Goal: Task Accomplishment & Management: Manage account settings

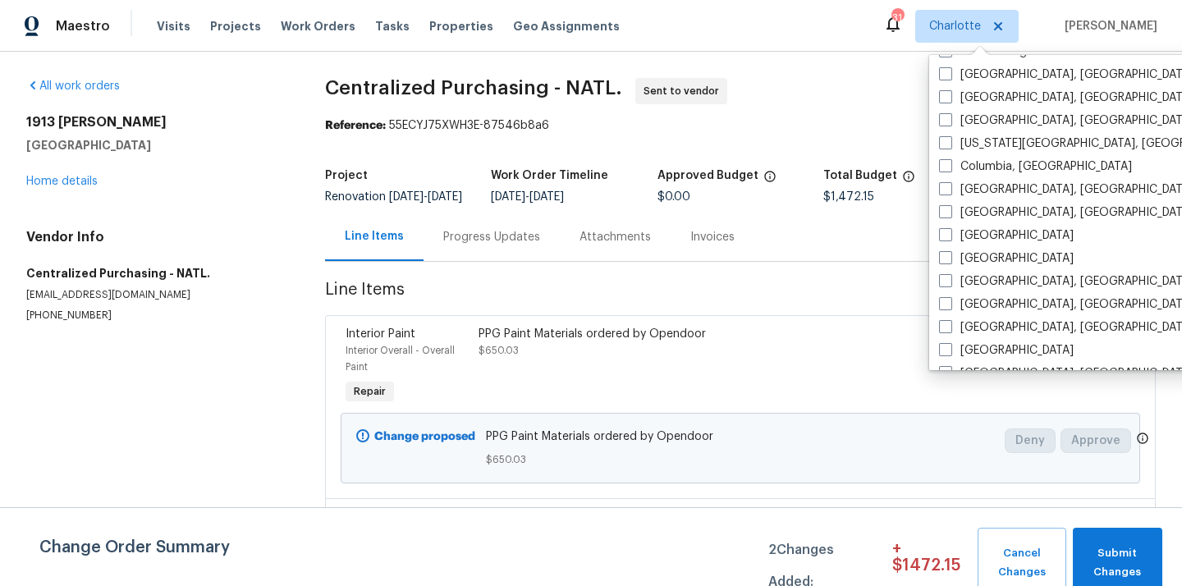
scroll to position [301, 0]
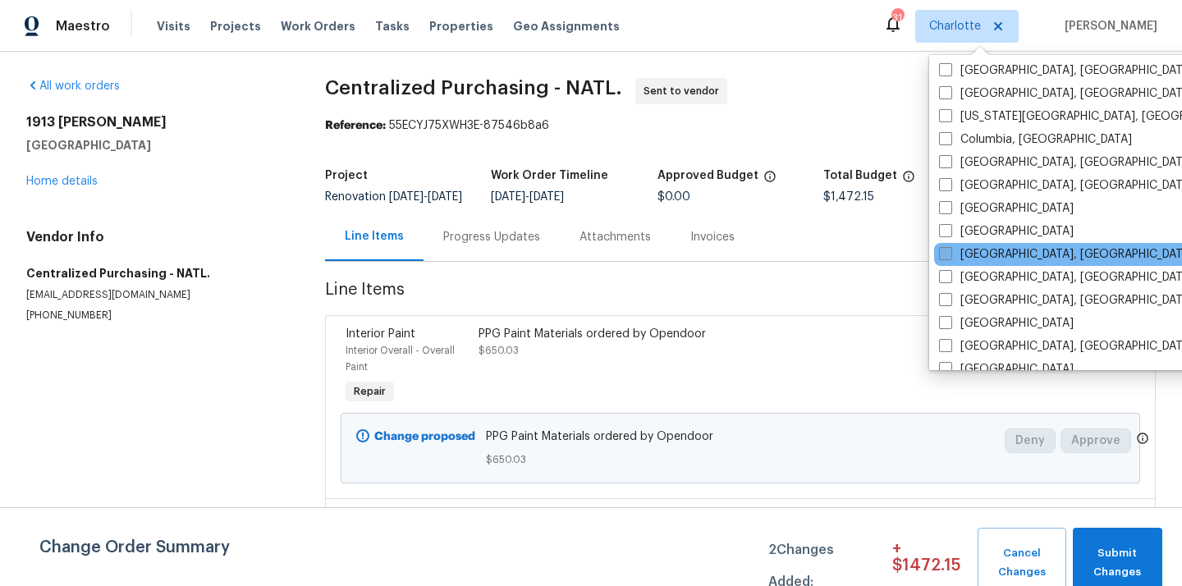
click at [976, 251] on label "[GEOGRAPHIC_DATA], [GEOGRAPHIC_DATA]" at bounding box center [1066, 254] width 254 height 16
click at [949, 251] on input "[GEOGRAPHIC_DATA], [GEOGRAPHIC_DATA]" at bounding box center [944, 251] width 11 height 11
checkbox input "true"
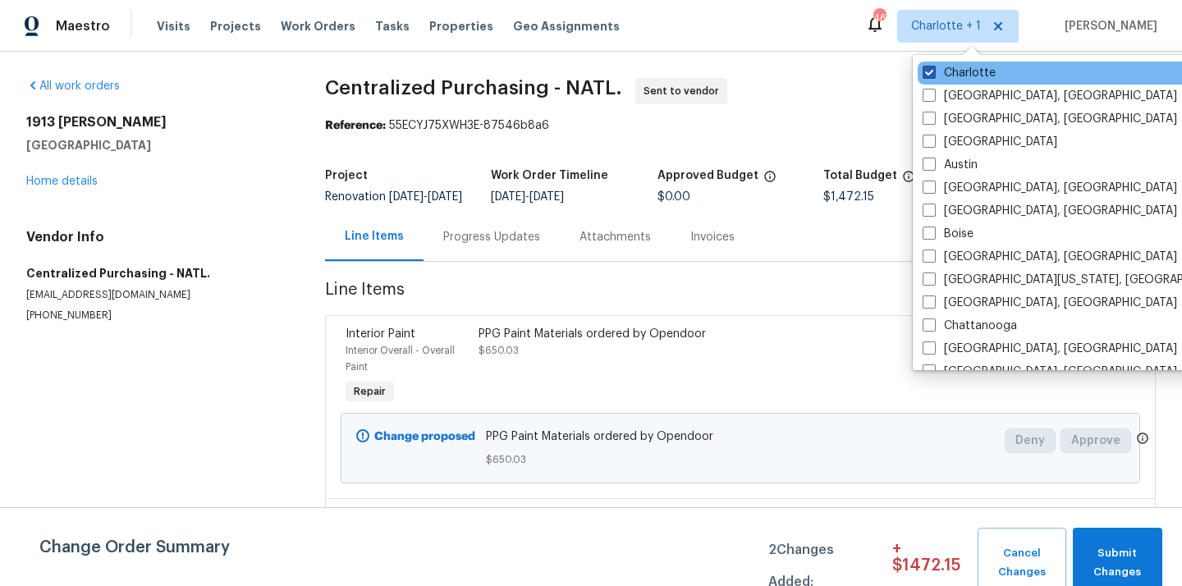
click at [967, 79] on label "Charlotte" at bounding box center [958, 73] width 73 height 16
click at [933, 75] on input "Charlotte" at bounding box center [927, 70] width 11 height 11
checkbox input "false"
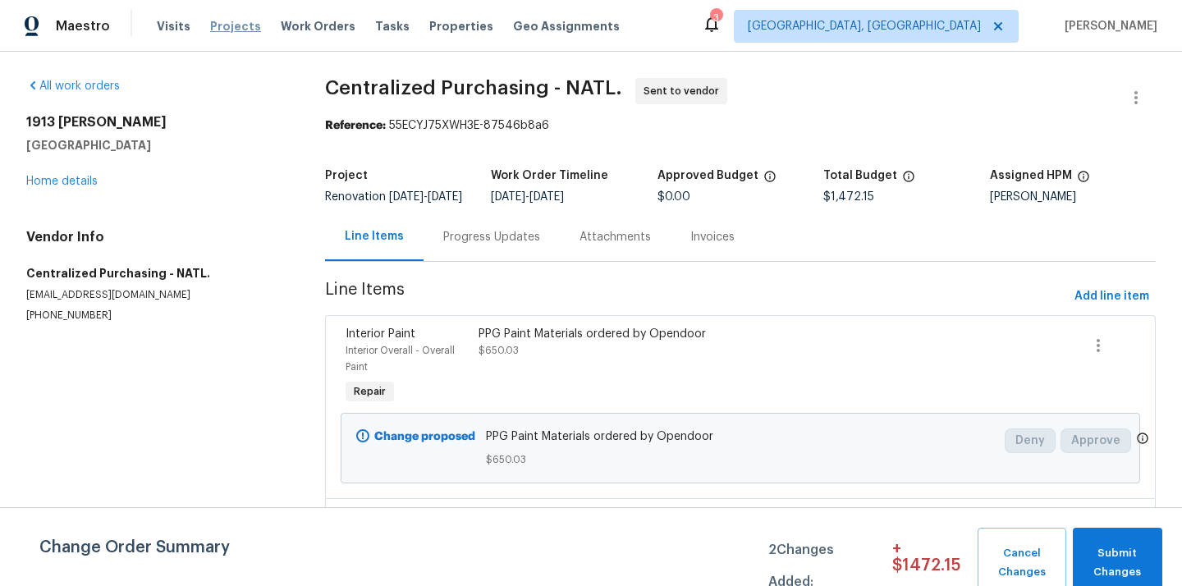
click at [225, 21] on span "Projects" at bounding box center [235, 26] width 51 height 16
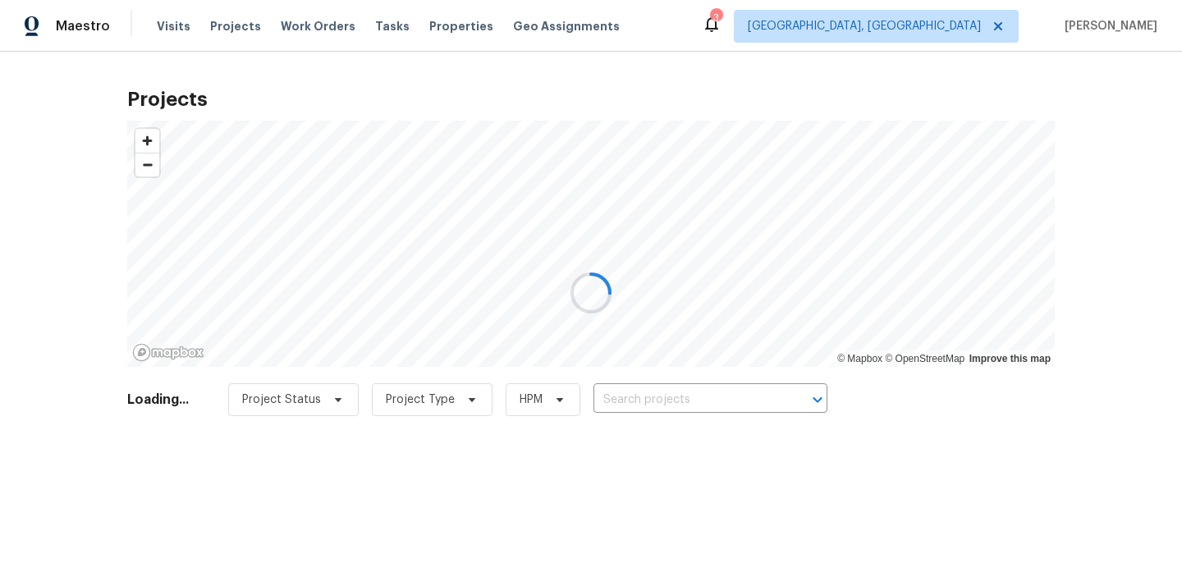
click at [728, 401] on div at bounding box center [591, 293] width 1182 height 586
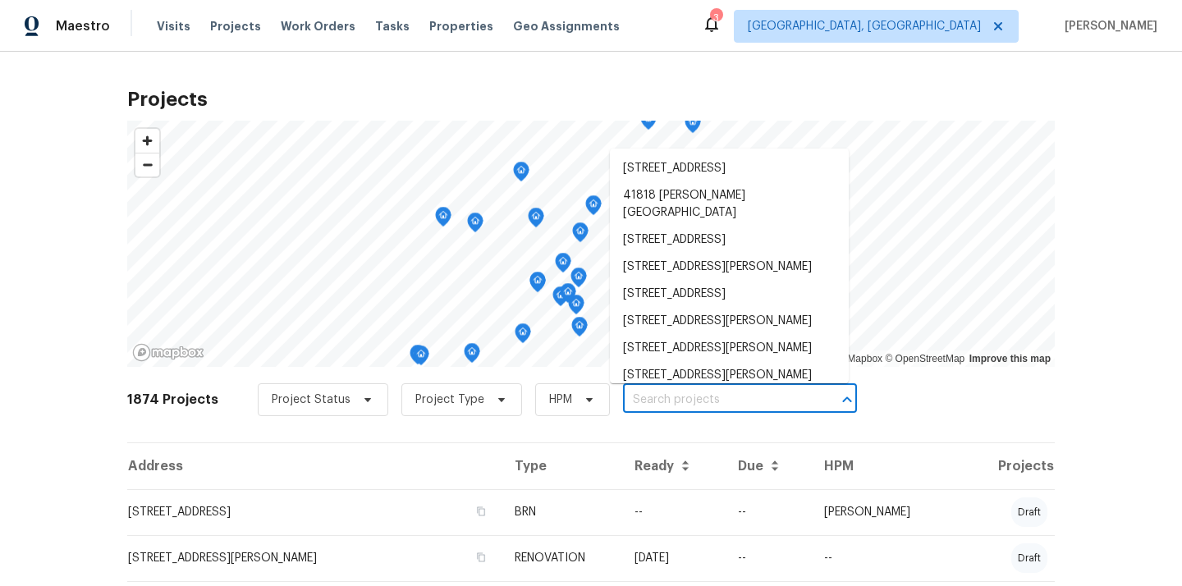
click at [728, 400] on input "text" at bounding box center [717, 399] width 188 height 25
paste input "21763 Hidden Rivers"
type input "21763 Hidden Rivers"
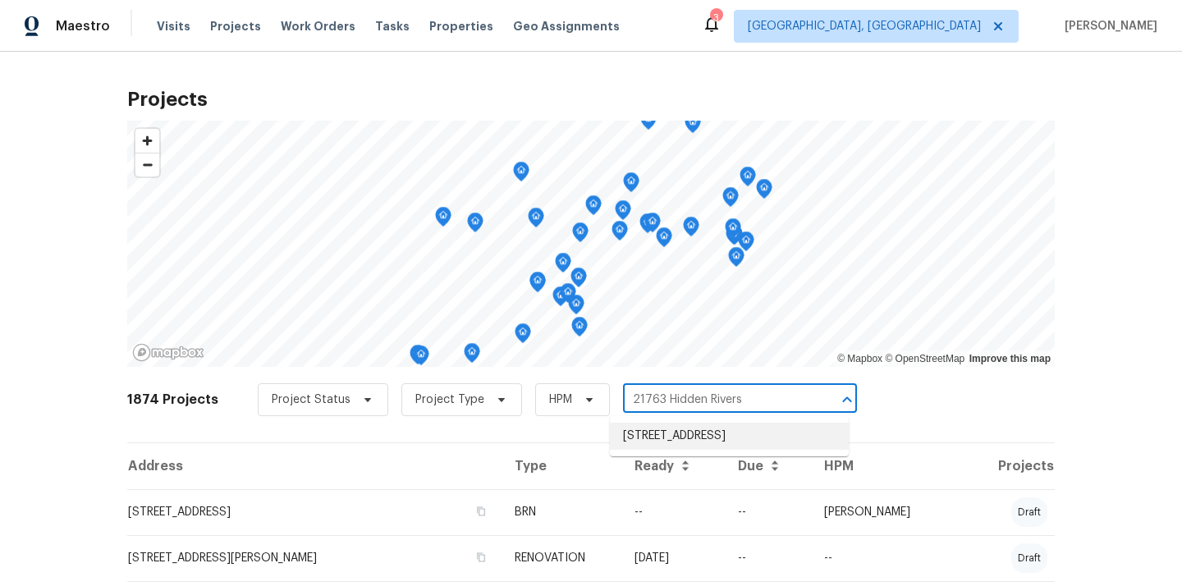
click at [724, 426] on li "21763 Hidden Rivers Dr N, Southfield, MI 48075" at bounding box center [729, 436] width 239 height 27
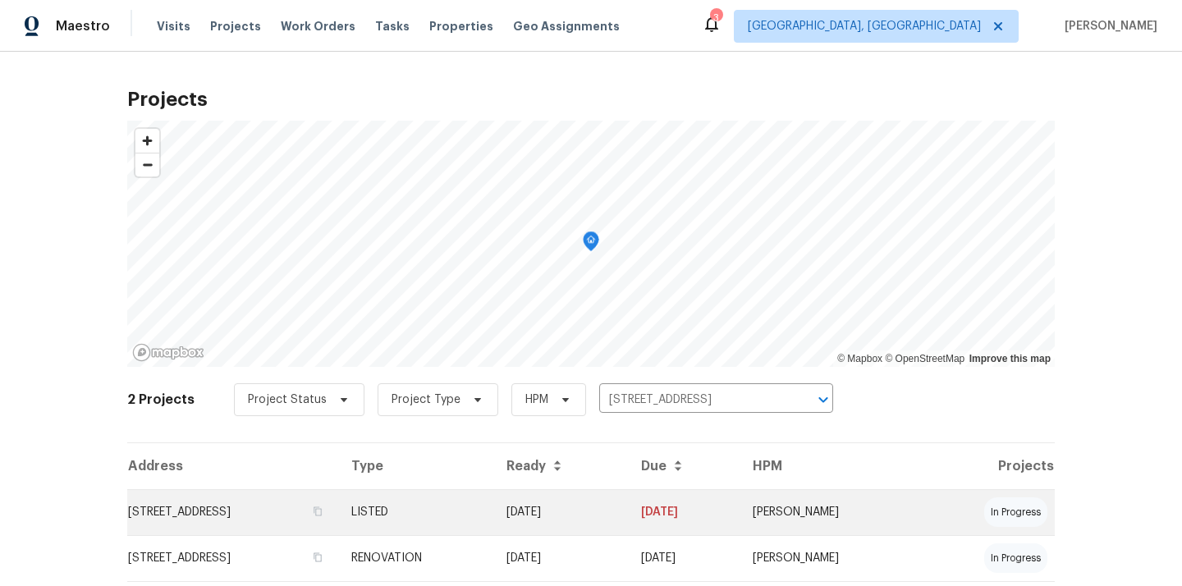
click at [493, 493] on td "LISTED" at bounding box center [415, 512] width 155 height 46
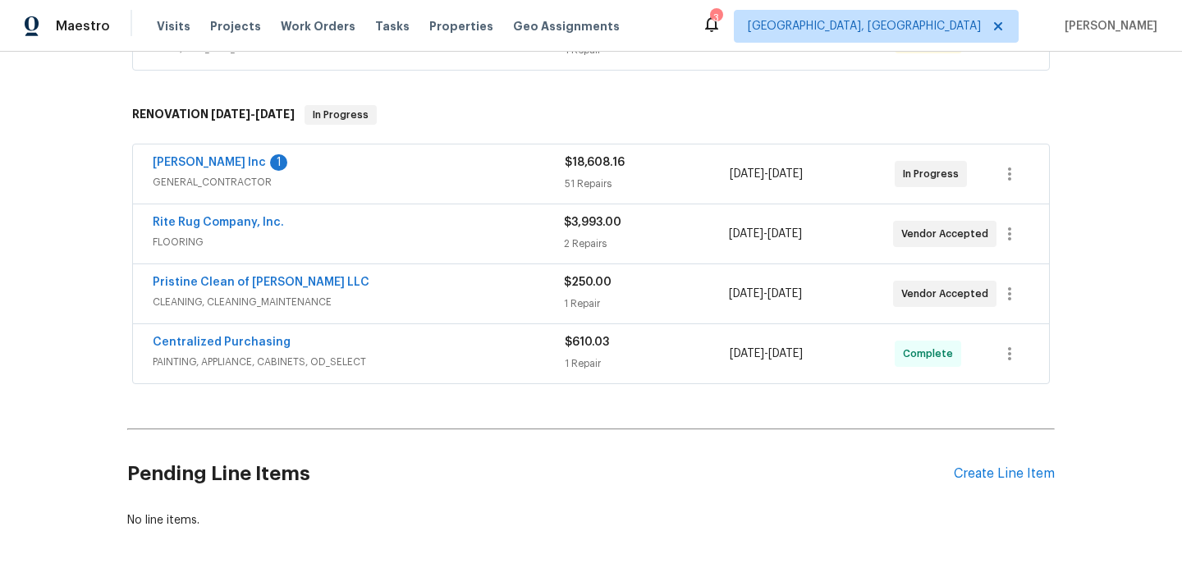
scroll to position [386, 0]
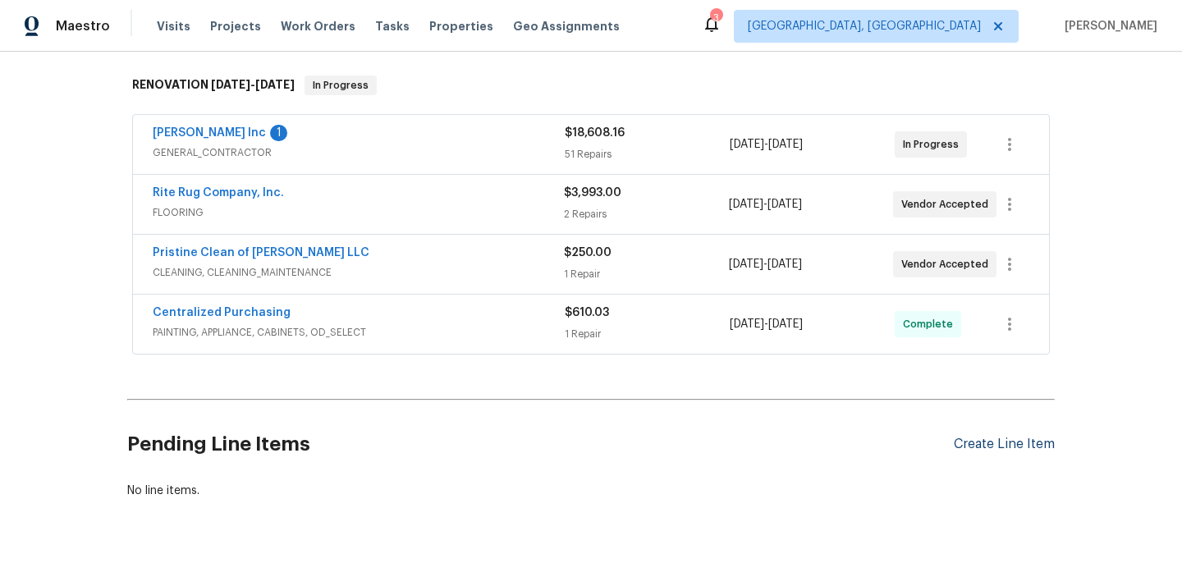
click at [1004, 444] on div "Create Line Item" at bounding box center [1004, 445] width 101 height 16
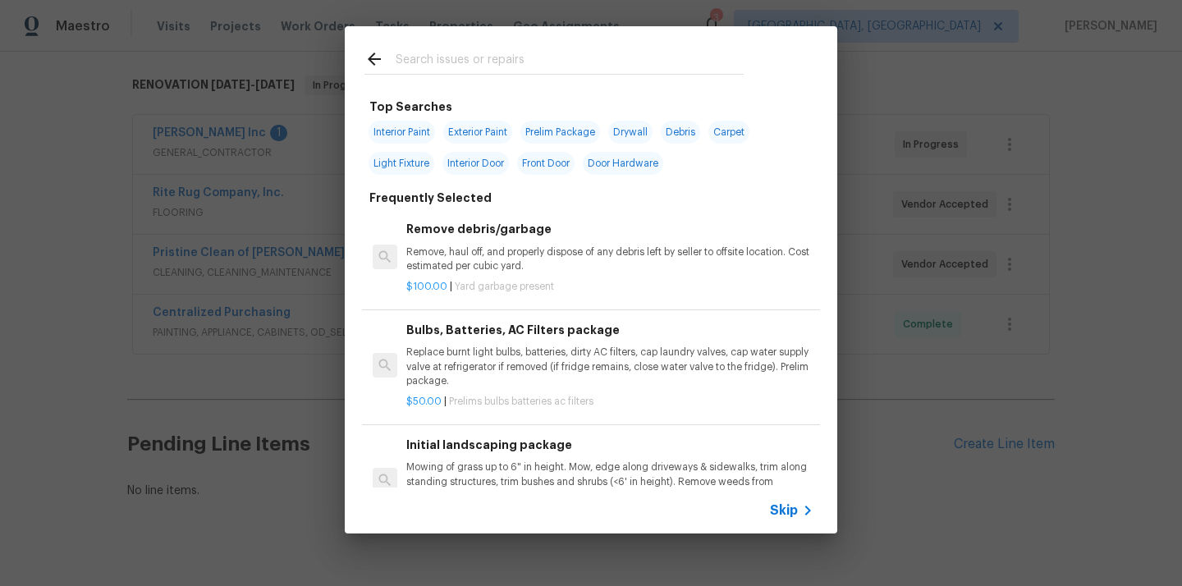
click at [615, 73] on input "text" at bounding box center [570, 61] width 348 height 25
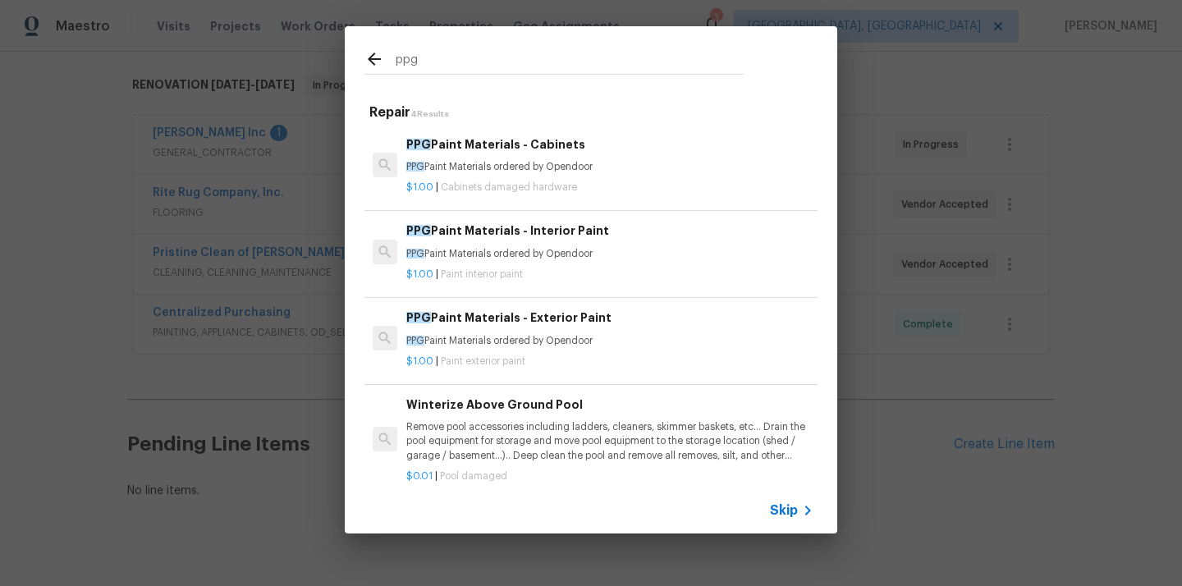
type input "ppg"
click at [547, 238] on h6 "PPG Paint Materials - Interior Paint" at bounding box center [609, 231] width 407 height 18
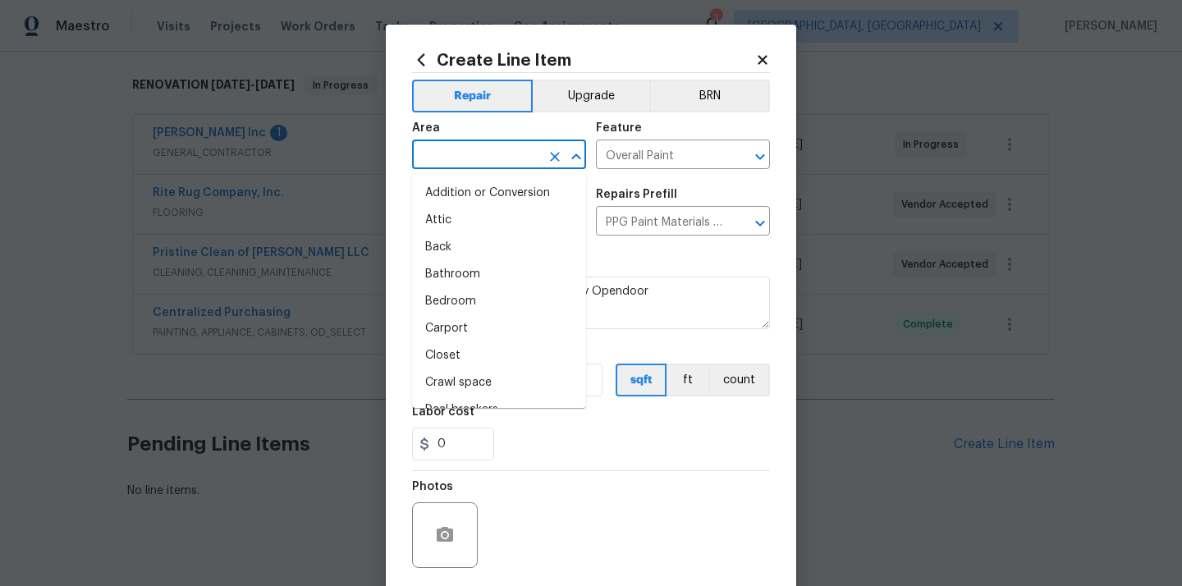
click at [499, 168] on input "text" at bounding box center [476, 156] width 128 height 25
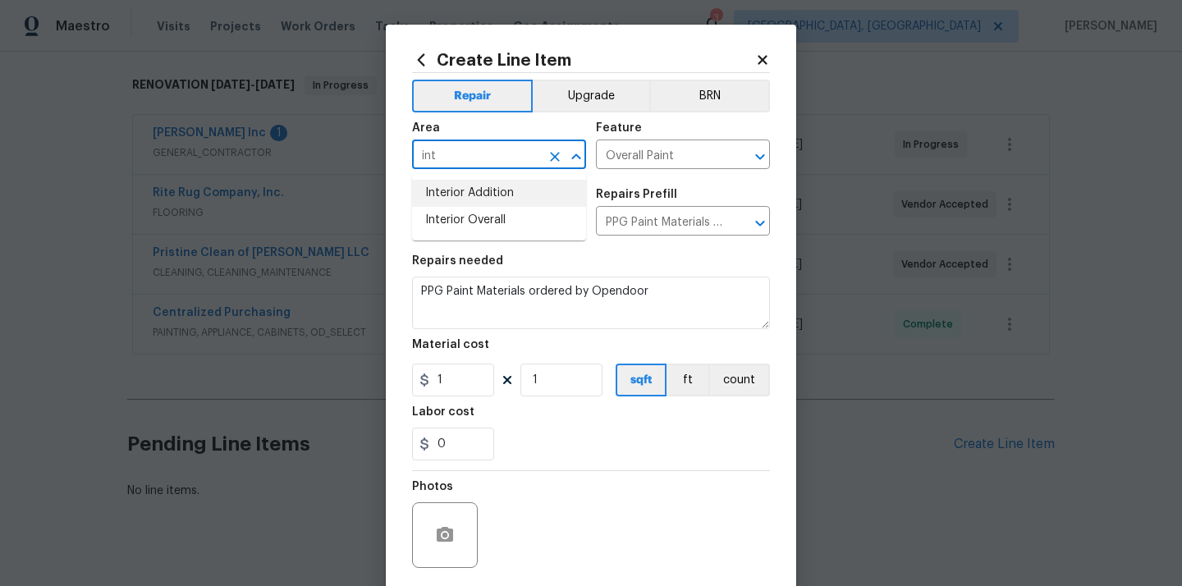
click at [480, 218] on li "Interior Overall" at bounding box center [499, 220] width 174 height 27
type input "Interior Overall"
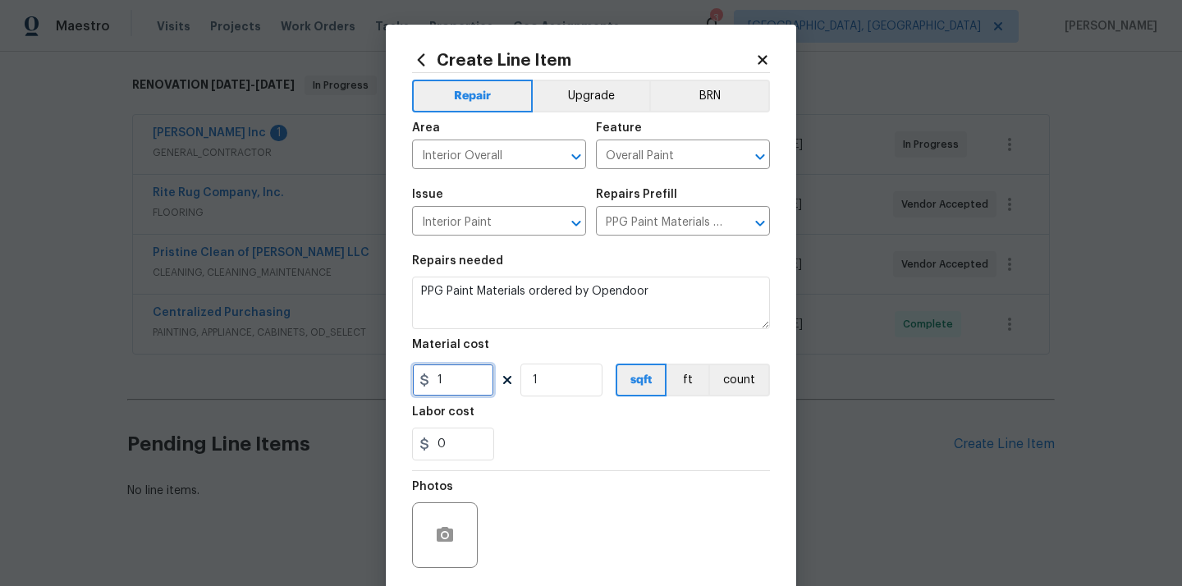
drag, startPoint x: 451, startPoint y: 382, endPoint x: 417, endPoint y: 382, distance: 34.5
click at [417, 382] on div "1" at bounding box center [453, 380] width 82 height 33
paste input "90.8"
type input "90.8"
click at [564, 432] on div "0" at bounding box center [591, 444] width 358 height 33
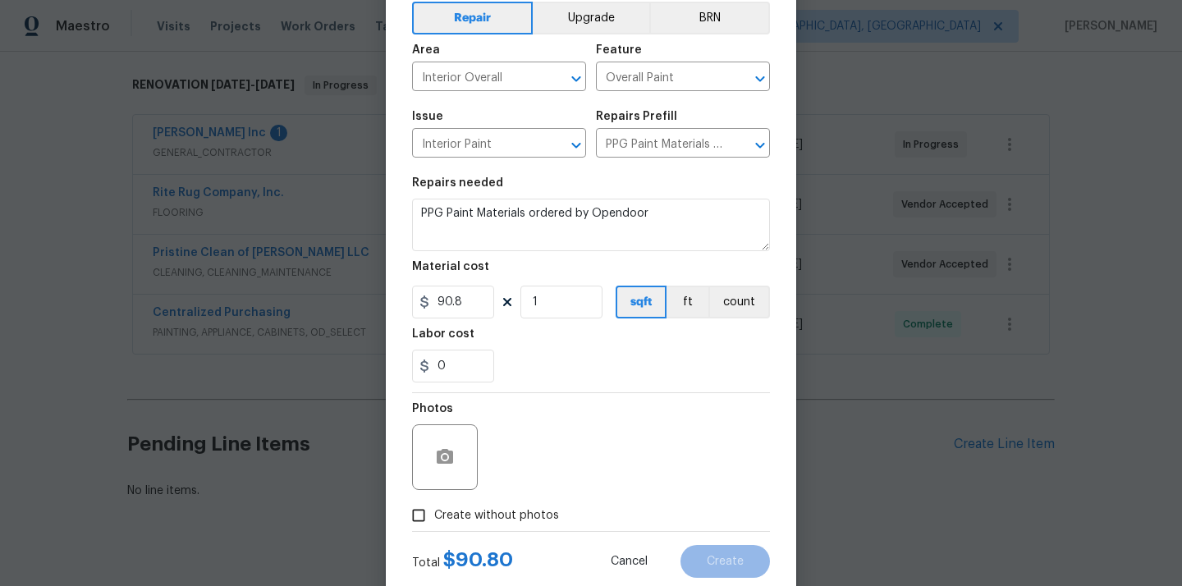
scroll to position [121, 0]
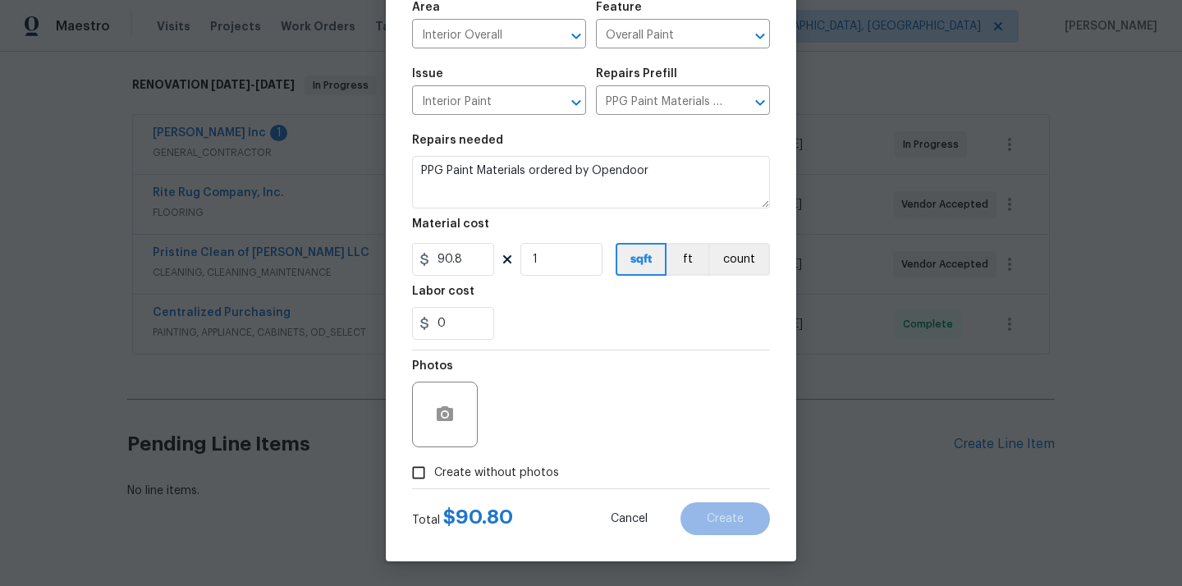
click at [525, 473] on span "Create without photos" at bounding box center [496, 472] width 125 height 17
click at [434, 473] on input "Create without photos" at bounding box center [418, 472] width 31 height 31
checkbox input "true"
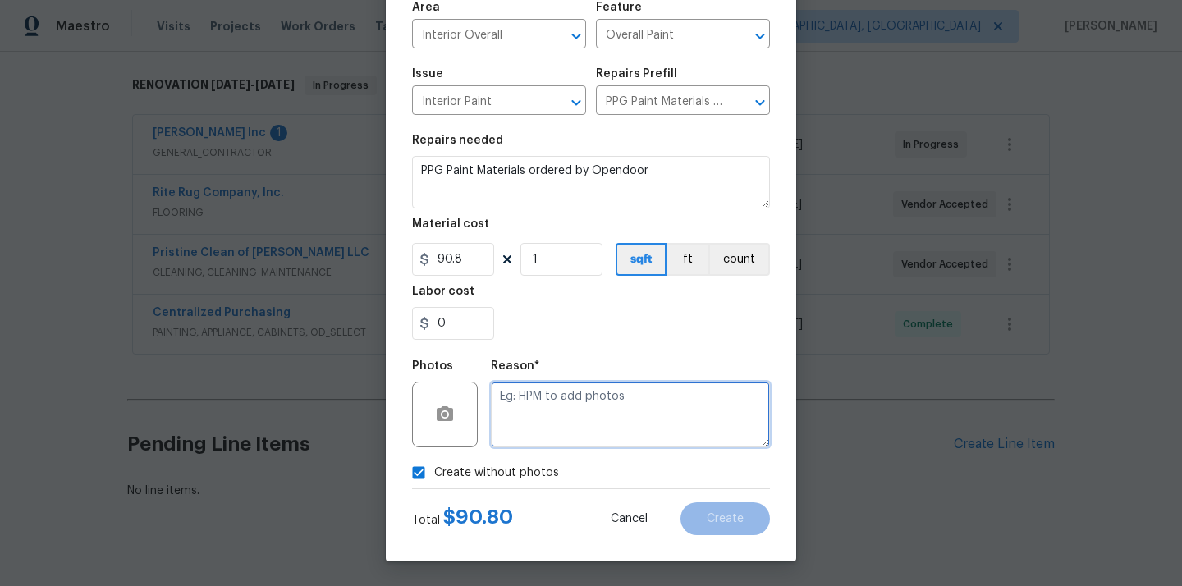
click at [543, 432] on textarea at bounding box center [630, 415] width 279 height 66
type textarea "N/A"
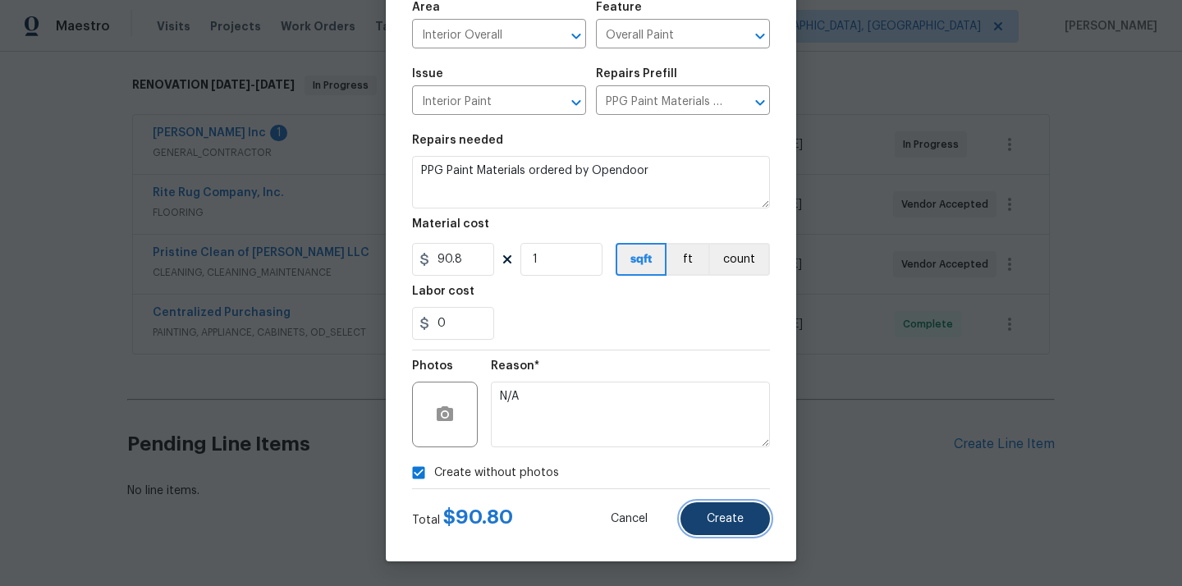
click at [727, 525] on button "Create" at bounding box center [724, 518] width 89 height 33
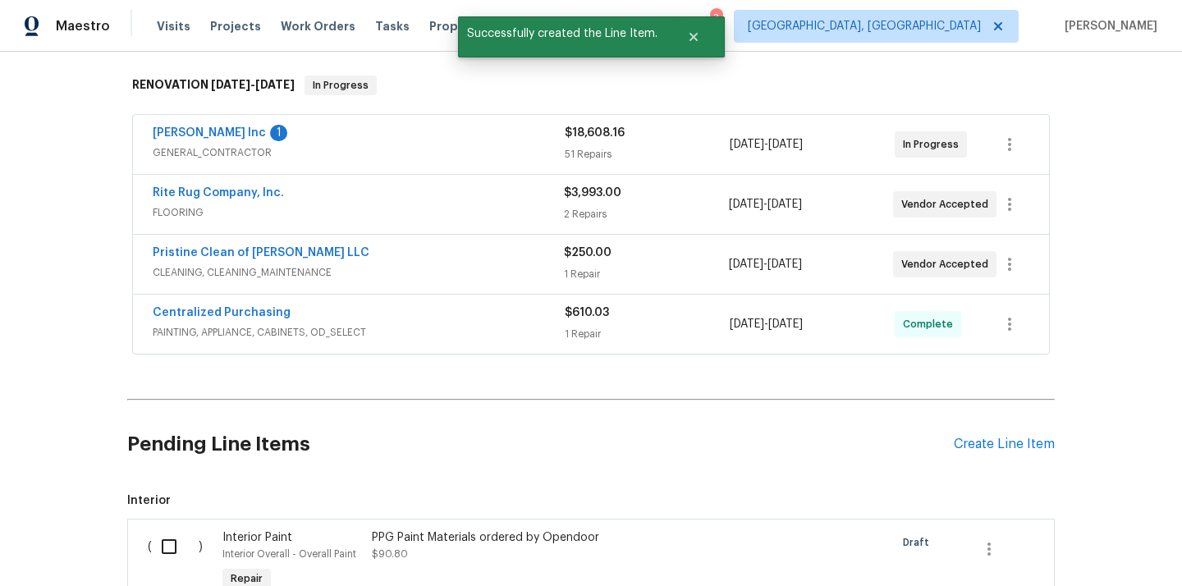
scroll to position [563, 0]
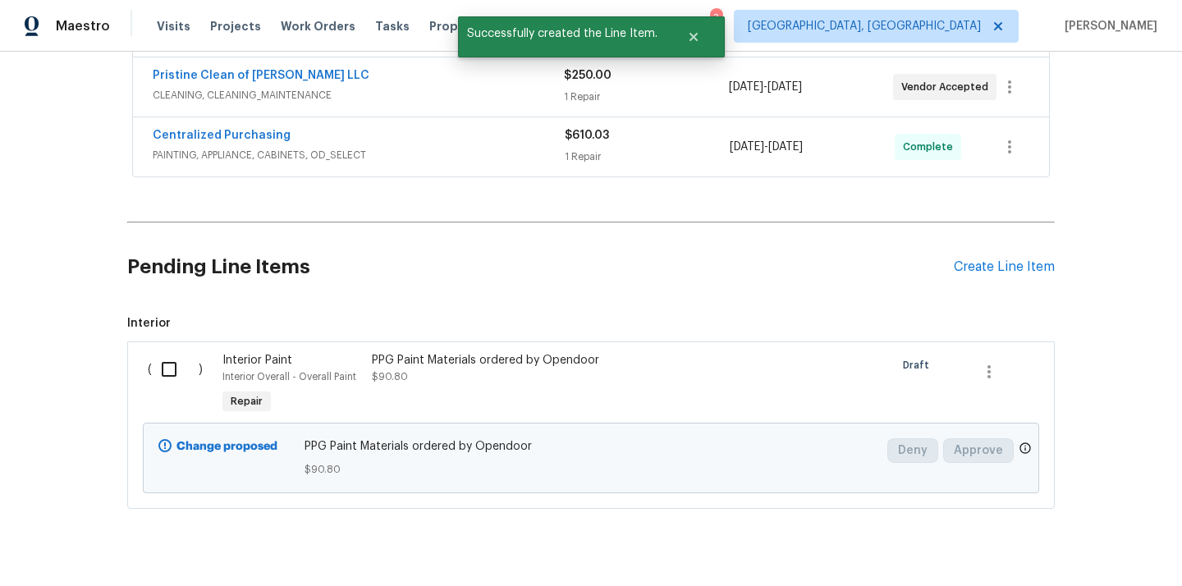
click at [168, 369] on input "checkbox" at bounding box center [175, 369] width 47 height 34
checkbox input "true"
click at [1048, 535] on span "Create Work Order" at bounding box center [1087, 545] width 109 height 21
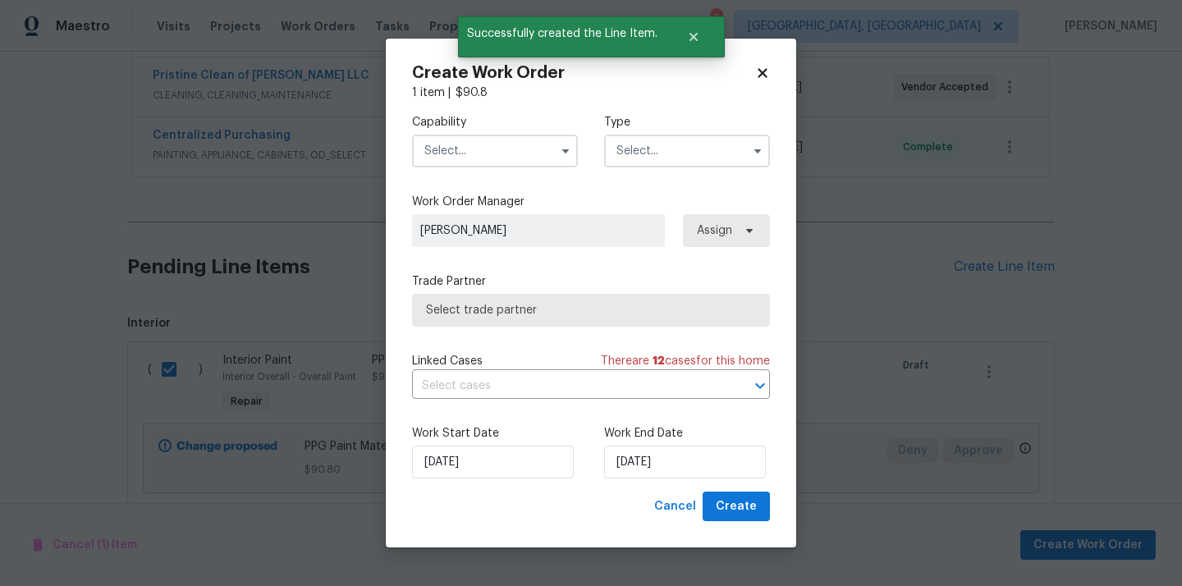
click at [483, 160] on input "text" at bounding box center [495, 151] width 166 height 33
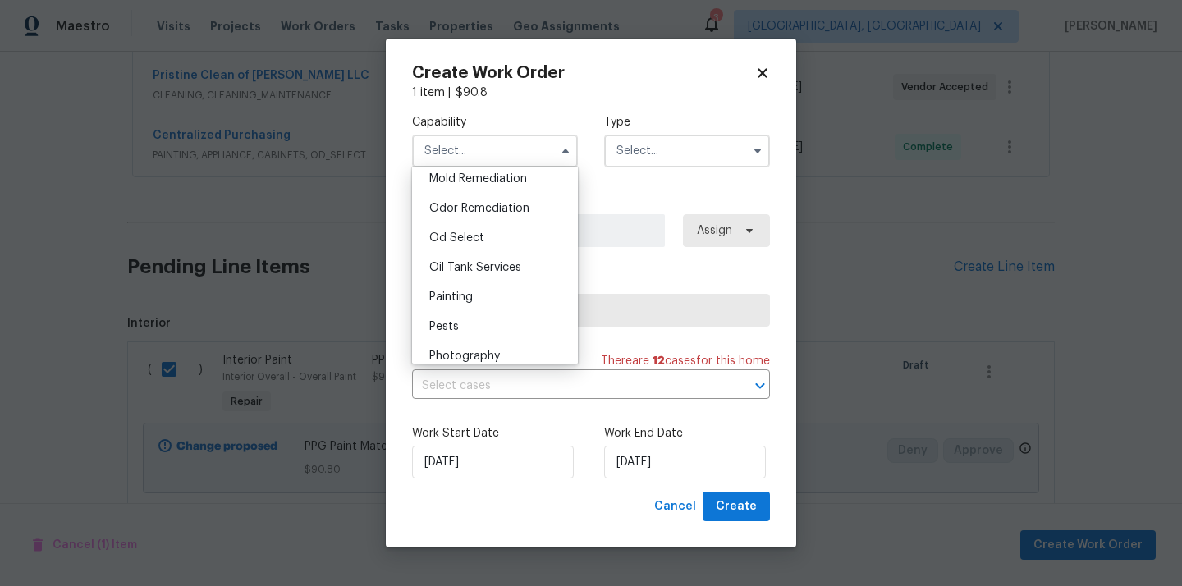
scroll to position [1294, 0]
click at [485, 261] on div "Painting" at bounding box center [495, 270] width 158 height 30
type input "Painting"
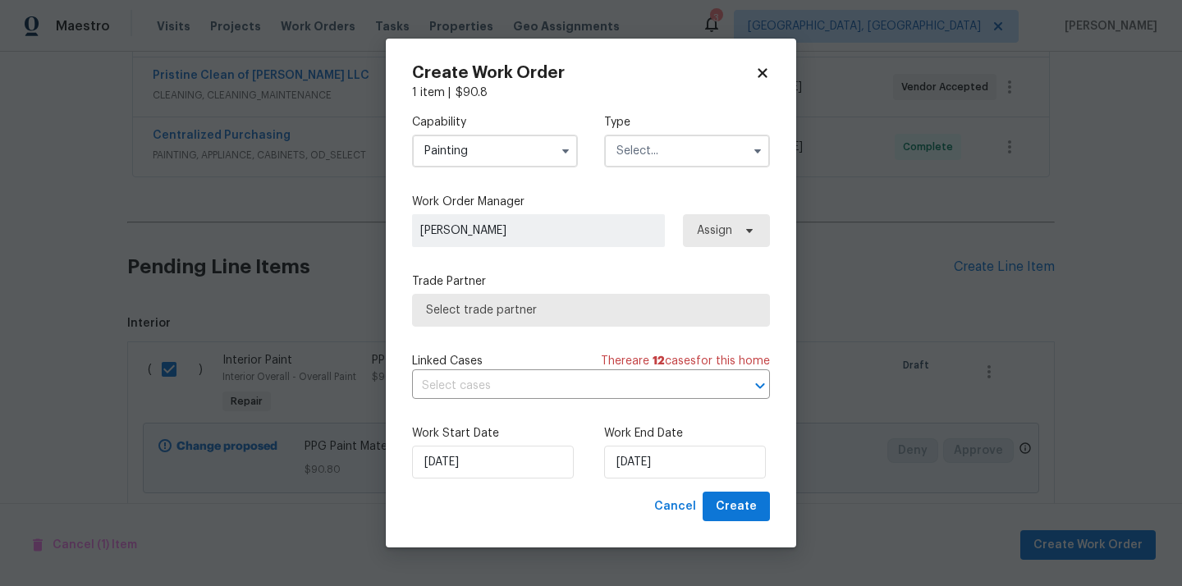
click at [684, 139] on input "text" at bounding box center [687, 151] width 166 height 33
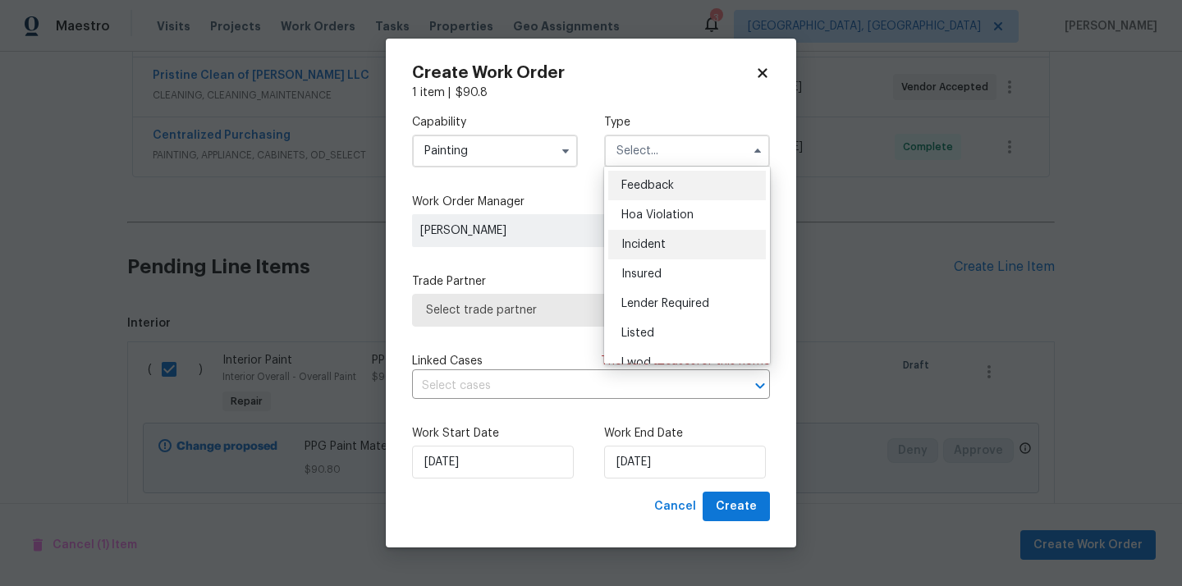
scroll to position [195, 0]
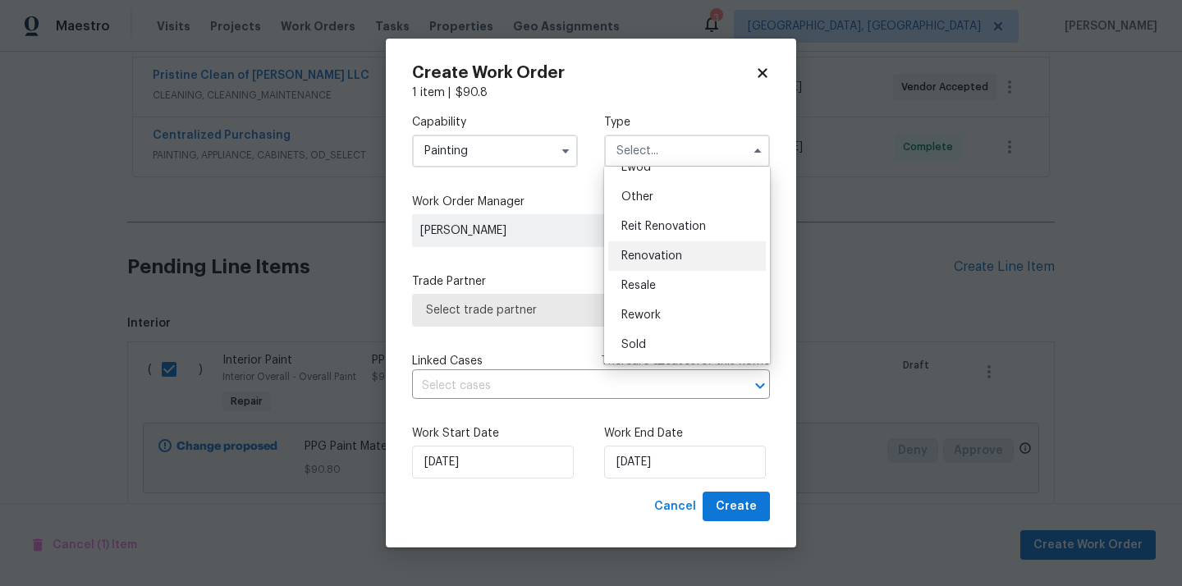
click at [678, 255] on span "Renovation" at bounding box center [651, 255] width 61 height 11
type input "Renovation"
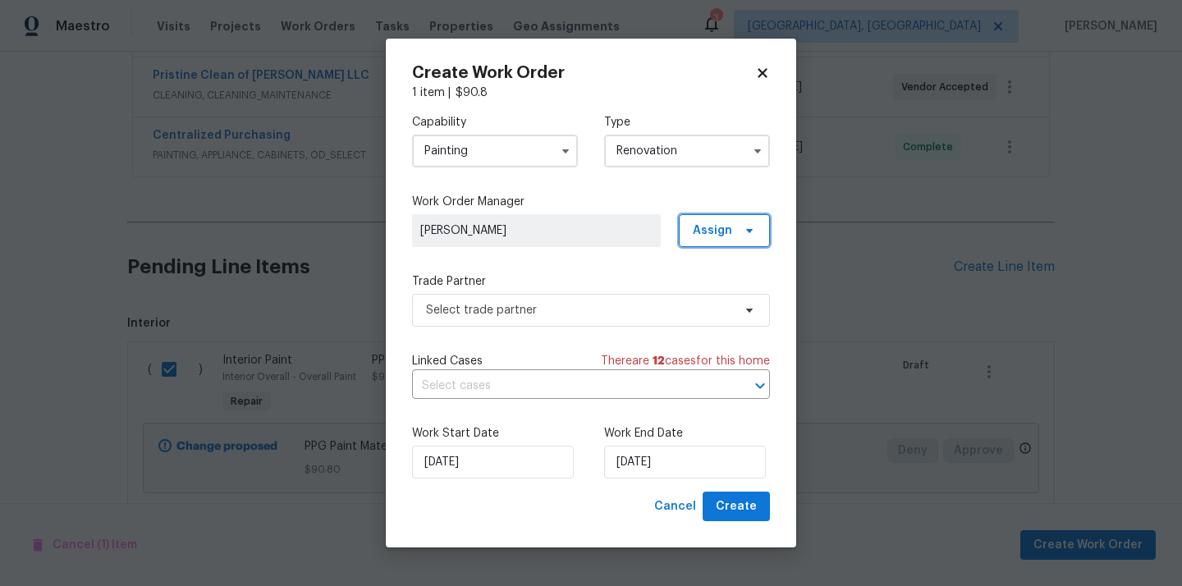
click at [723, 233] on span "Assign" at bounding box center [712, 230] width 39 height 16
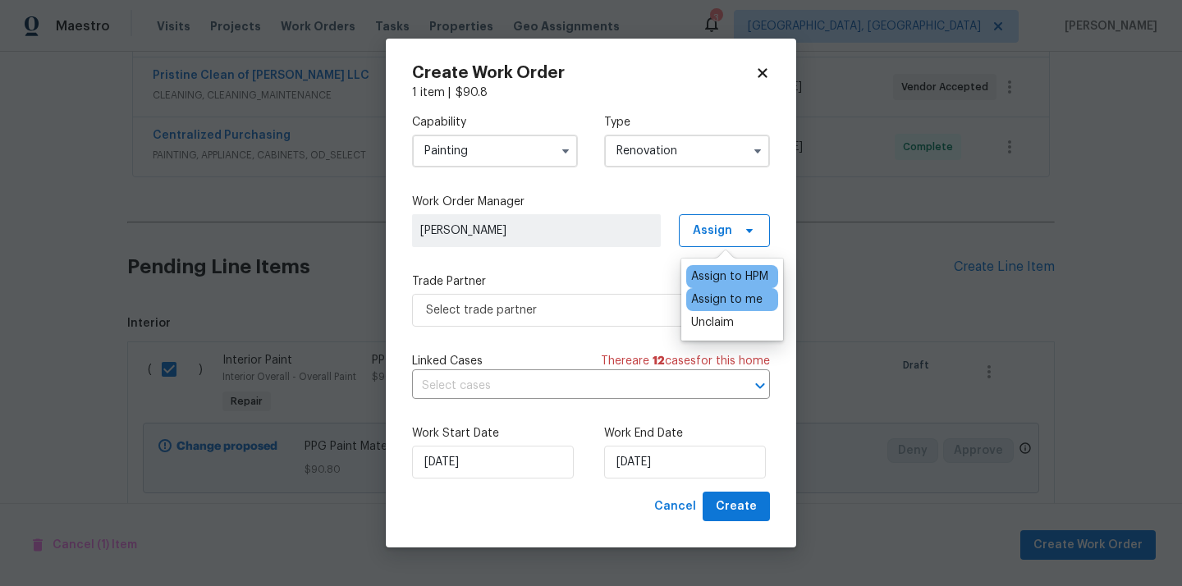
click at [720, 304] on div "Assign to me" at bounding box center [726, 299] width 71 height 16
click at [583, 306] on span "Select trade partner" at bounding box center [579, 310] width 306 height 16
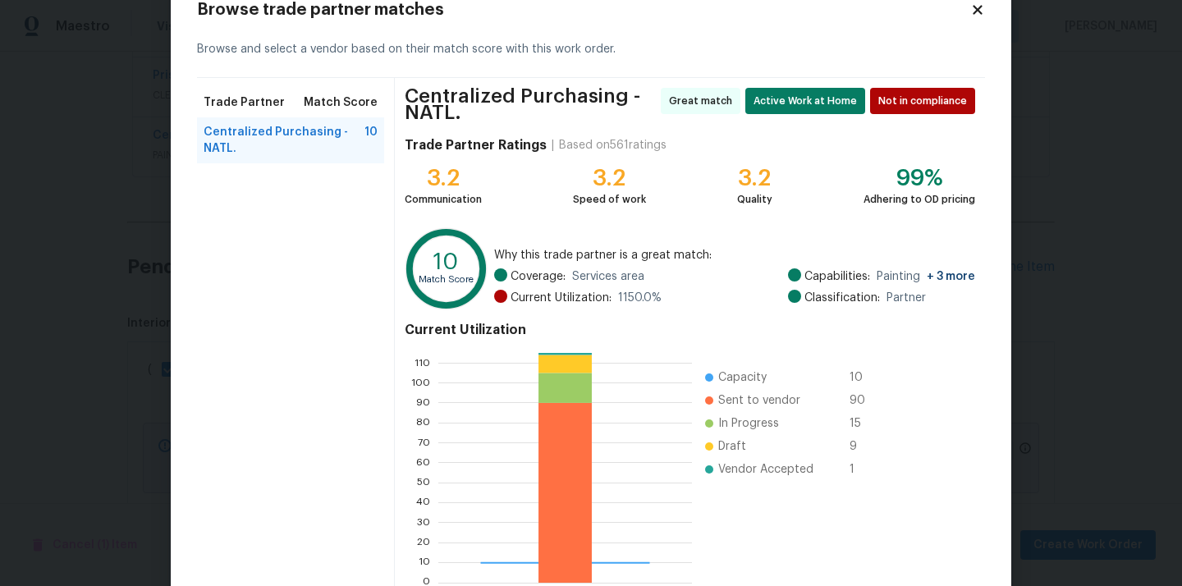
scroll to position [144, 0]
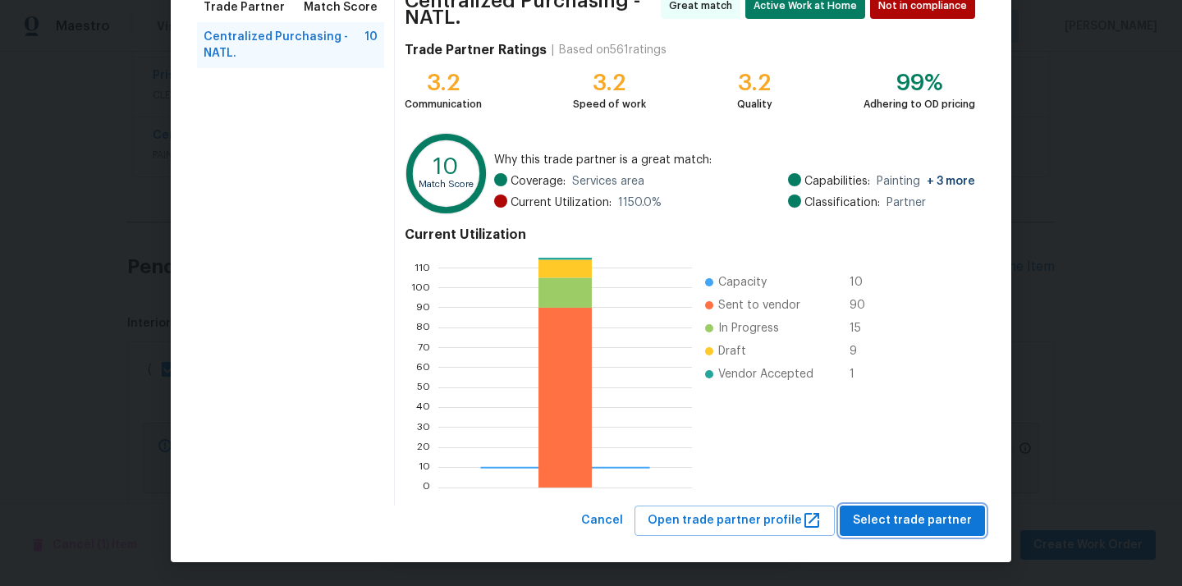
click at [889, 515] on span "Select trade partner" at bounding box center [912, 520] width 119 height 21
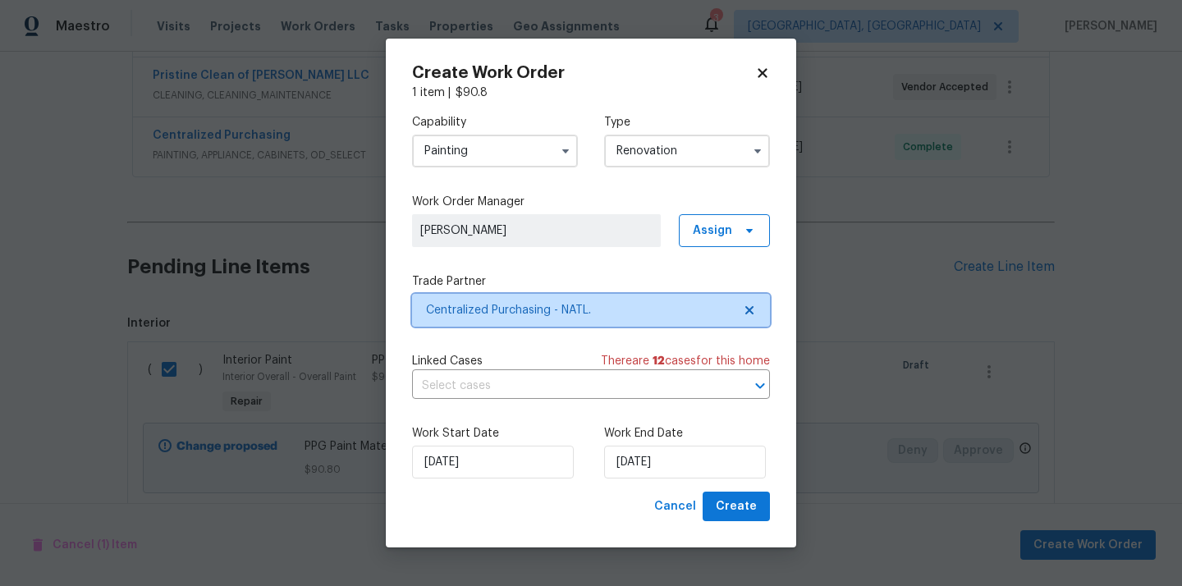
scroll to position [0, 0]
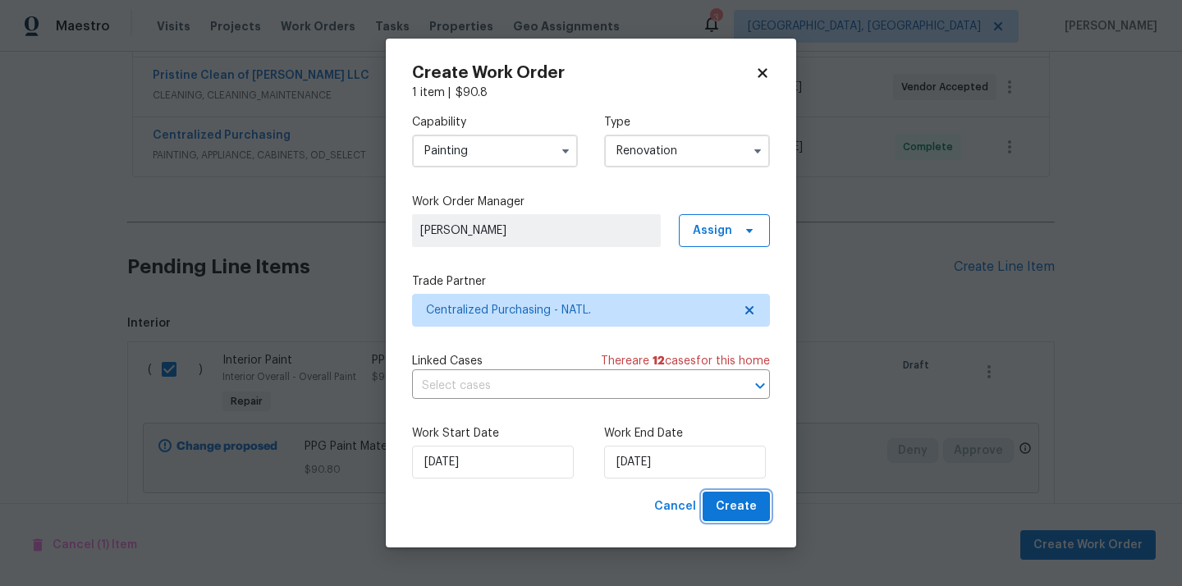
click at [730, 506] on span "Create" at bounding box center [736, 506] width 41 height 21
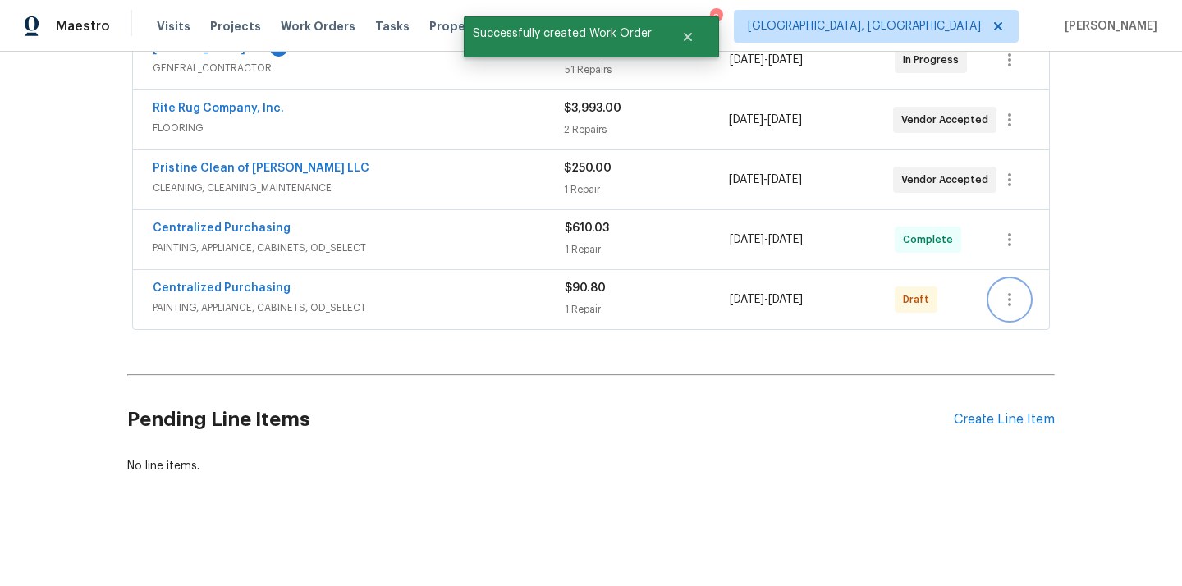
click at [992, 294] on button "button" at bounding box center [1009, 299] width 39 height 39
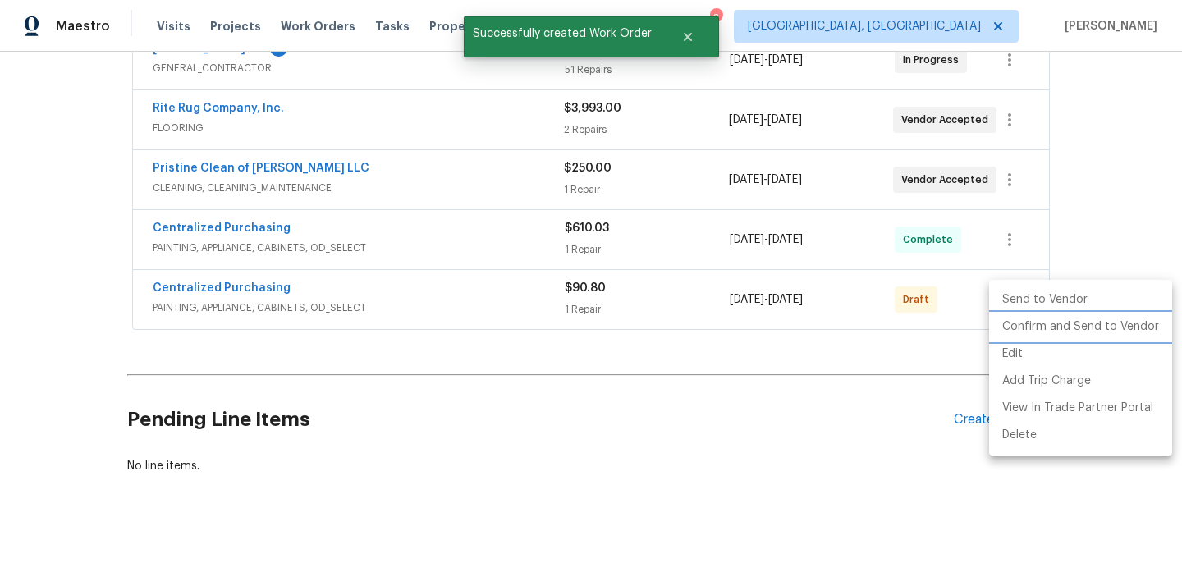
click at [1013, 329] on li "Confirm and Send to Vendor" at bounding box center [1080, 326] width 183 height 27
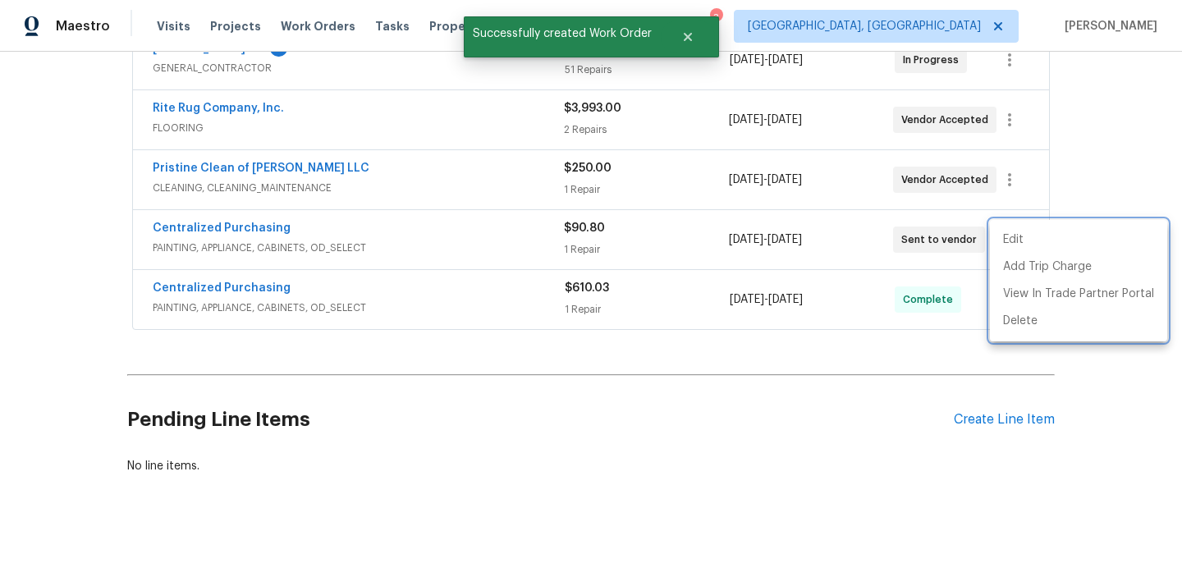
click at [239, 236] on div at bounding box center [591, 293] width 1182 height 586
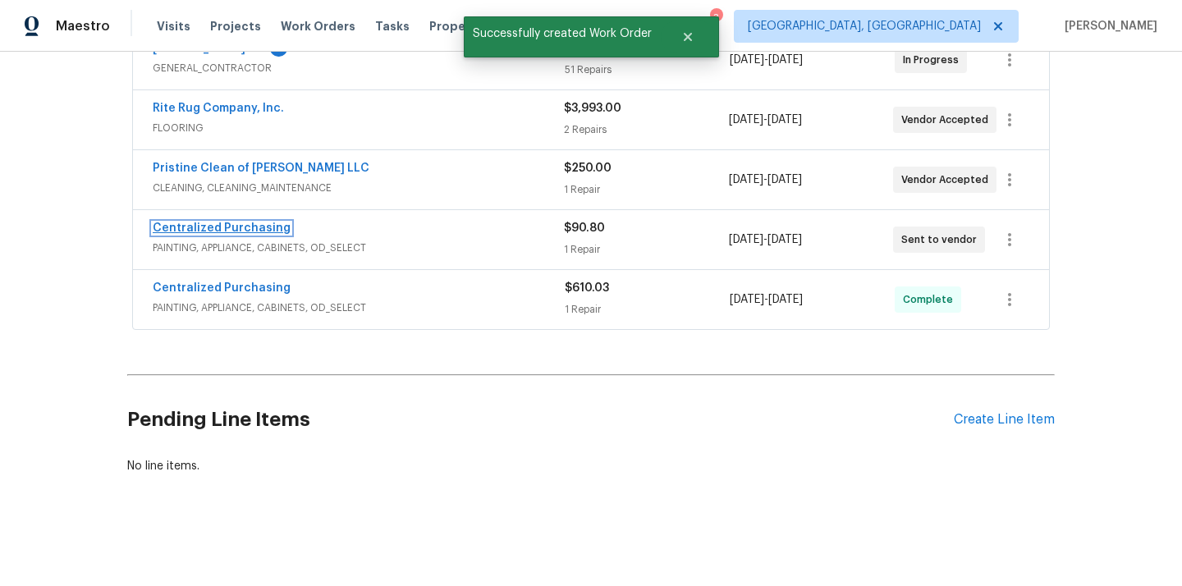
click at [237, 226] on link "Centralized Purchasing" at bounding box center [222, 227] width 138 height 11
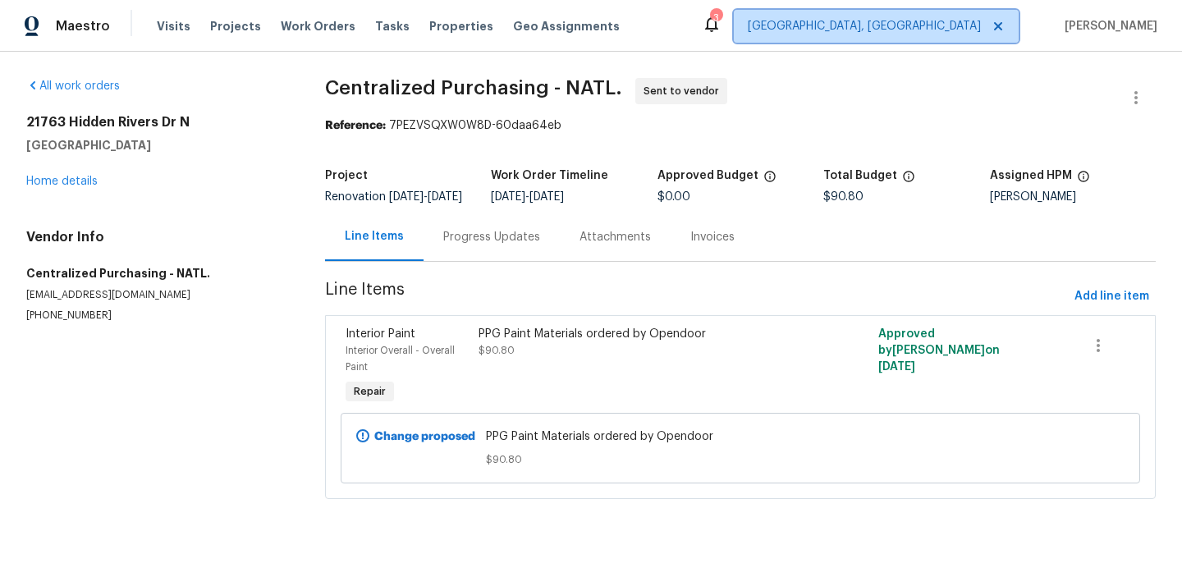
click at [981, 26] on span "[GEOGRAPHIC_DATA], [GEOGRAPHIC_DATA]" at bounding box center [864, 26] width 233 height 16
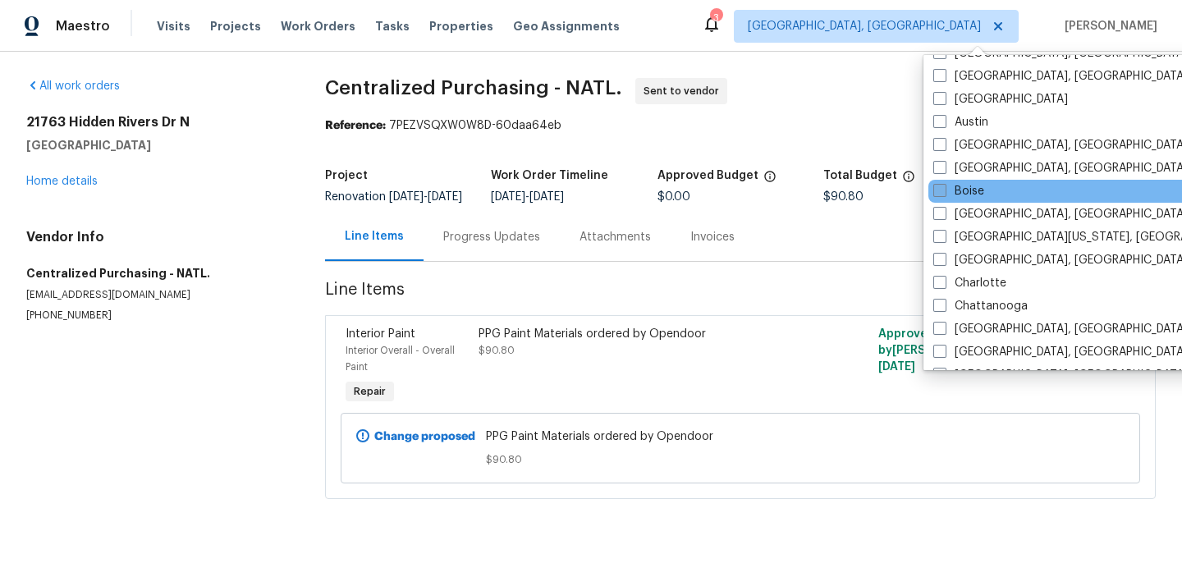
scroll to position [58, 0]
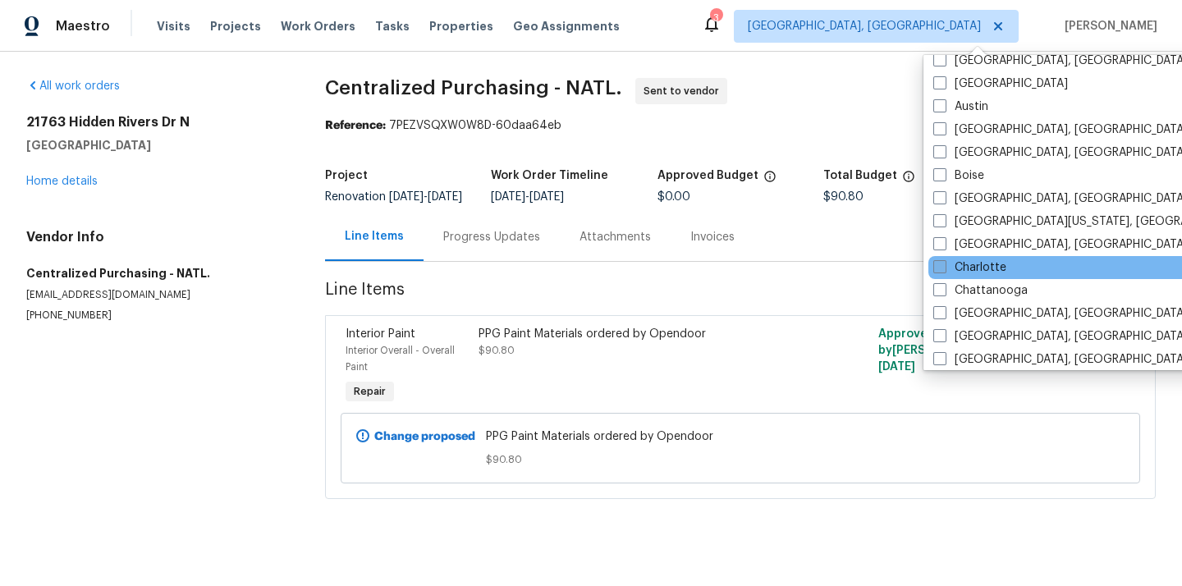
click at [965, 271] on label "Charlotte" at bounding box center [969, 267] width 73 height 16
click at [944, 270] on input "Charlotte" at bounding box center [938, 264] width 11 height 11
checkbox input "true"
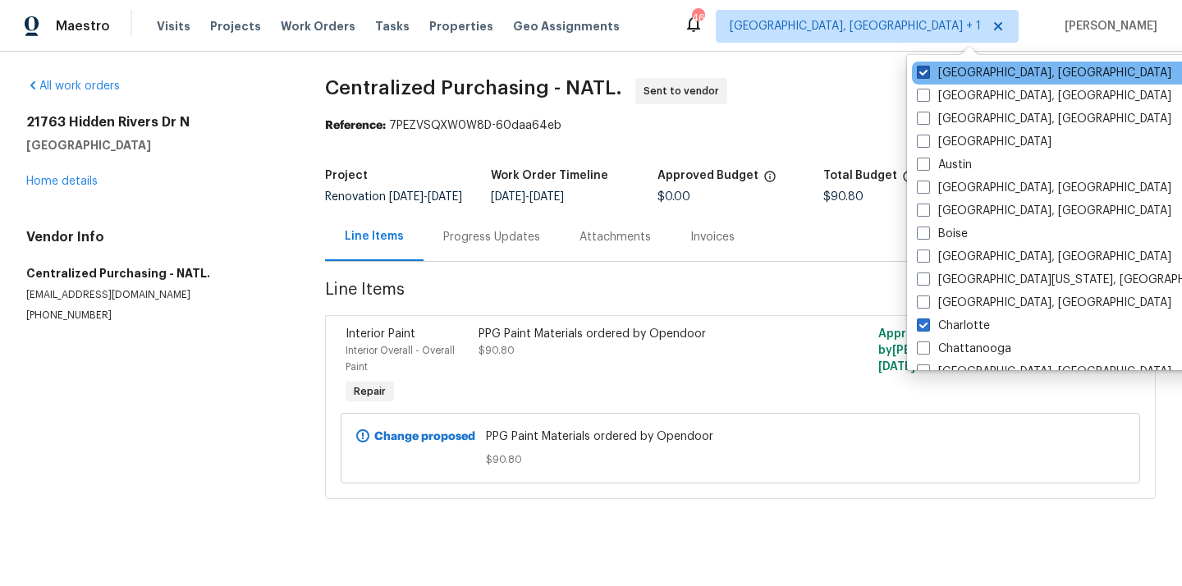
click at [950, 74] on label "[GEOGRAPHIC_DATA], [GEOGRAPHIC_DATA]" at bounding box center [1044, 73] width 254 height 16
click at [927, 74] on input "[GEOGRAPHIC_DATA], [GEOGRAPHIC_DATA]" at bounding box center [922, 70] width 11 height 11
checkbox input "false"
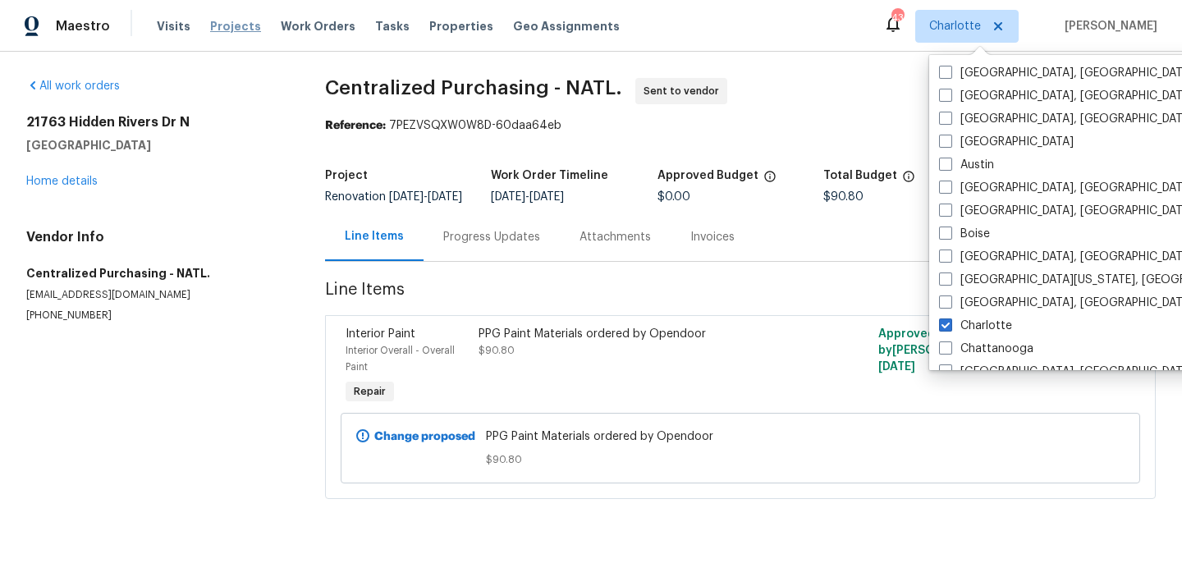
click at [217, 25] on span "Projects" at bounding box center [235, 26] width 51 height 16
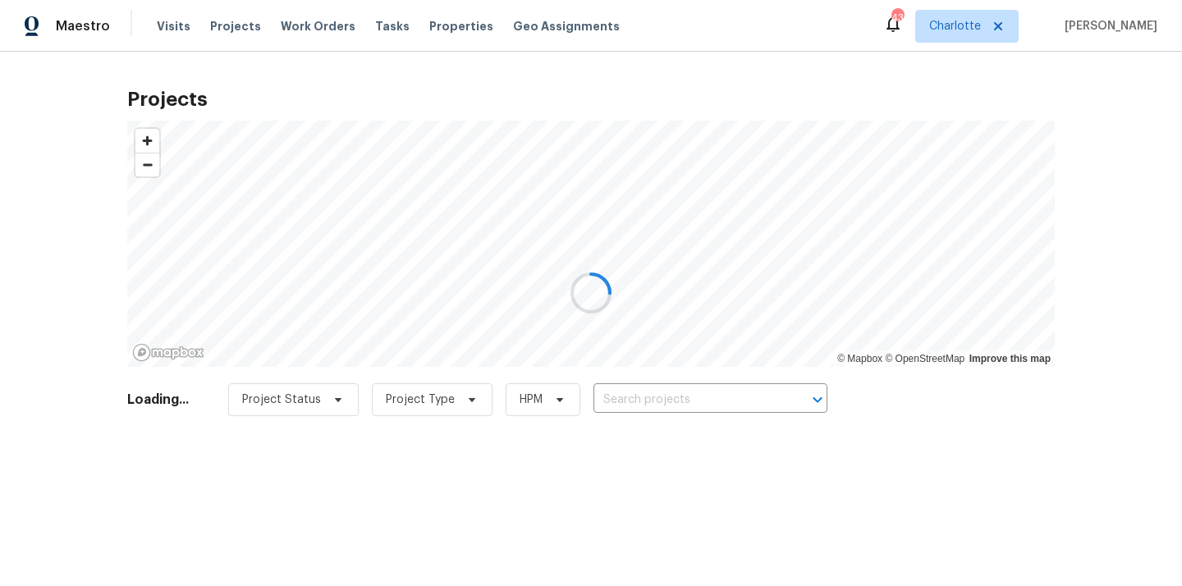
click at [748, 401] on div at bounding box center [591, 293] width 1182 height 586
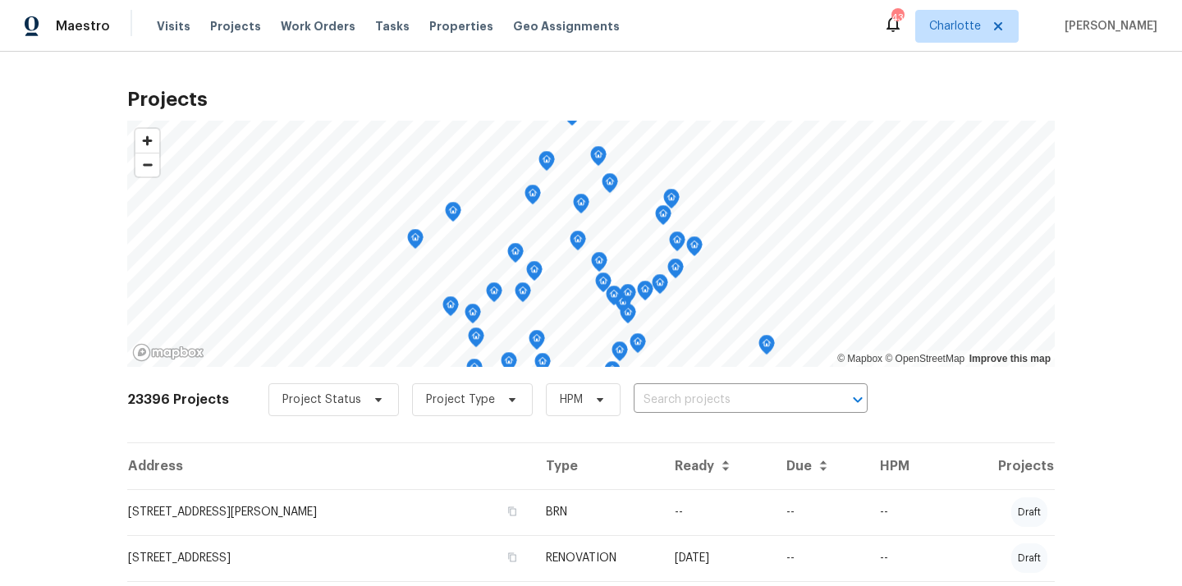
click at [748, 401] on input "text" at bounding box center [727, 399] width 188 height 25
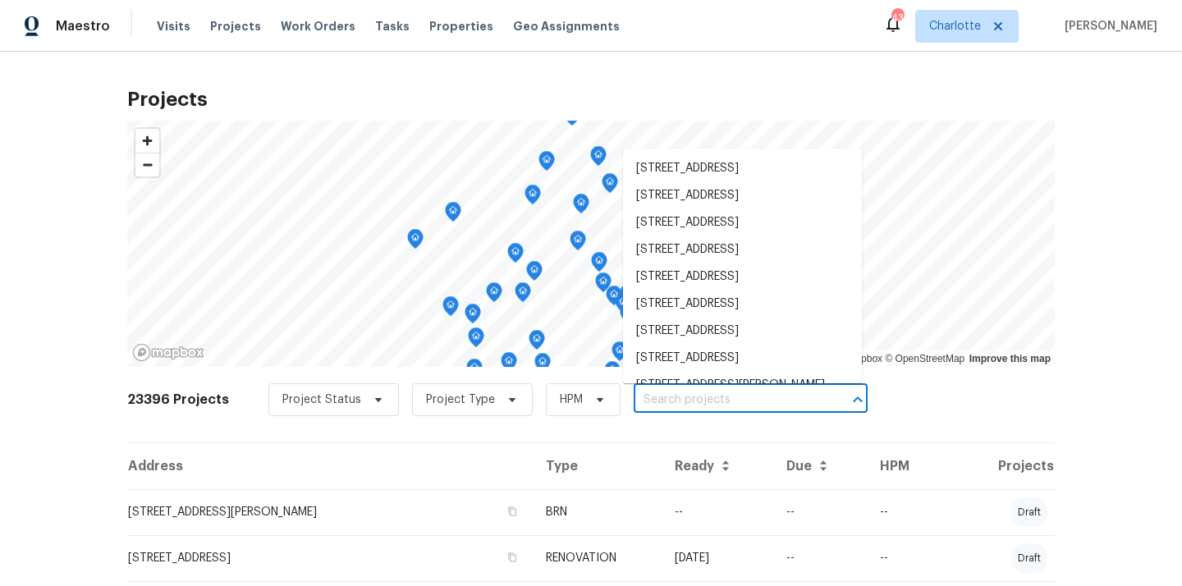
paste input "8001 Briardale Dr, Charlotte, NC 28212"
type input "8001 Briardale Dr, Charlotte, NC 28212"
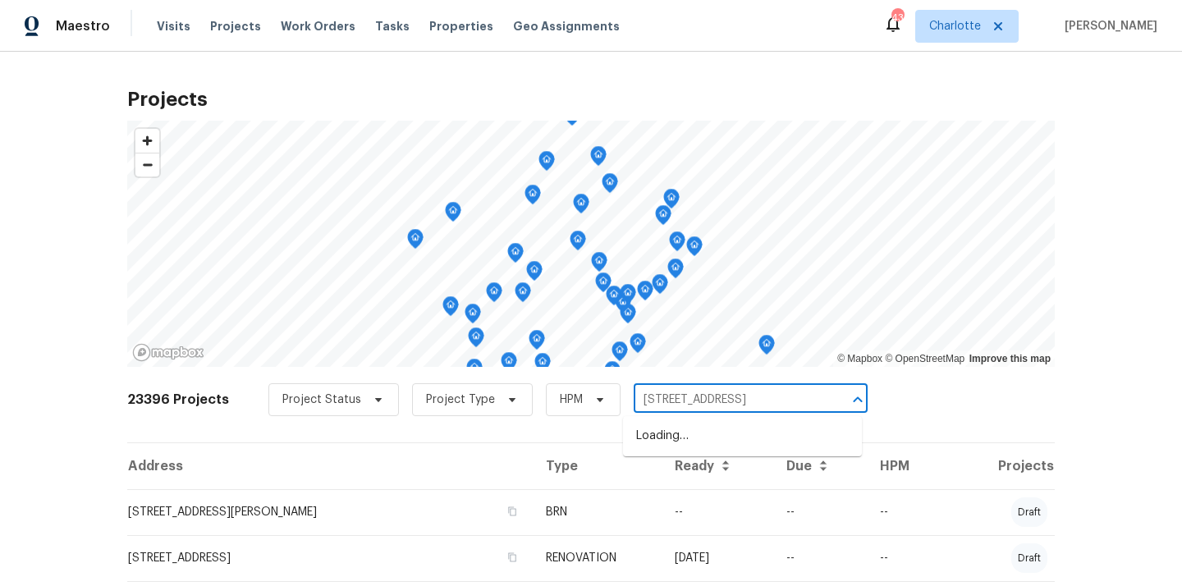
scroll to position [0, 22]
click at [757, 438] on li "8001 Briardale Dr, Charlotte, NC 28212" at bounding box center [742, 436] width 239 height 27
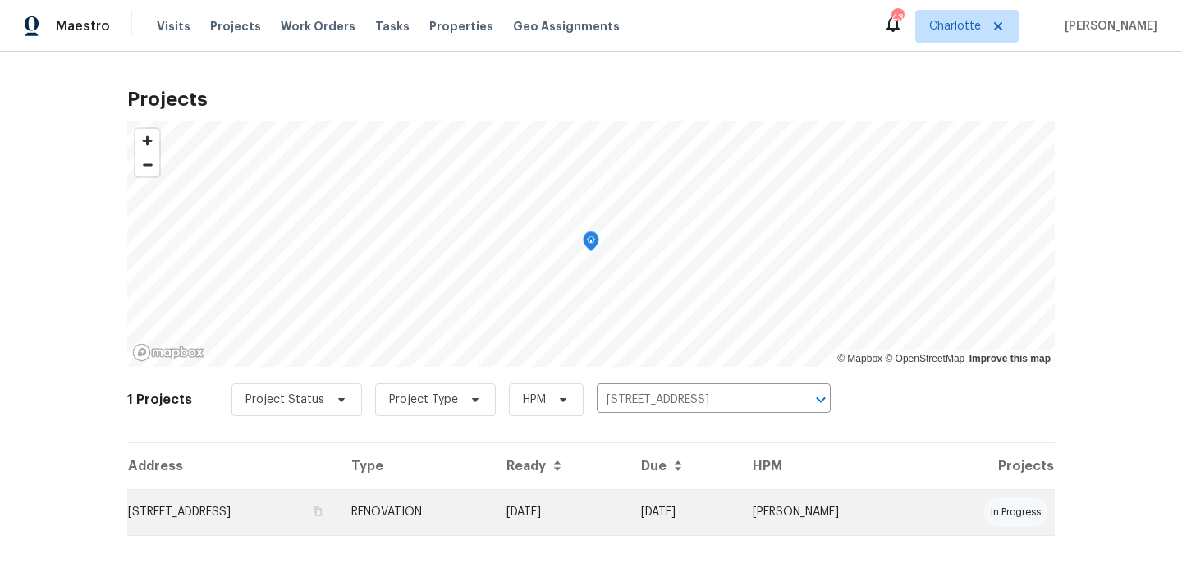
click at [739, 502] on td "[DATE]" at bounding box center [684, 512] width 112 height 46
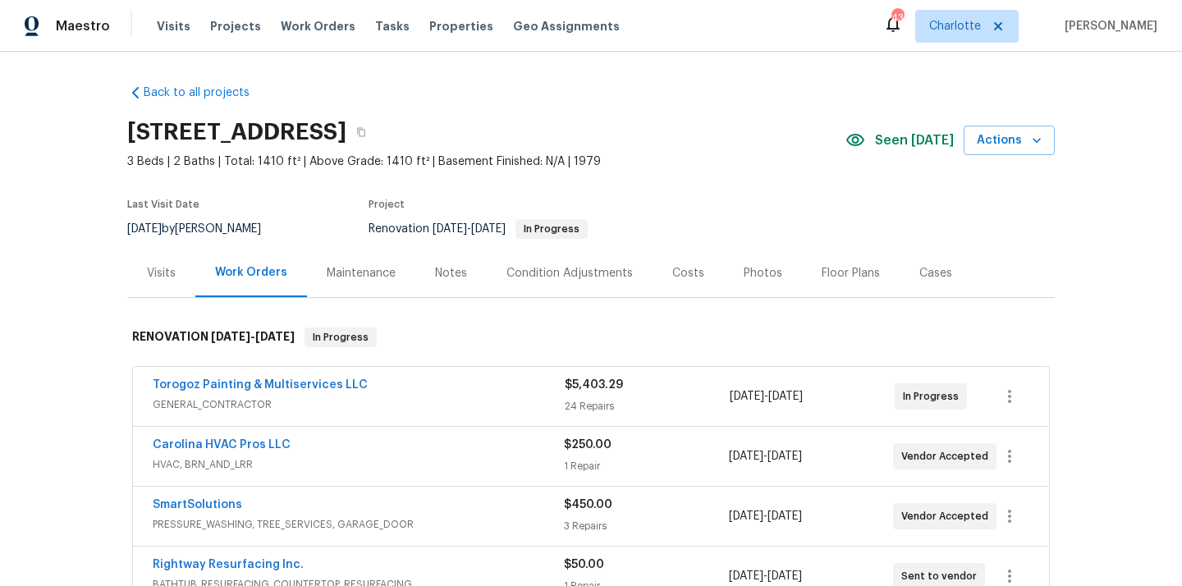
click at [172, 280] on div "Visits" at bounding box center [161, 273] width 29 height 16
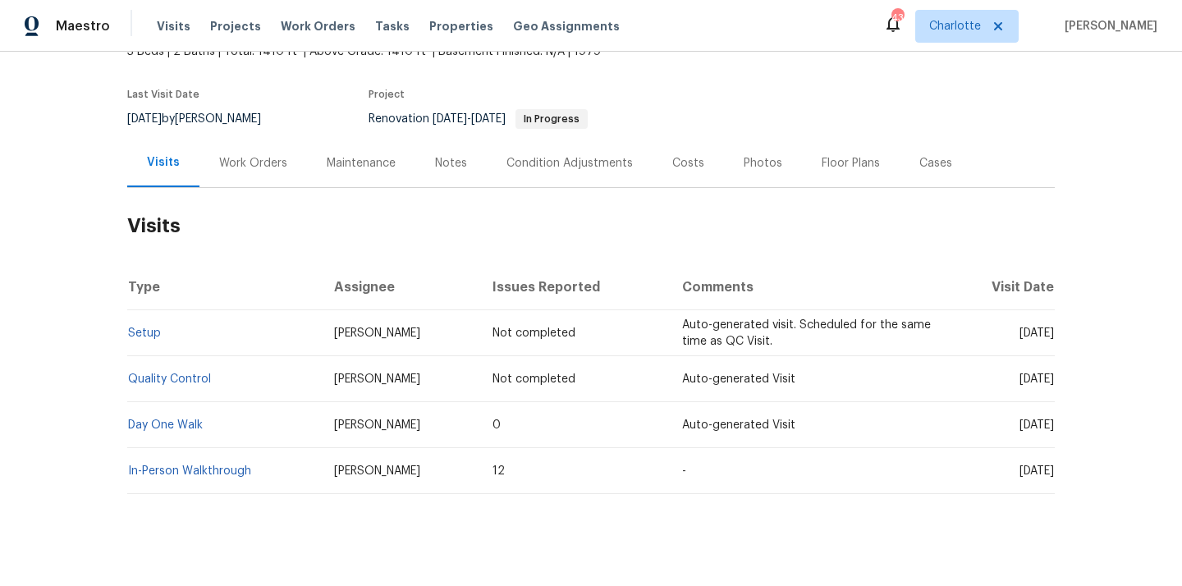
scroll to position [113, 0]
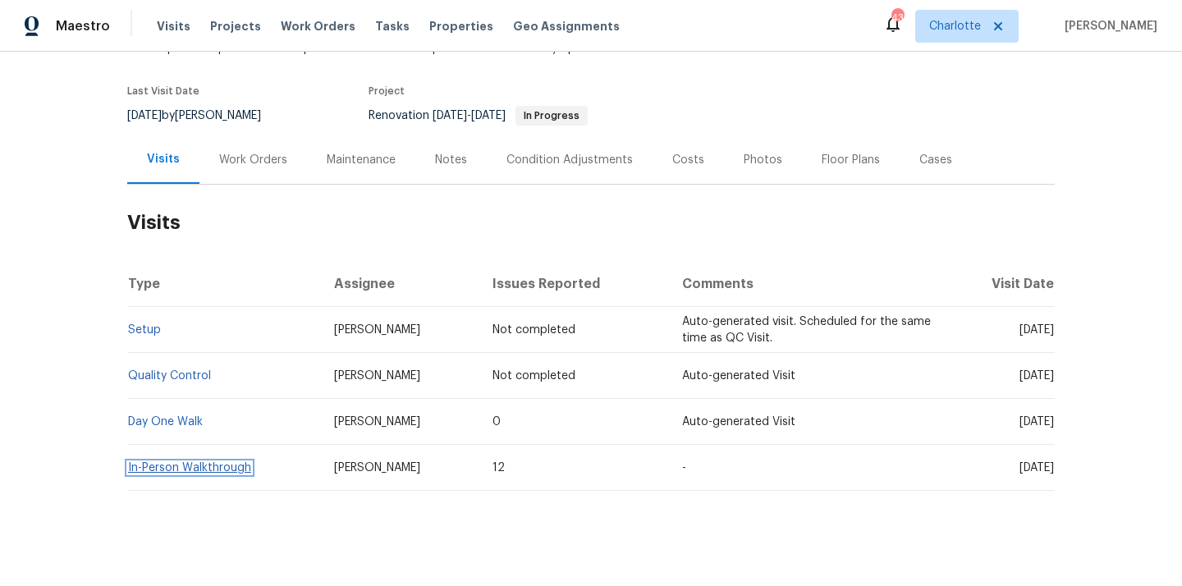
click at [205, 469] on link "In-Person Walkthrough" at bounding box center [189, 467] width 123 height 11
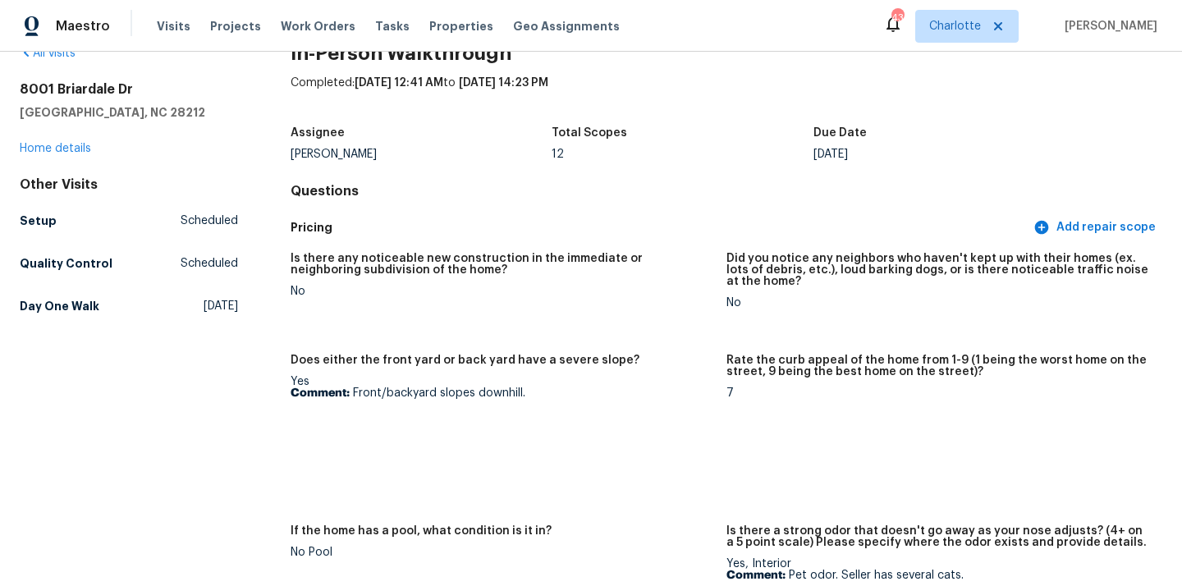
scroll to position [40, 0]
click at [319, 438] on img at bounding box center [320, 442] width 53 height 53
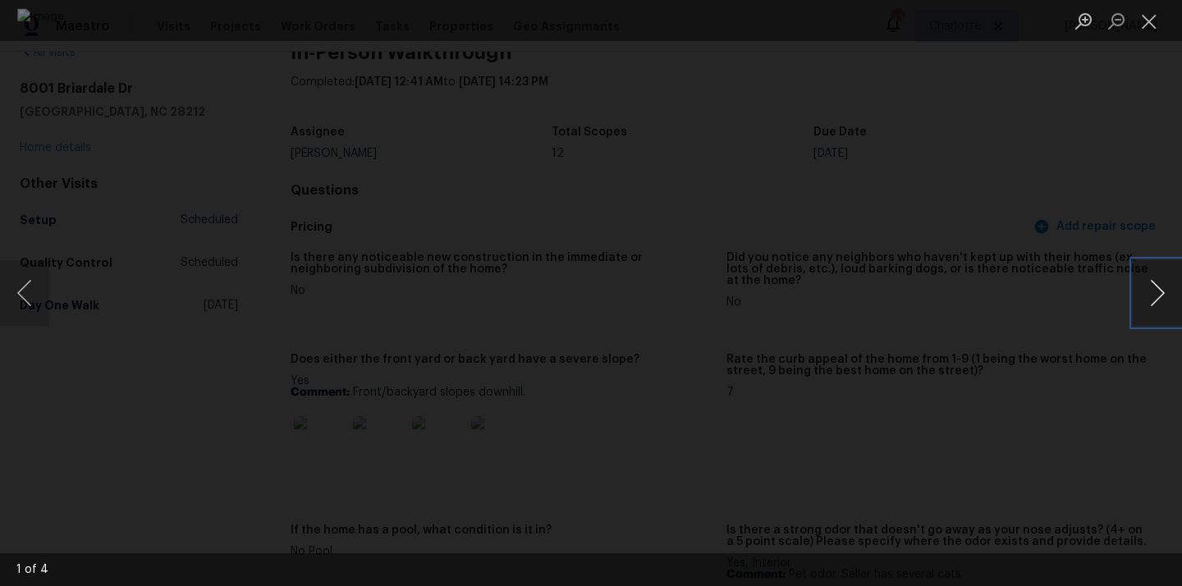
click at [1153, 288] on button "Next image" at bounding box center [1156, 293] width 49 height 66
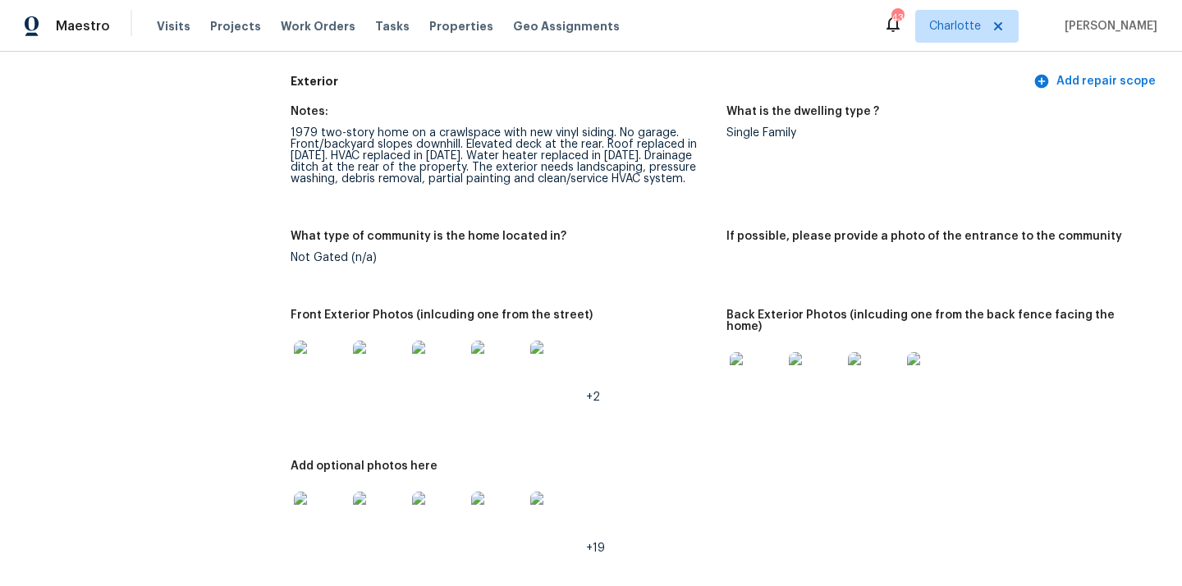
scroll to position [703, 0]
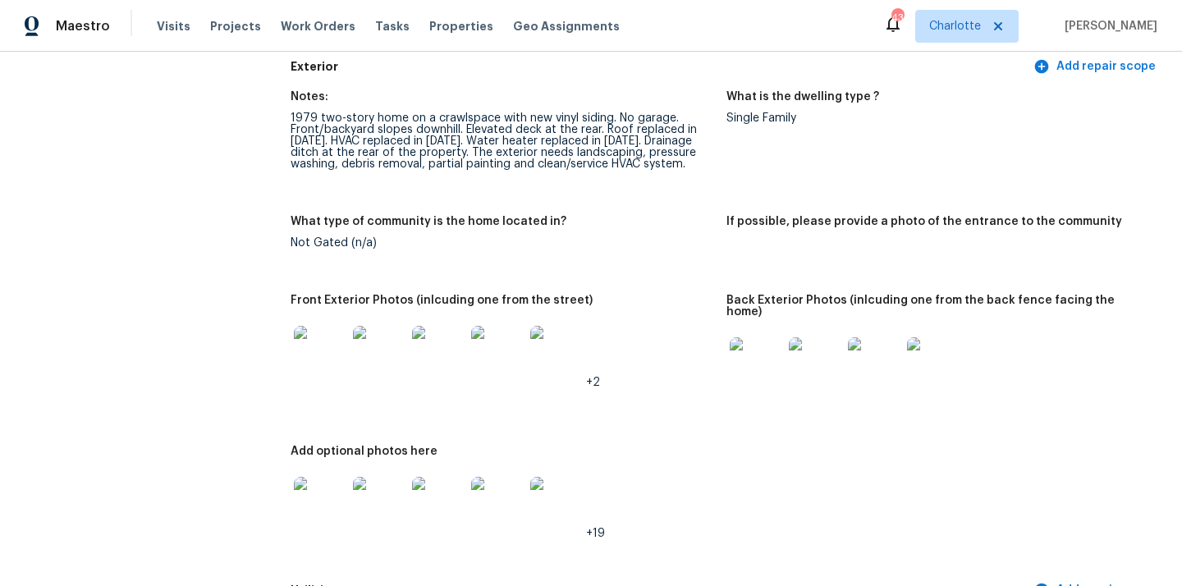
click at [754, 354] on img at bounding box center [755, 363] width 53 height 53
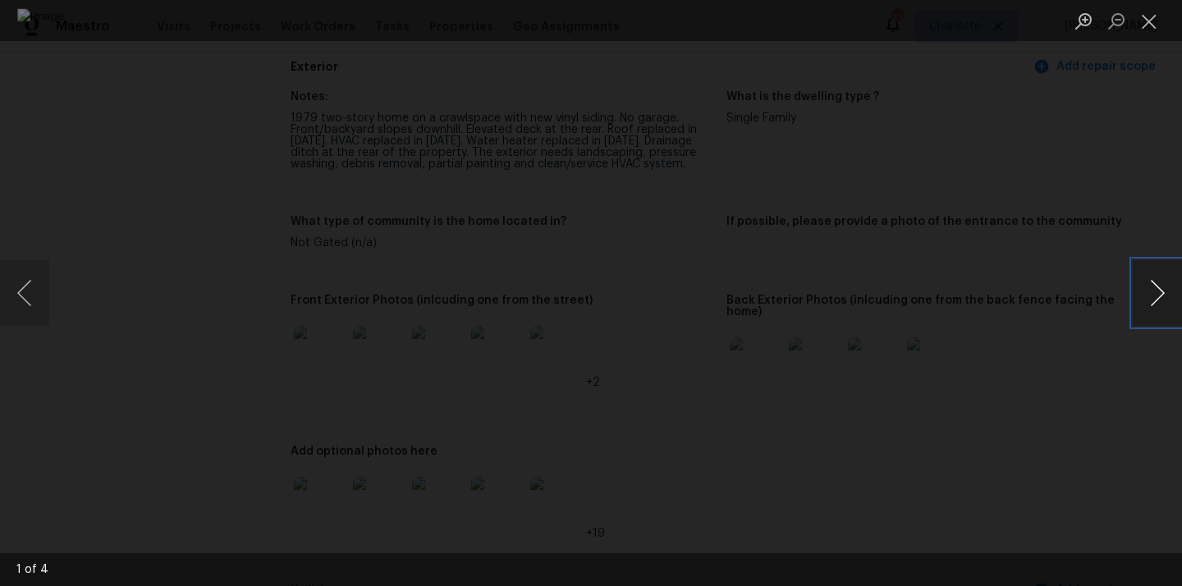
click at [1152, 290] on button "Next image" at bounding box center [1156, 293] width 49 height 66
click at [1152, 288] on button "Next image" at bounding box center [1156, 293] width 49 height 66
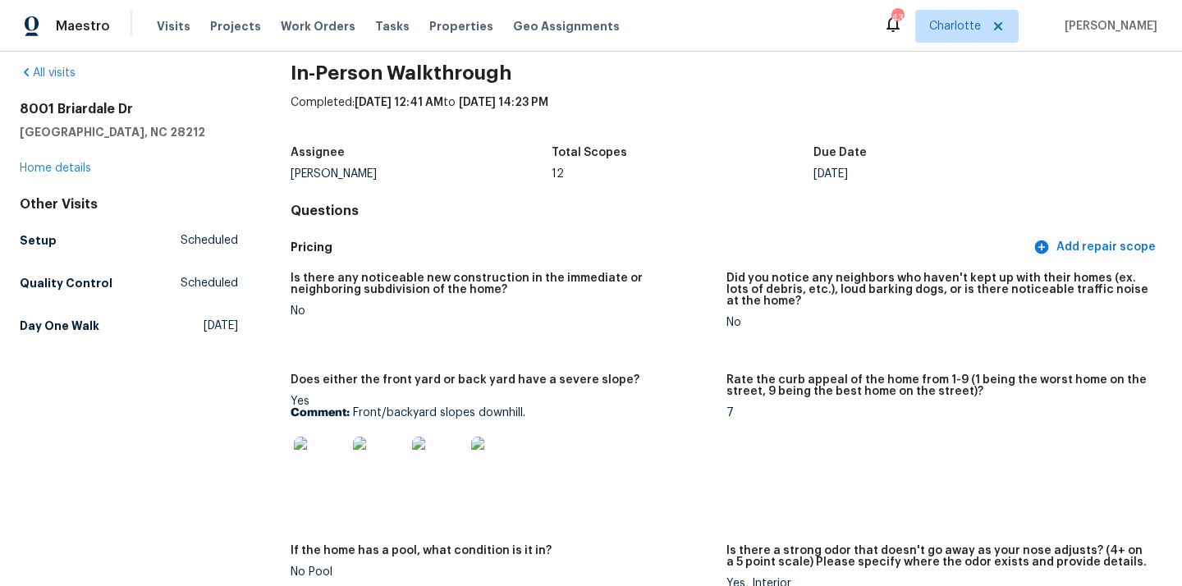
scroll to position [0, 0]
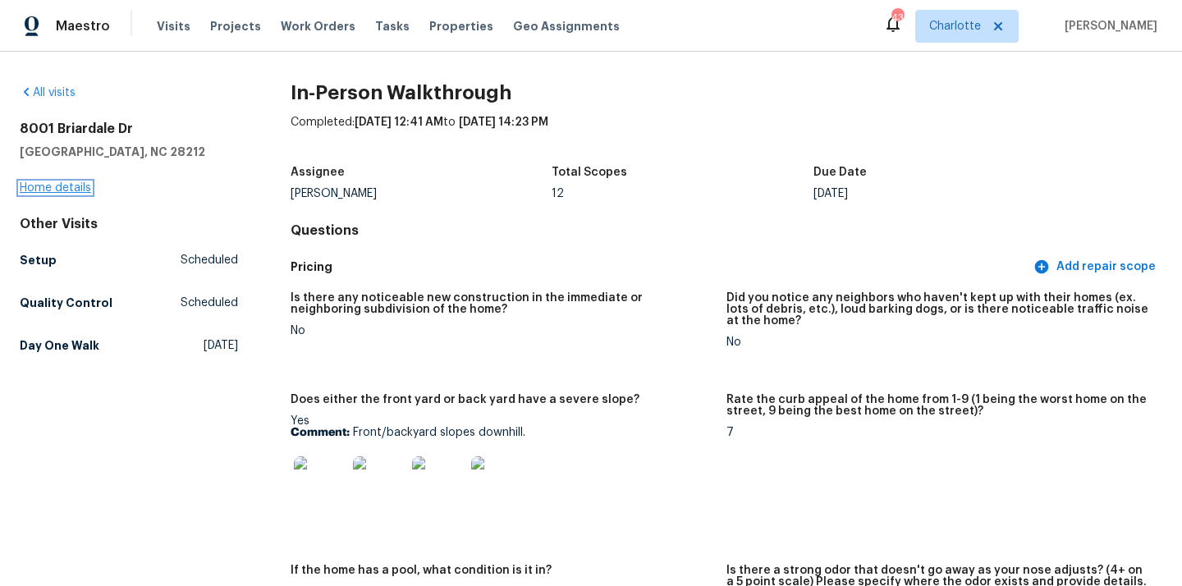
click at [62, 190] on link "Home details" at bounding box center [55, 187] width 71 height 11
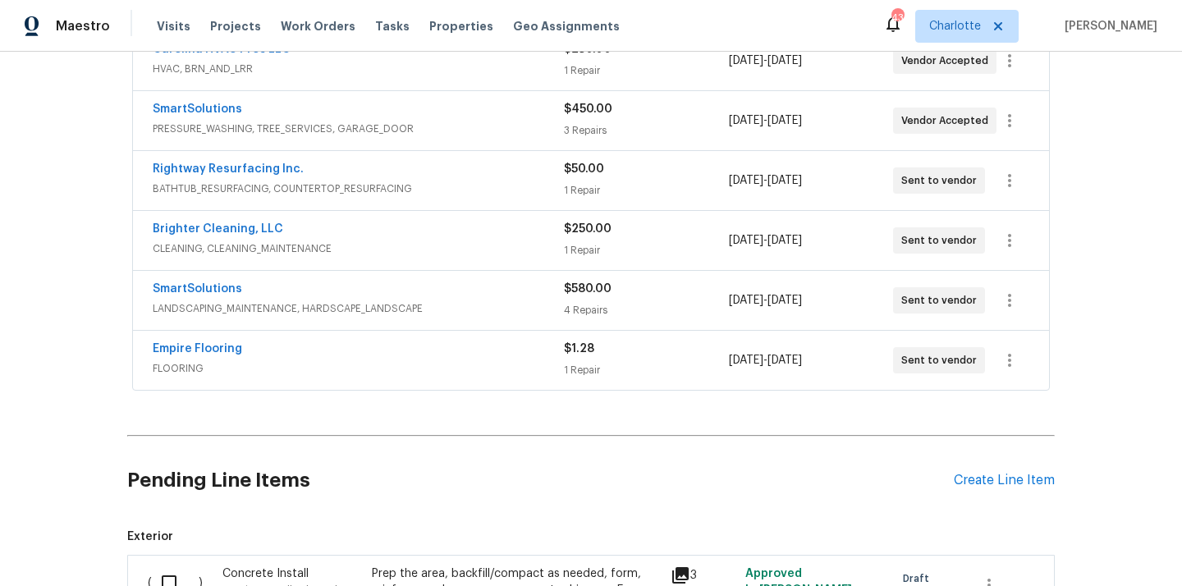
scroll to position [429, 0]
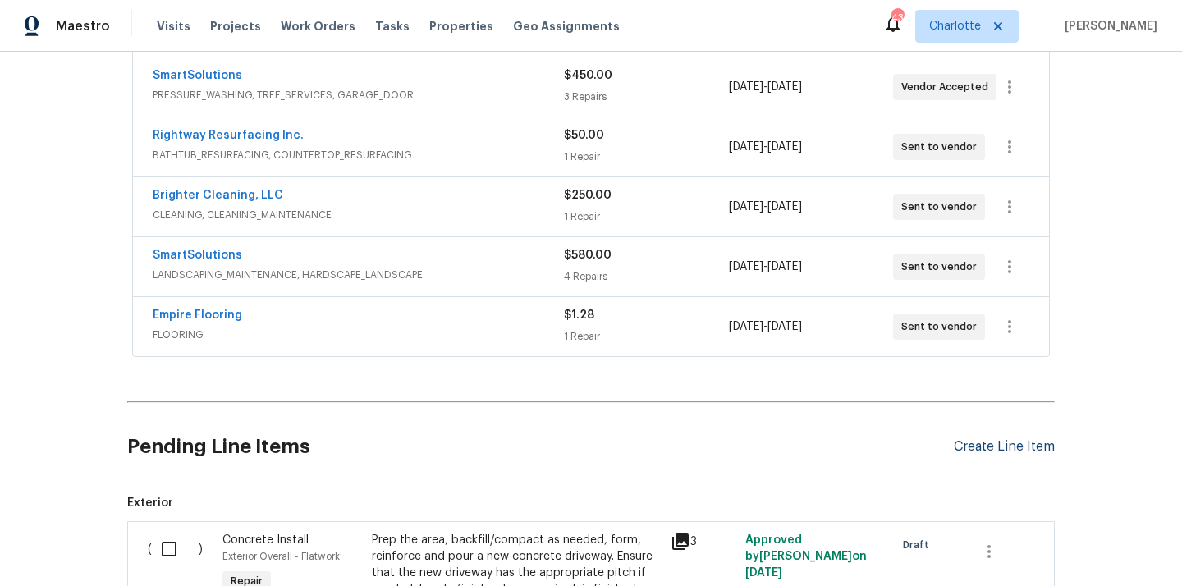
click at [1003, 446] on div "Create Line Item" at bounding box center [1004, 447] width 101 height 16
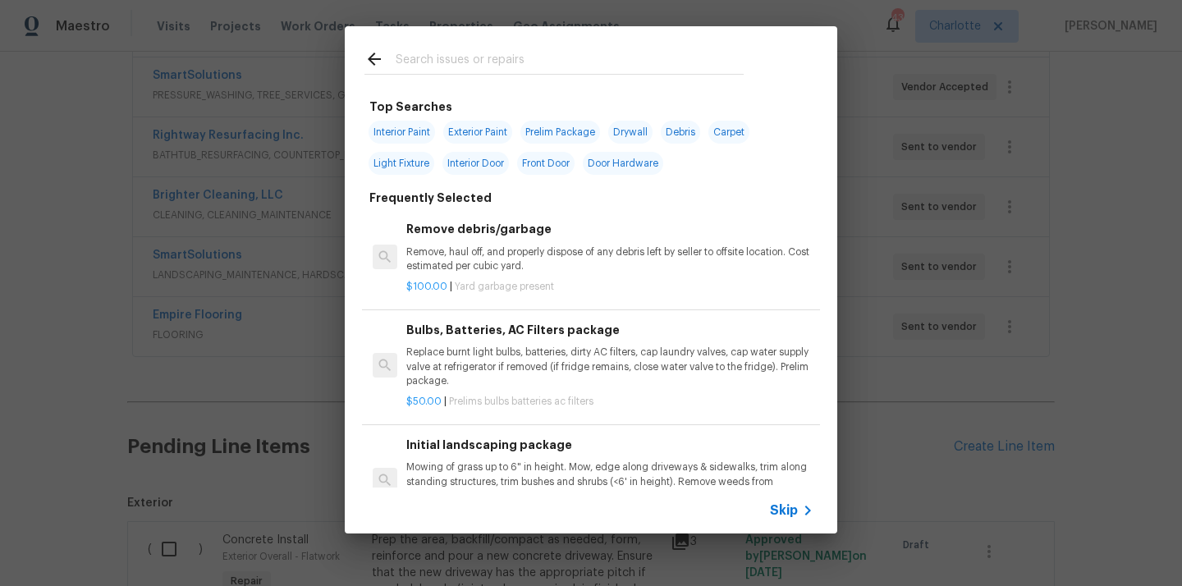
click at [596, 71] on input "text" at bounding box center [570, 61] width 348 height 25
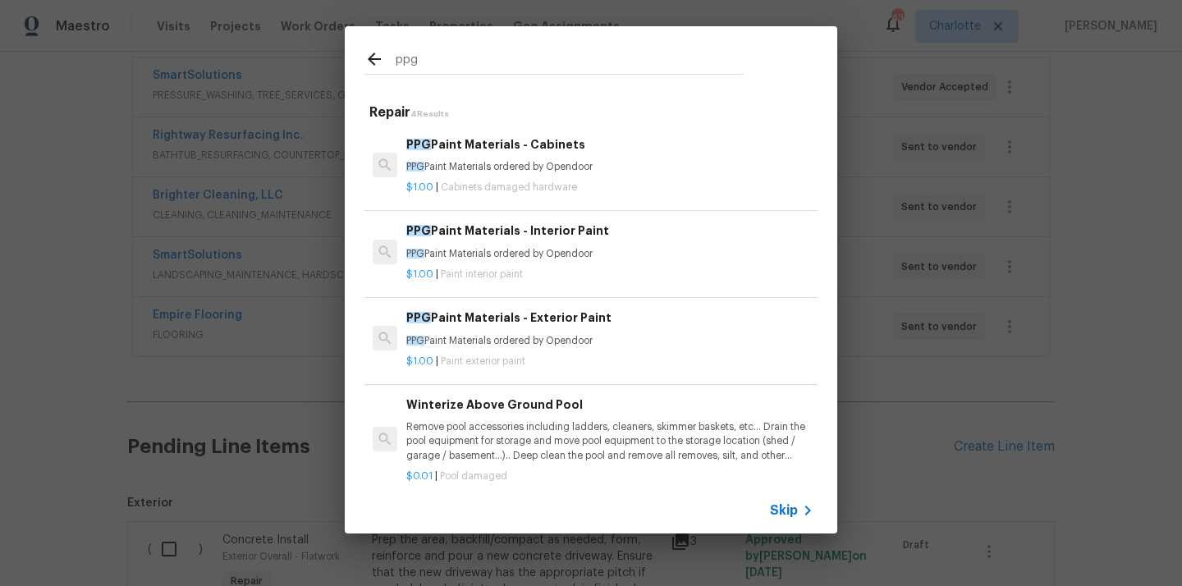
type input "ppg"
click at [569, 254] on p "PPG Paint Materials ordered by Opendoor" at bounding box center [609, 254] width 407 height 14
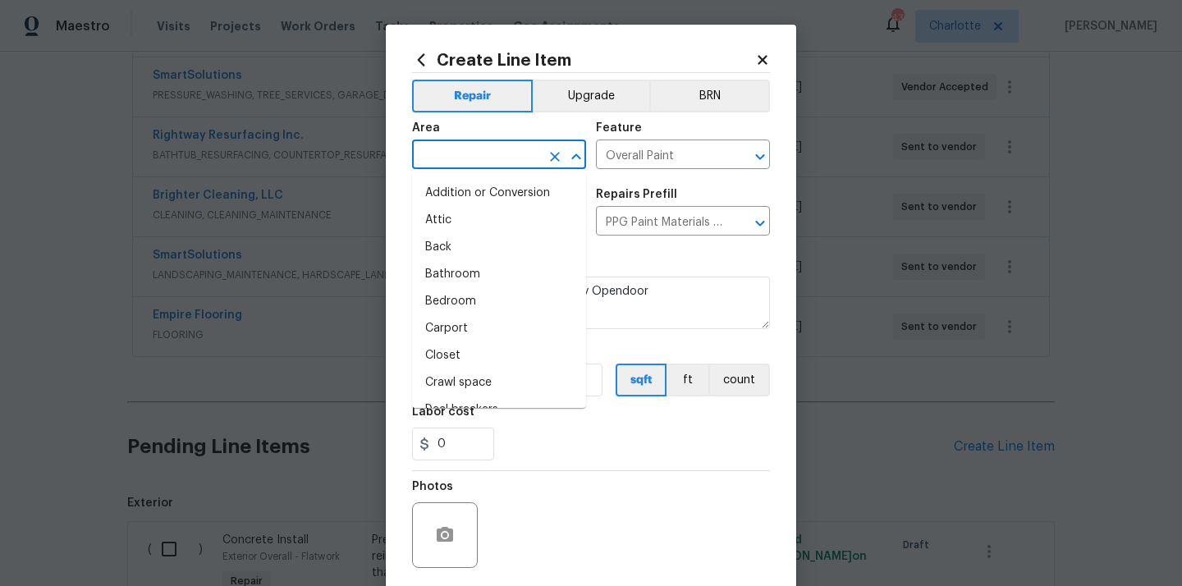
click at [517, 149] on input "text" at bounding box center [476, 156] width 128 height 25
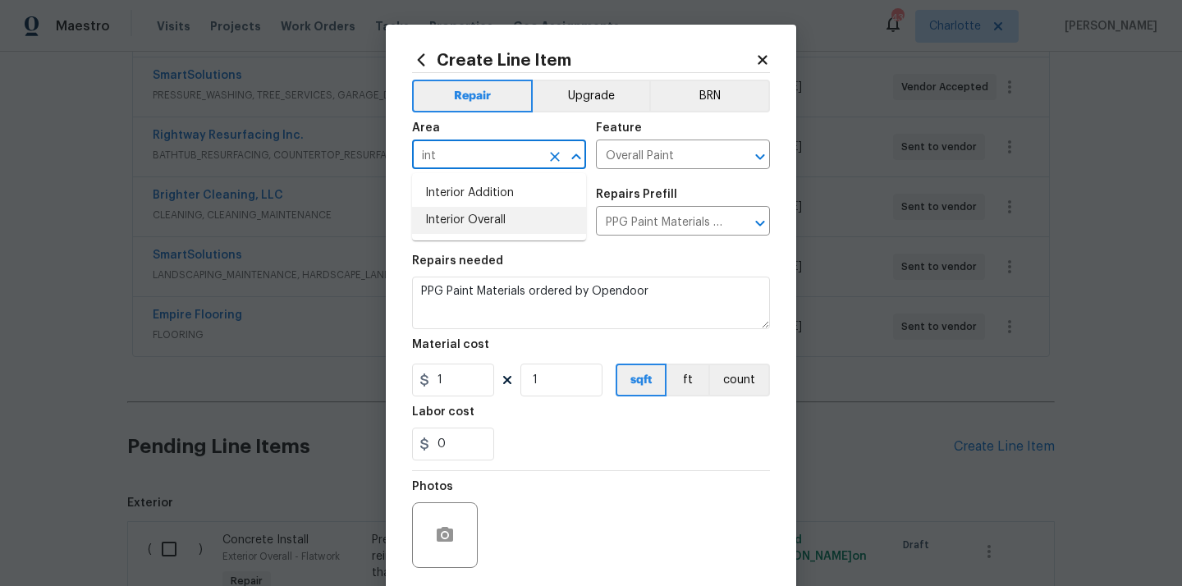
click at [510, 219] on li "Interior Overall" at bounding box center [499, 220] width 174 height 27
type input "Interior Overall"
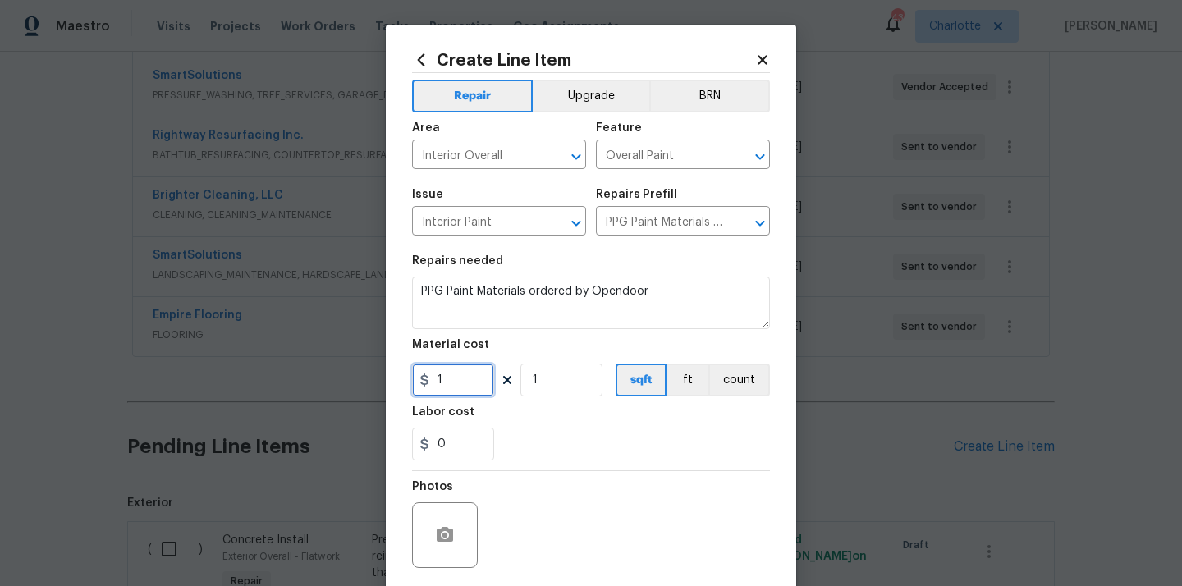
drag, startPoint x: 458, startPoint y: 381, endPoint x: 386, endPoint y: 380, distance: 71.4
click at [391, 381] on div "Create Line Item Repair Upgrade BRN Area Interior Overall ​ Feature Overall Pai…" at bounding box center [591, 353] width 410 height 657
paste input "696.34"
type input "696.34"
click at [579, 435] on div "0" at bounding box center [591, 444] width 358 height 33
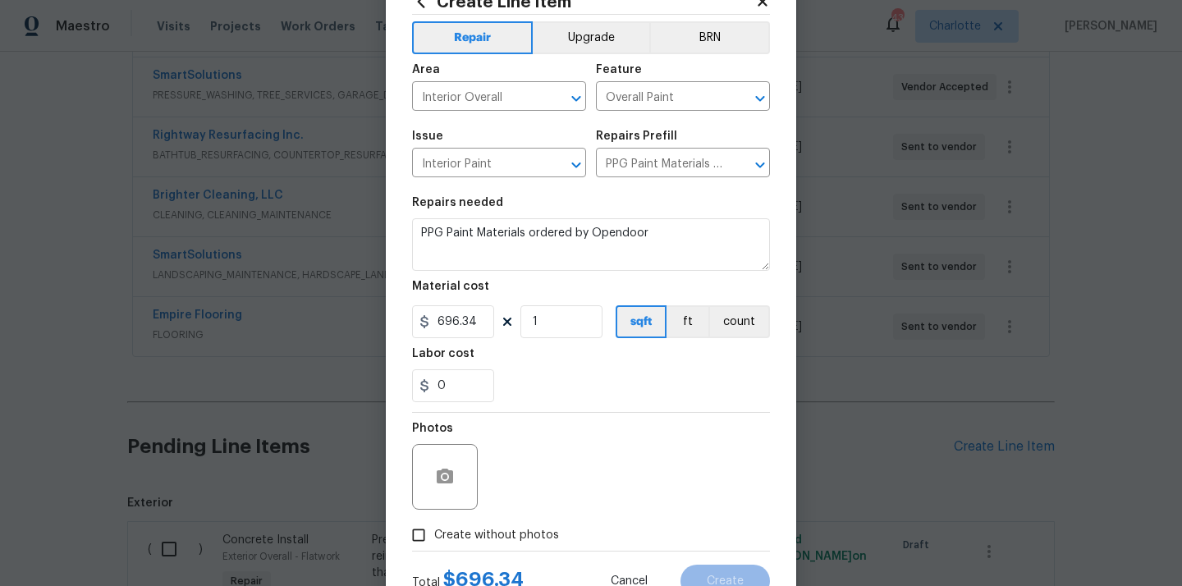
scroll to position [121, 0]
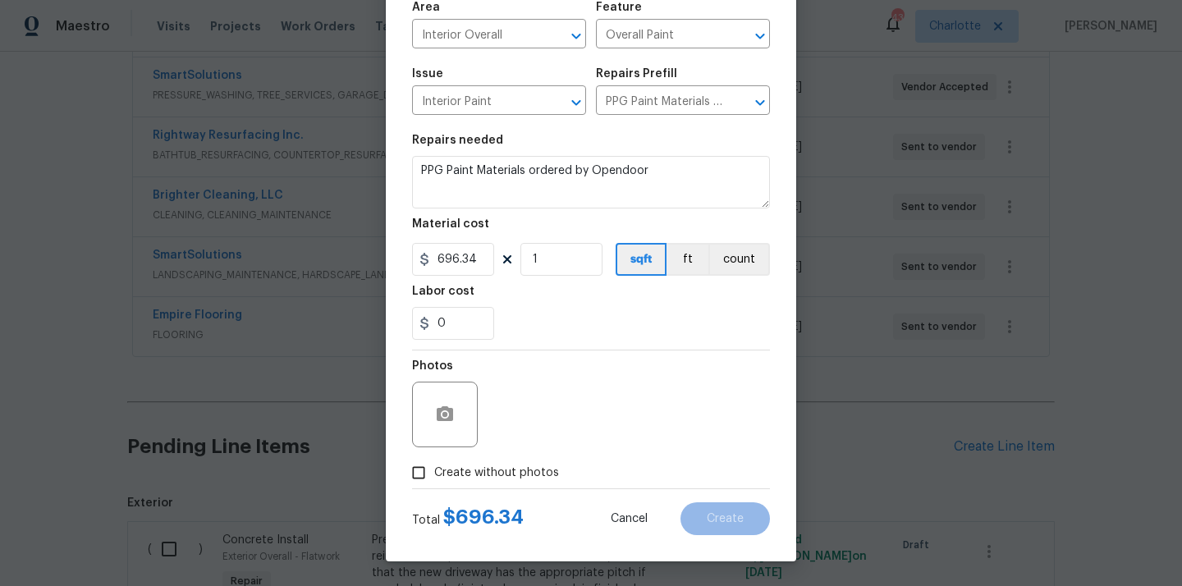
click at [540, 464] on span "Create without photos" at bounding box center [496, 472] width 125 height 17
click at [434, 464] on input "Create without photos" at bounding box center [418, 472] width 31 height 31
checkbox input "true"
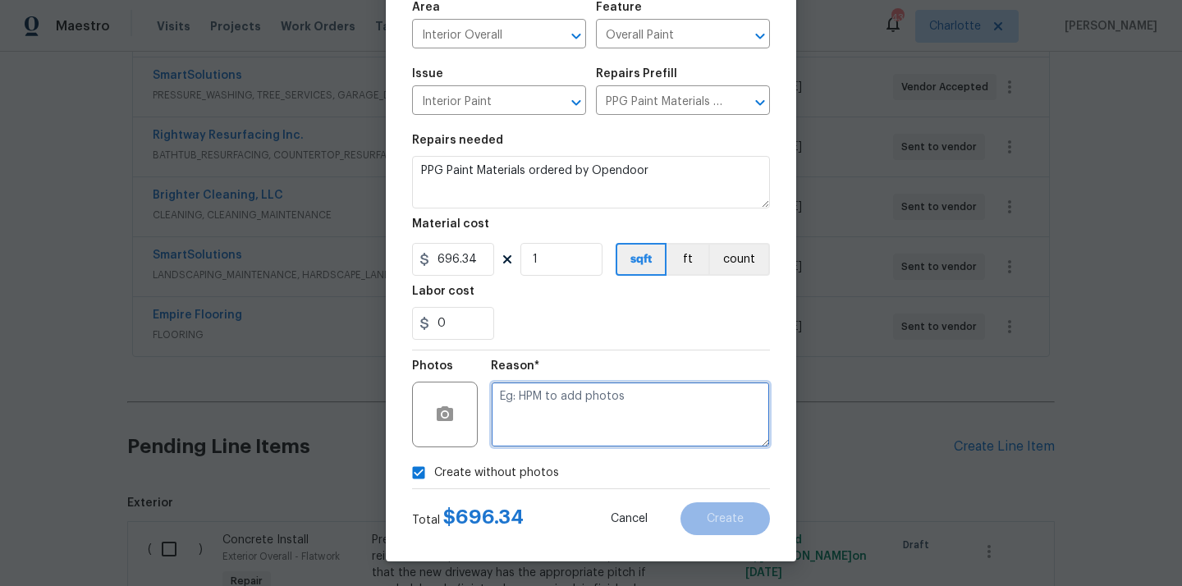
click at [569, 408] on textarea at bounding box center [630, 415] width 279 height 66
type textarea "N/A"
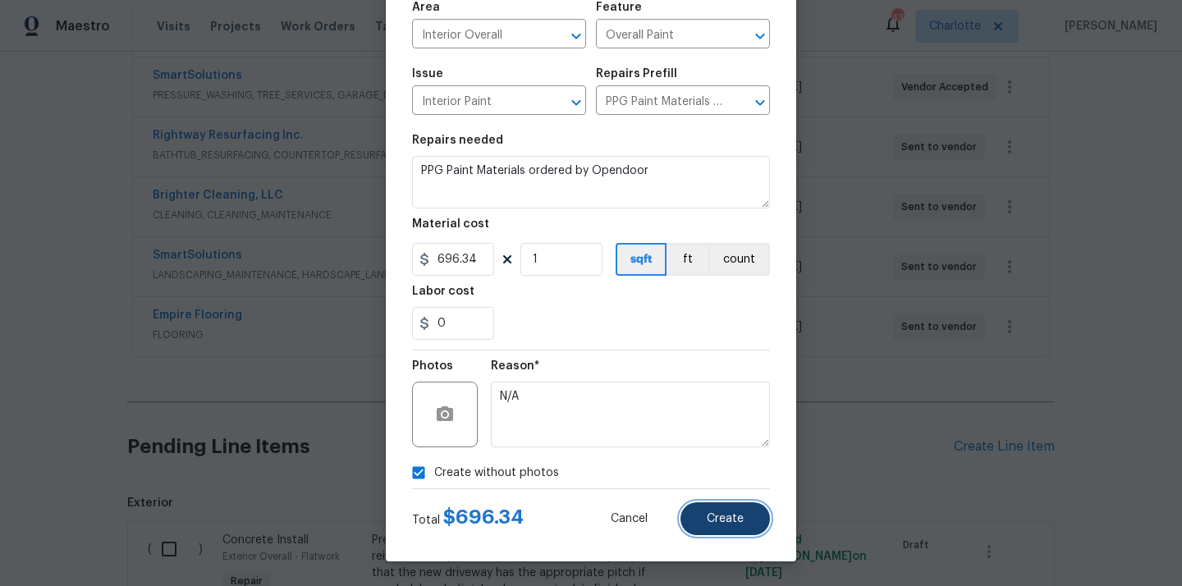
click at [720, 514] on span "Create" at bounding box center [725, 519] width 37 height 12
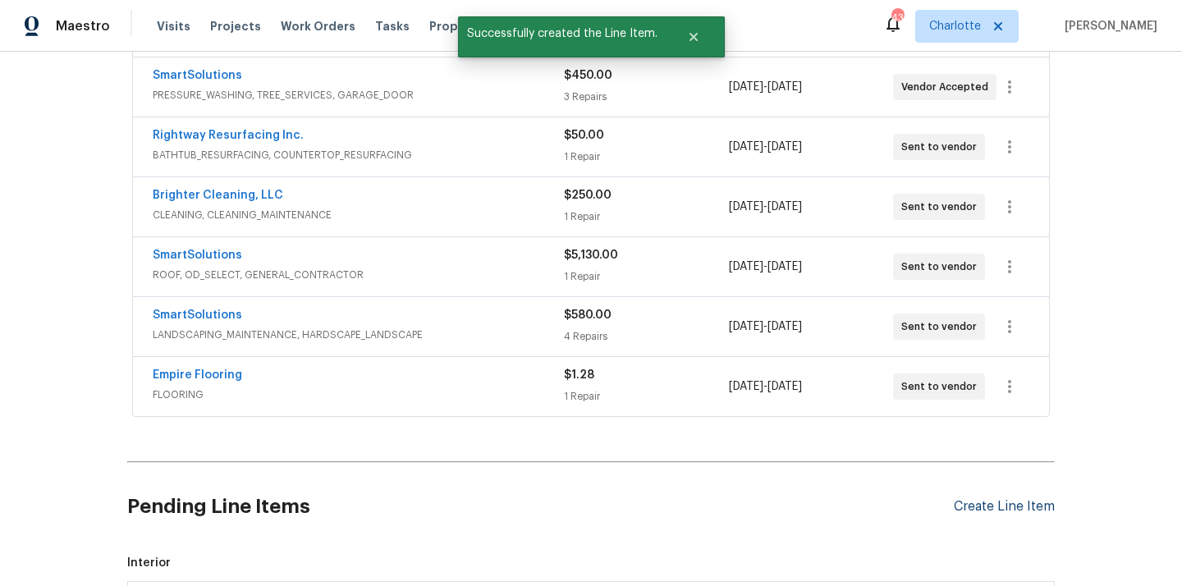
click at [981, 508] on div "Create Line Item" at bounding box center [1004, 507] width 101 height 16
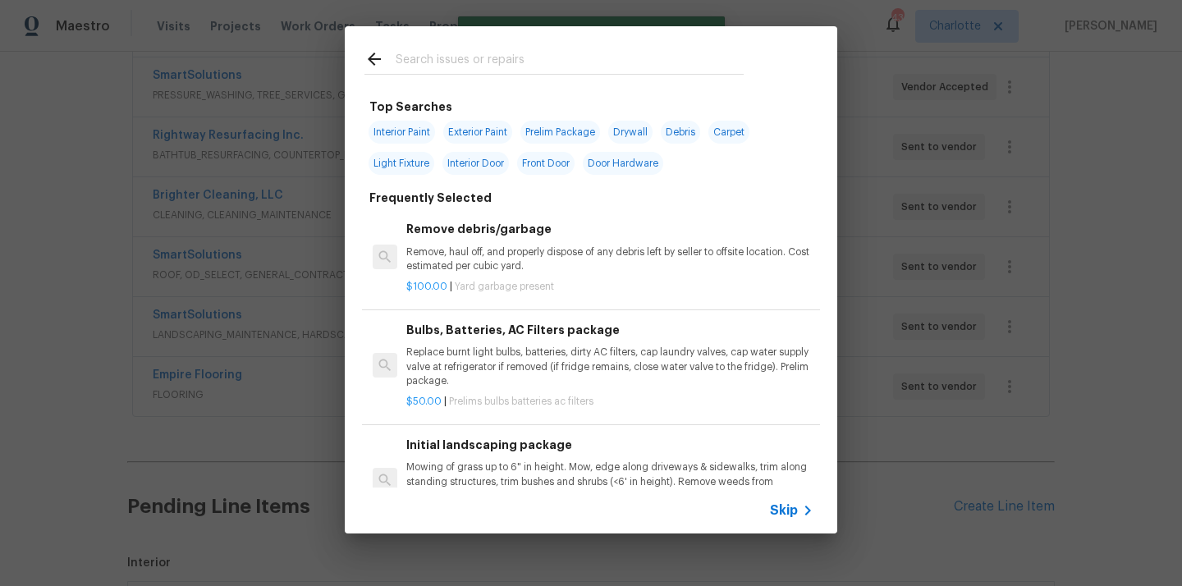
click at [600, 62] on input "text" at bounding box center [570, 61] width 348 height 25
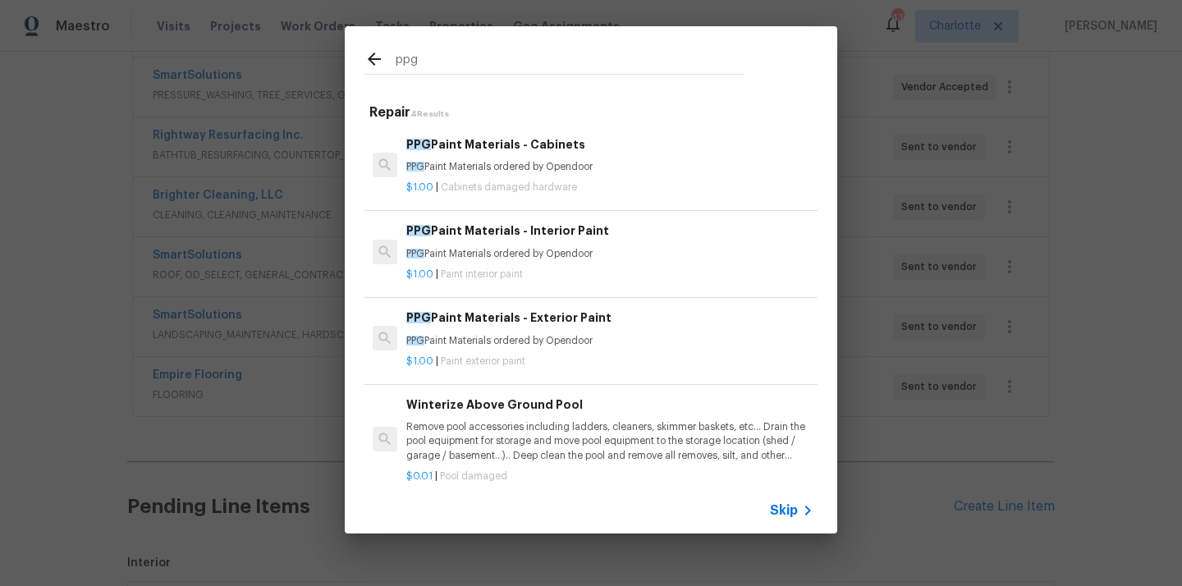
type input "ppg"
click at [531, 364] on p "$1.00 | Paint exterior paint" at bounding box center [609, 361] width 407 height 14
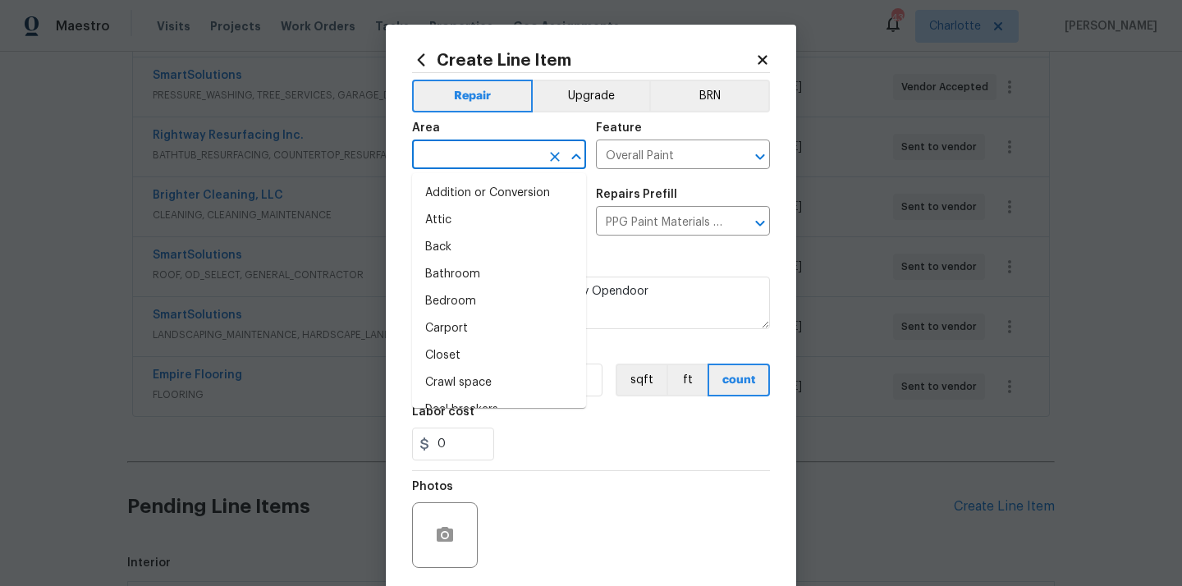
click at [509, 151] on input "text" at bounding box center [476, 156] width 128 height 25
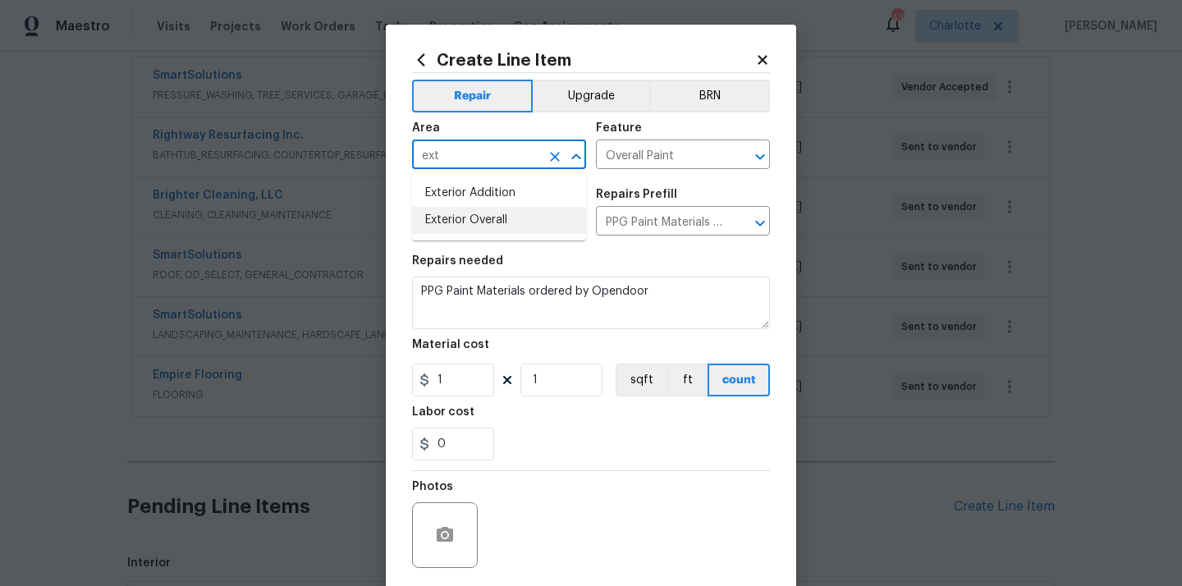
click at [480, 212] on li "Exterior Overall" at bounding box center [499, 220] width 174 height 27
type input "Exterior Overall"
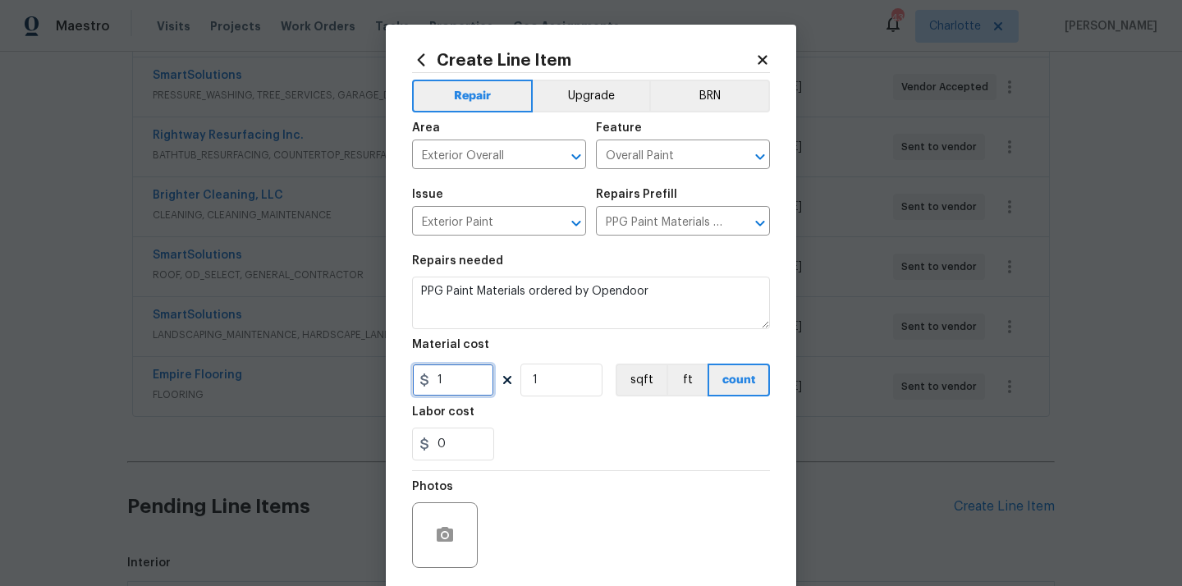
drag, startPoint x: 445, startPoint y: 387, endPoint x: 417, endPoint y: 387, distance: 27.9
click at [418, 387] on input "1" at bounding box center [453, 380] width 82 height 33
paste input "28.06"
type input "128.06"
click at [556, 417] on div "Labor cost" at bounding box center [591, 416] width 358 height 21
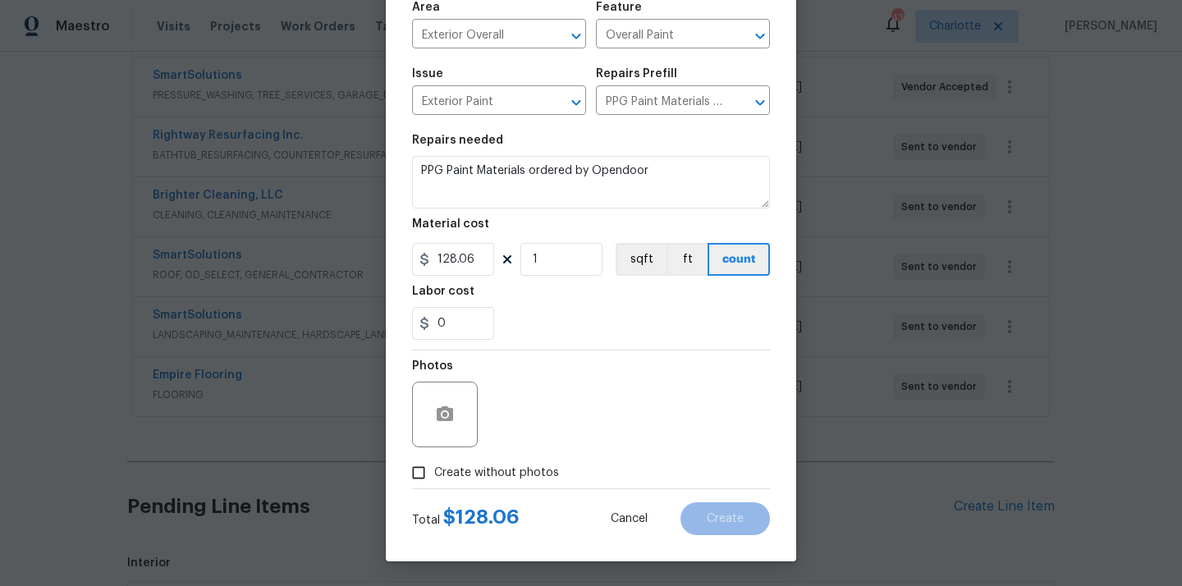
click at [509, 473] on span "Create without photos" at bounding box center [496, 472] width 125 height 17
click at [434, 473] on input "Create without photos" at bounding box center [418, 472] width 31 height 31
checkbox input "true"
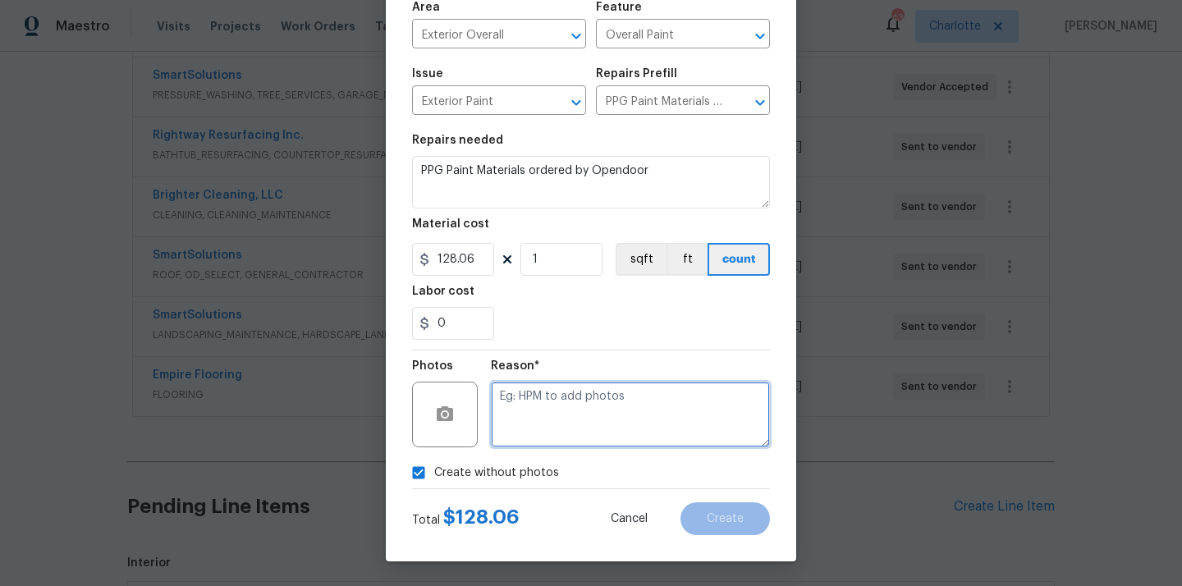
click at [555, 423] on textarea at bounding box center [630, 415] width 279 height 66
type textarea "N/A"
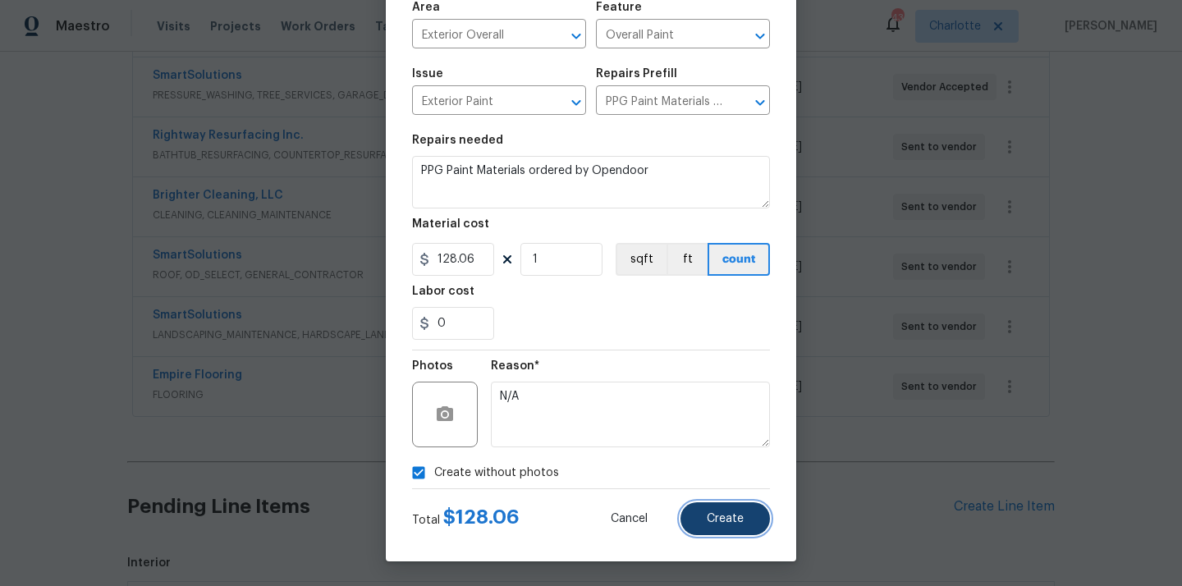
click at [714, 505] on button "Create" at bounding box center [724, 518] width 89 height 33
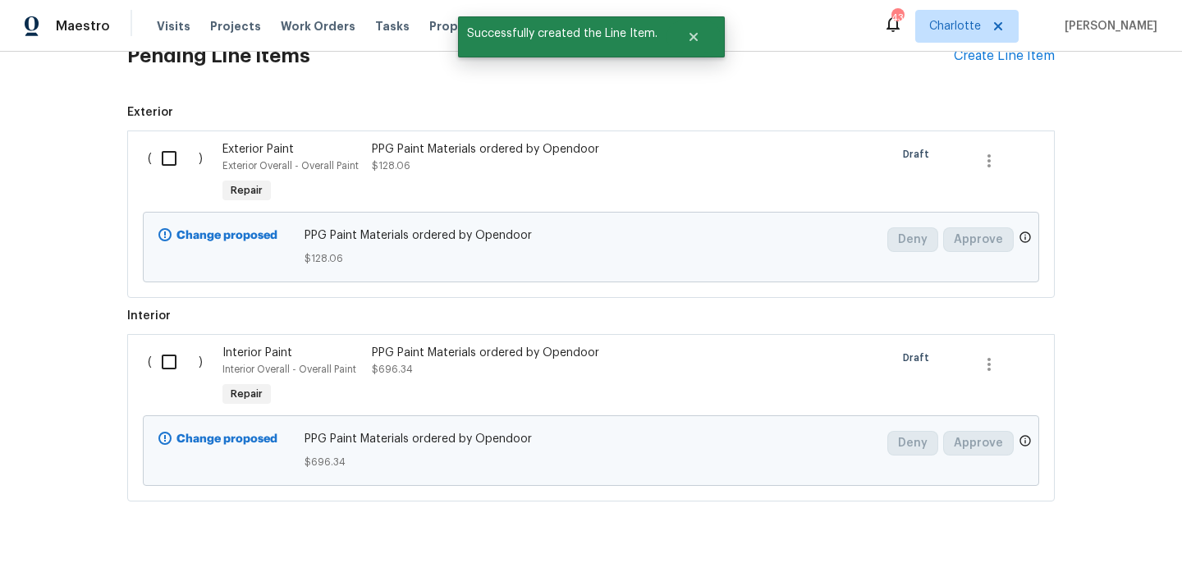
scroll to position [908, 0]
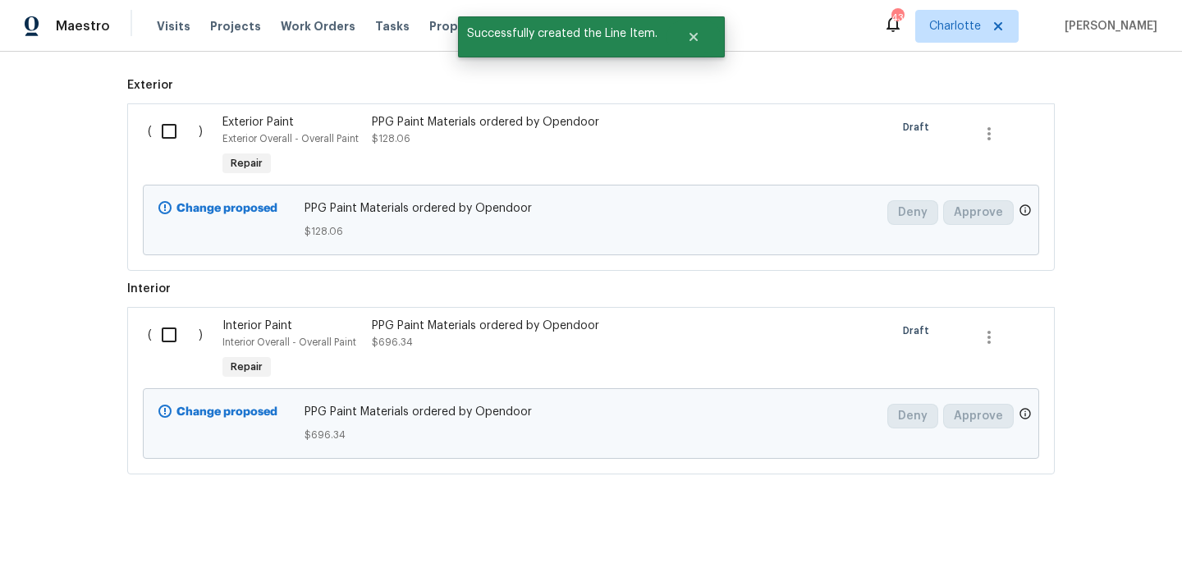
click at [168, 123] on input "checkbox" at bounding box center [175, 131] width 47 height 34
checkbox input "true"
click at [162, 329] on input "checkbox" at bounding box center [175, 335] width 47 height 34
checkbox input "true"
click at [1140, 552] on span "Create Work Order" at bounding box center [1087, 545] width 109 height 21
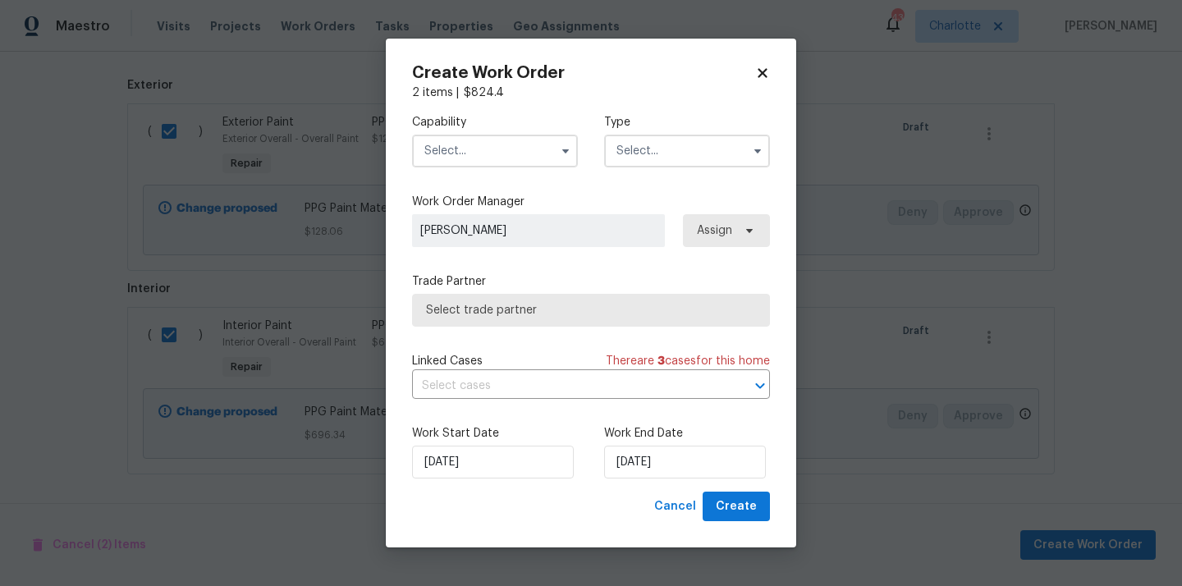
click at [528, 137] on input "text" at bounding box center [495, 151] width 166 height 33
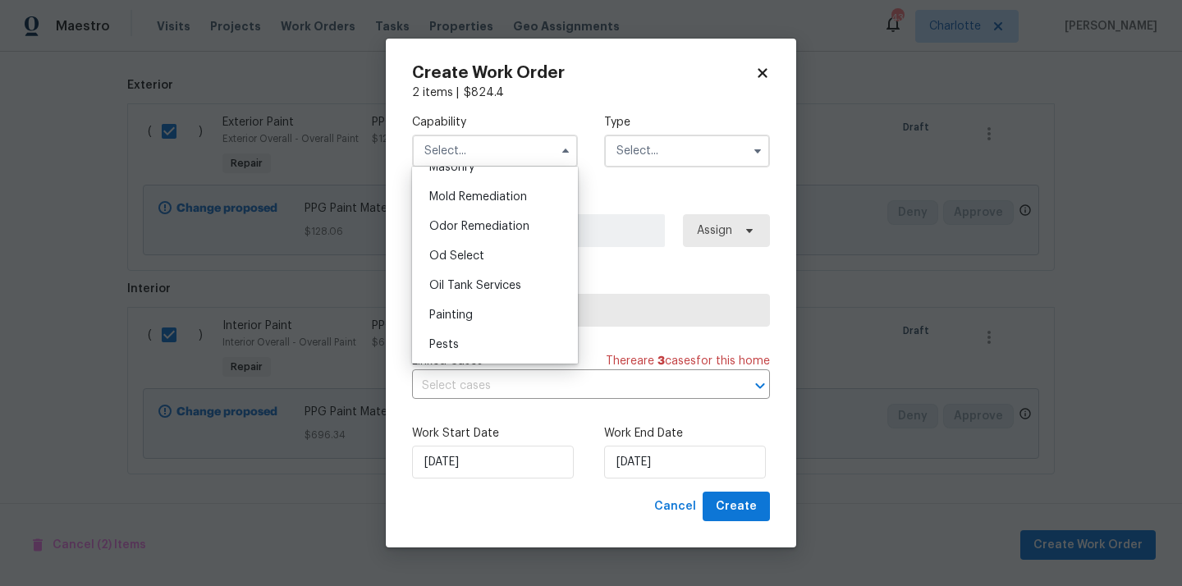
scroll to position [1254, 0]
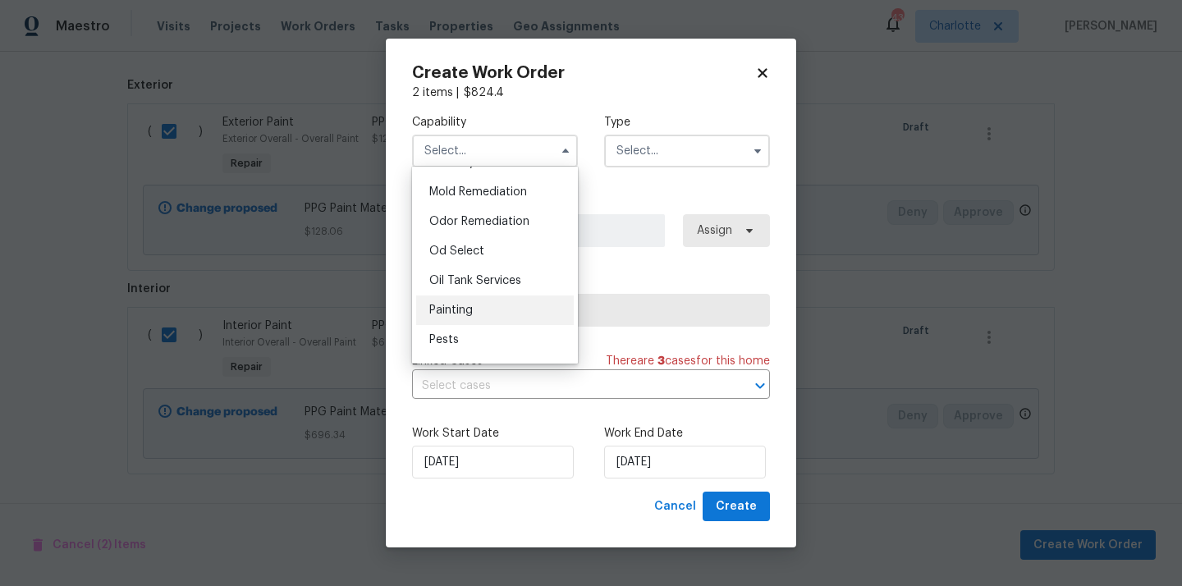
click at [497, 308] on div "Painting" at bounding box center [495, 310] width 158 height 30
type input "Painting"
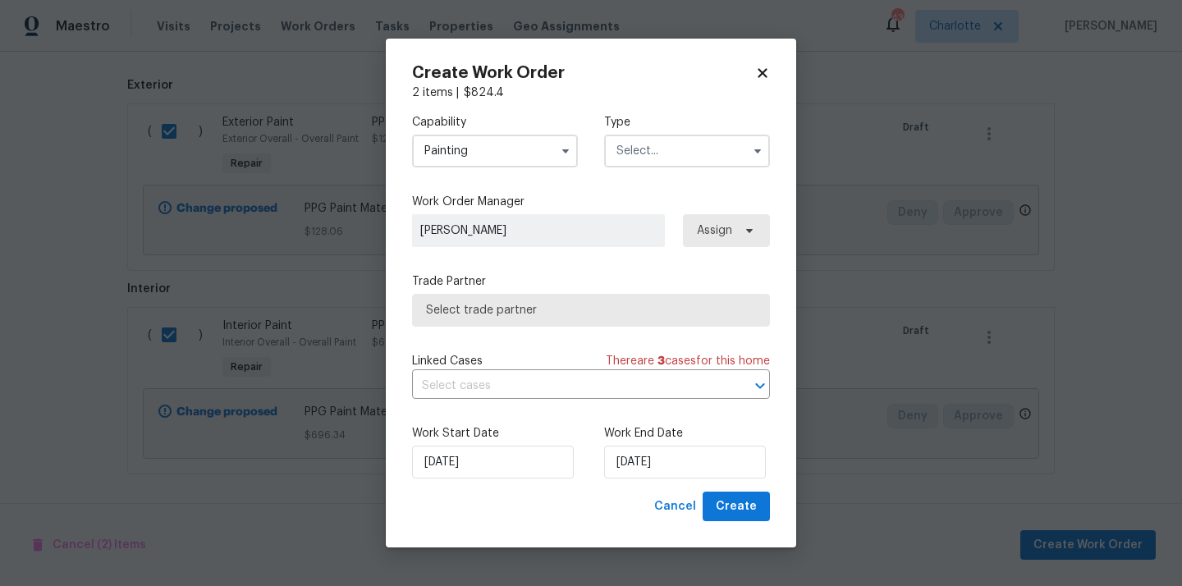
click at [684, 146] on input "text" at bounding box center [687, 151] width 166 height 33
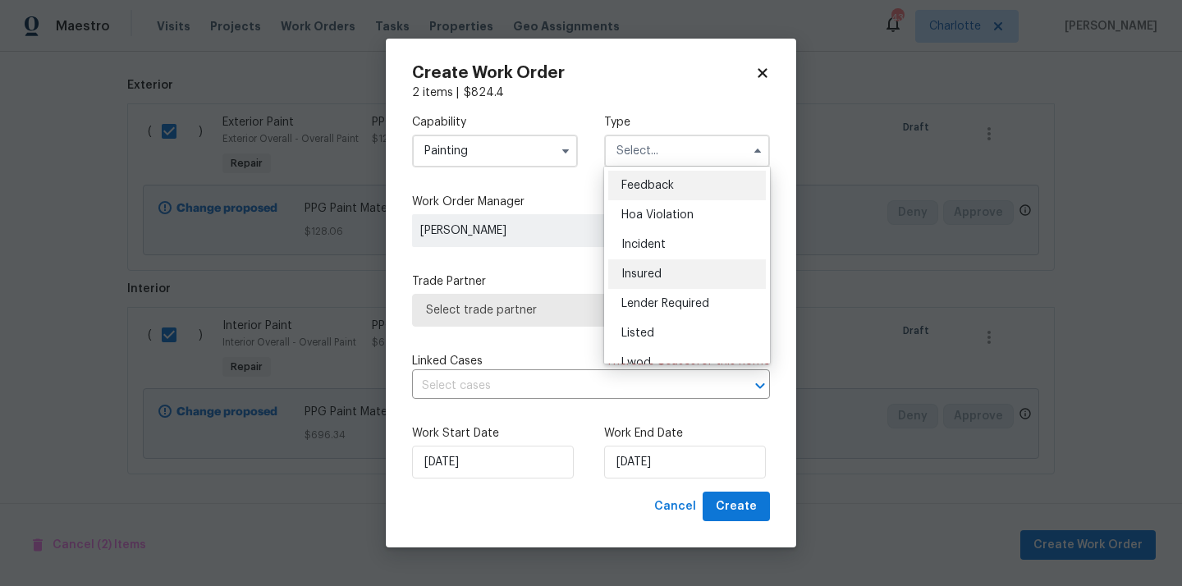
scroll to position [195, 0]
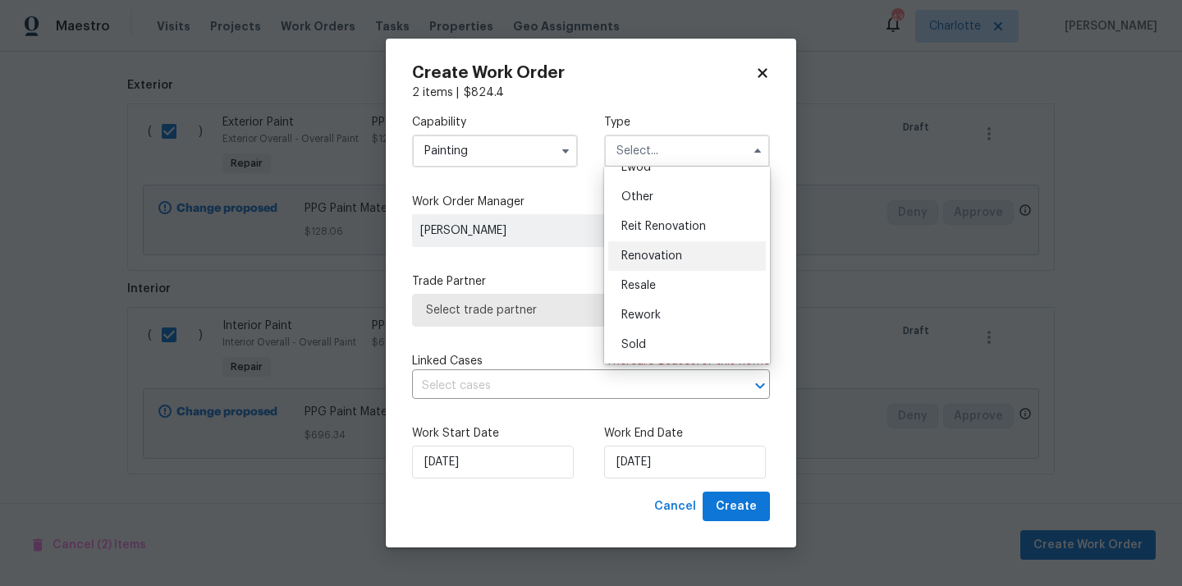
click at [674, 258] on span "Renovation" at bounding box center [651, 255] width 61 height 11
type input "Renovation"
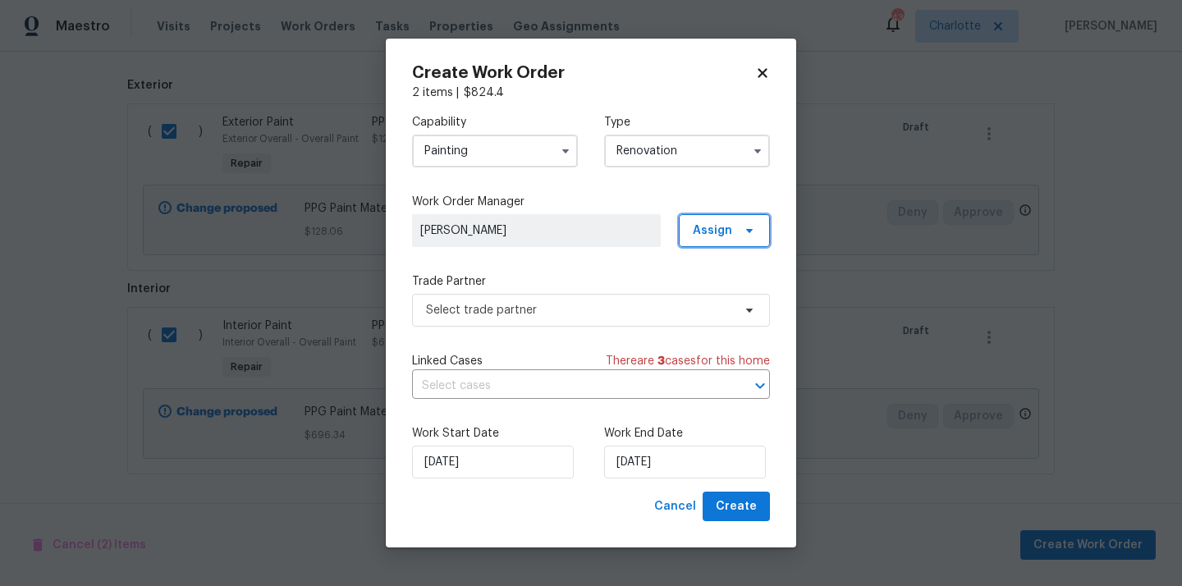
click at [728, 222] on span "Assign" at bounding box center [712, 230] width 39 height 16
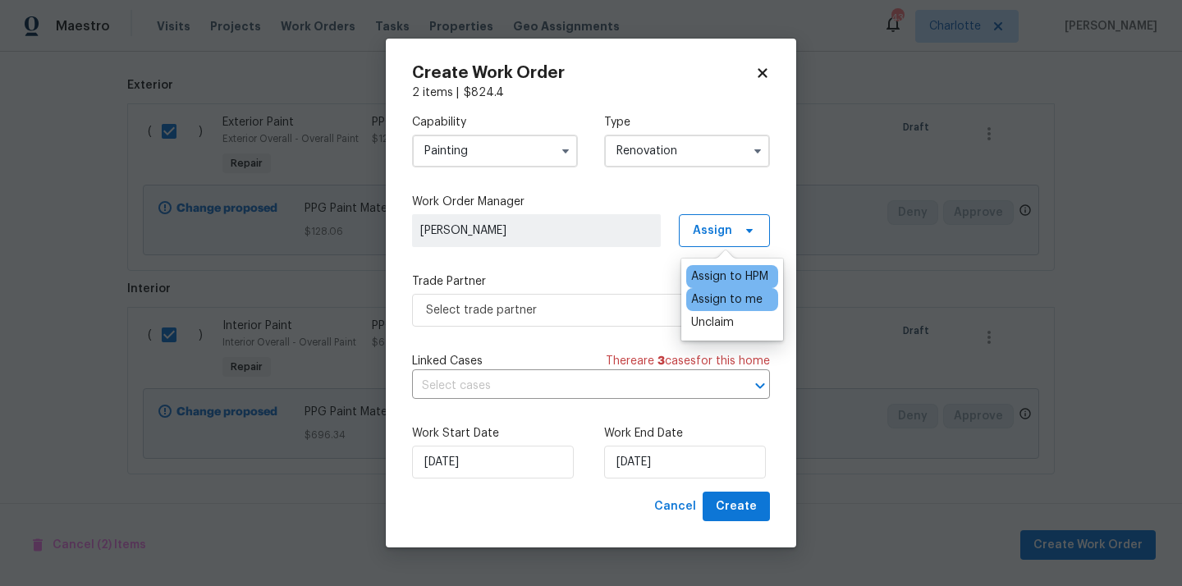
click at [716, 304] on div "Assign to me" at bounding box center [726, 299] width 71 height 16
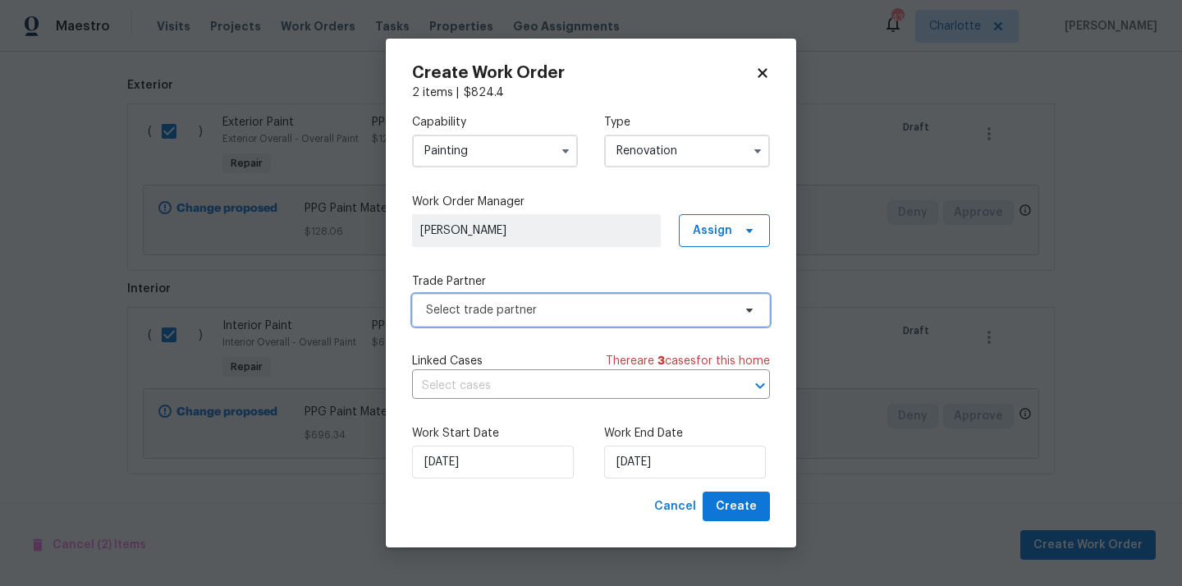
click at [590, 311] on span "Select trade partner" at bounding box center [579, 310] width 306 height 16
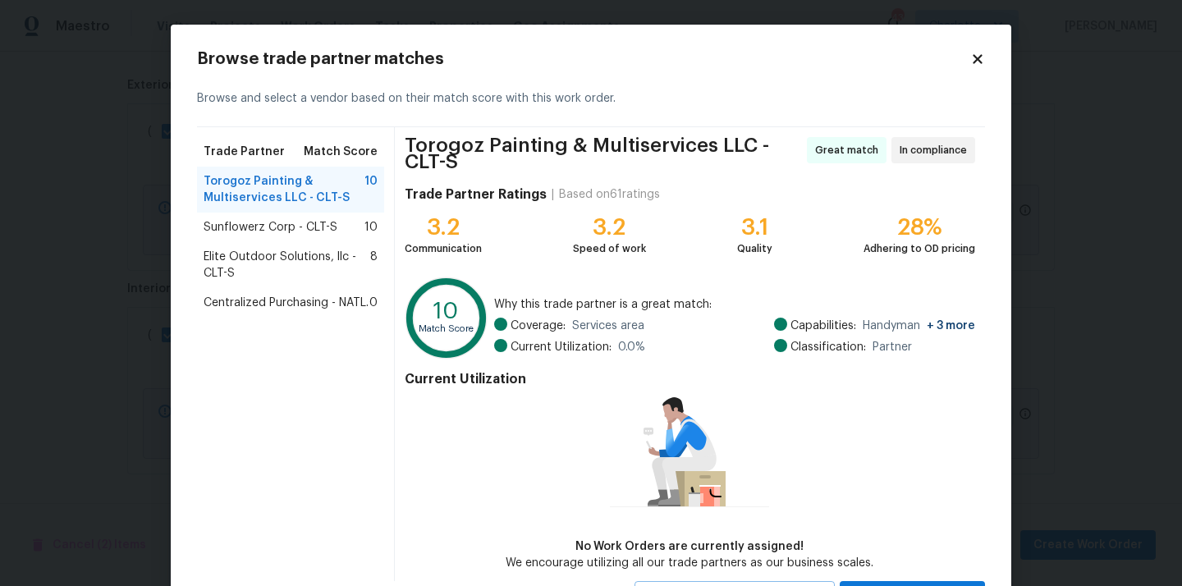
click at [327, 312] on div "Centralized Purchasing - NATL. 0" at bounding box center [290, 303] width 187 height 30
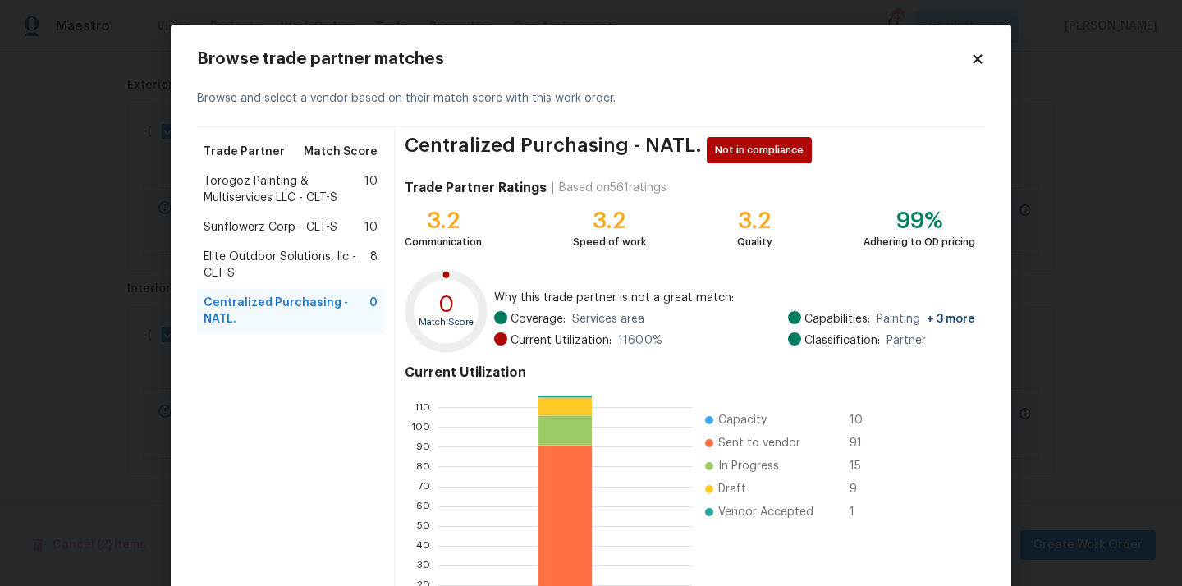
scroll to position [138, 0]
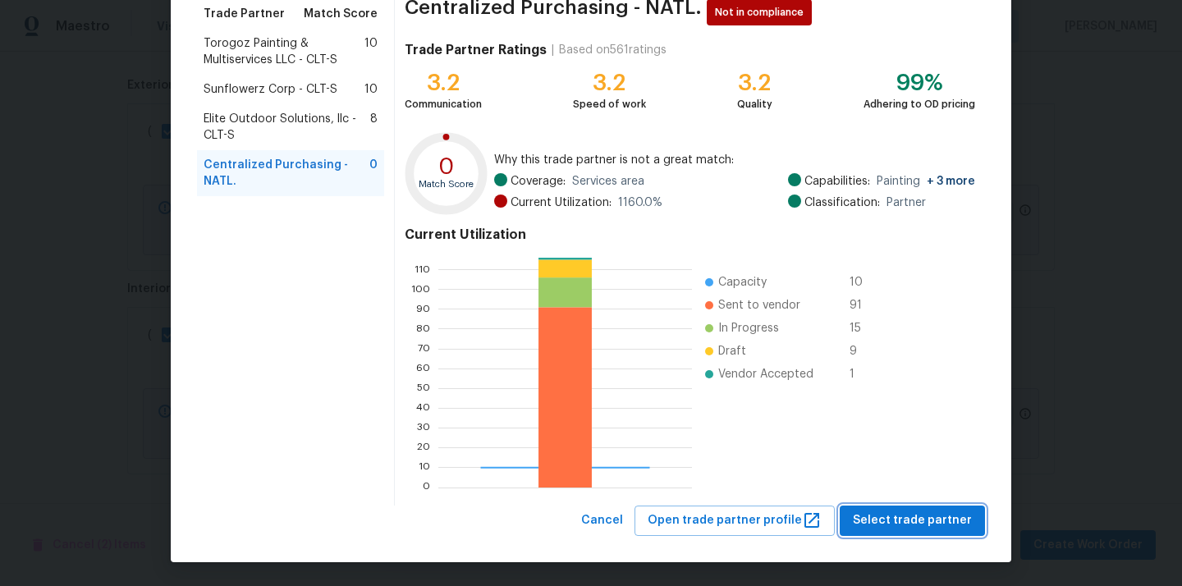
click at [931, 506] on button "Select trade partner" at bounding box center [911, 520] width 145 height 30
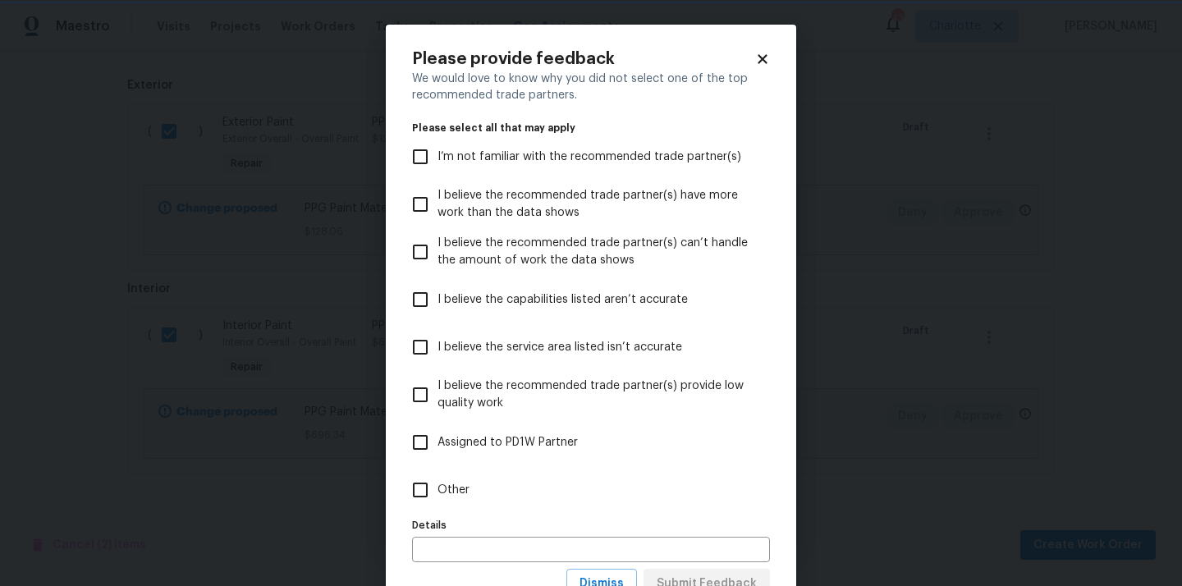
scroll to position [0, 0]
click at [718, 510] on label "Other" at bounding box center [580, 490] width 354 height 48
click at [437, 507] on input "Other" at bounding box center [420, 490] width 34 height 34
checkbox input "true"
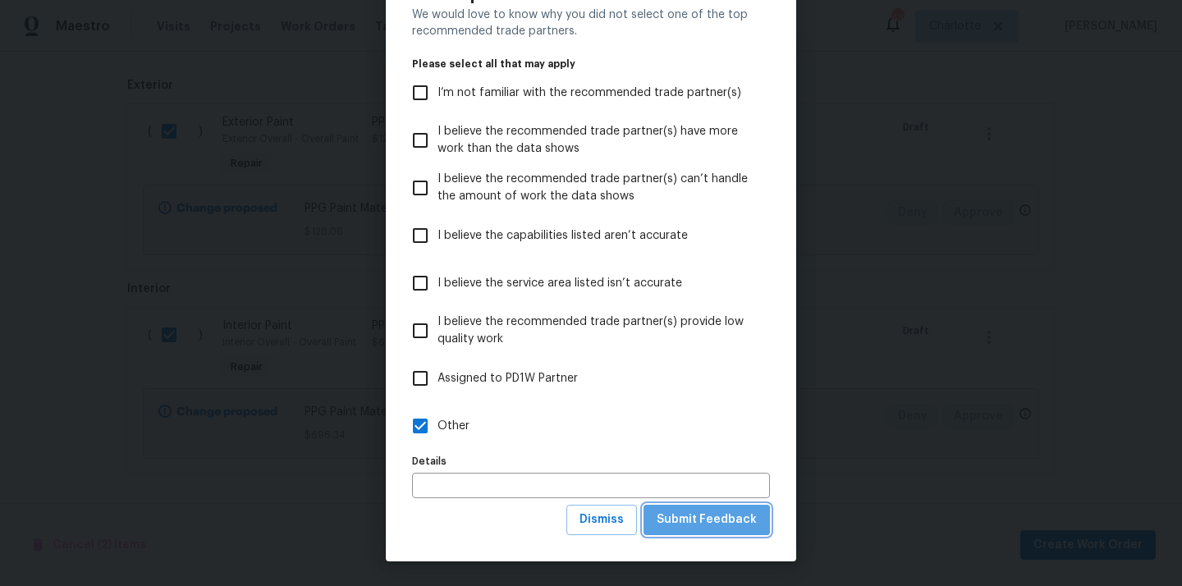
click at [718, 510] on span "Submit Feedback" at bounding box center [706, 520] width 100 height 21
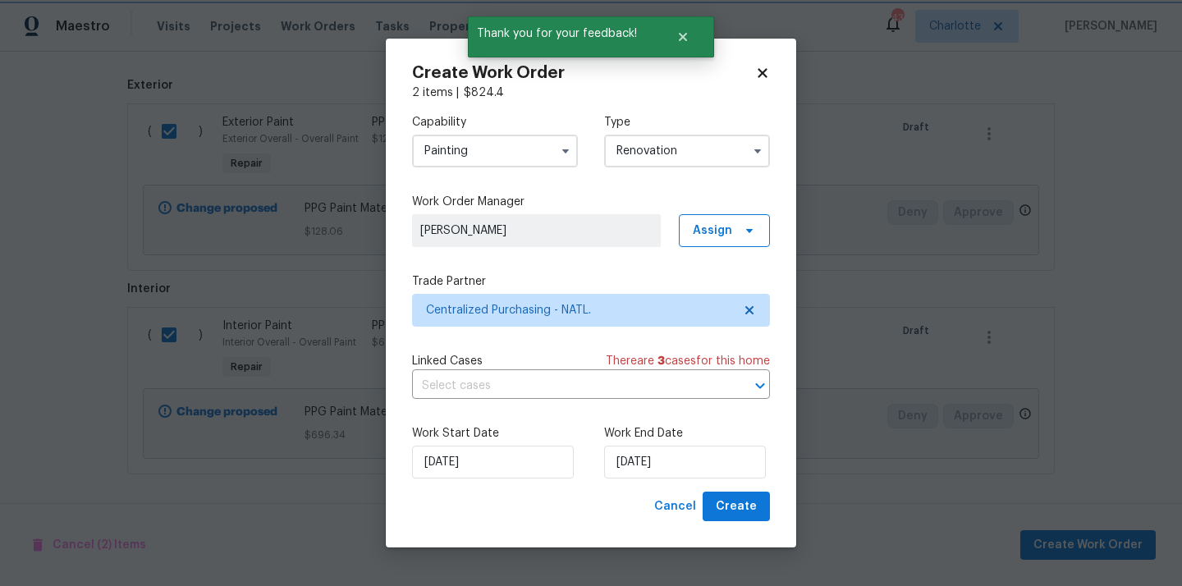
scroll to position [0, 0]
click at [722, 493] on button "Create" at bounding box center [735, 507] width 67 height 30
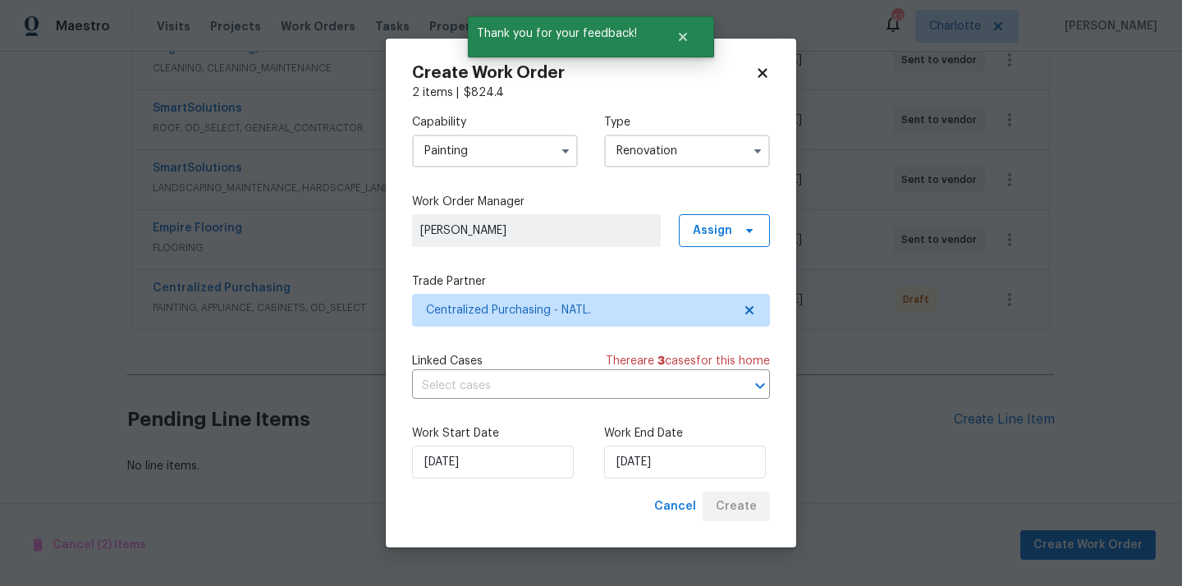
scroll to position [576, 0]
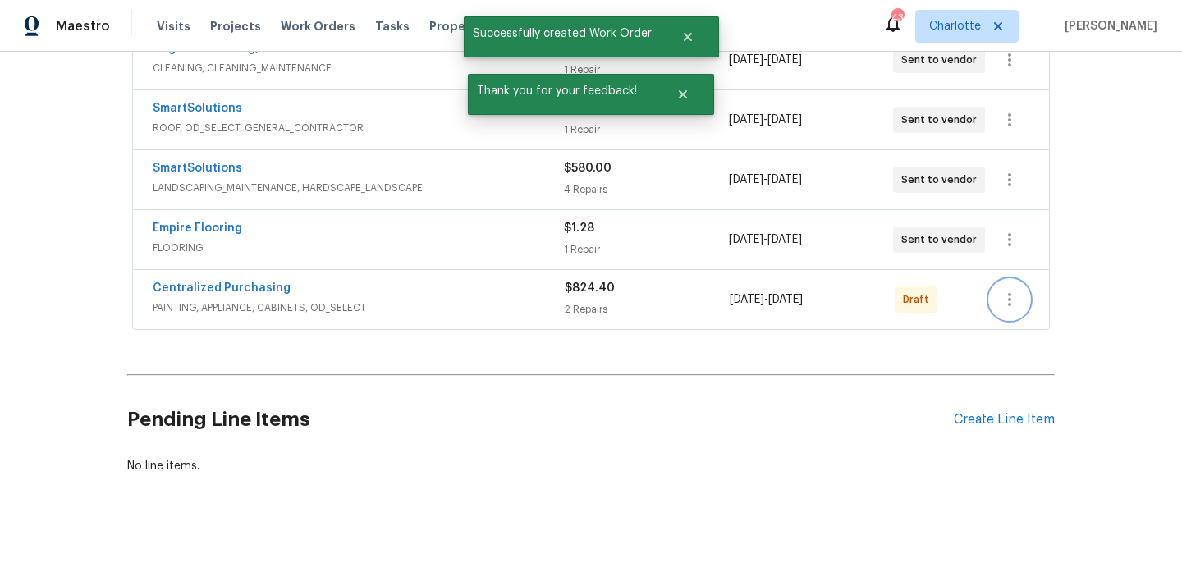
click at [1008, 290] on icon "button" at bounding box center [1009, 300] width 20 height 20
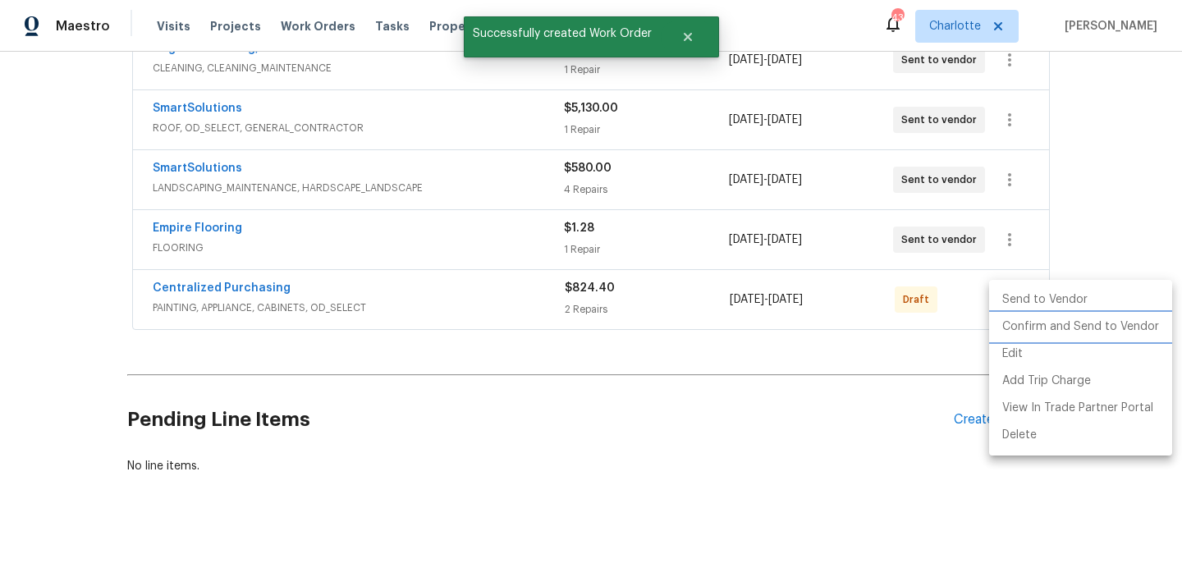
click at [1022, 319] on li "Confirm and Send to Vendor" at bounding box center [1080, 326] width 183 height 27
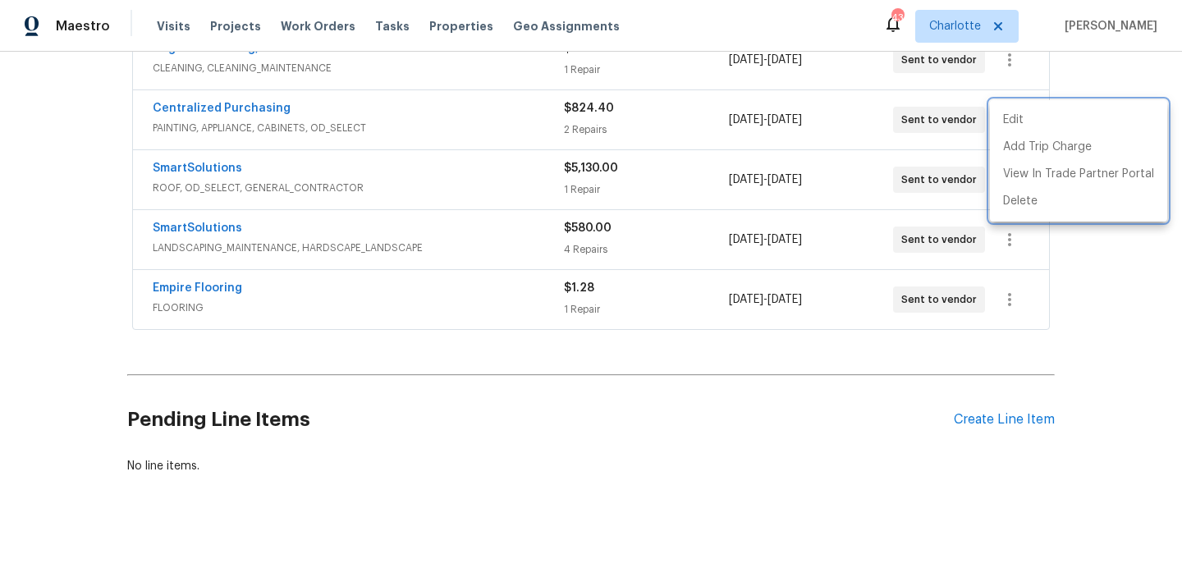
click at [1083, 312] on div at bounding box center [591, 293] width 1182 height 586
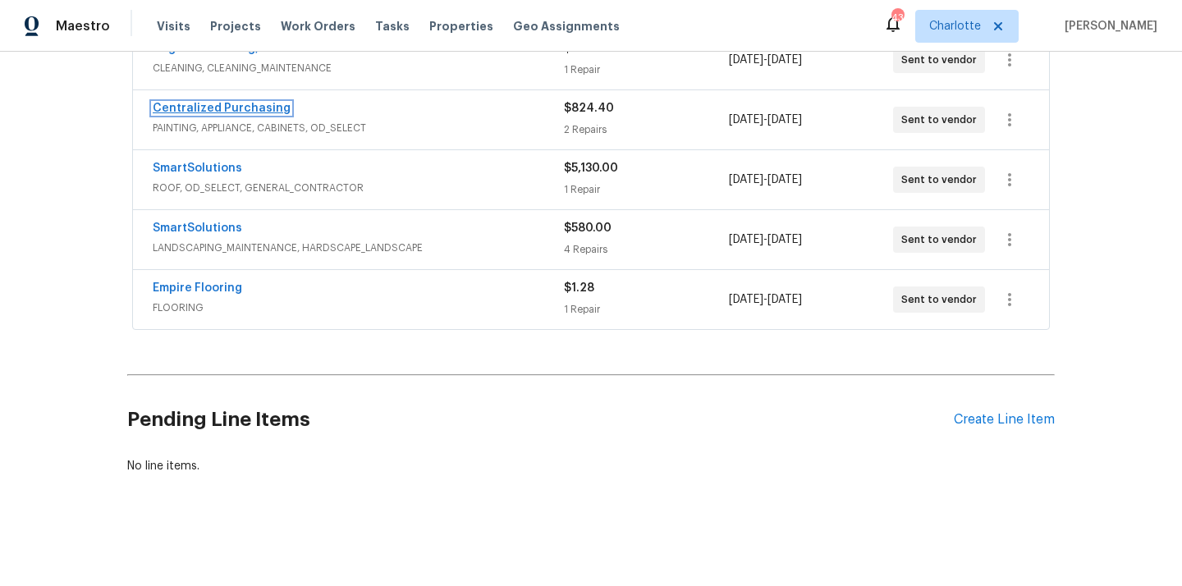
click at [230, 107] on link "Centralized Purchasing" at bounding box center [222, 108] width 138 height 11
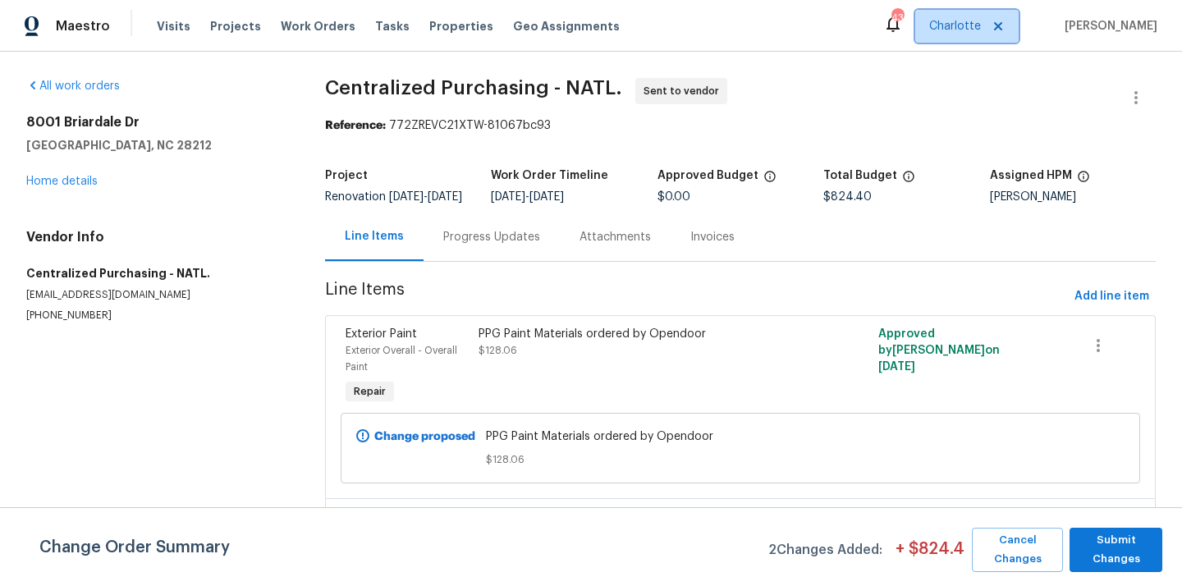
click at [969, 20] on span "Charlotte" at bounding box center [955, 26] width 52 height 16
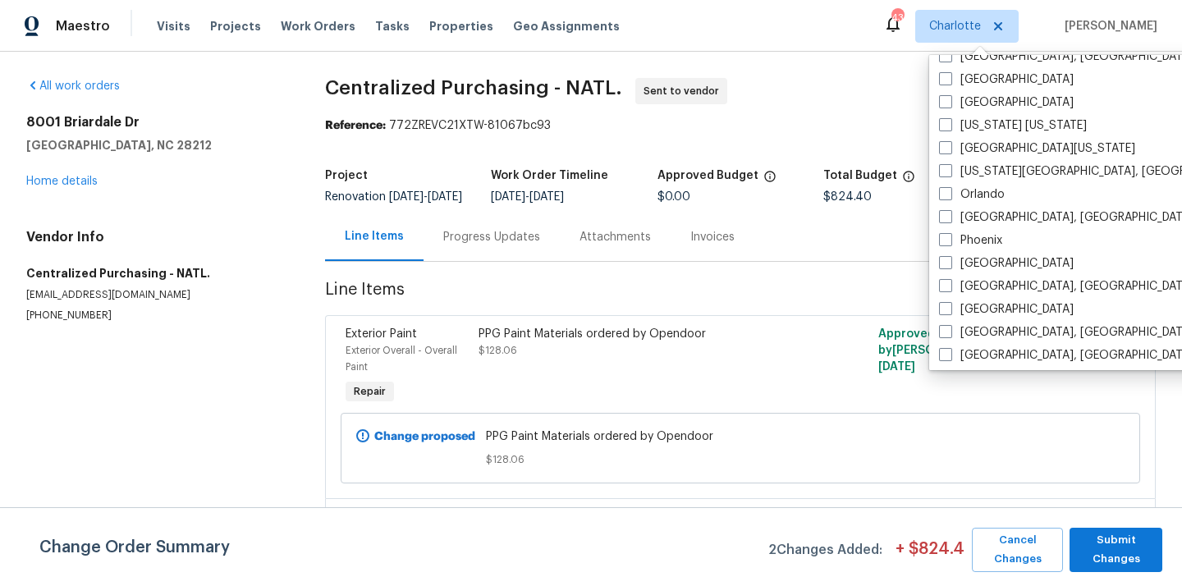
scroll to position [820, 0]
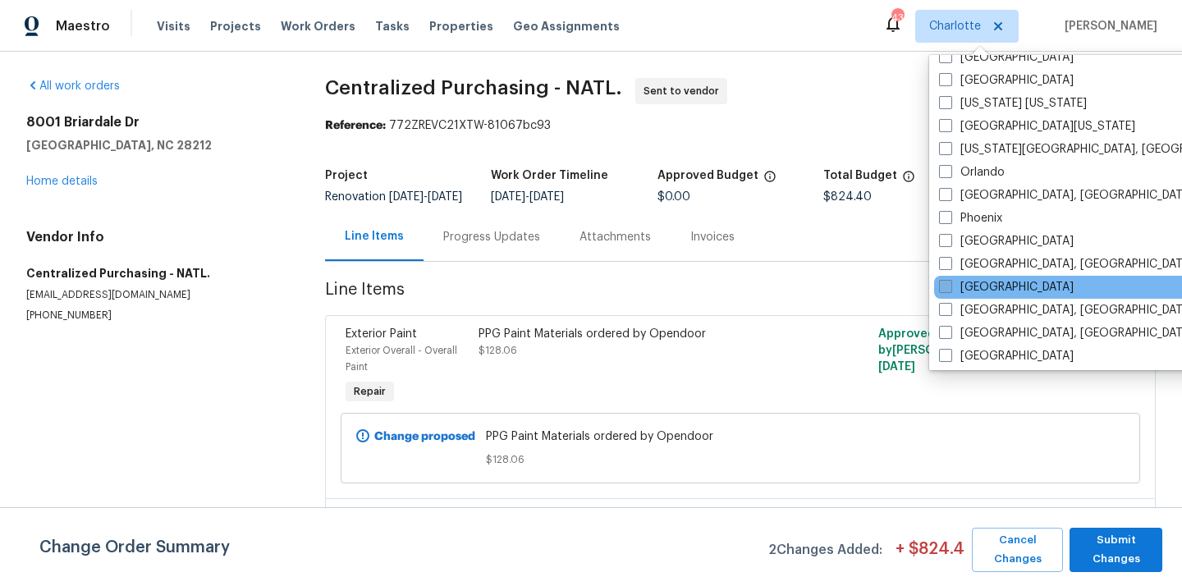
click at [982, 285] on label "[GEOGRAPHIC_DATA]" at bounding box center [1006, 287] width 135 height 16
click at [949, 285] on input "[GEOGRAPHIC_DATA]" at bounding box center [944, 284] width 11 height 11
checkbox input "true"
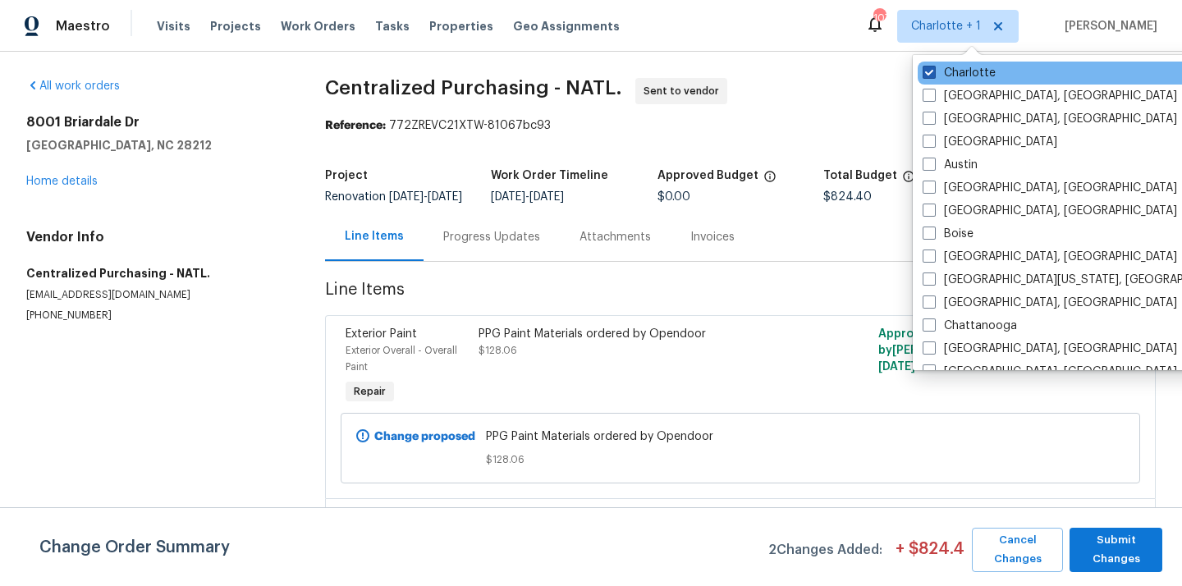
click at [949, 71] on label "Charlotte" at bounding box center [958, 73] width 73 height 16
click at [933, 71] on input "Charlotte" at bounding box center [927, 70] width 11 height 11
checkbox input "false"
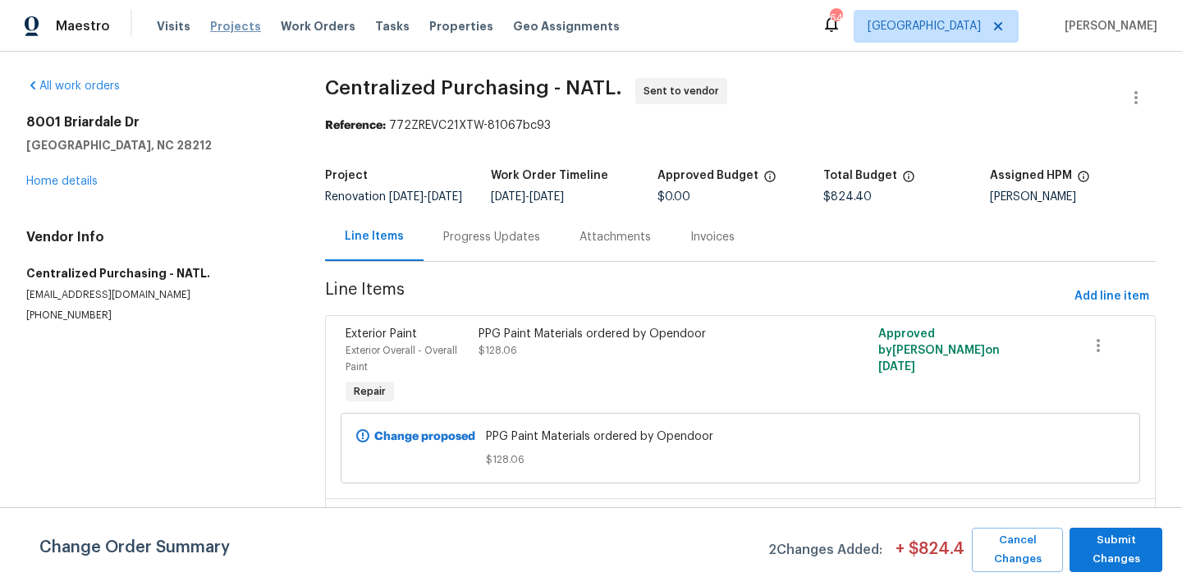
click at [235, 20] on span "Projects" at bounding box center [235, 26] width 51 height 16
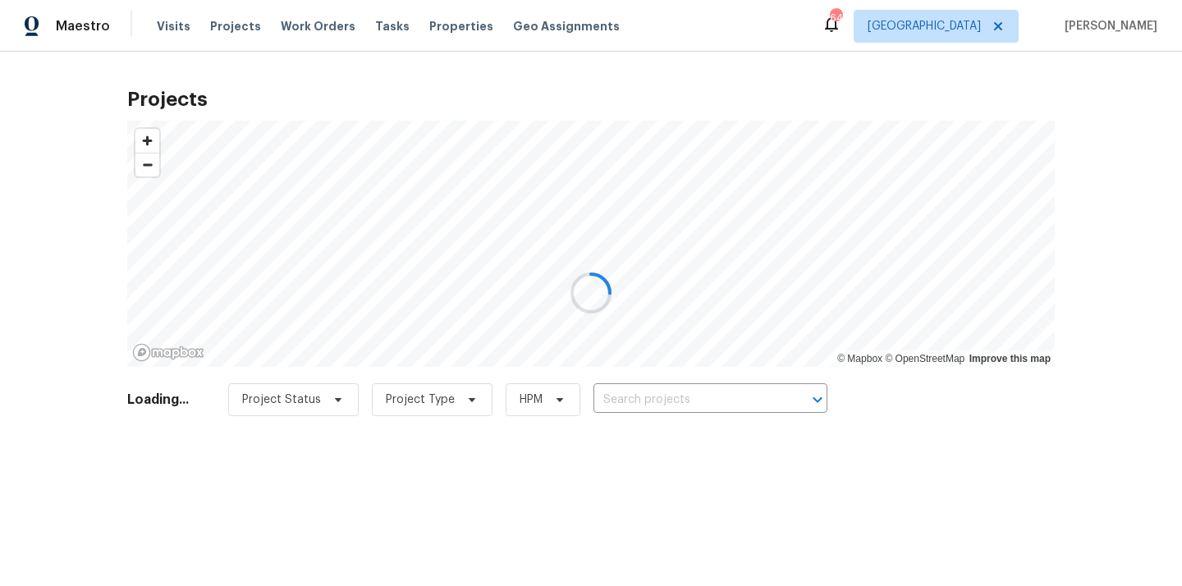
click at [440, 22] on div at bounding box center [591, 293] width 1182 height 586
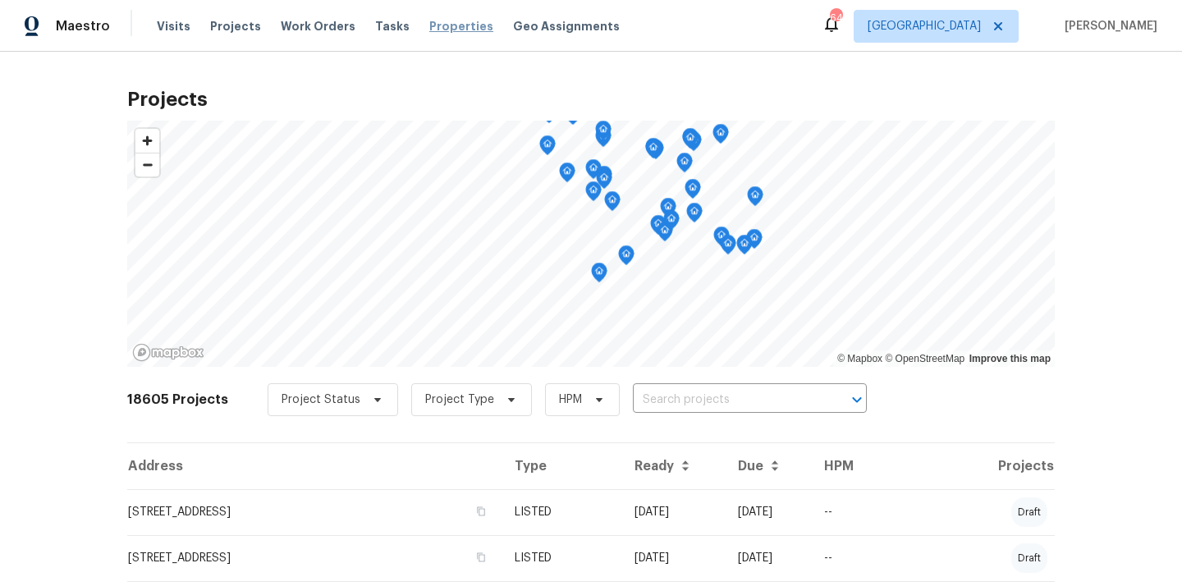
click at [432, 19] on span "Properties" at bounding box center [461, 26] width 64 height 16
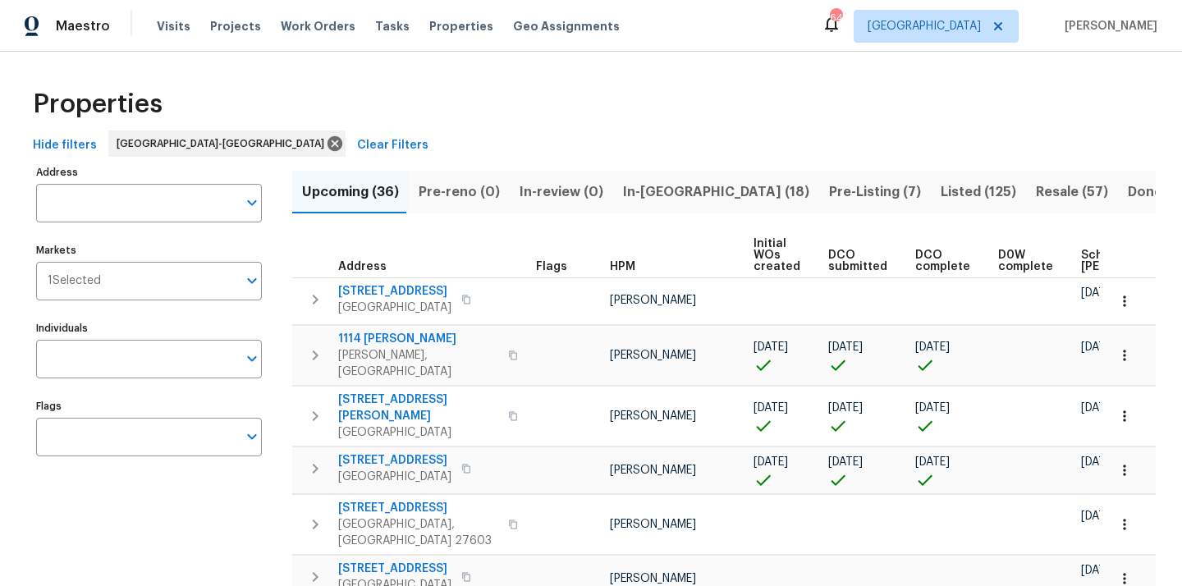
click at [672, 185] on span "In-reno (18)" at bounding box center [716, 192] width 186 height 23
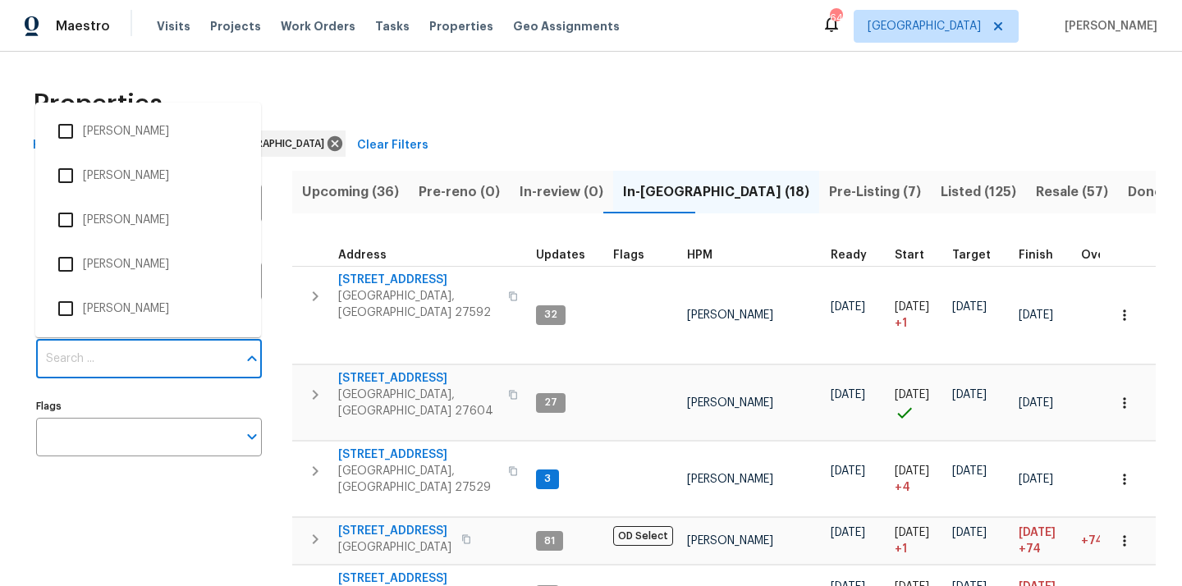
click at [222, 358] on input "Individuals" at bounding box center [136, 359] width 201 height 39
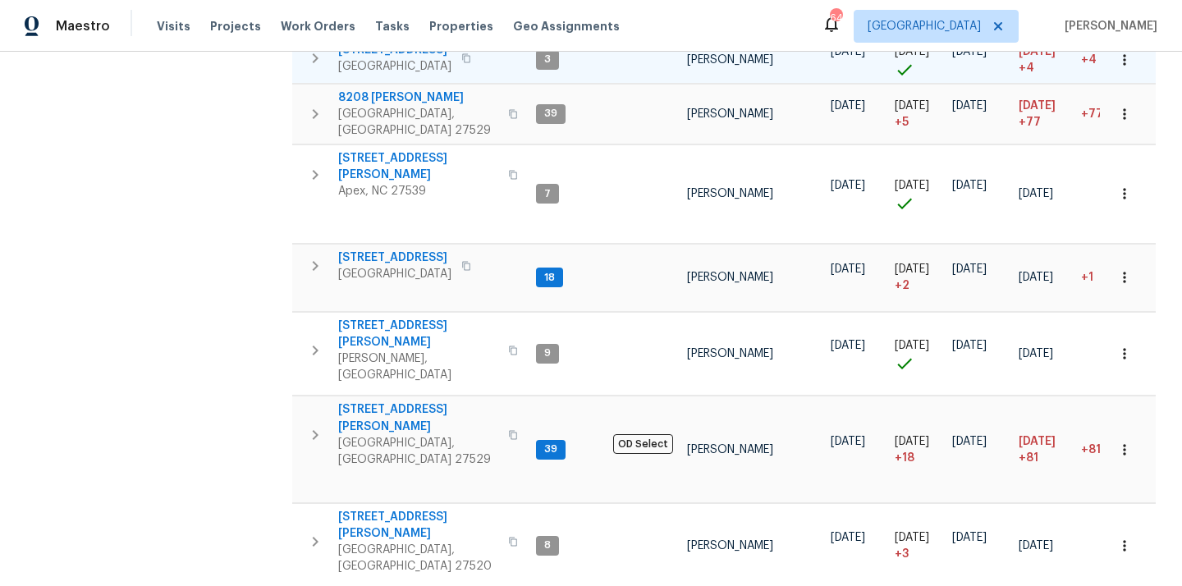
scroll to position [834, 0]
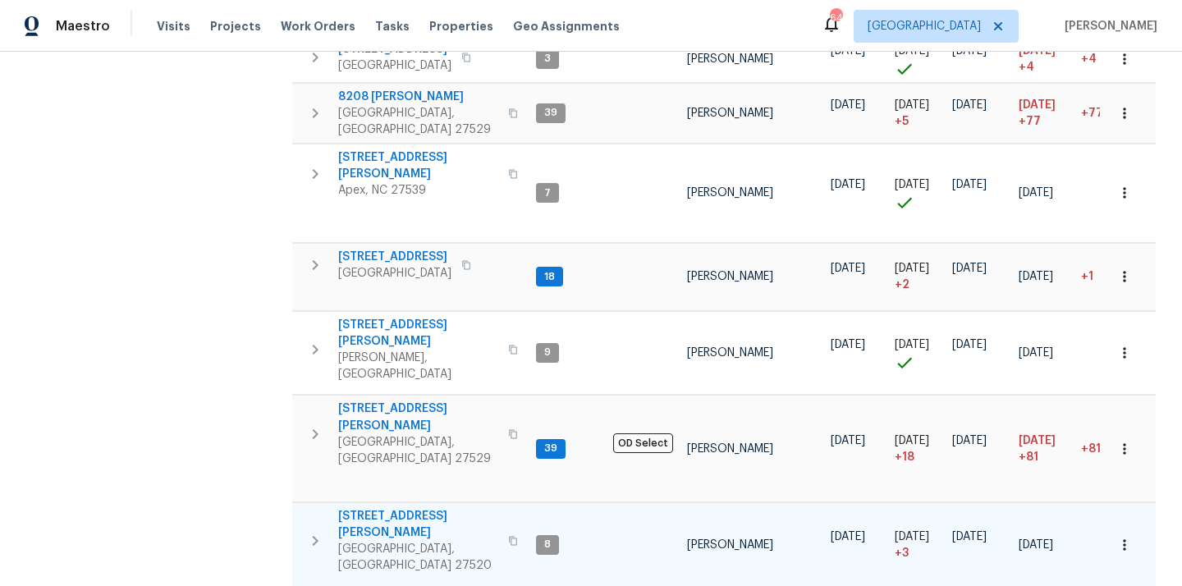
click at [508, 536] on icon "button" at bounding box center [513, 541] width 10 height 10
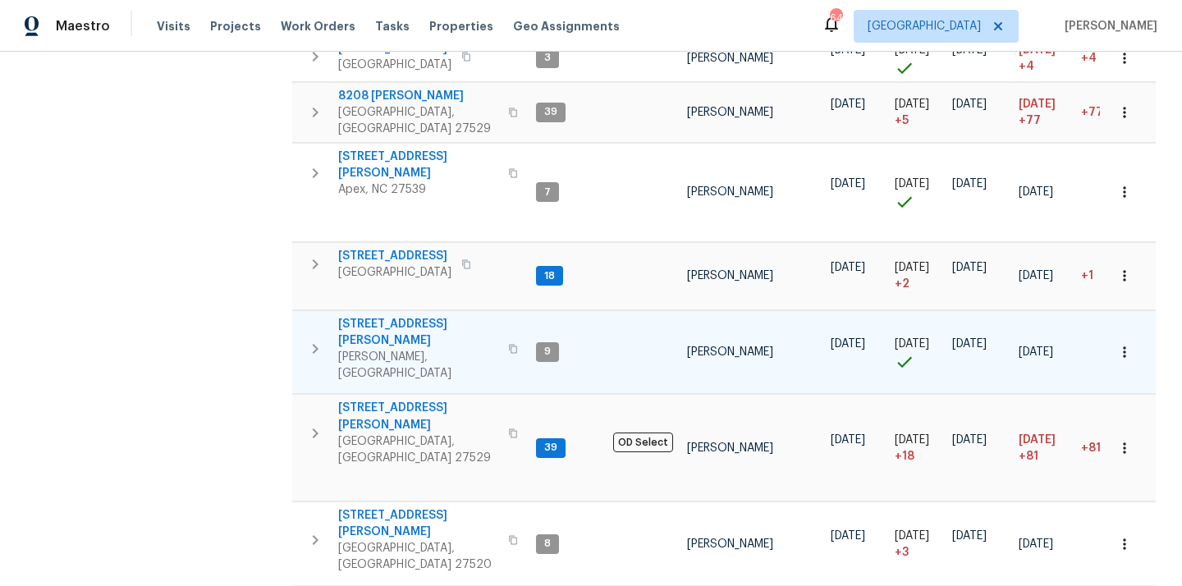
scroll to position [837, 0]
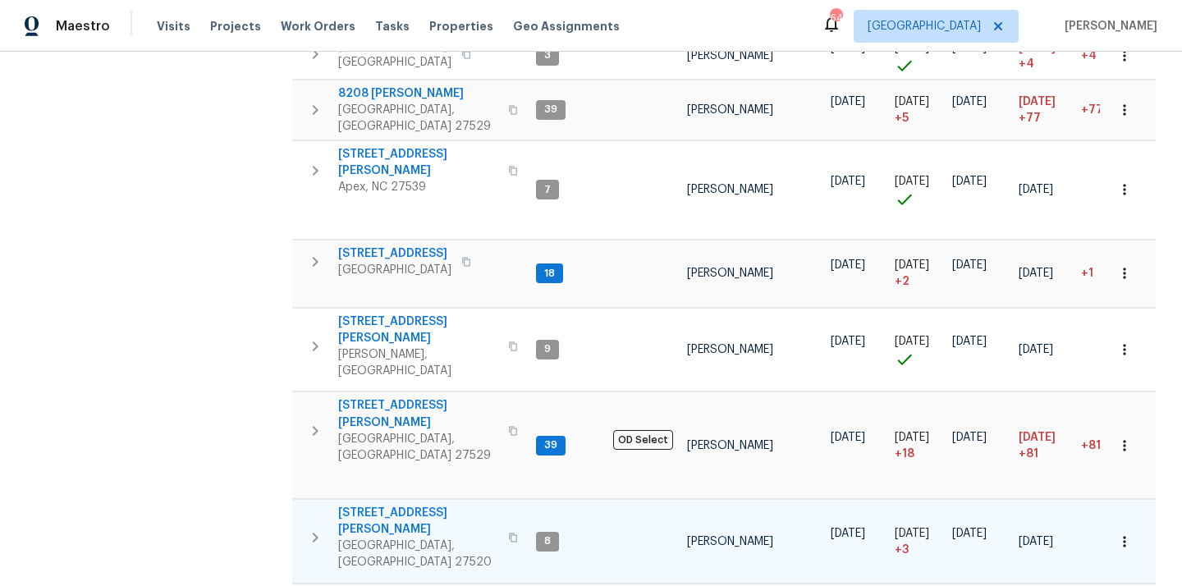
click at [373, 505] on span "[STREET_ADDRESS][PERSON_NAME]" at bounding box center [418, 521] width 160 height 33
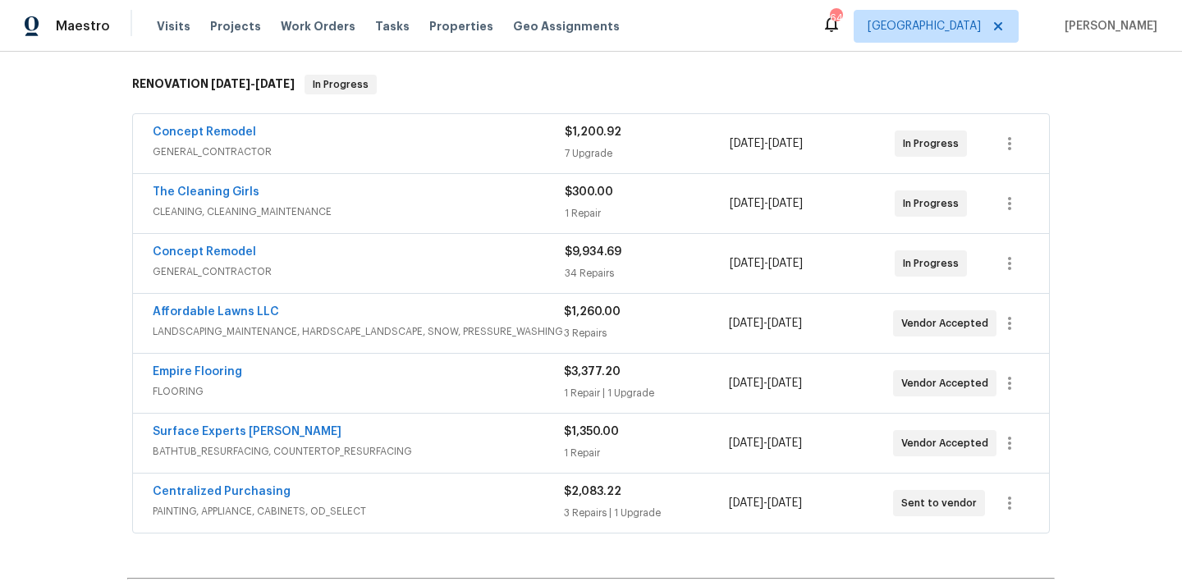
scroll to position [268, 0]
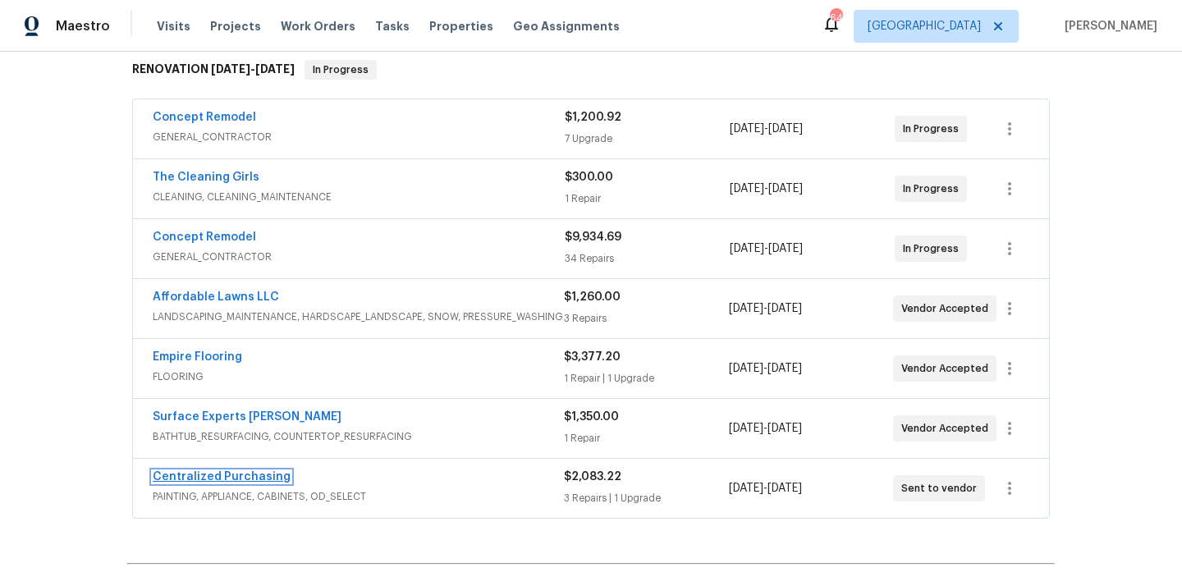
click at [235, 479] on link "Centralized Purchasing" at bounding box center [222, 476] width 138 height 11
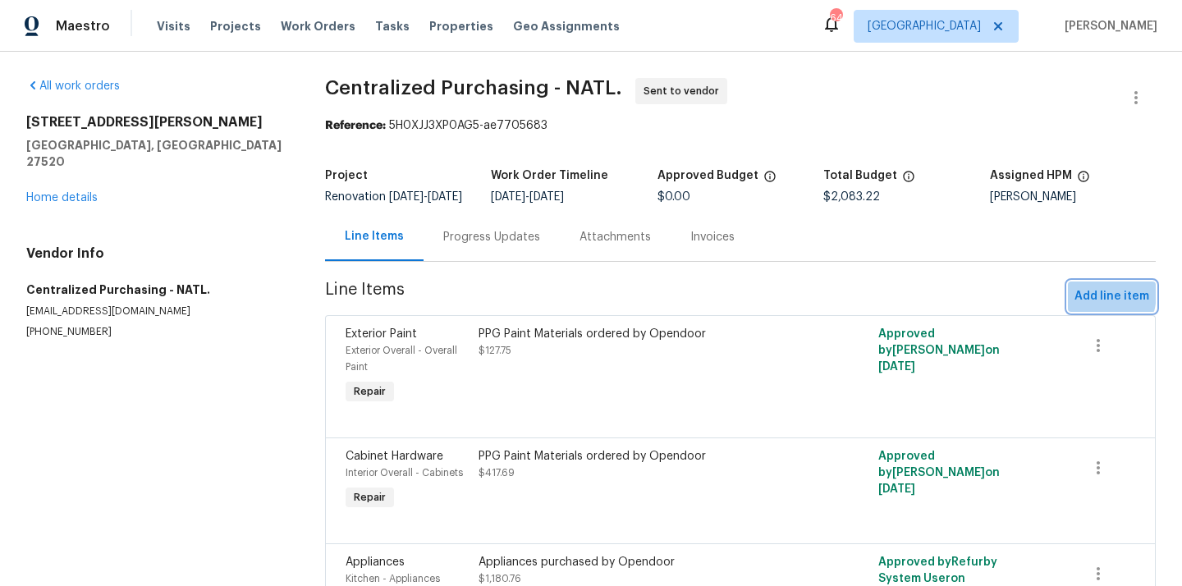
click at [1088, 304] on span "Add line item" at bounding box center [1111, 296] width 75 height 21
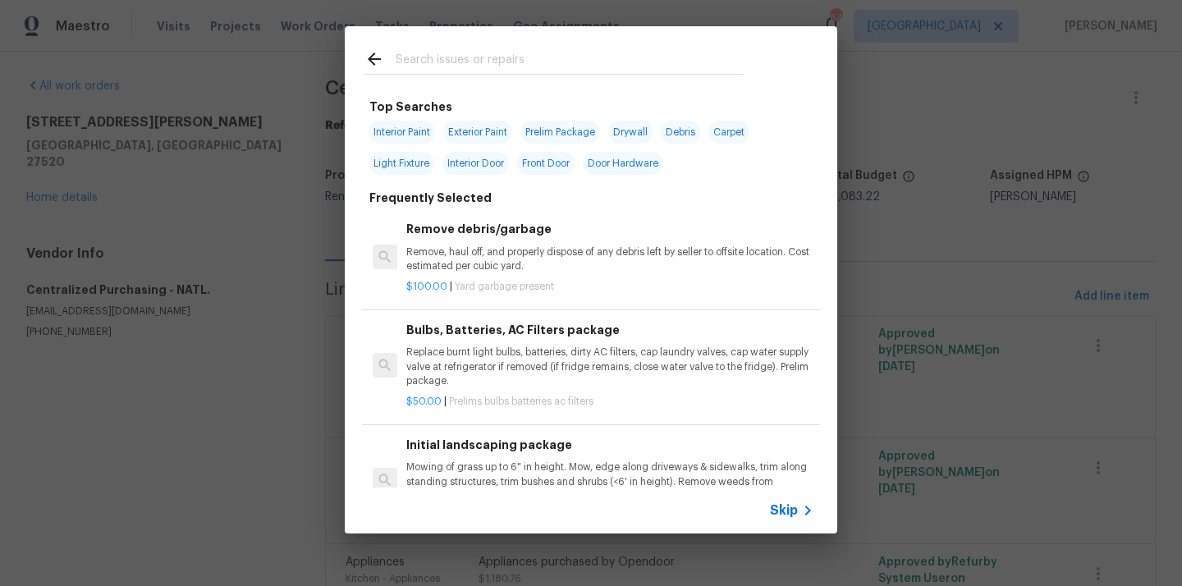
click at [685, 54] on input "text" at bounding box center [570, 61] width 348 height 25
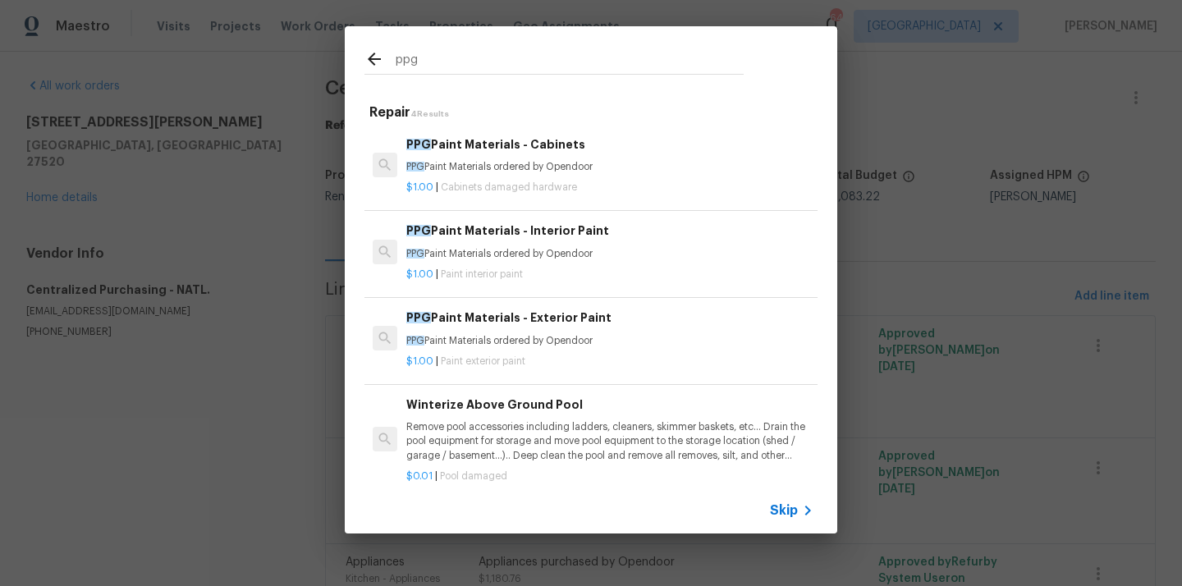
type input "ppg"
click at [524, 259] on p "PPG Paint Materials ordered by Opendoor" at bounding box center [609, 254] width 407 height 14
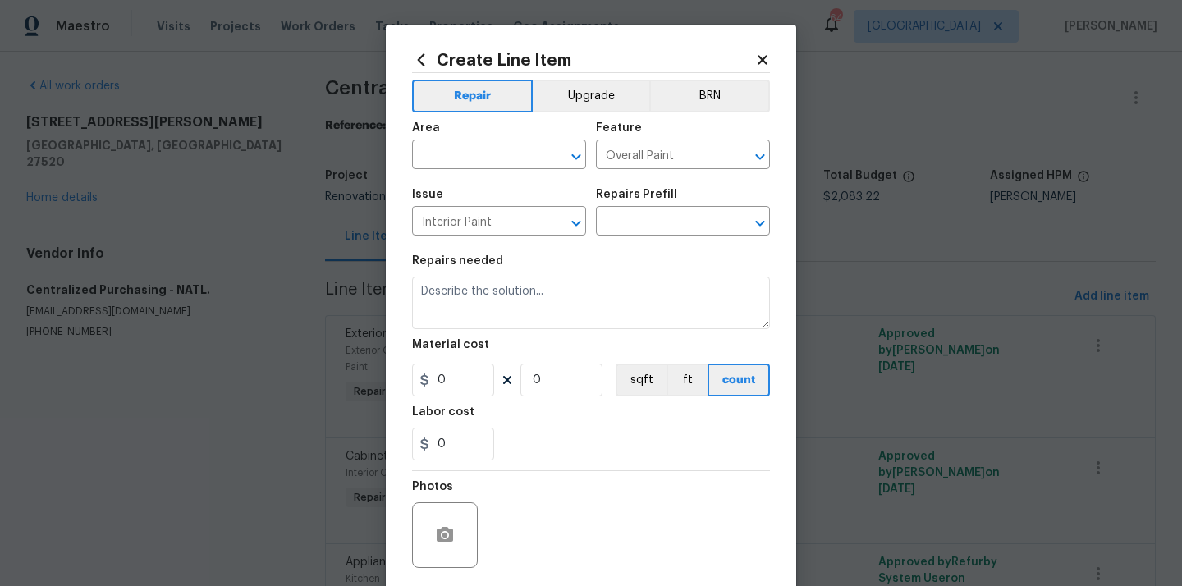
type input "PPG Paint Materials - Interior Paint $1.00"
type textarea "PPG Paint Materials ordered by Opendoor"
type input "1"
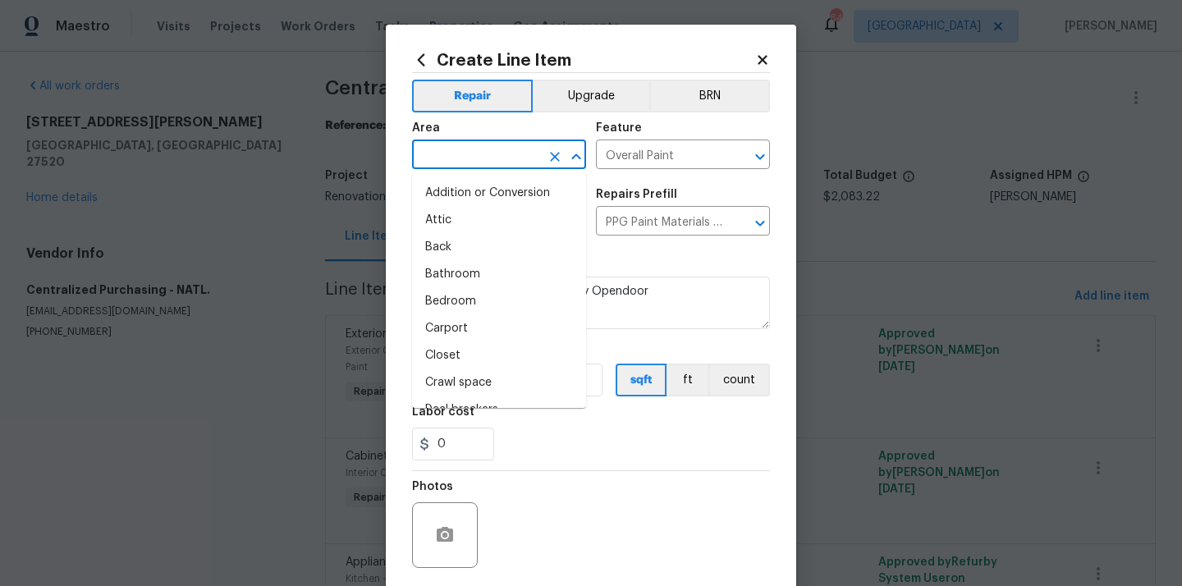
click at [503, 144] on input "text" at bounding box center [476, 156] width 128 height 25
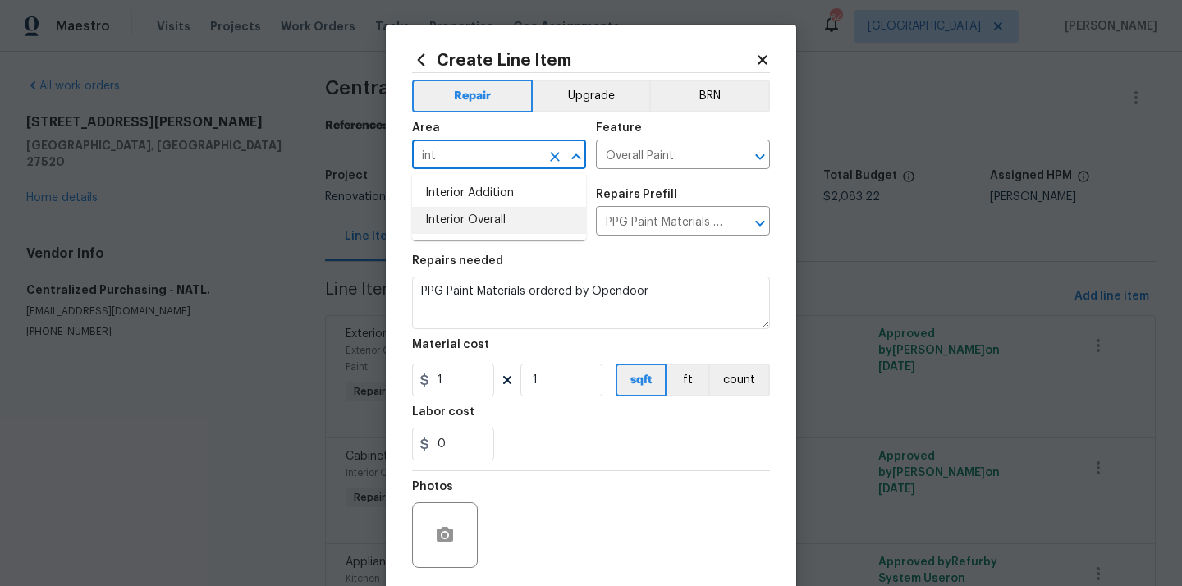
click at [449, 217] on li "Interior Overall" at bounding box center [499, 220] width 174 height 27
type input "Interior Overall"
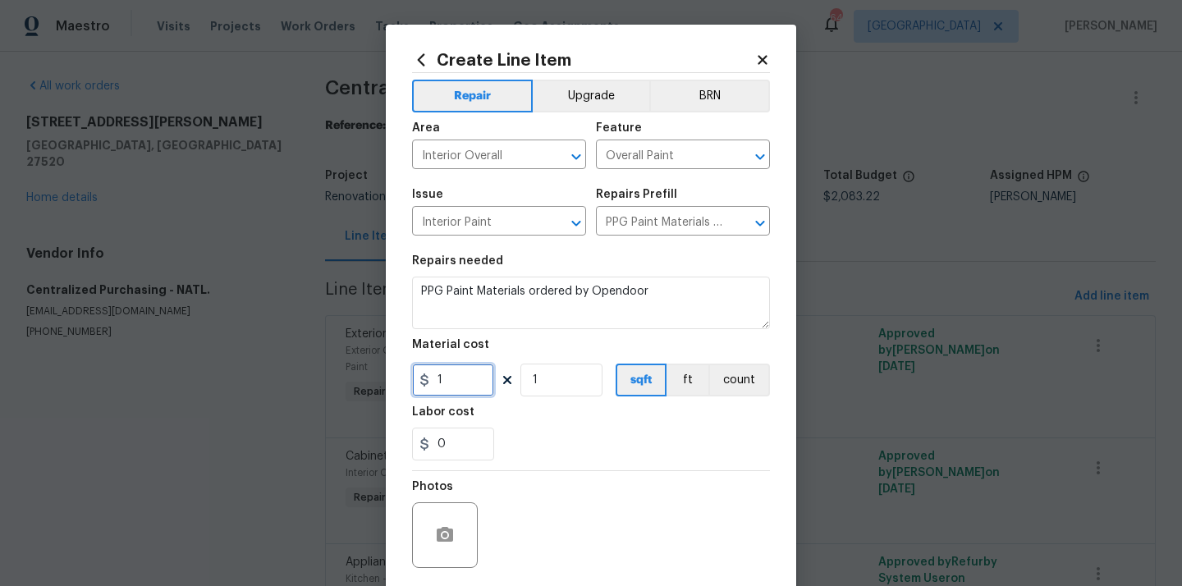
drag, startPoint x: 455, startPoint y: 378, endPoint x: 386, endPoint y: 377, distance: 69.8
click at [387, 378] on div "Create Line Item Repair Upgrade BRN Area Interior Overall ​ Feature Overall Pai…" at bounding box center [591, 353] width 410 height 657
paste input "82.88"
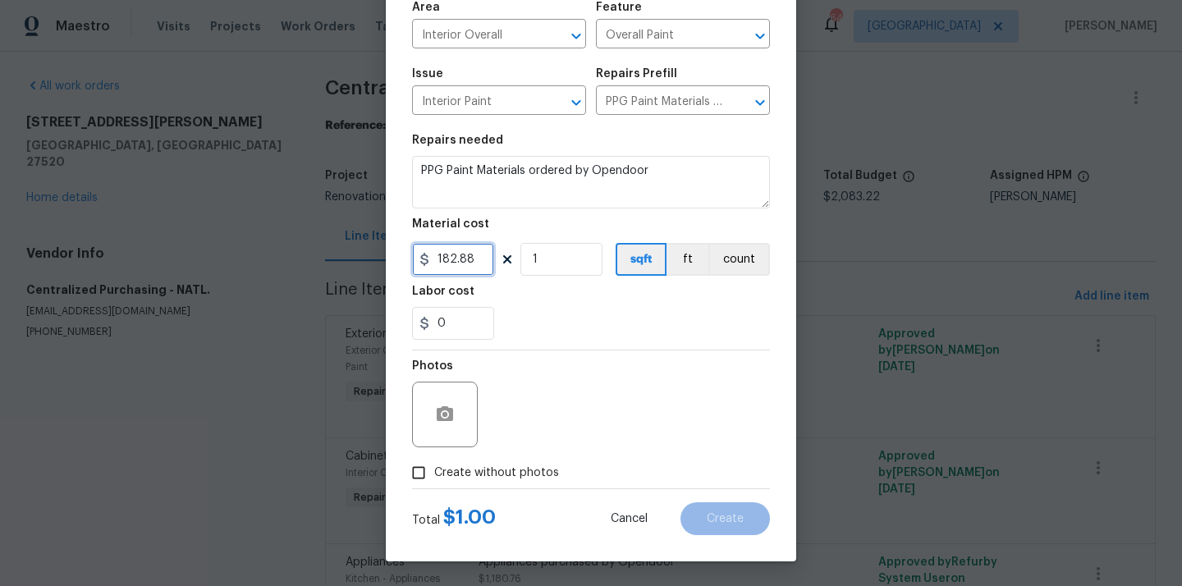
type input "182.88"
click at [515, 472] on span "Create without photos" at bounding box center [496, 472] width 125 height 17
click at [434, 472] on input "Create without photos" at bounding box center [418, 472] width 31 height 31
checkbox input "true"
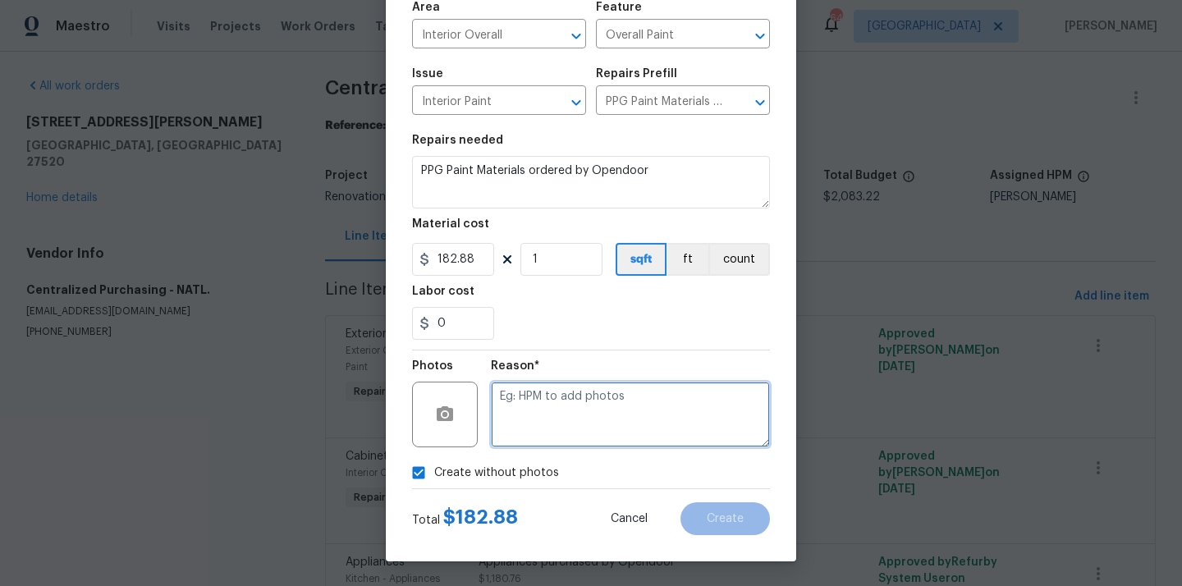
click at [563, 405] on textarea at bounding box center [630, 415] width 279 height 66
type textarea "N/A"
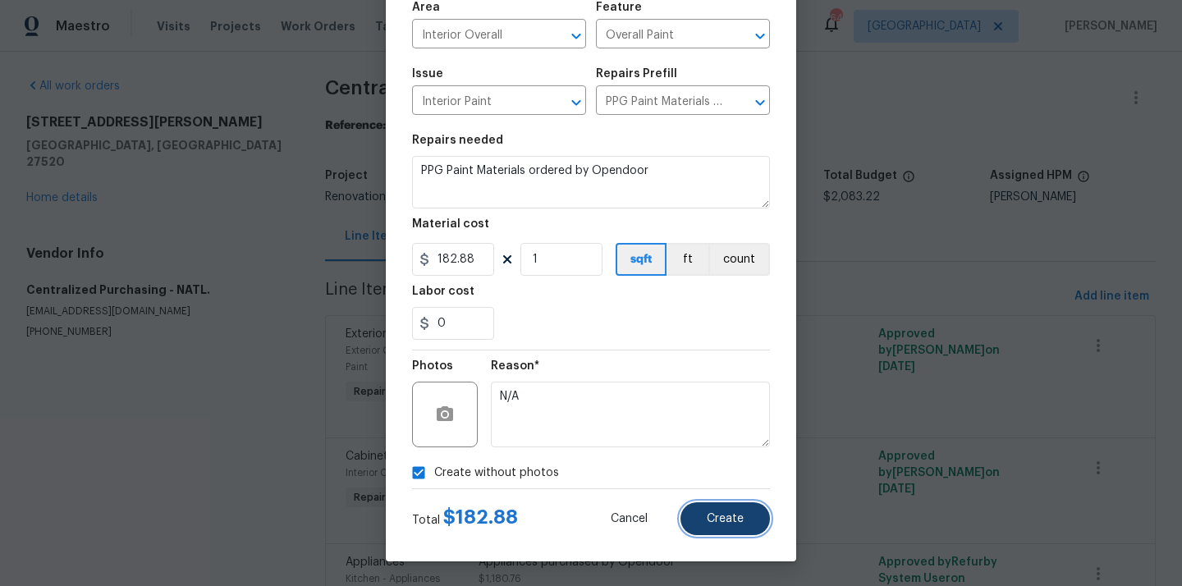
click at [697, 517] on button "Create" at bounding box center [724, 518] width 89 height 33
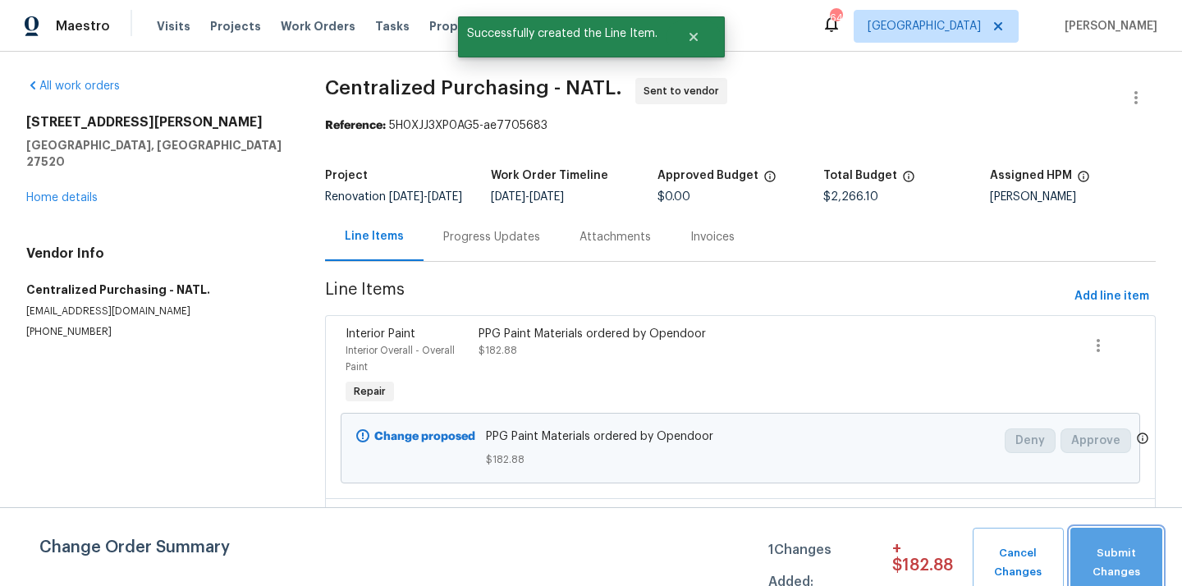
click at [1117, 556] on span "Submit Changes" at bounding box center [1115, 563] width 75 height 38
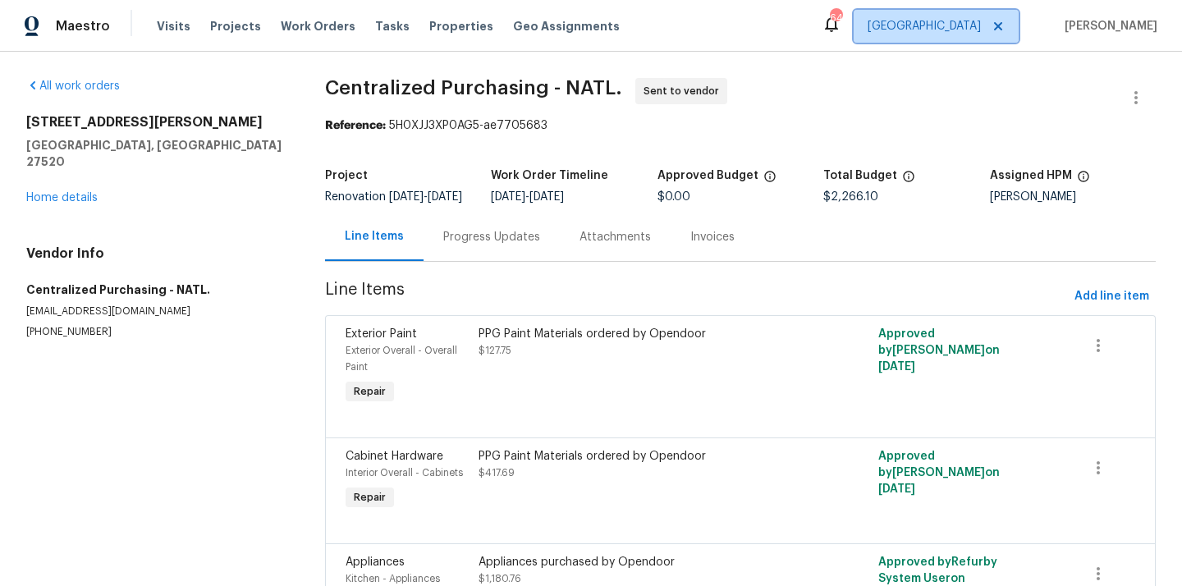
click at [966, 21] on span "[GEOGRAPHIC_DATA]" at bounding box center [923, 26] width 113 height 16
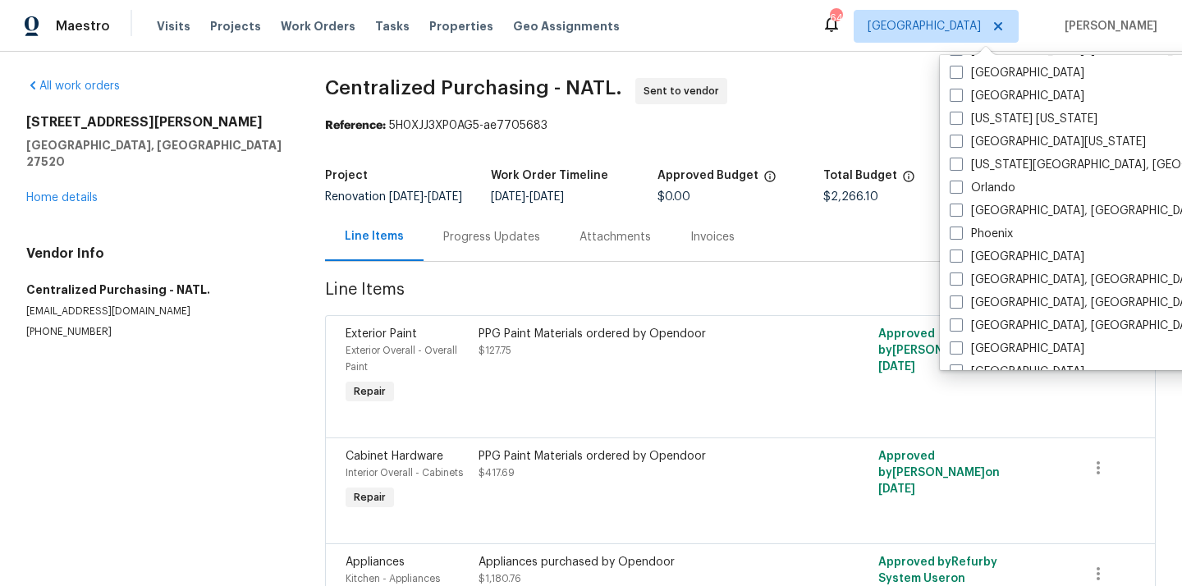
scroll to position [1100, 0]
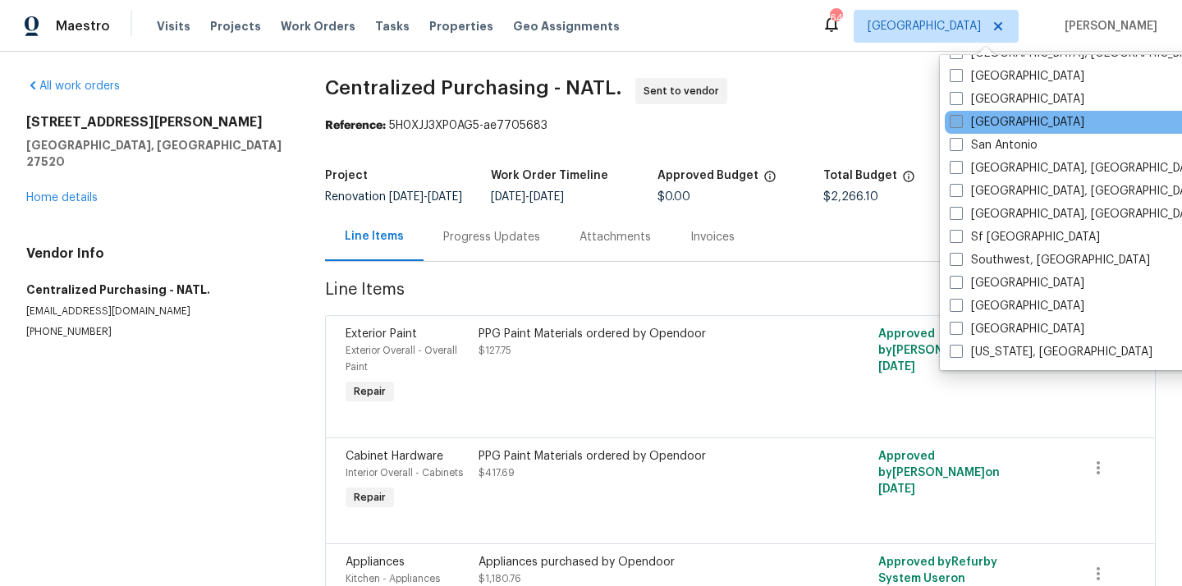
click at [990, 117] on label "[GEOGRAPHIC_DATA]" at bounding box center [1016, 122] width 135 height 16
click at [960, 117] on input "[GEOGRAPHIC_DATA]" at bounding box center [954, 119] width 11 height 11
checkbox input "true"
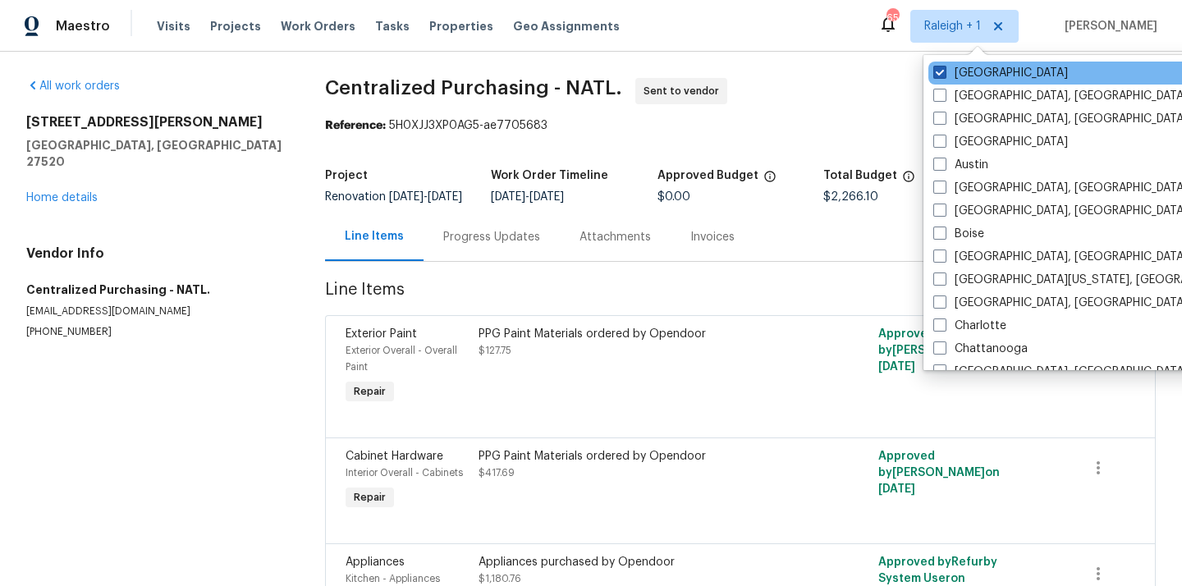
click at [963, 66] on label "[GEOGRAPHIC_DATA]" at bounding box center [1000, 73] width 135 height 16
click at [944, 66] on input "[GEOGRAPHIC_DATA]" at bounding box center [938, 70] width 11 height 11
checkbox input "false"
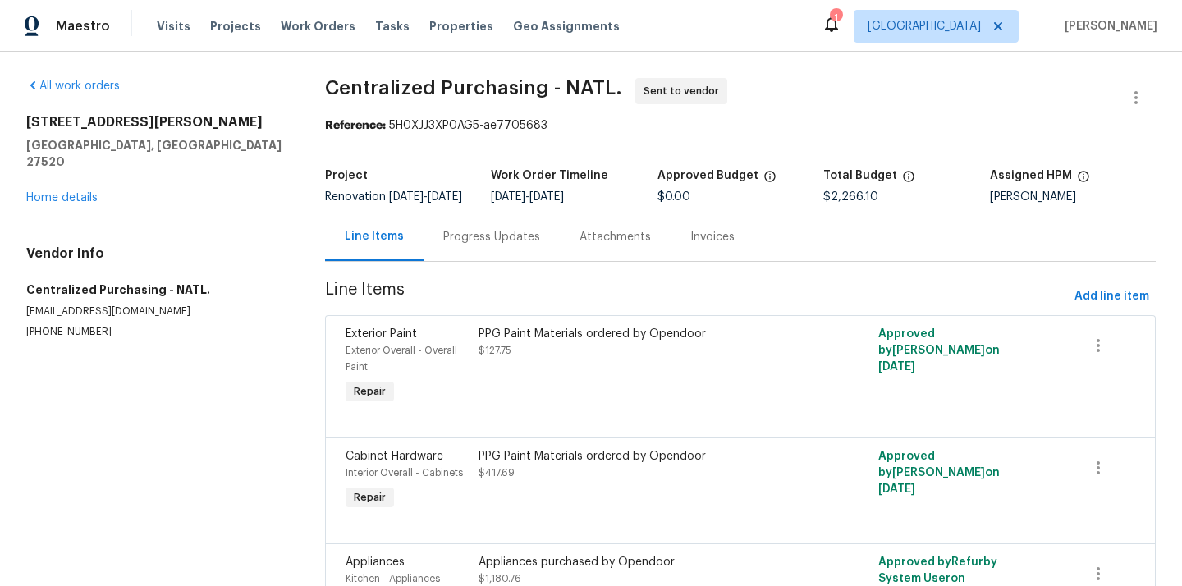
click at [217, 42] on div "Visits Projects Work Orders Tasks Properties Geo Assignments" at bounding box center [398, 26] width 482 height 33
click at [217, 24] on span "Projects" at bounding box center [235, 26] width 51 height 16
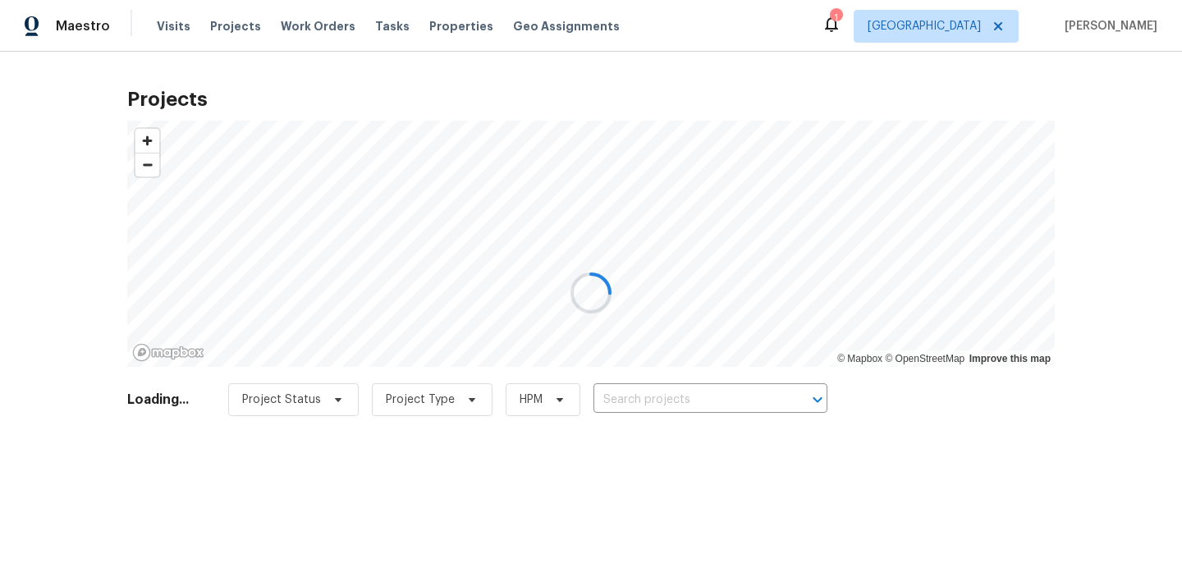
click at [698, 380] on div at bounding box center [591, 293] width 1182 height 586
click at [696, 400] on div at bounding box center [591, 293] width 1182 height 586
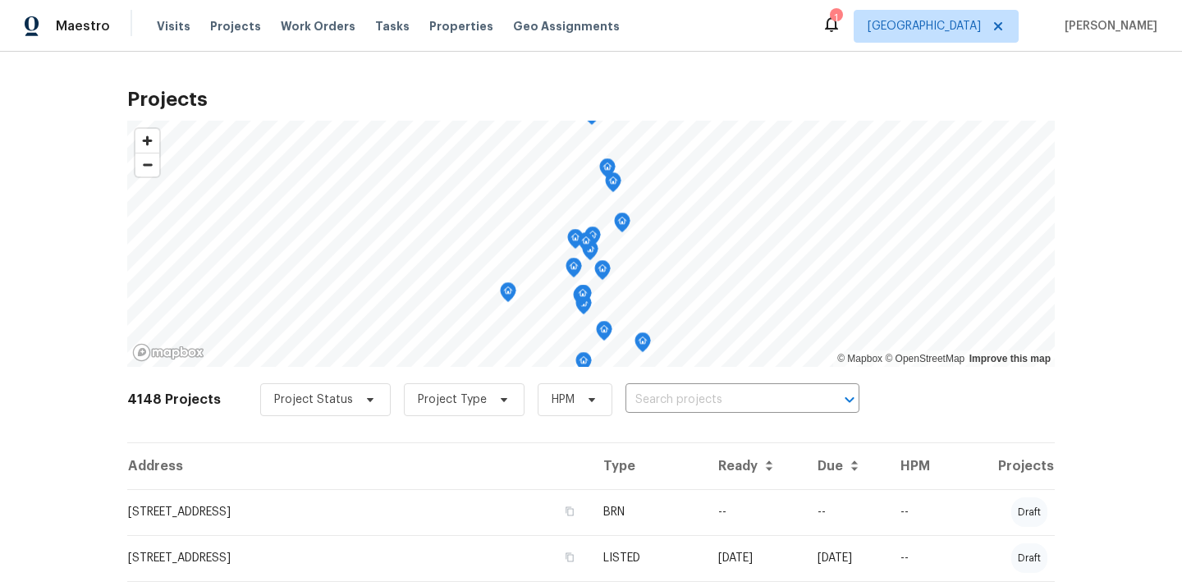
click at [696, 400] on input "text" at bounding box center [719, 399] width 188 height 25
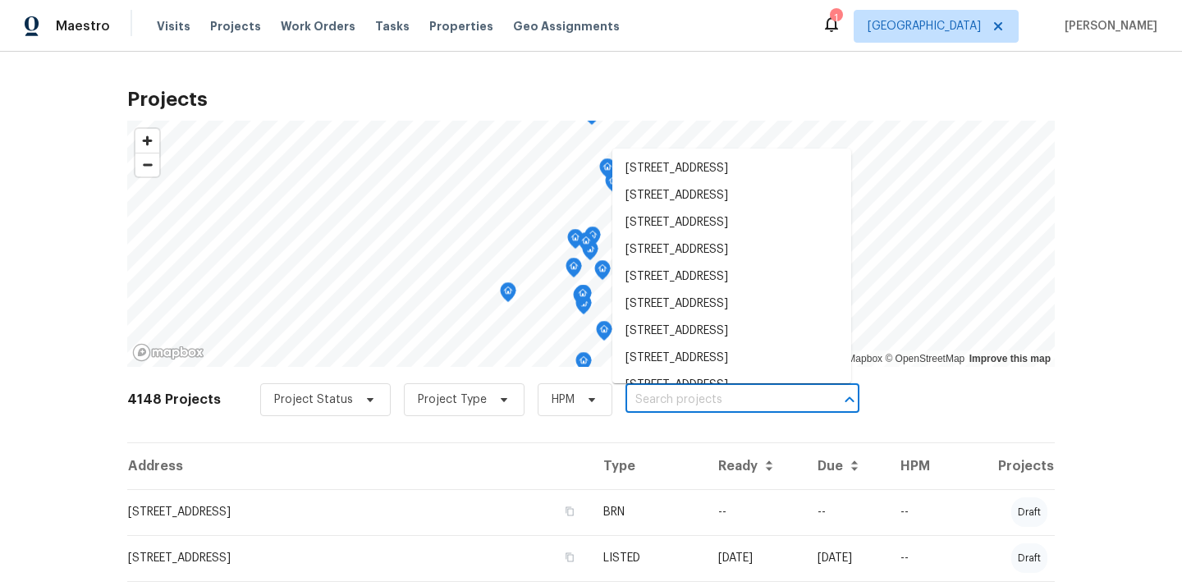
paste input "[STREET_ADDRESS][PERSON_NAME]"
type input "[STREET_ADDRESS][PERSON_NAME]"
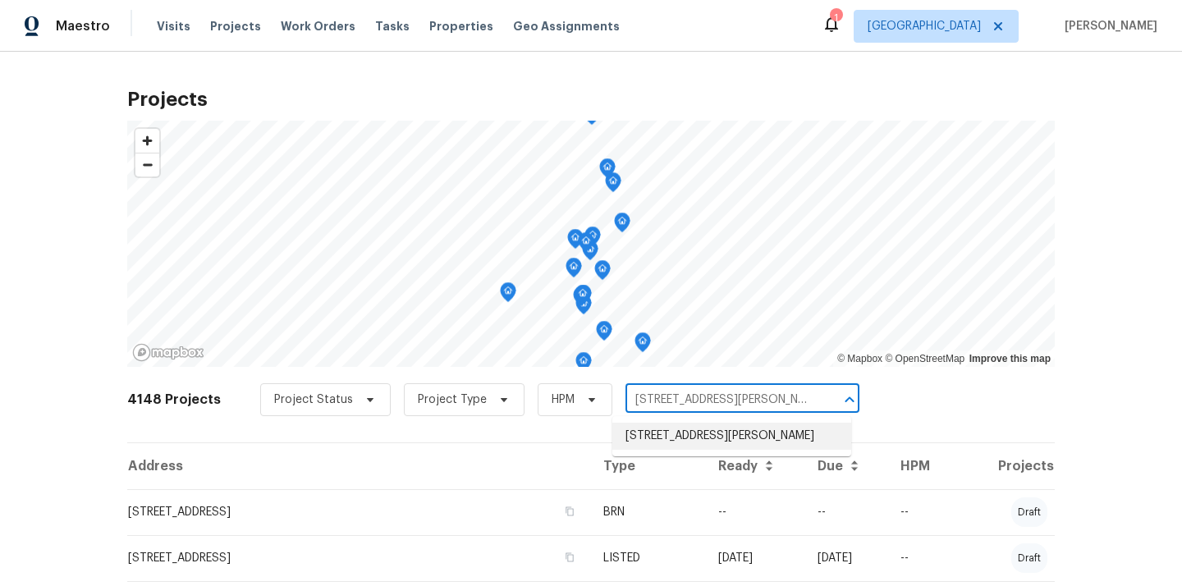
click at [695, 428] on li "[STREET_ADDRESS][PERSON_NAME]" at bounding box center [731, 436] width 239 height 27
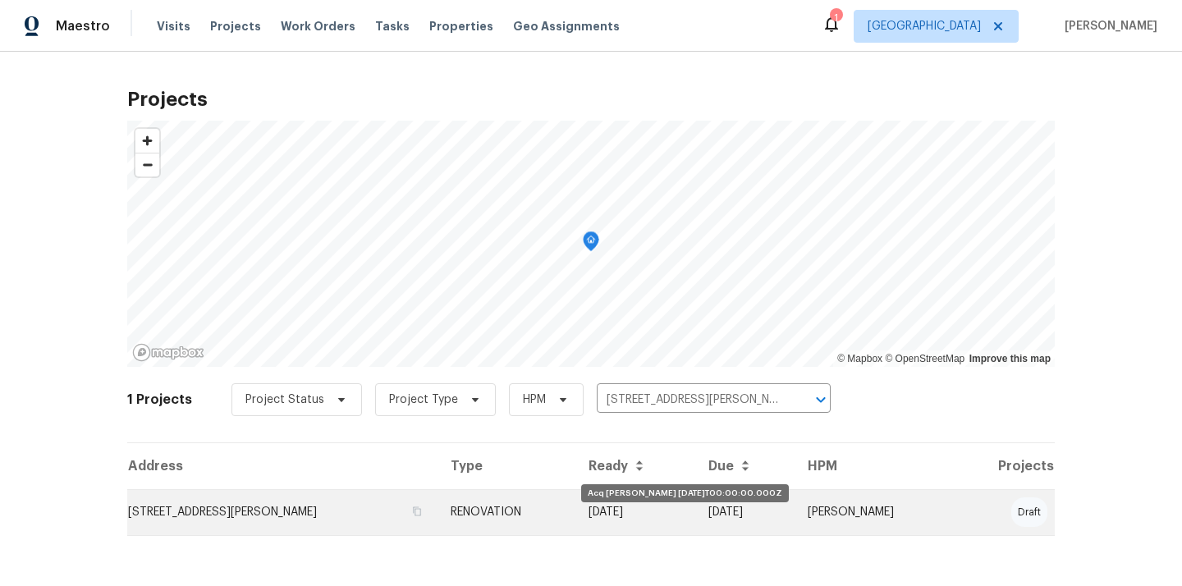
click at [661, 493] on td "[DATE]" at bounding box center [635, 512] width 120 height 46
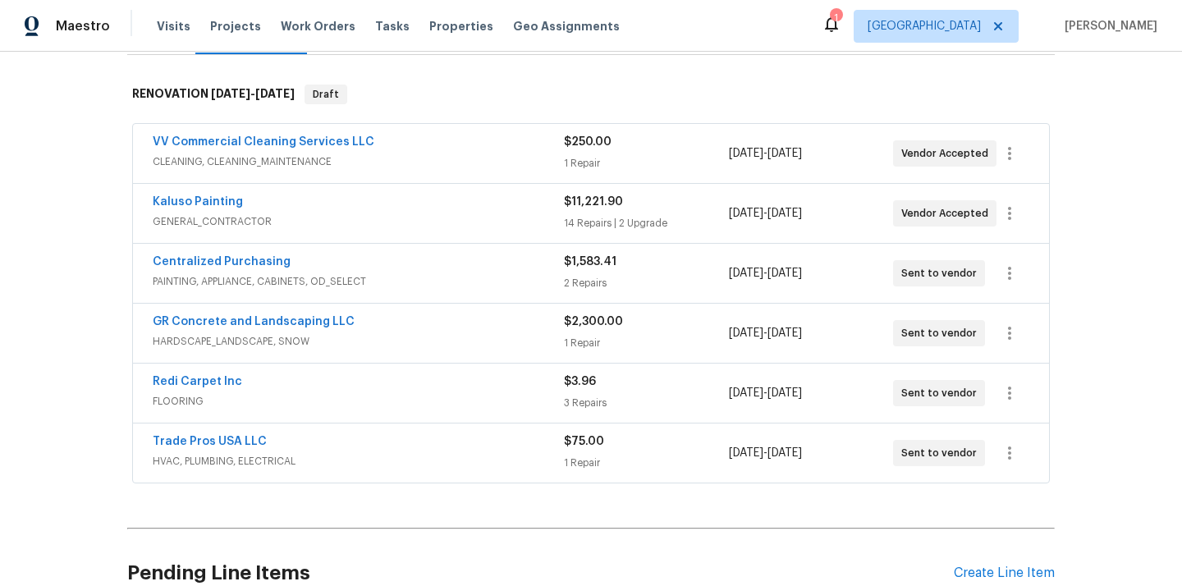
scroll to position [245, 0]
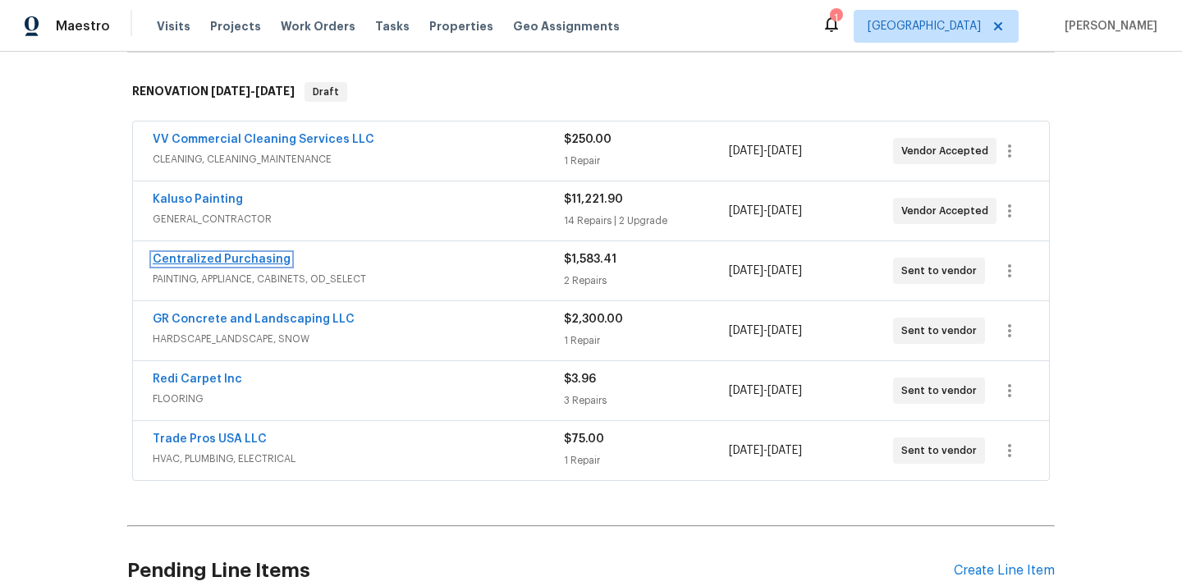
click at [190, 261] on link "Centralized Purchasing" at bounding box center [222, 259] width 138 height 11
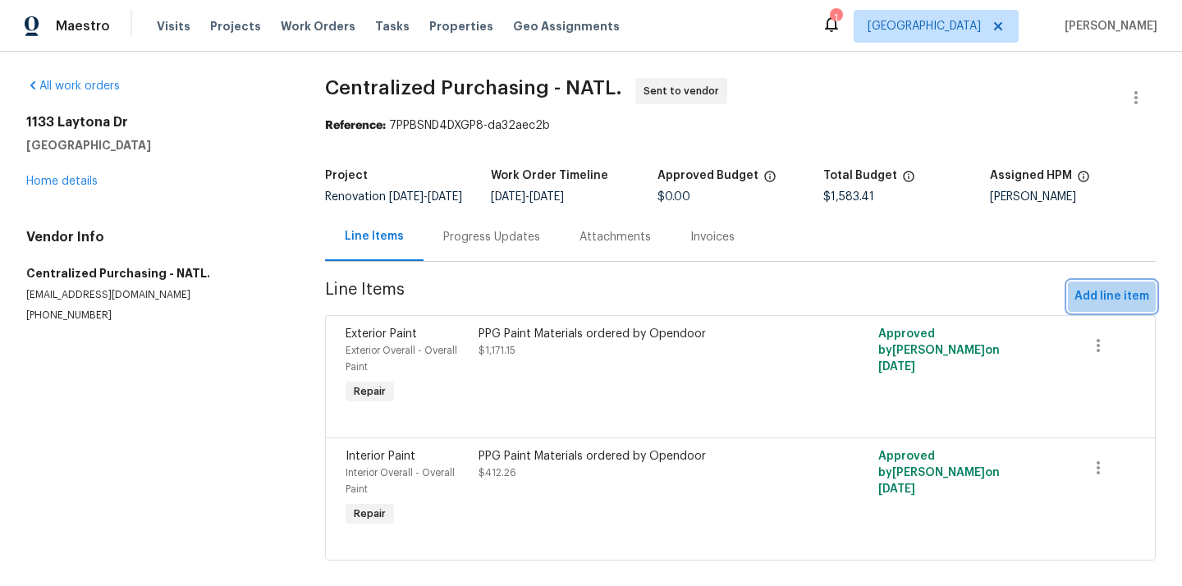
click at [1118, 301] on span "Add line item" at bounding box center [1111, 296] width 75 height 21
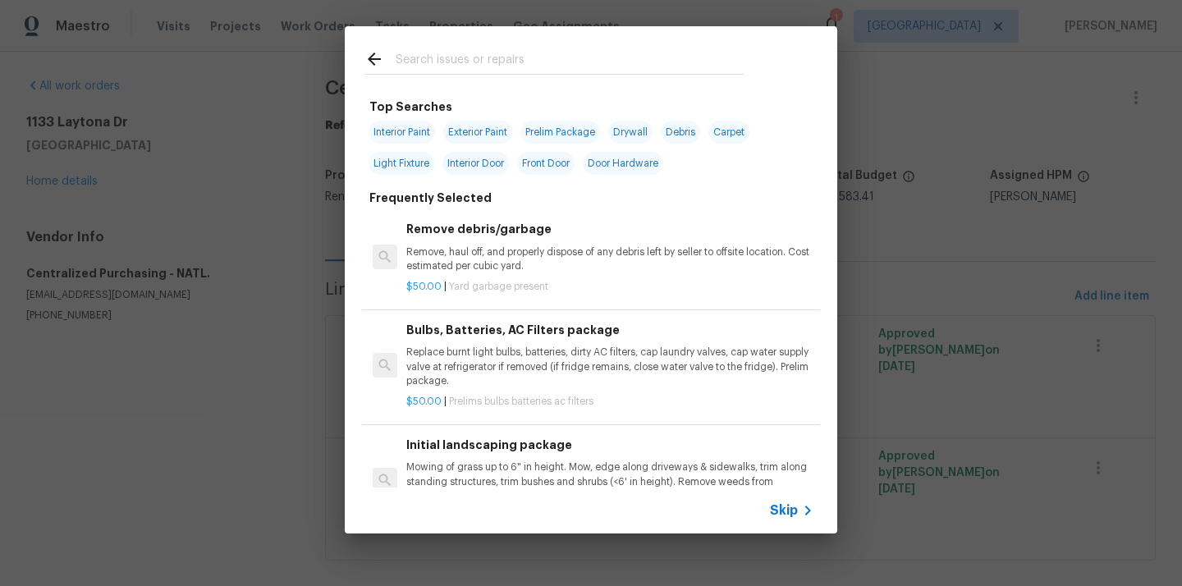
click at [724, 74] on input "text" at bounding box center [570, 61] width 348 height 25
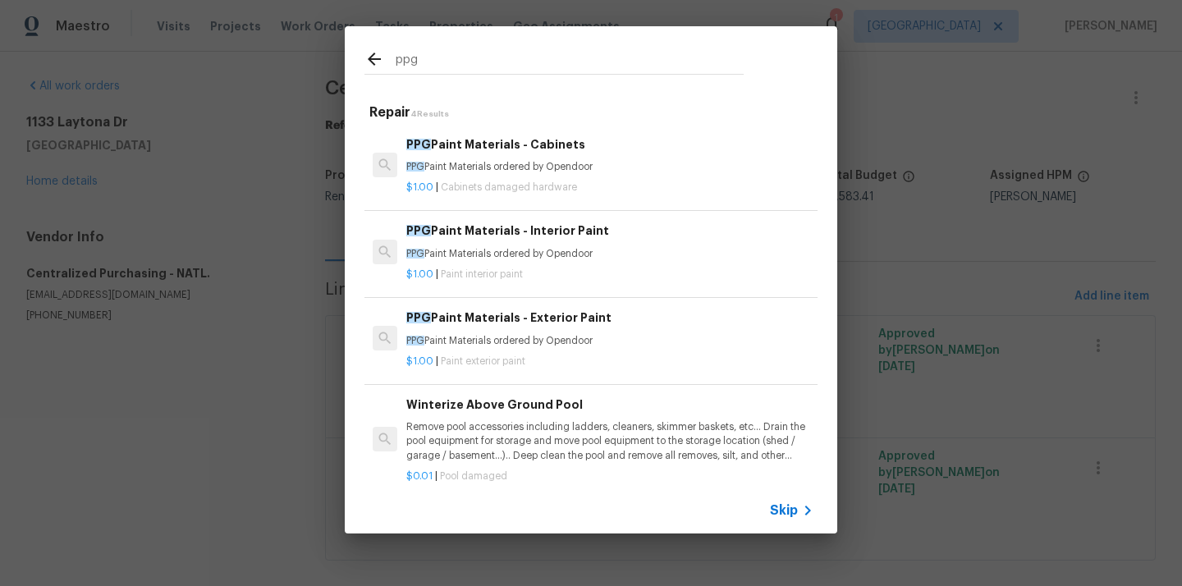
type input "ppg"
click at [550, 194] on p "$1.00 | Cabinets damaged hardware" at bounding box center [609, 188] width 407 height 14
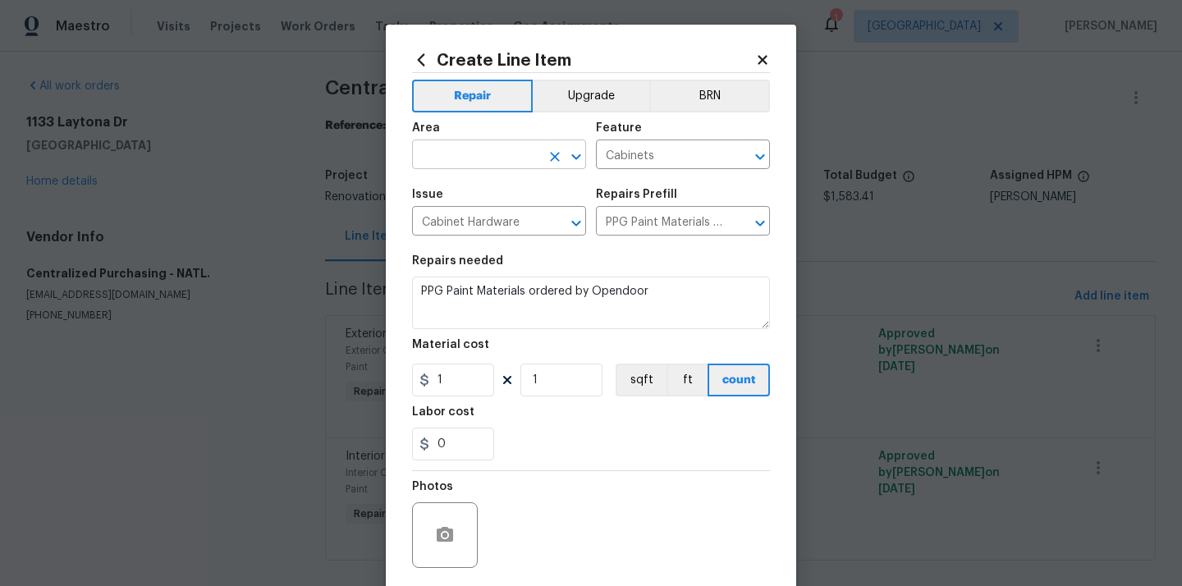
click at [487, 165] on input "text" at bounding box center [476, 156] width 128 height 25
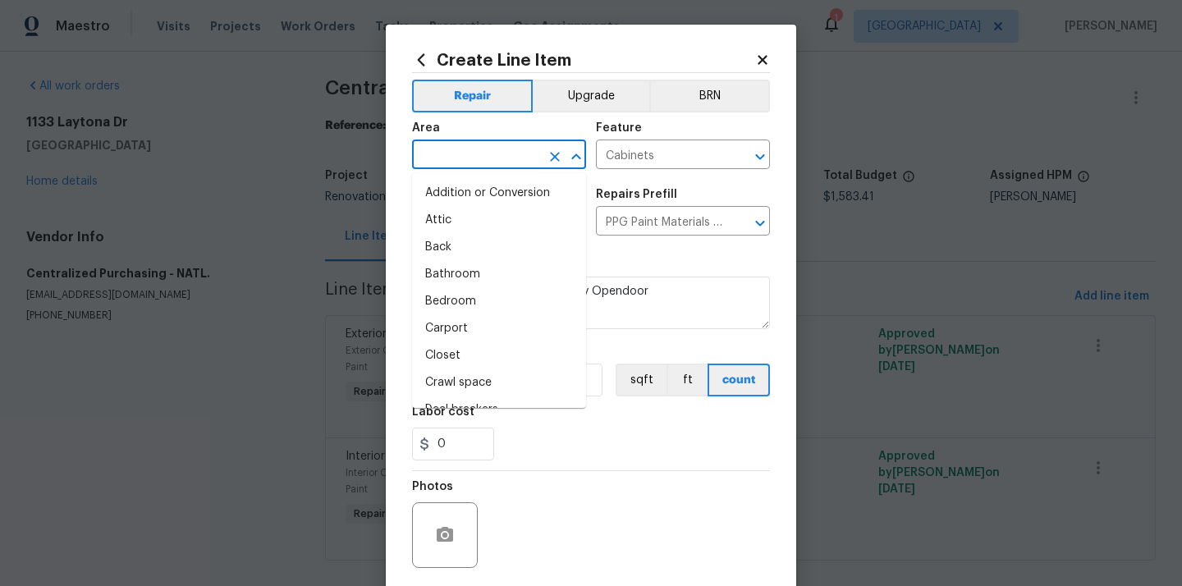
type input "c"
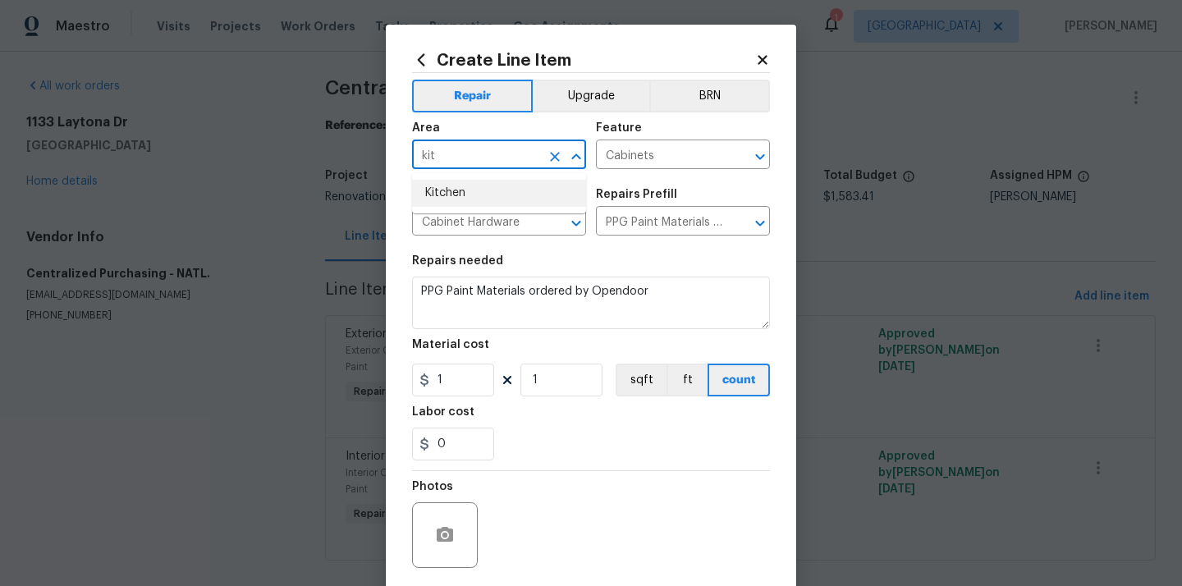
click at [460, 199] on li "Kitchen" at bounding box center [499, 193] width 174 height 27
type input "Kitchen"
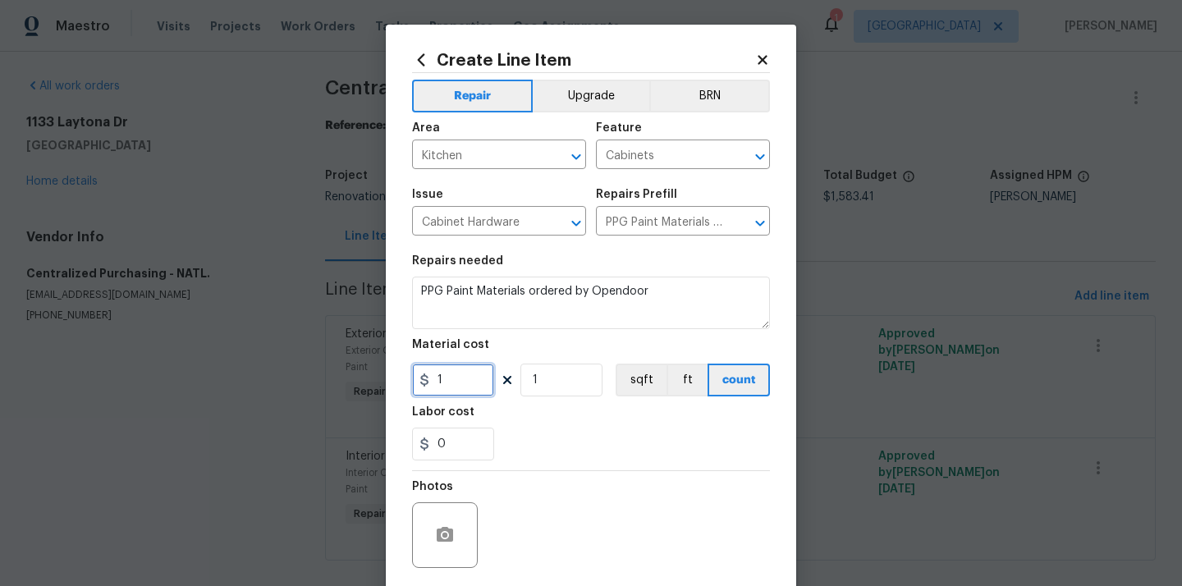
drag, startPoint x: 455, startPoint y: 382, endPoint x: 405, endPoint y: 376, distance: 51.2
click at [405, 377] on div "Create Line Item Repair Upgrade BRN Area Kitchen ​ Feature Cabinets ​ Issue Cab…" at bounding box center [591, 353] width 410 height 657
paste input "318.94"
type input "318.94"
click at [565, 453] on div "0" at bounding box center [591, 444] width 358 height 33
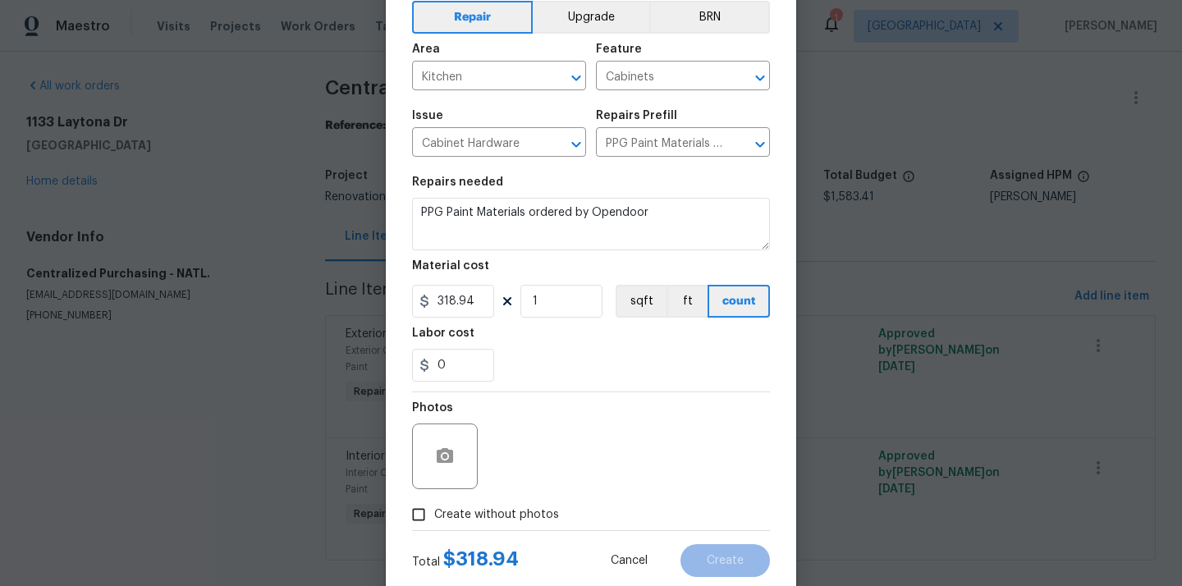
scroll to position [121, 0]
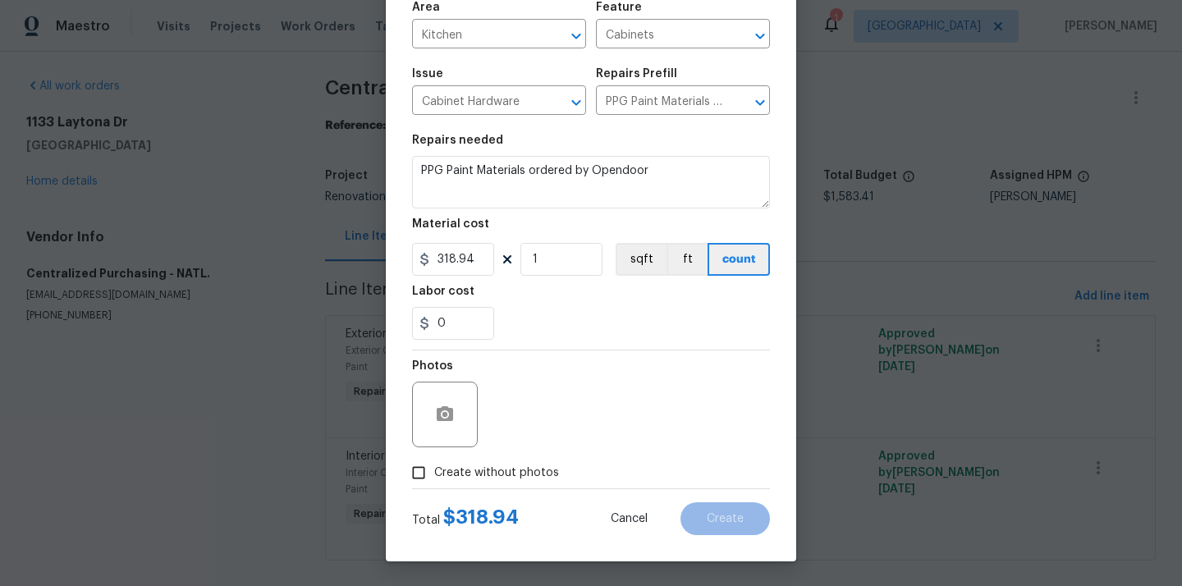
click at [520, 483] on label "Create without photos" at bounding box center [481, 472] width 156 height 31
click at [434, 483] on input "Create without photos" at bounding box center [418, 472] width 31 height 31
checkbox input "true"
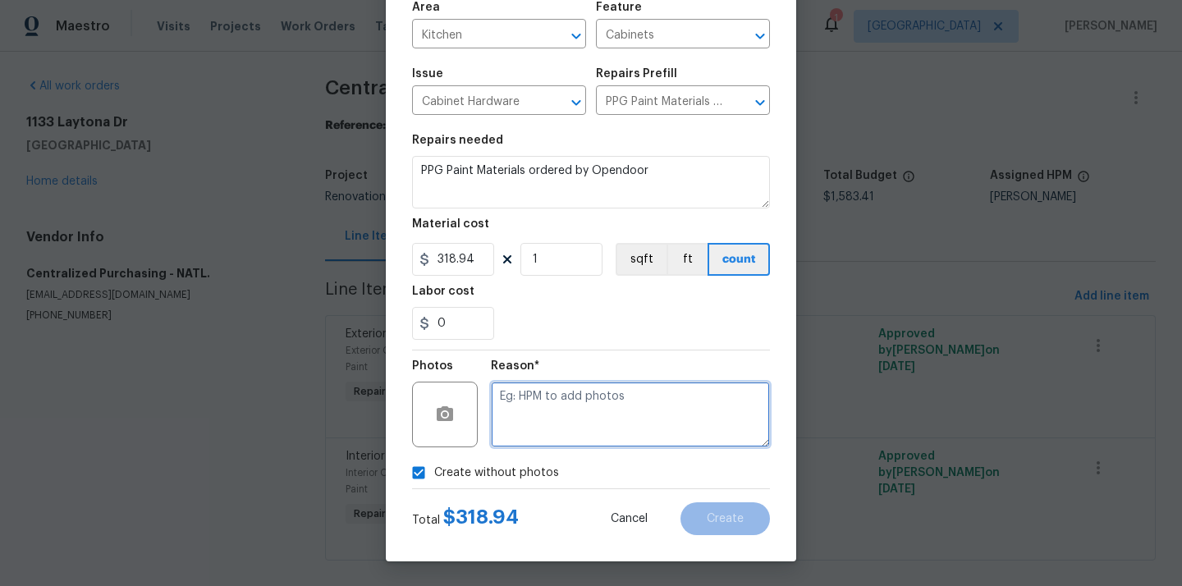
click at [556, 428] on textarea at bounding box center [630, 415] width 279 height 66
type textarea "N/A"
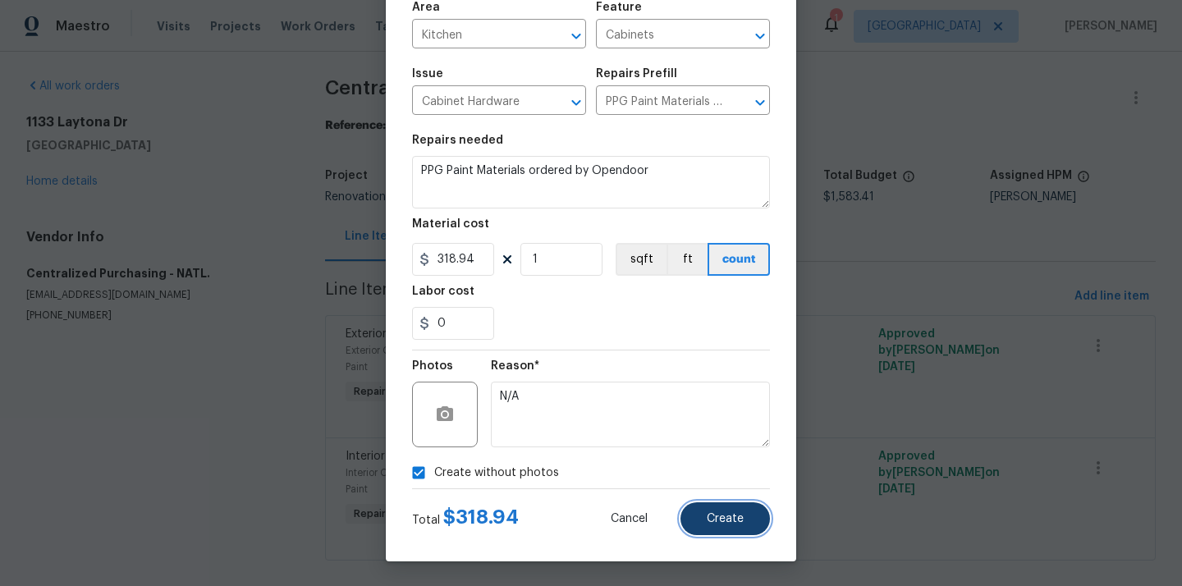
click at [720, 520] on span "Create" at bounding box center [725, 519] width 37 height 12
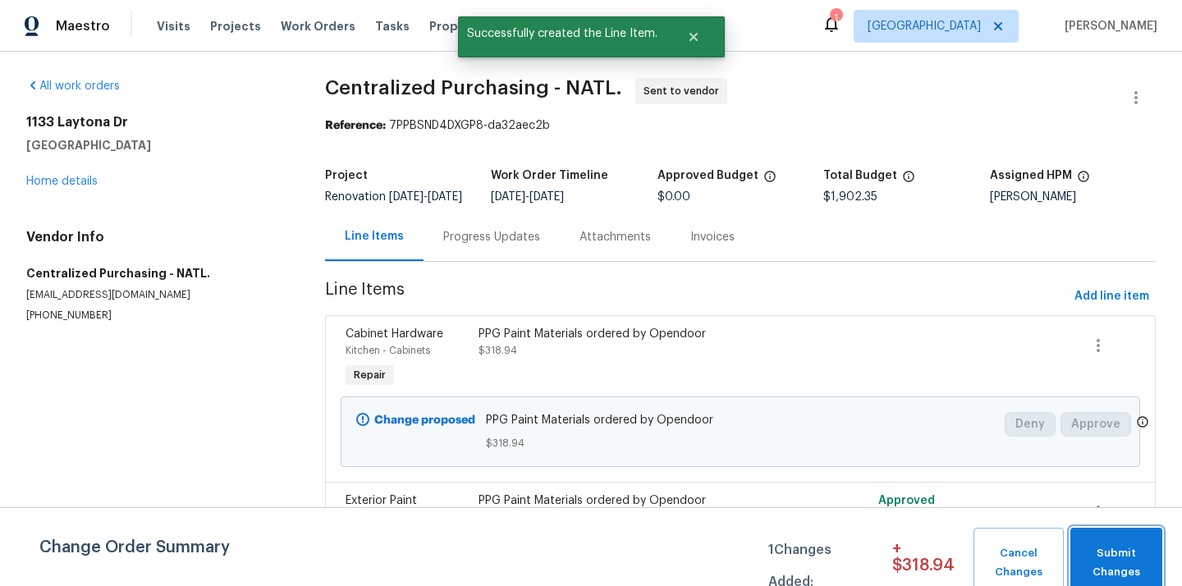
click at [1133, 538] on button "Submit Changes" at bounding box center [1116, 563] width 92 height 71
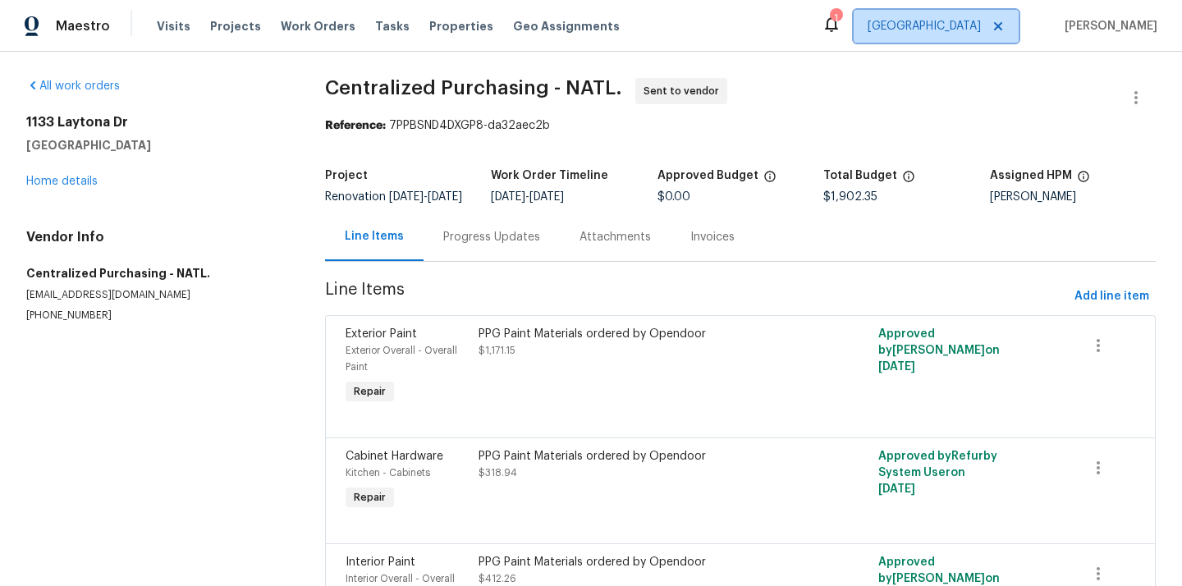
click at [960, 23] on span "[GEOGRAPHIC_DATA]" at bounding box center [923, 26] width 113 height 16
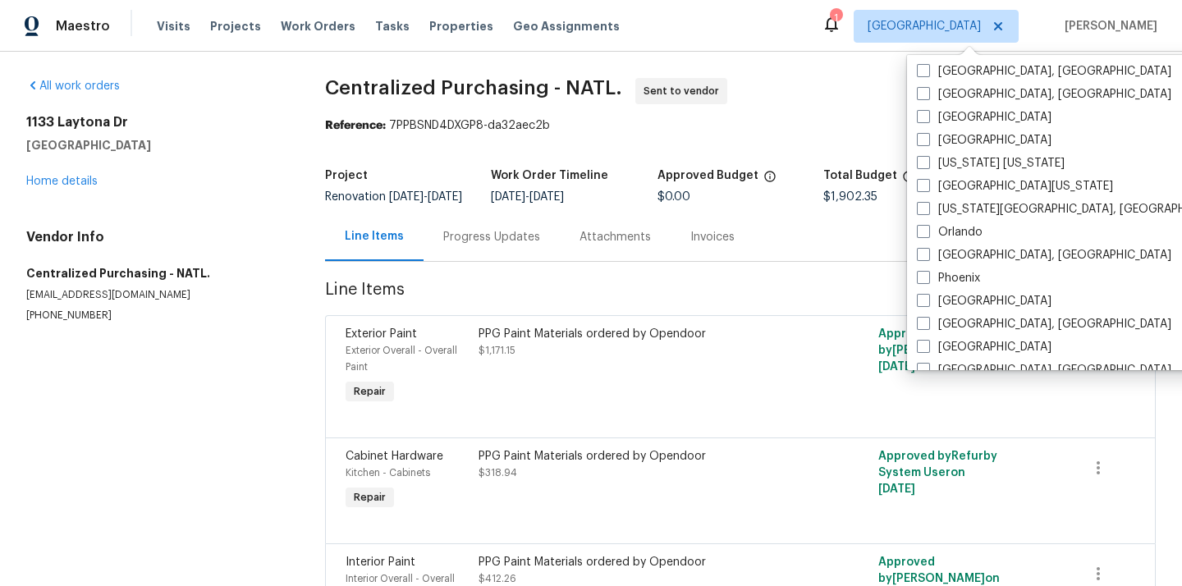
scroll to position [860, 0]
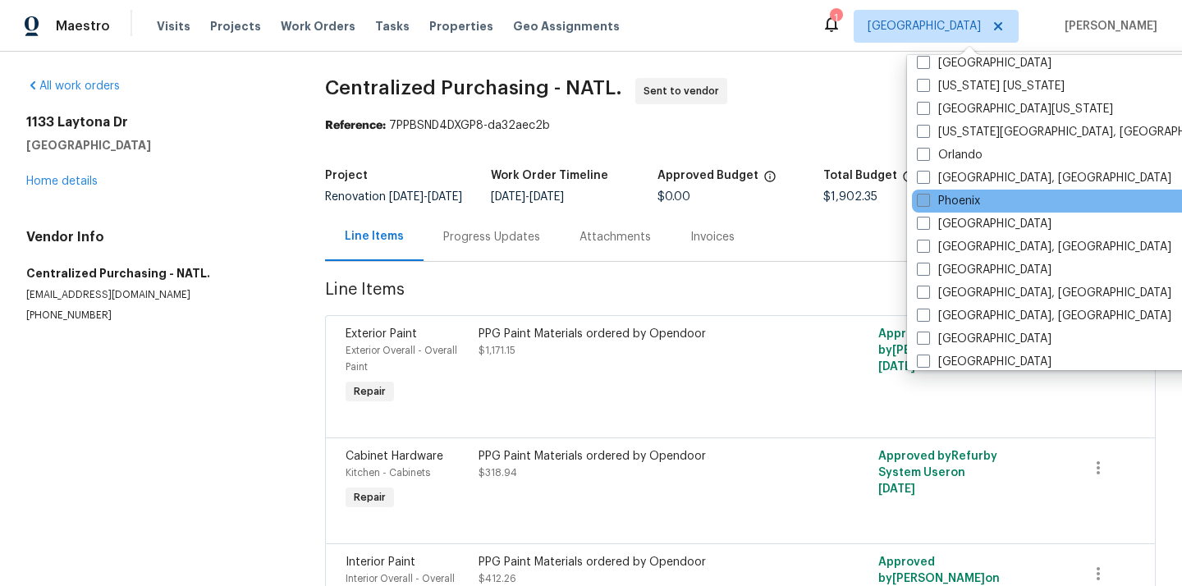
click at [950, 199] on label "Phoenix" at bounding box center [948, 201] width 63 height 16
click at [927, 199] on input "Phoenix" at bounding box center [922, 198] width 11 height 11
checkbox input "true"
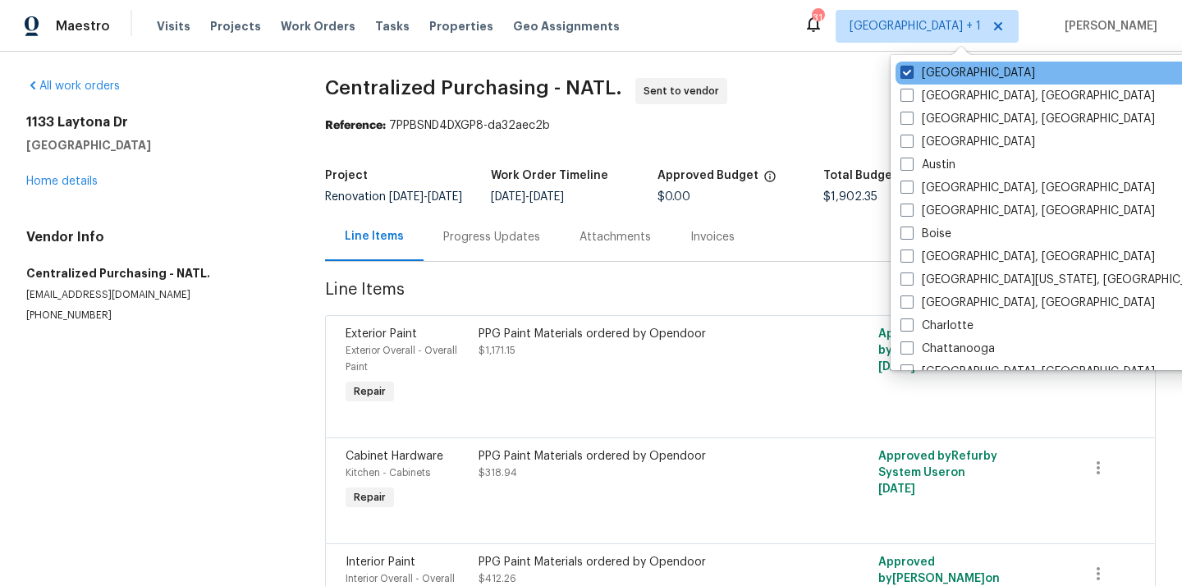
click at [926, 65] on label "[GEOGRAPHIC_DATA]" at bounding box center [967, 73] width 135 height 16
click at [911, 65] on input "[GEOGRAPHIC_DATA]" at bounding box center [905, 70] width 11 height 11
checkbox input "false"
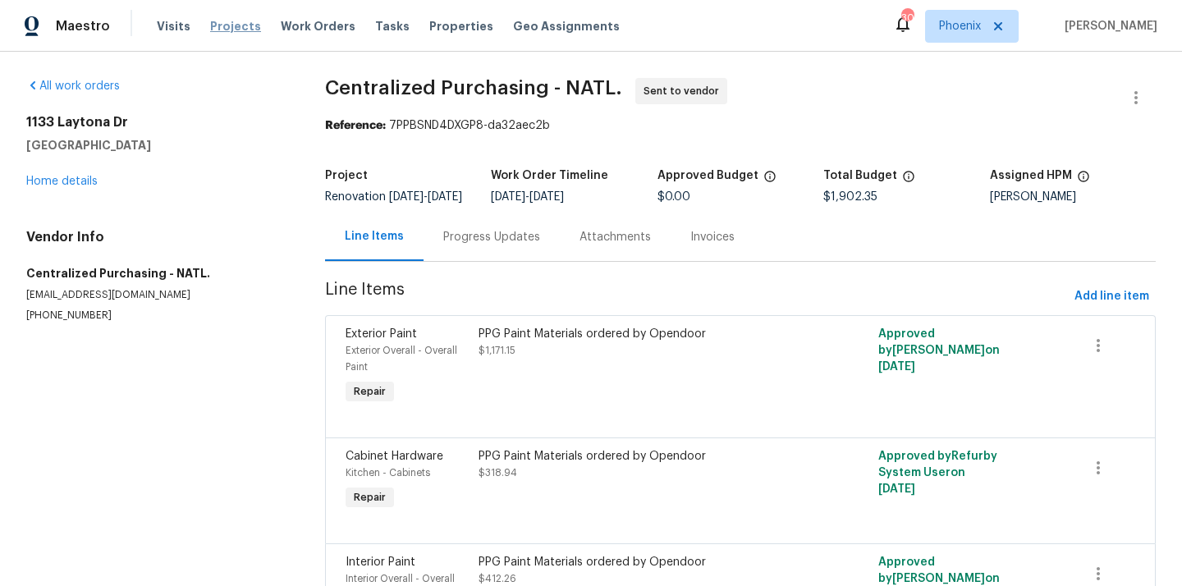
click at [227, 28] on span "Projects" at bounding box center [235, 26] width 51 height 16
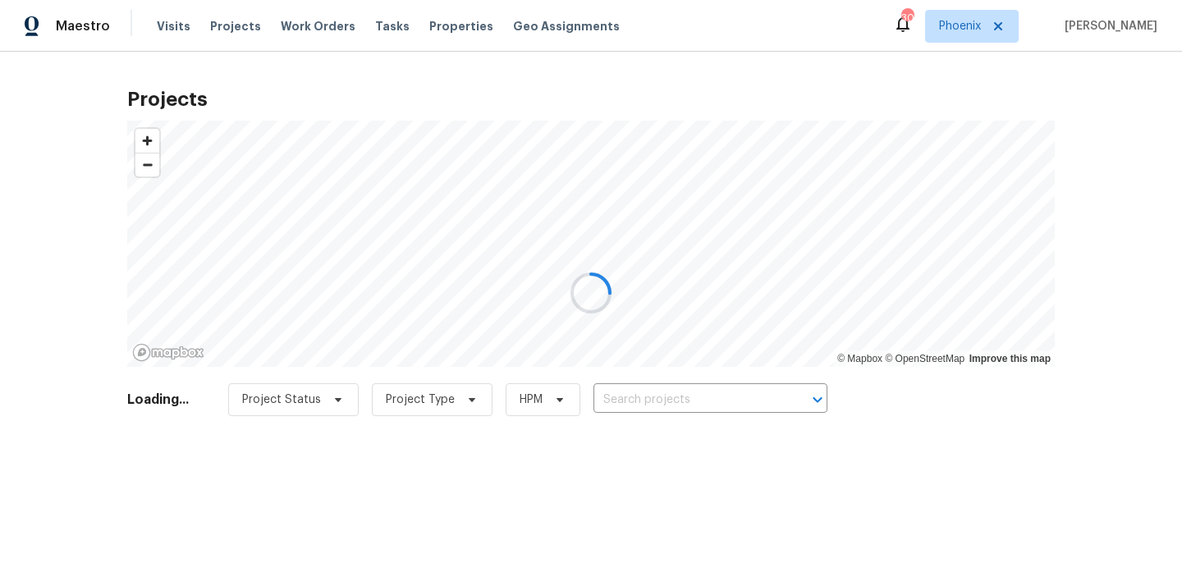
click at [666, 388] on div at bounding box center [591, 293] width 1182 height 586
click at [715, 398] on div at bounding box center [591, 293] width 1182 height 586
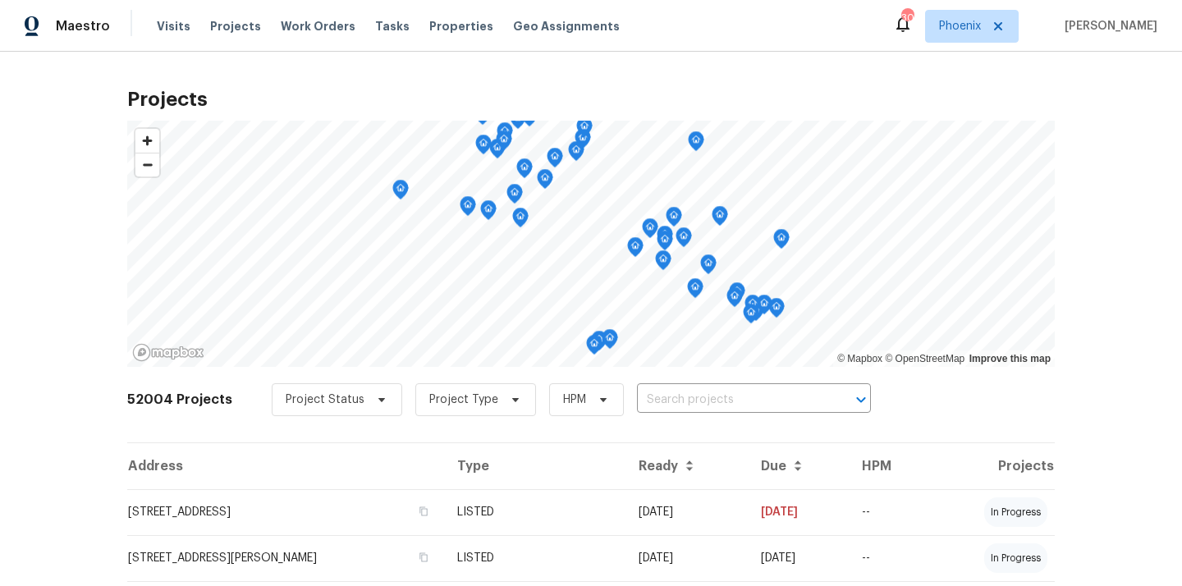
click at [715, 398] on input "text" at bounding box center [731, 399] width 188 height 25
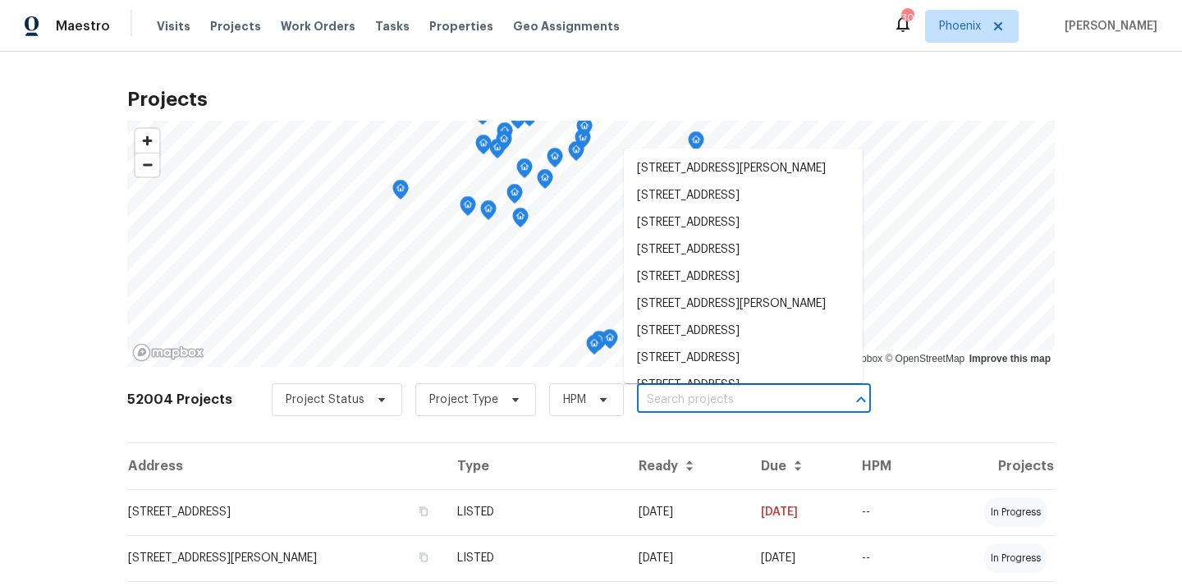
paste input "[STREET_ADDRESS]"
type input "[STREET_ADDRESS]"
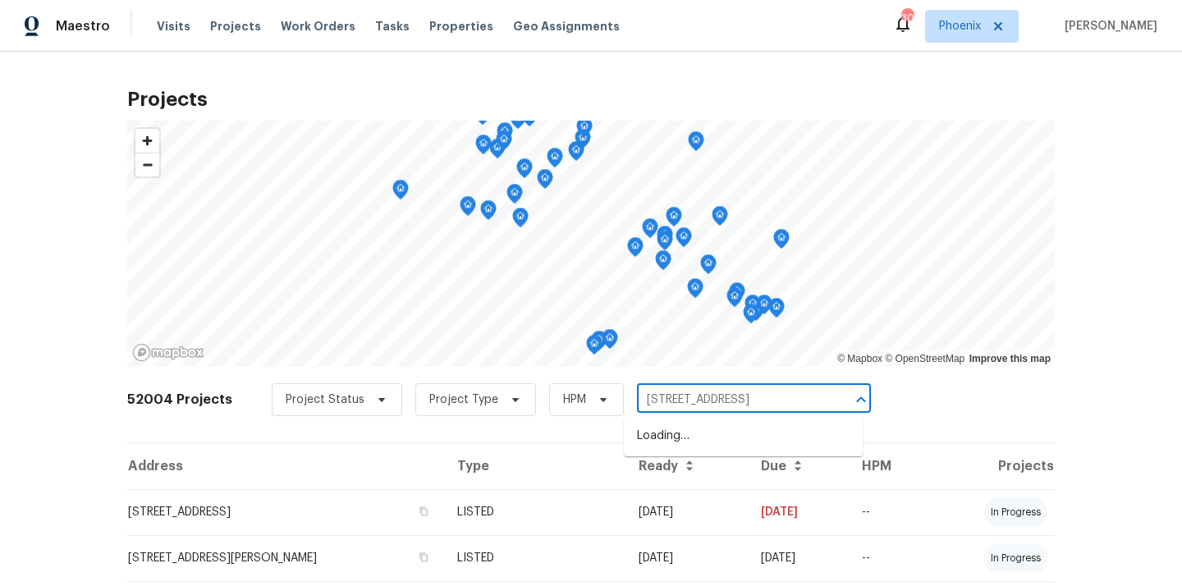
scroll to position [0, 36]
click at [713, 437] on li "[STREET_ADDRESS]" at bounding box center [743, 436] width 239 height 27
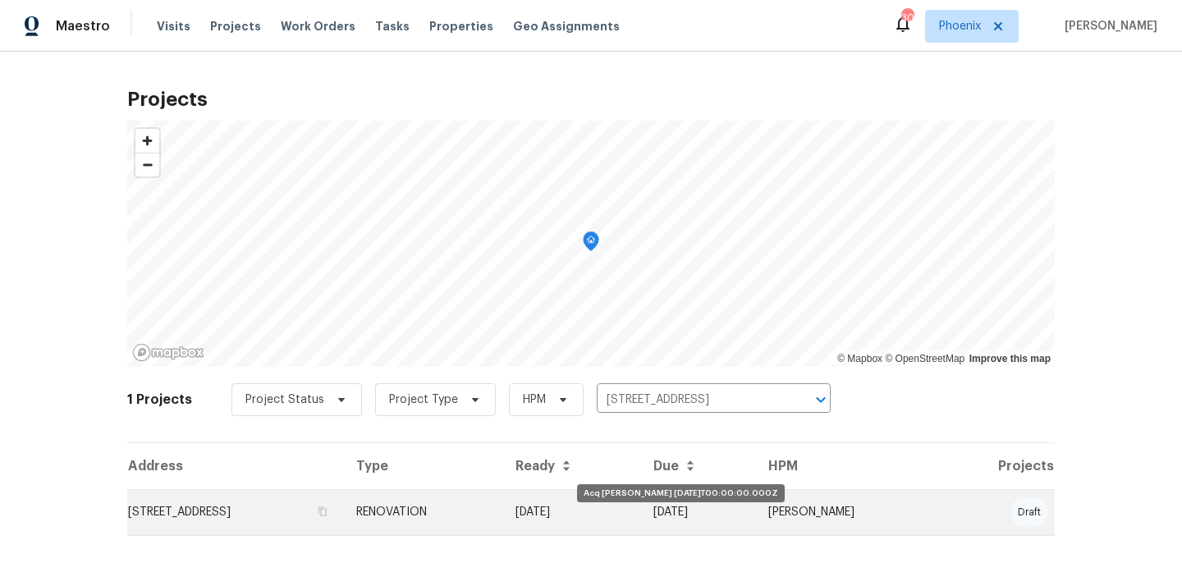
click at [624, 509] on td "[DATE]" at bounding box center [571, 512] width 138 height 46
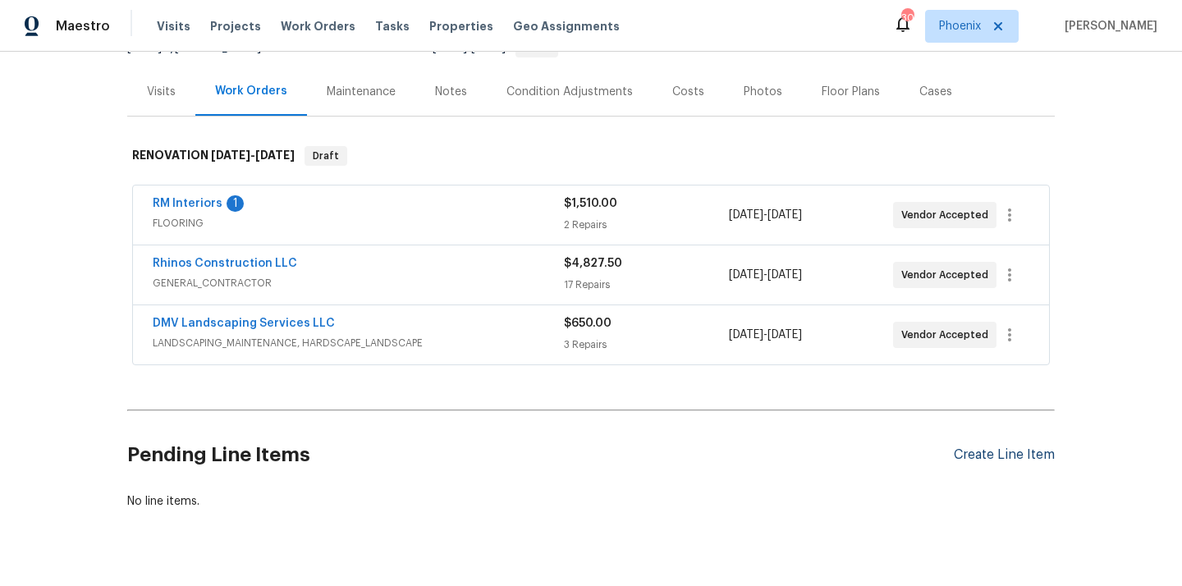
scroll to position [217, 0]
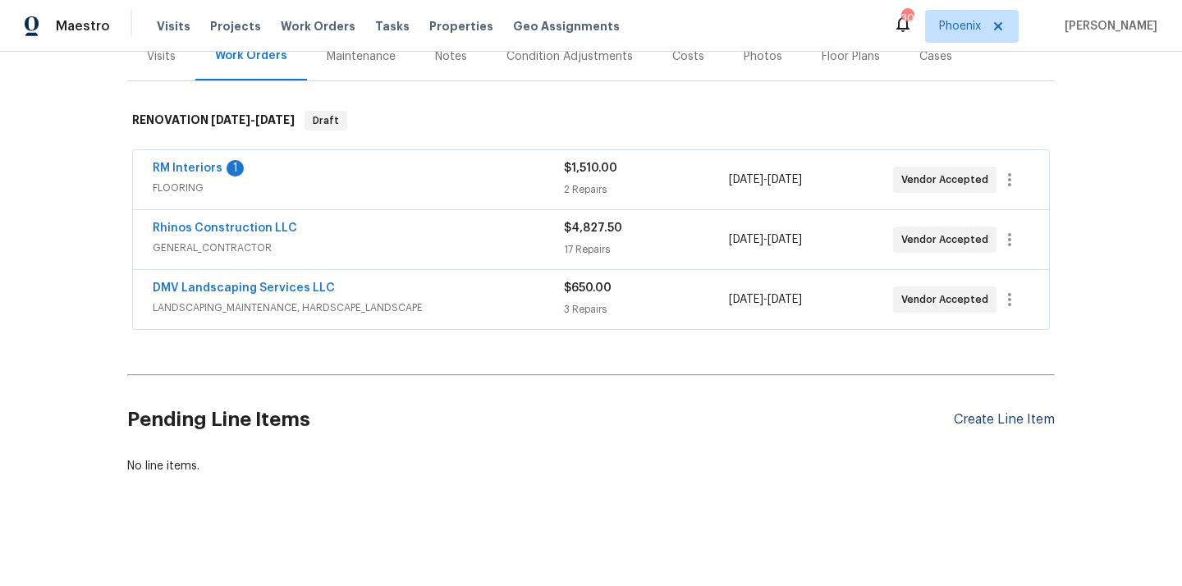
click at [1040, 415] on div "Create Line Item" at bounding box center [1004, 420] width 101 height 16
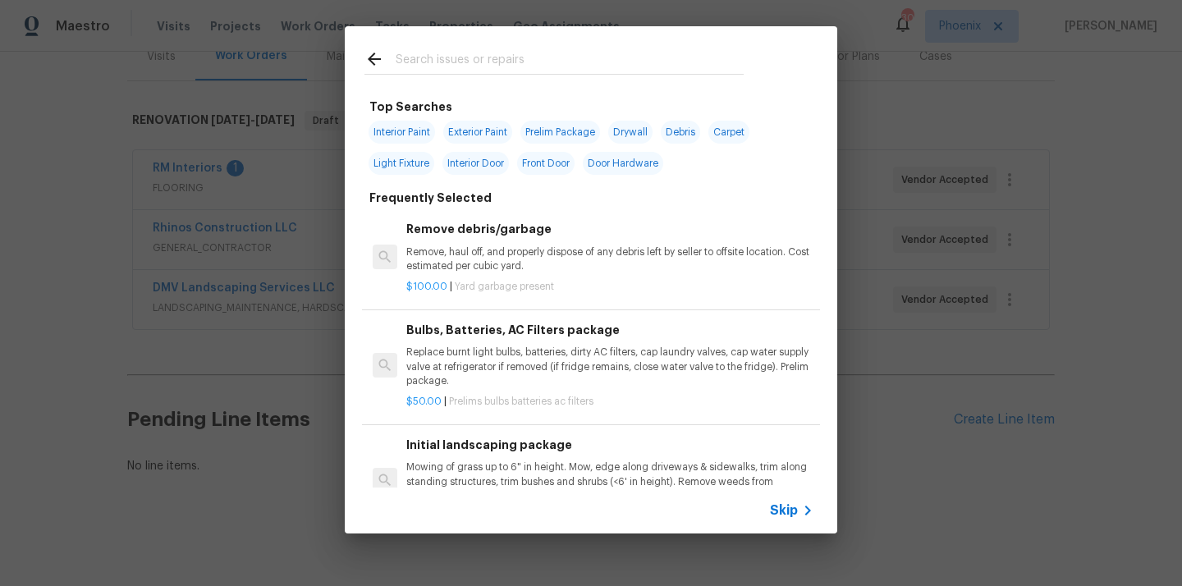
click at [670, 56] on input "text" at bounding box center [570, 61] width 348 height 25
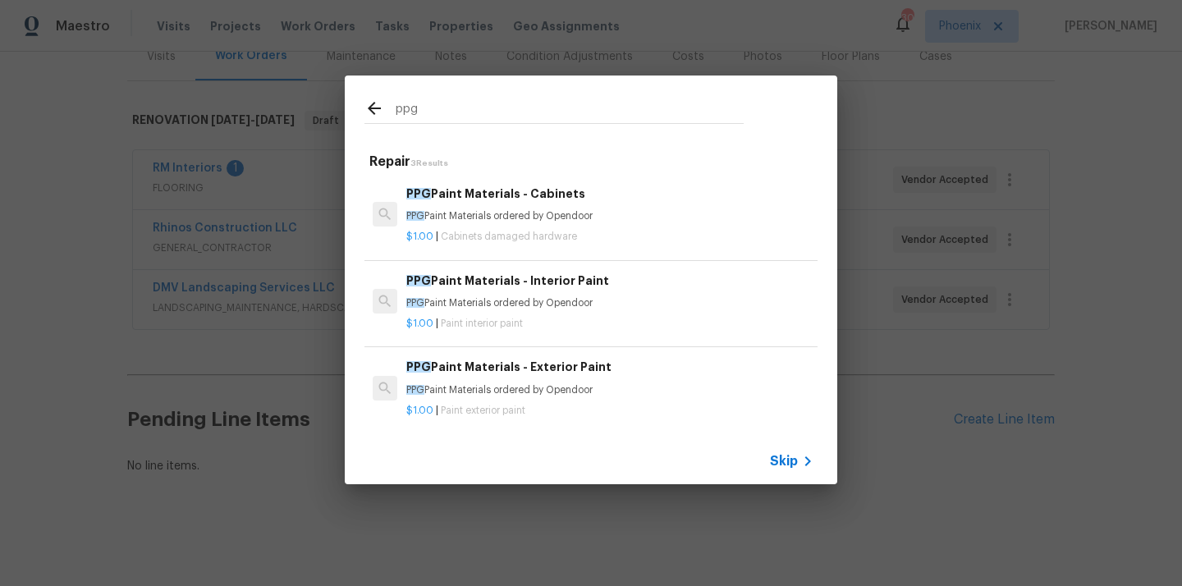
type input "ppg"
click at [565, 319] on p "$1.00 | Paint interior paint" at bounding box center [609, 324] width 407 height 14
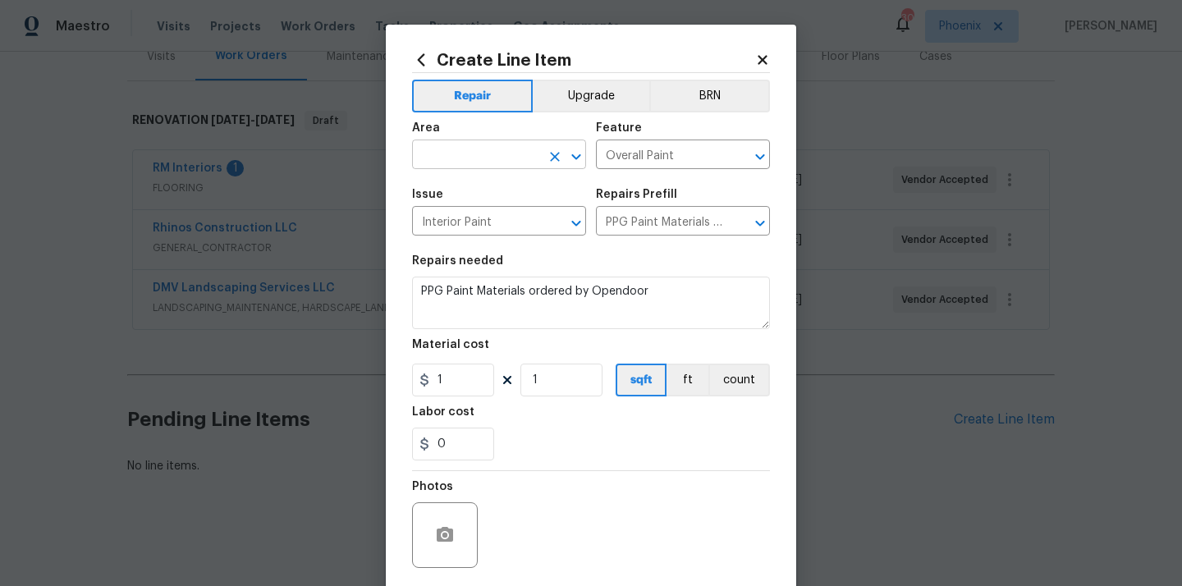
click at [533, 147] on input "text" at bounding box center [476, 156] width 128 height 25
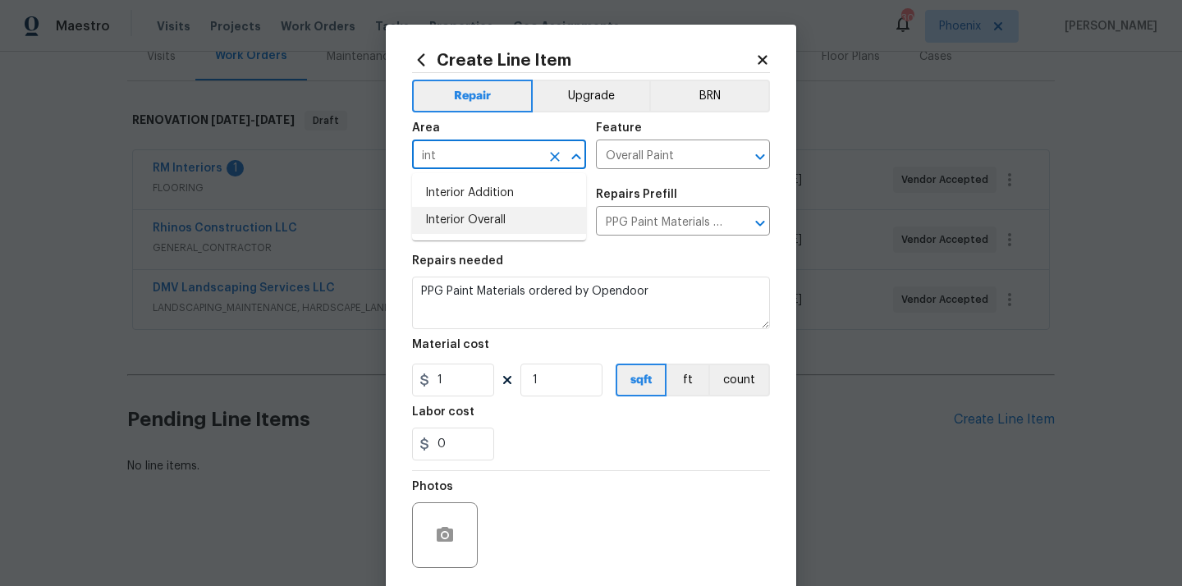
click at [491, 229] on li "Interior Overall" at bounding box center [499, 220] width 174 height 27
type input "Interior Overall"
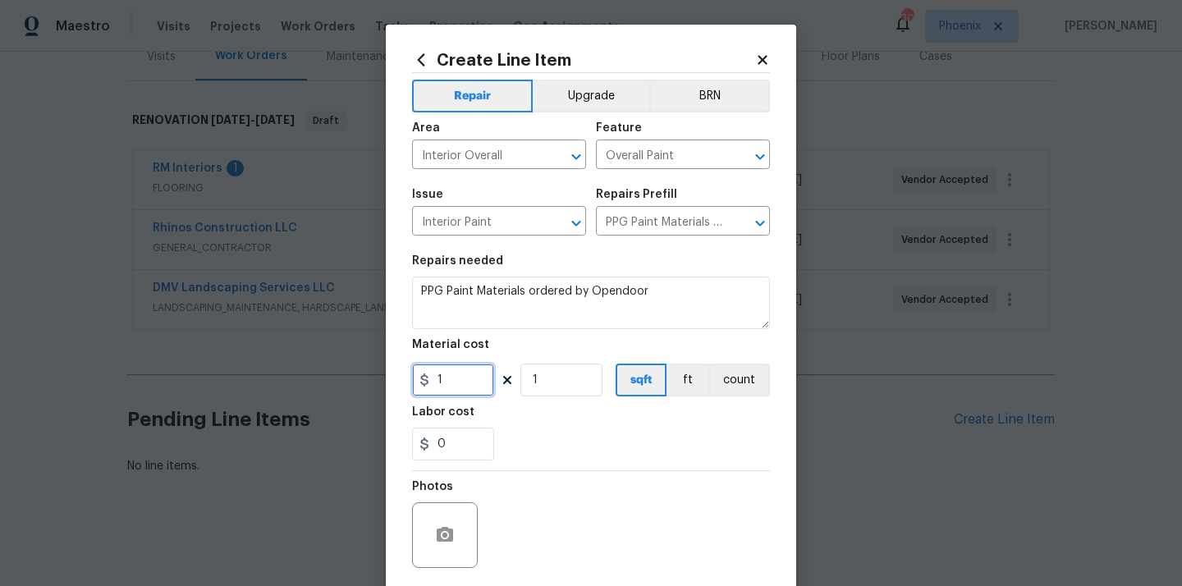
drag, startPoint x: 456, startPoint y: 385, endPoint x: 393, endPoint y: 382, distance: 63.2
click at [394, 382] on div "Create Line Item Repair Upgrade BRN Area Interior Overall ​ Feature Overall Pai…" at bounding box center [591, 353] width 410 height 657
paste input "294.34"
type input "294.34"
click at [554, 437] on div "0" at bounding box center [591, 444] width 358 height 33
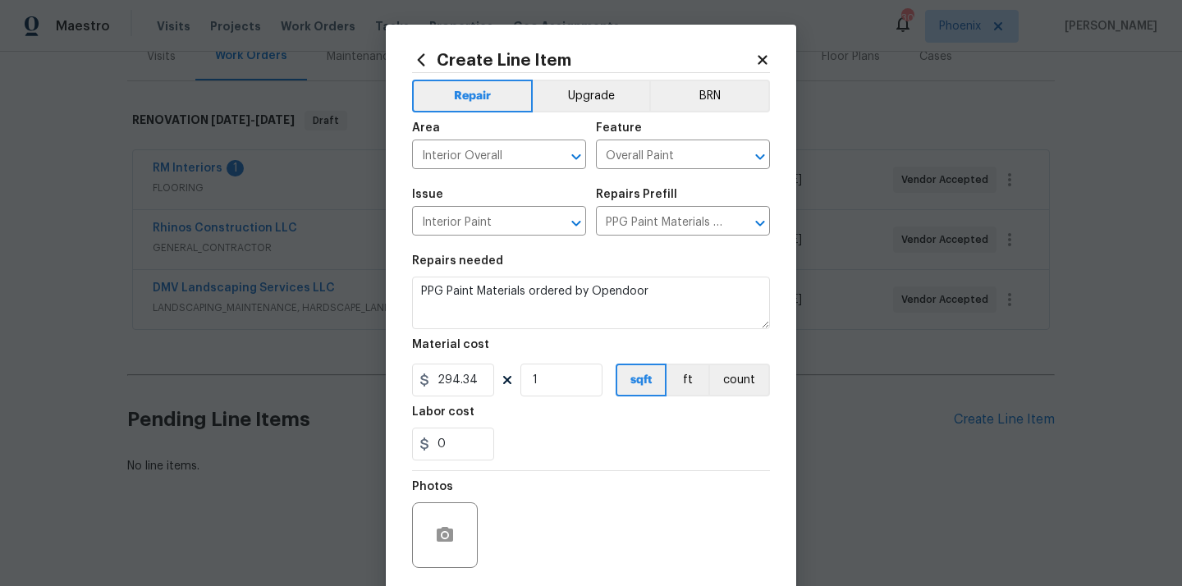
scroll to position [121, 0]
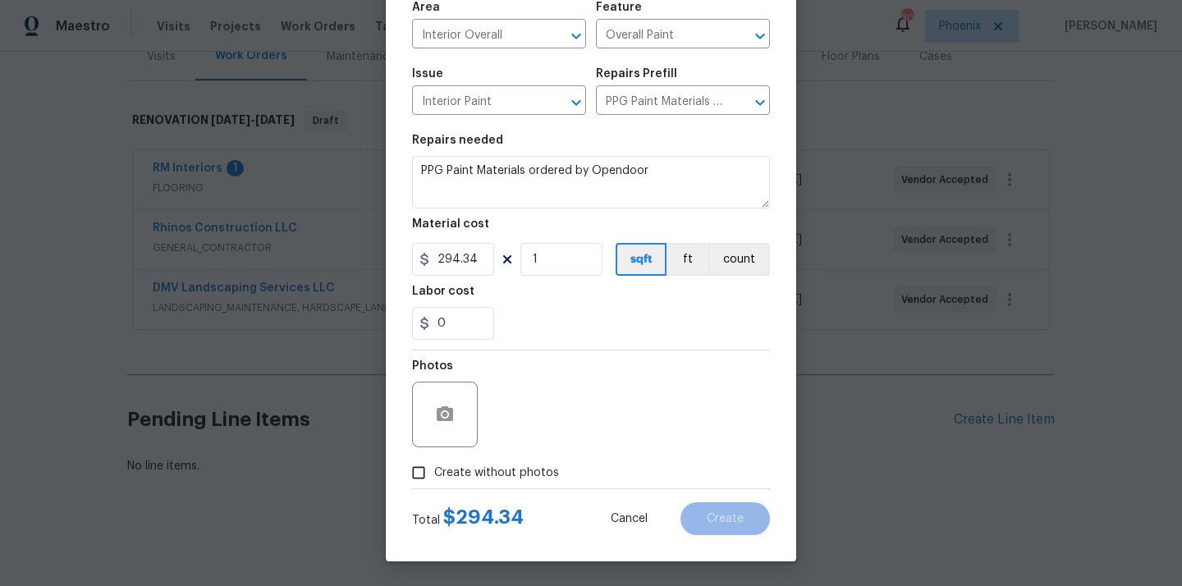
click at [516, 457] on label "Create without photos" at bounding box center [481, 472] width 156 height 31
click at [434, 457] on input "Create without photos" at bounding box center [418, 472] width 31 height 31
checkbox input "true"
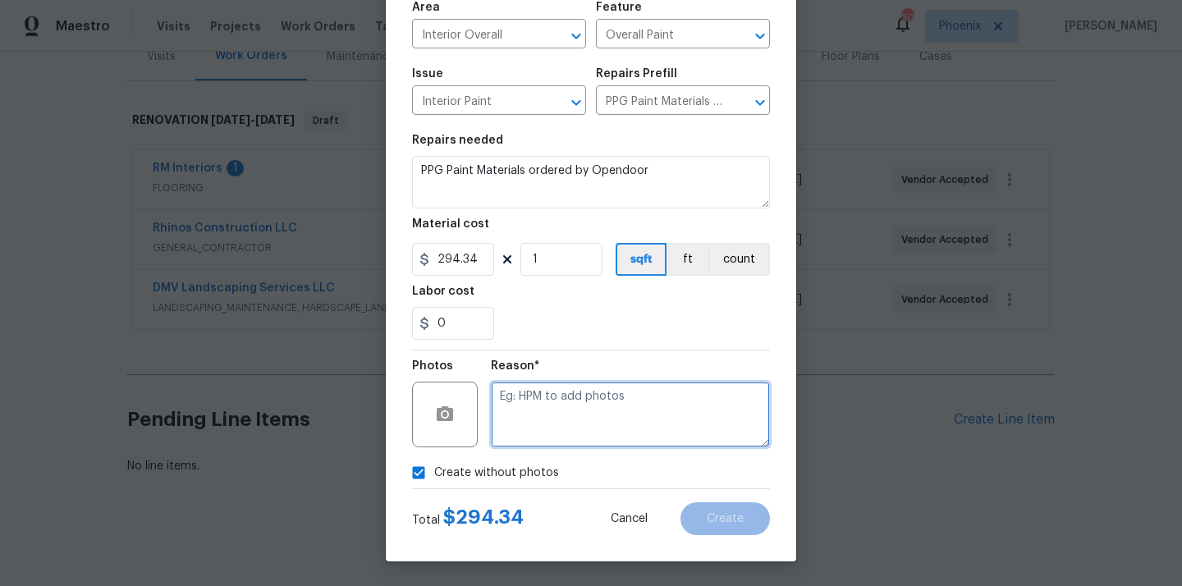
click at [540, 418] on textarea at bounding box center [630, 415] width 279 height 66
type textarea "N/A"
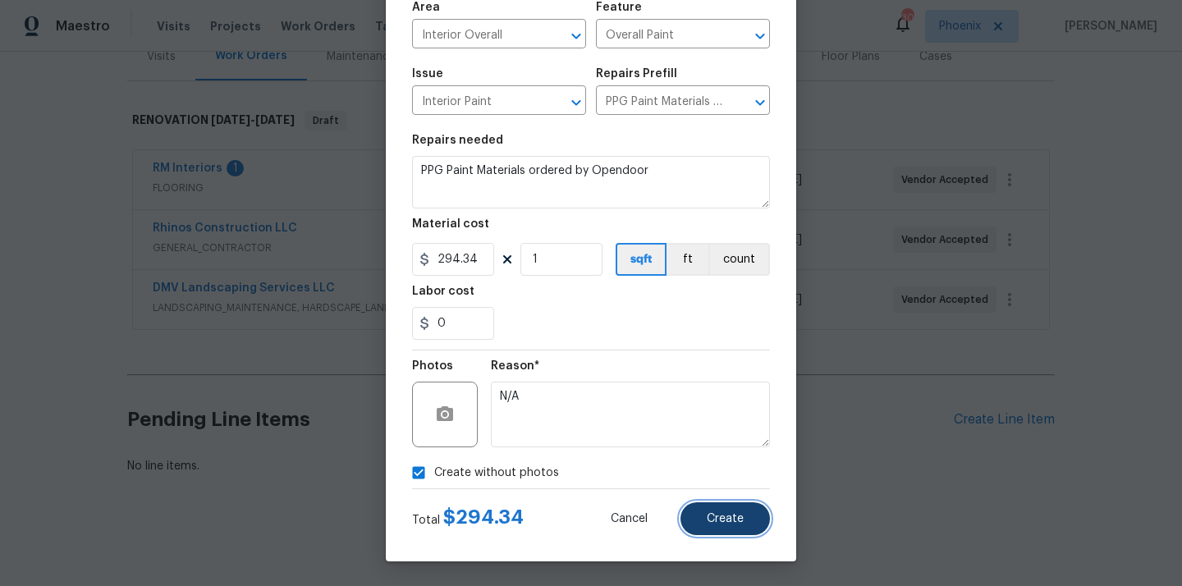
click at [742, 518] on span "Create" at bounding box center [725, 519] width 37 height 12
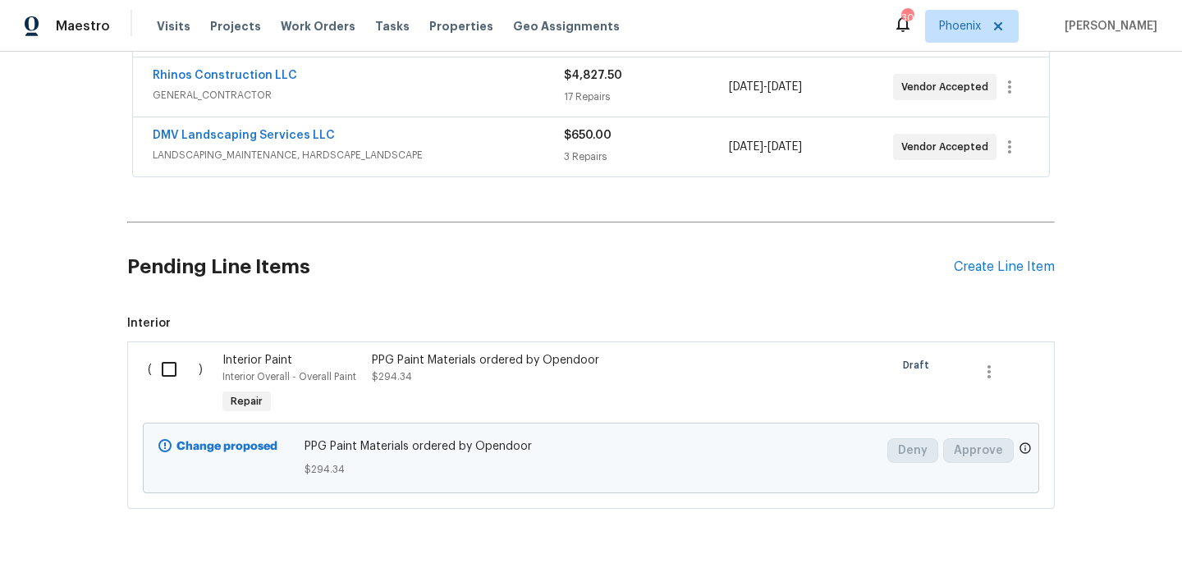
scroll to position [404, 0]
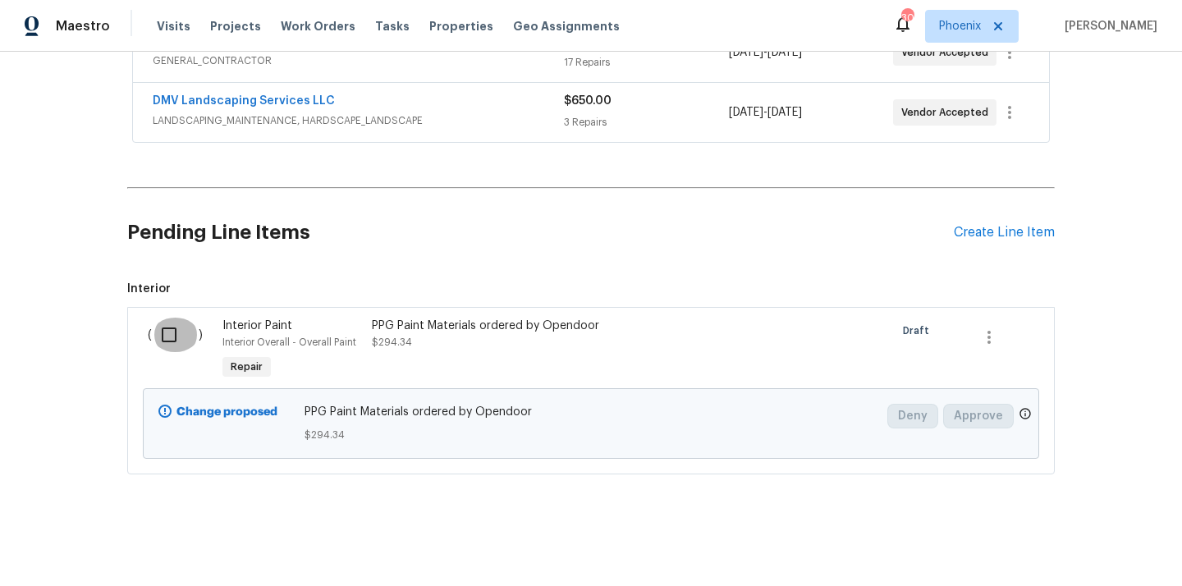
click at [157, 340] on input "checkbox" at bounding box center [175, 335] width 47 height 34
checkbox input "true"
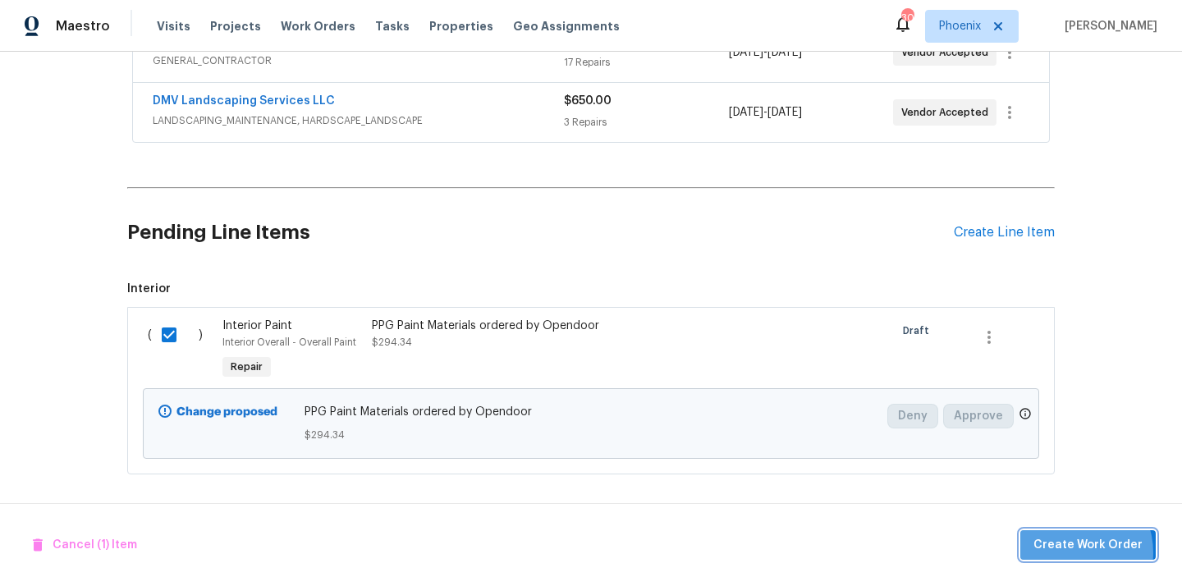
click at [1077, 552] on span "Create Work Order" at bounding box center [1087, 545] width 109 height 21
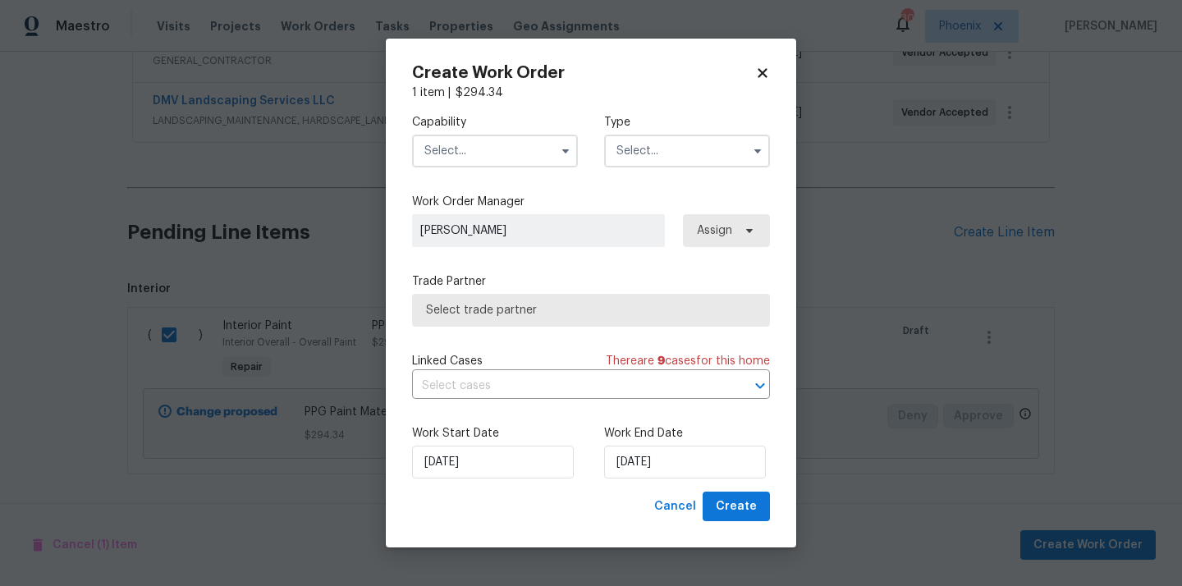
click at [503, 144] on input "text" at bounding box center [495, 151] width 166 height 33
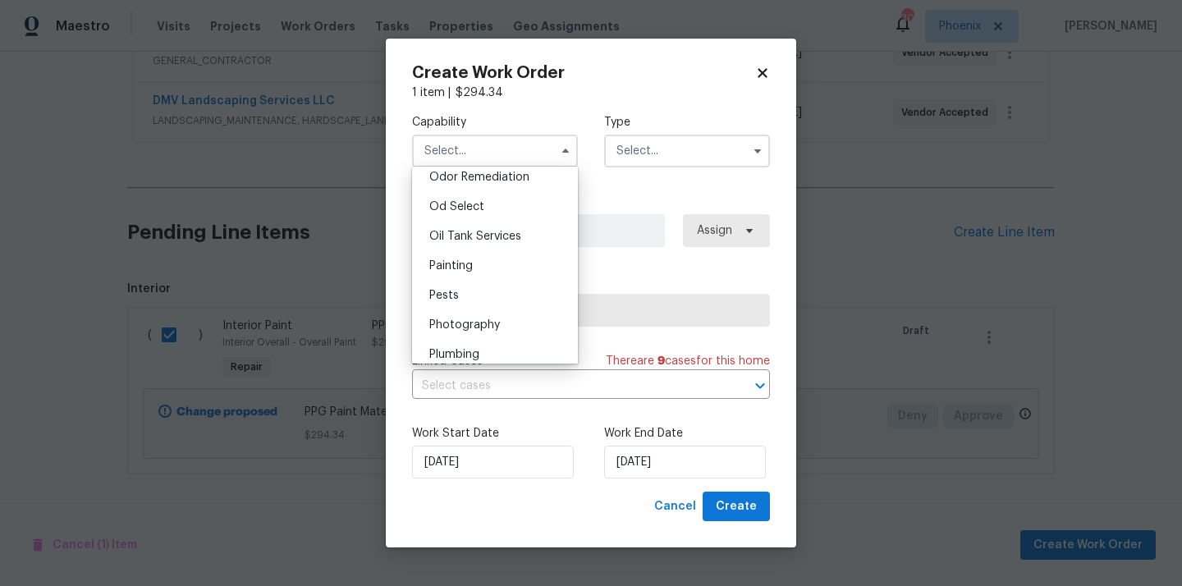
scroll to position [1299, 0]
click at [505, 274] on div "Painting" at bounding box center [495, 265] width 158 height 30
type input "Painting"
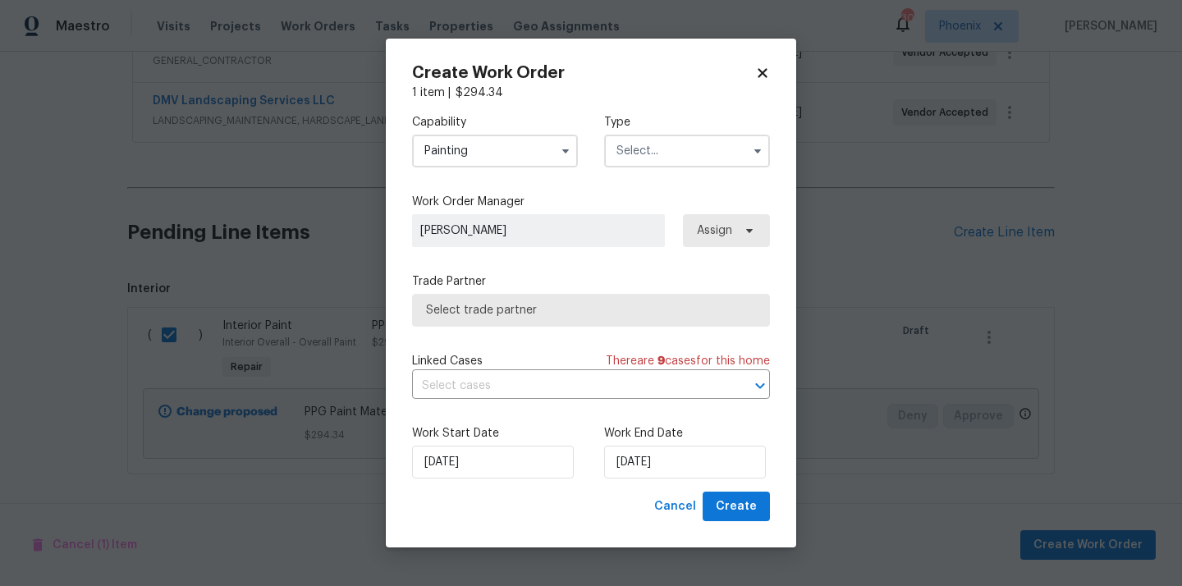
click at [715, 142] on input "text" at bounding box center [687, 151] width 166 height 33
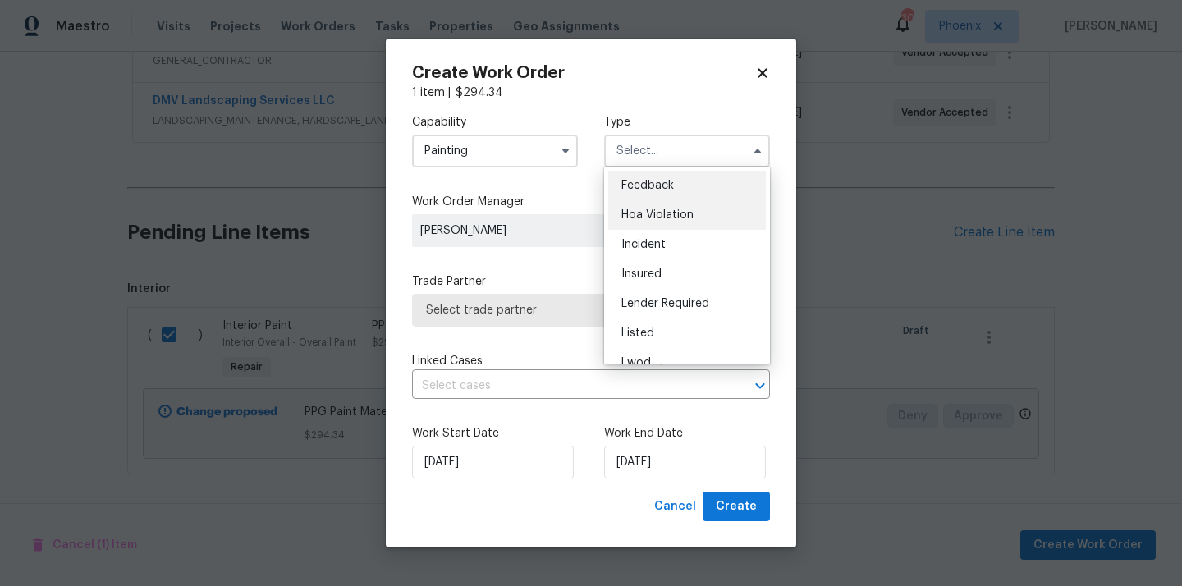
scroll to position [195, 0]
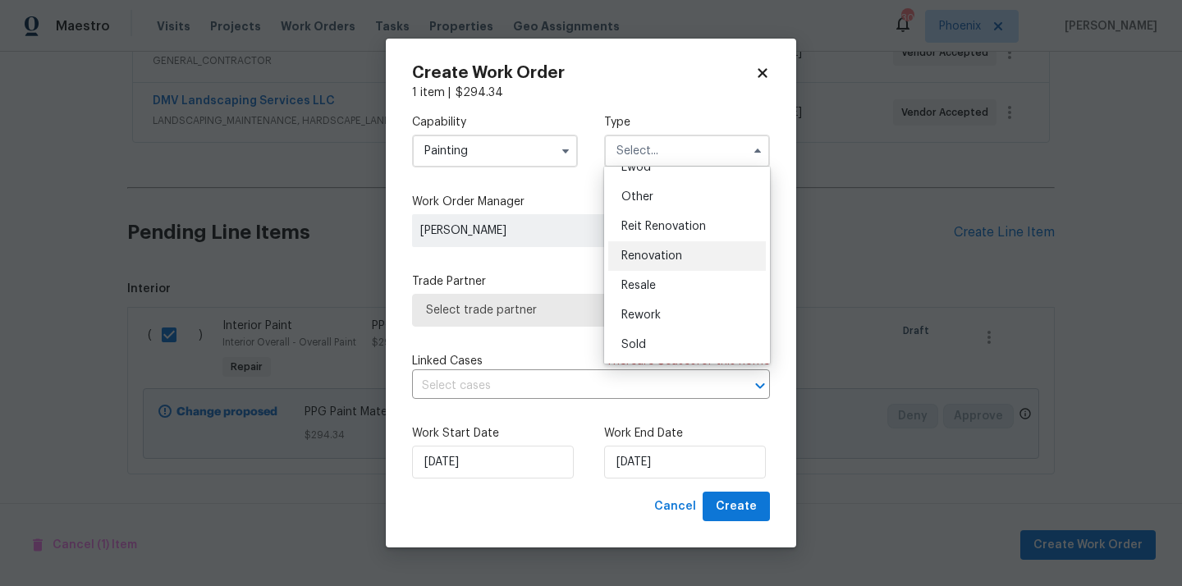
click at [677, 254] on span "Renovation" at bounding box center [651, 255] width 61 height 11
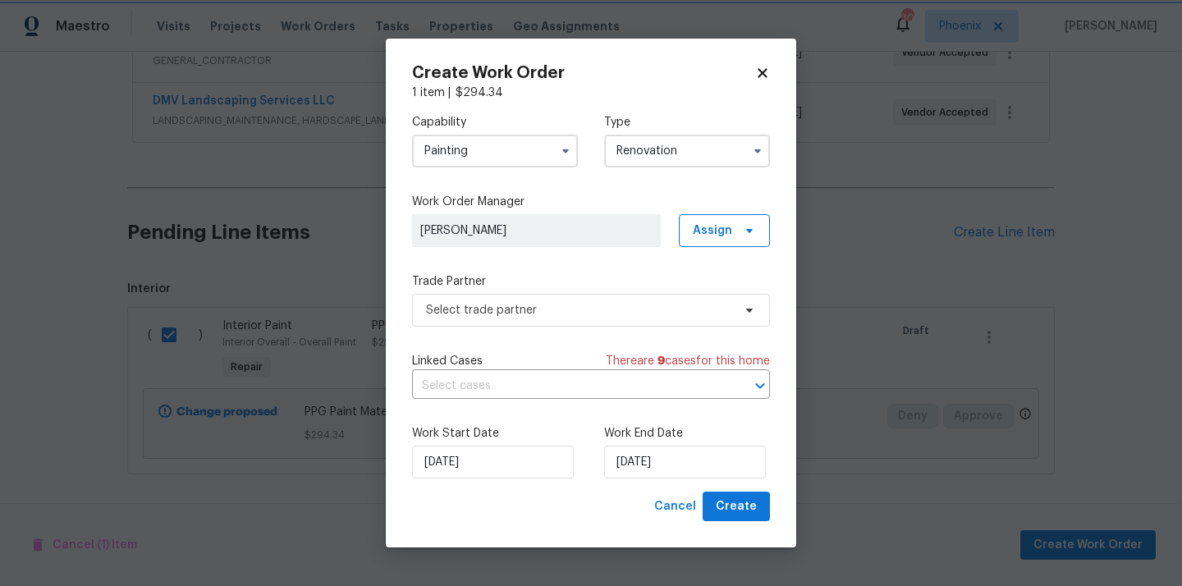
type input "Renovation"
click at [724, 240] on span "Assign" at bounding box center [724, 230] width 91 height 33
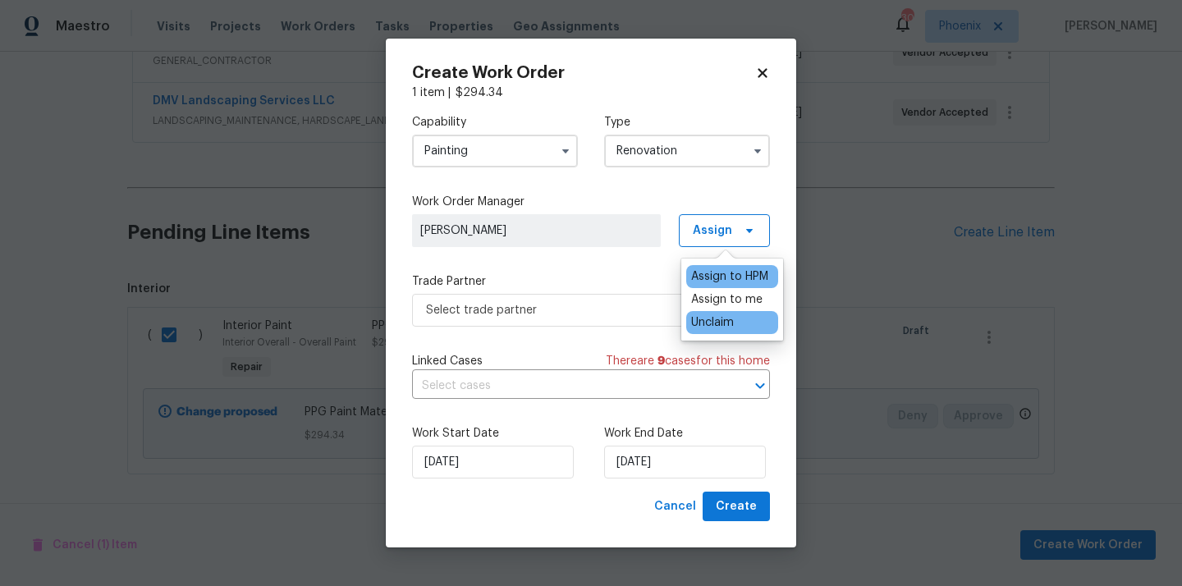
click at [715, 312] on div "Unclaim" at bounding box center [732, 322] width 92 height 23
click at [716, 298] on div "Assign to me" at bounding box center [726, 299] width 71 height 16
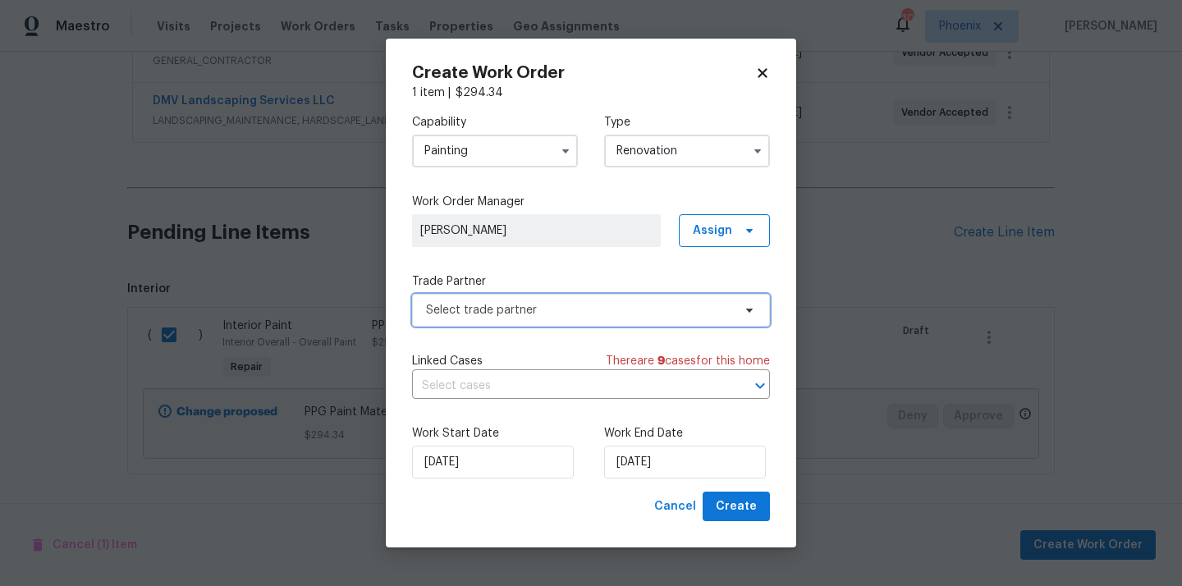
click at [585, 309] on span "Select trade partner" at bounding box center [579, 310] width 306 height 16
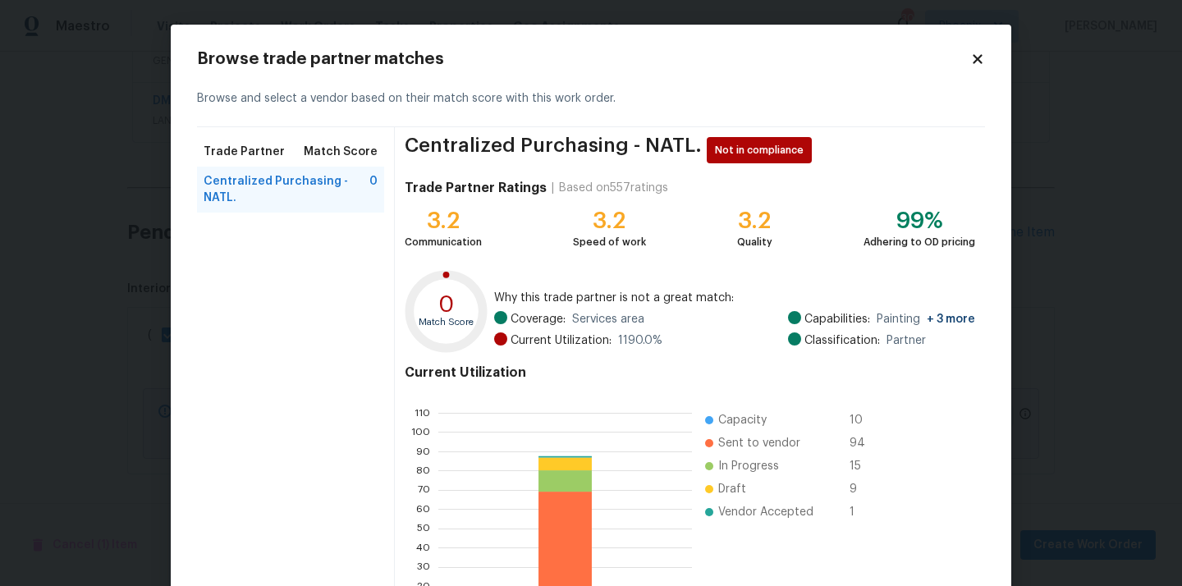
scroll to position [138, 0]
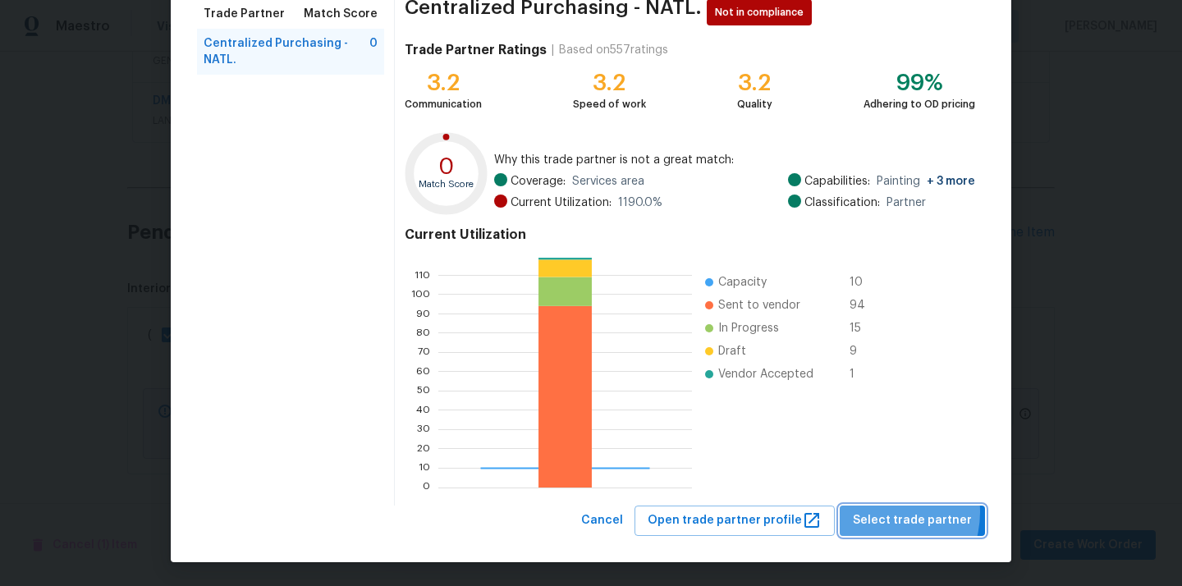
click at [887, 512] on span "Select trade partner" at bounding box center [912, 520] width 119 height 21
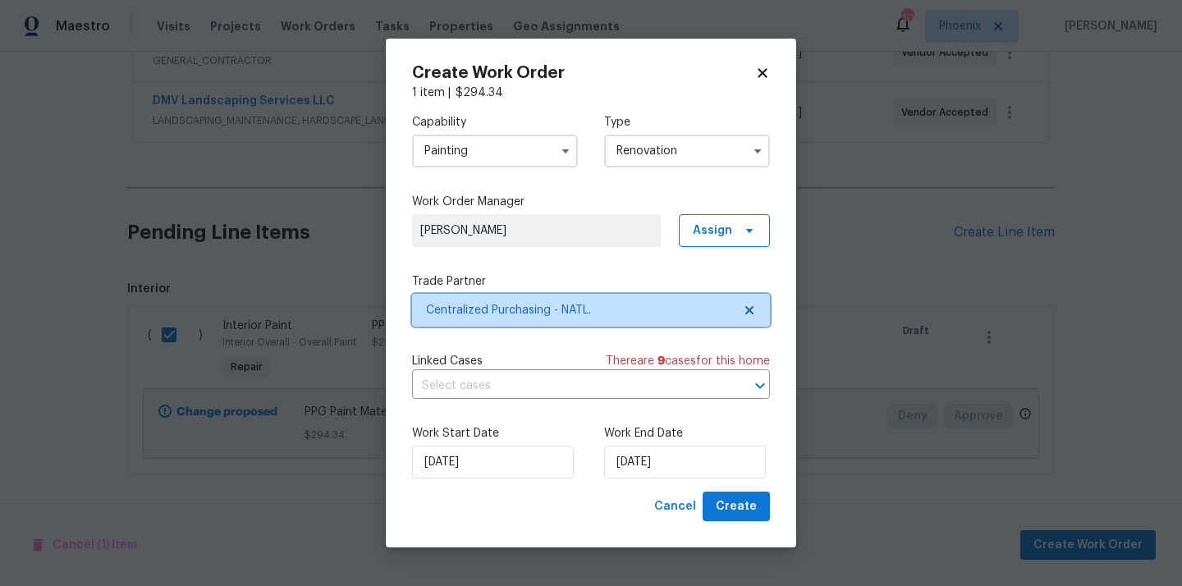
scroll to position [0, 0]
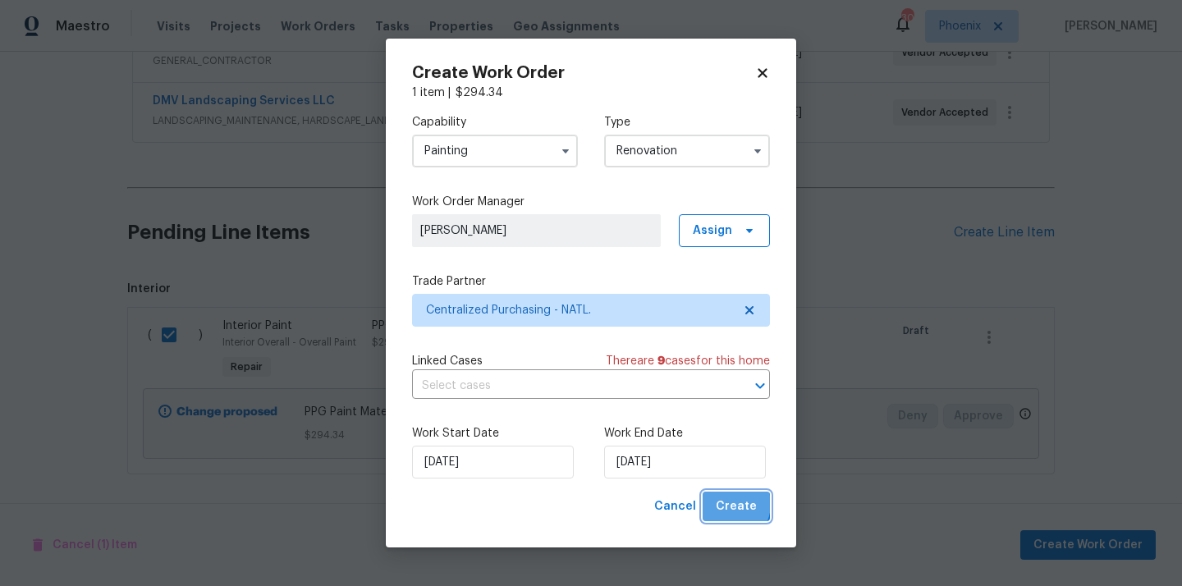
click at [729, 504] on span "Create" at bounding box center [736, 506] width 41 height 21
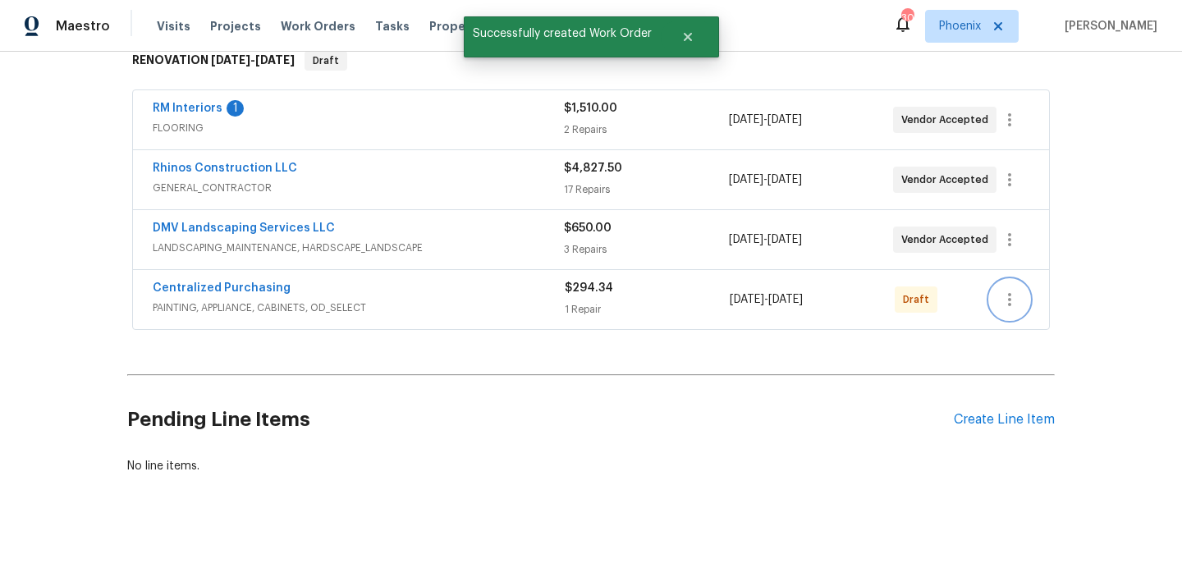
click at [1002, 297] on icon "button" at bounding box center [1009, 300] width 20 height 20
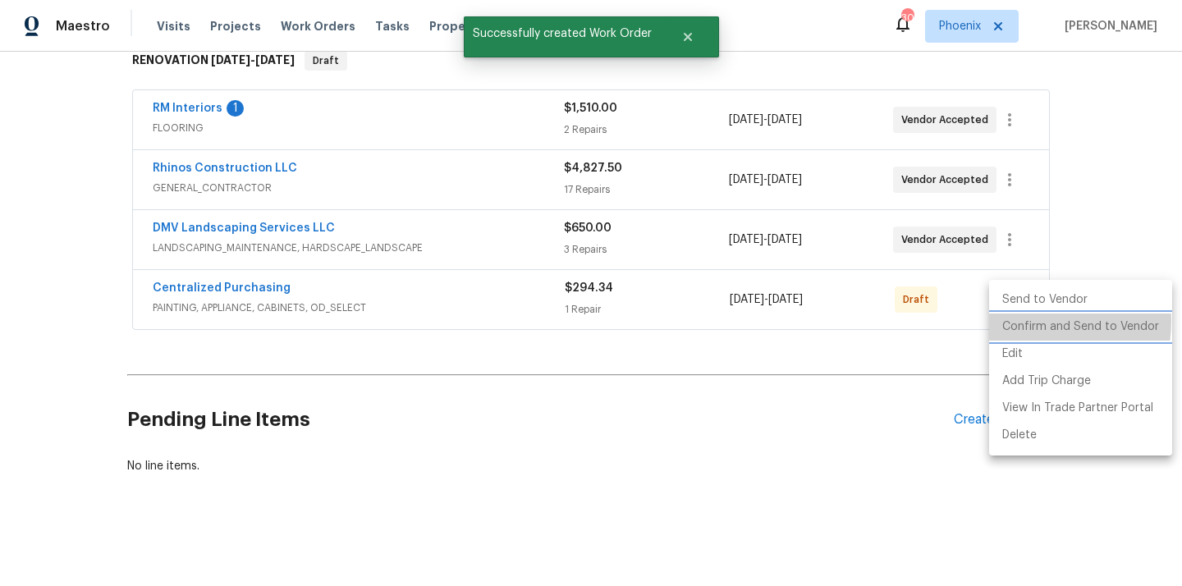
click at [1018, 321] on li "Confirm and Send to Vendor" at bounding box center [1080, 326] width 183 height 27
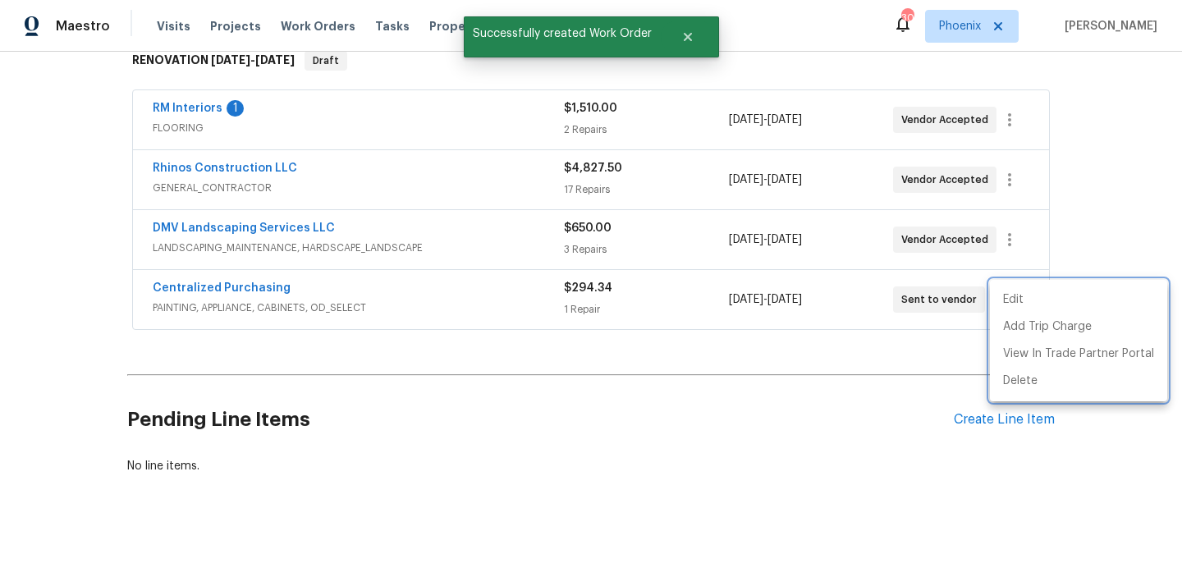
click at [409, 290] on div at bounding box center [591, 293] width 1182 height 586
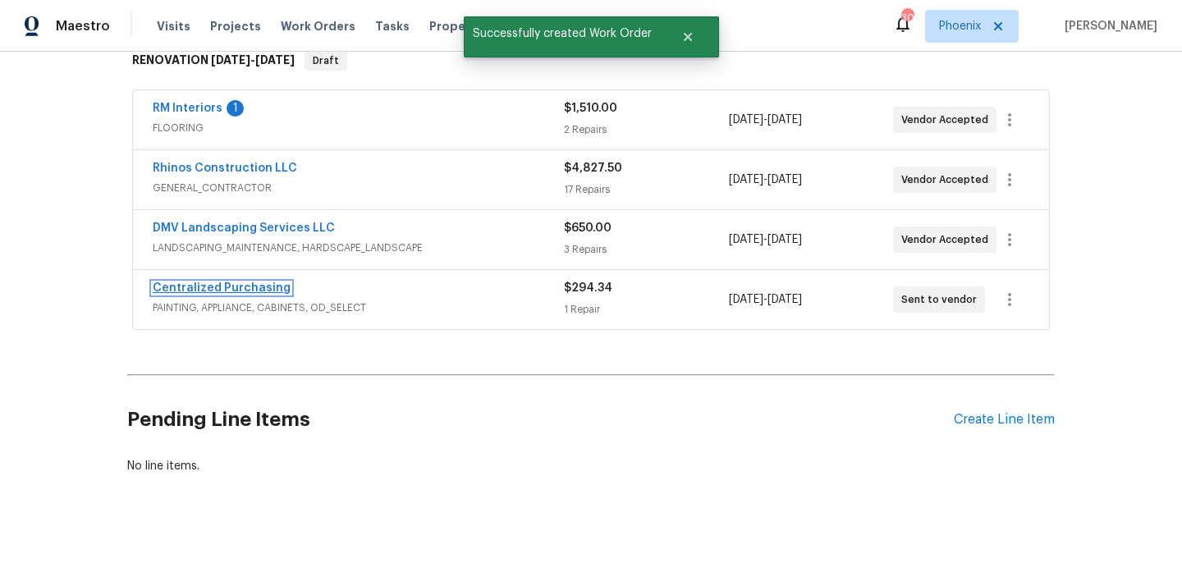
click at [231, 286] on link "Centralized Purchasing" at bounding box center [222, 287] width 138 height 11
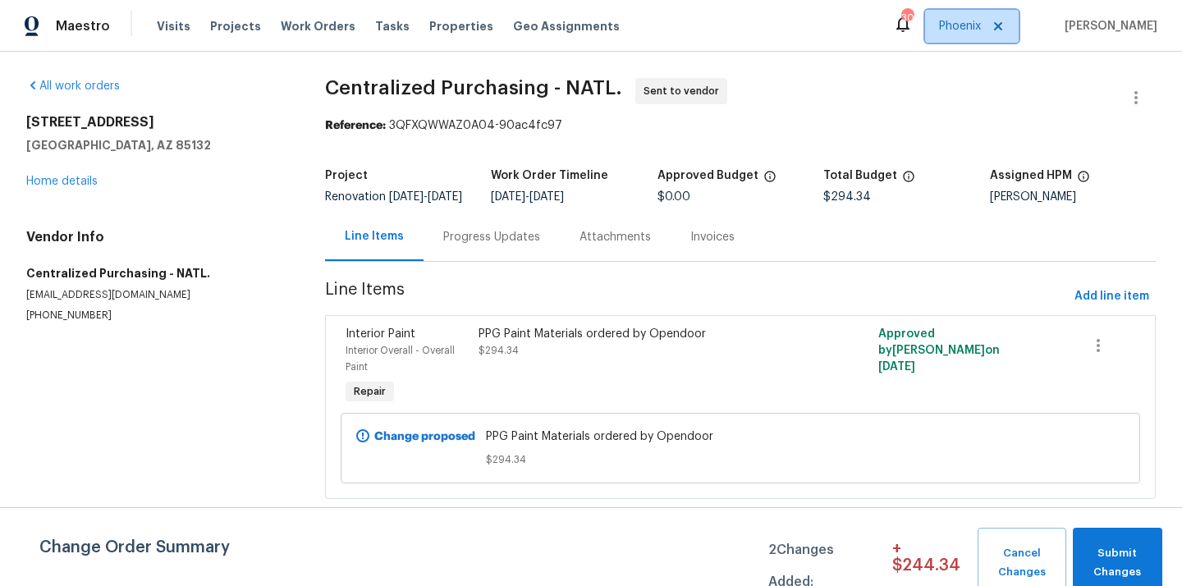
click at [949, 27] on span "Phoenix" at bounding box center [972, 26] width 94 height 33
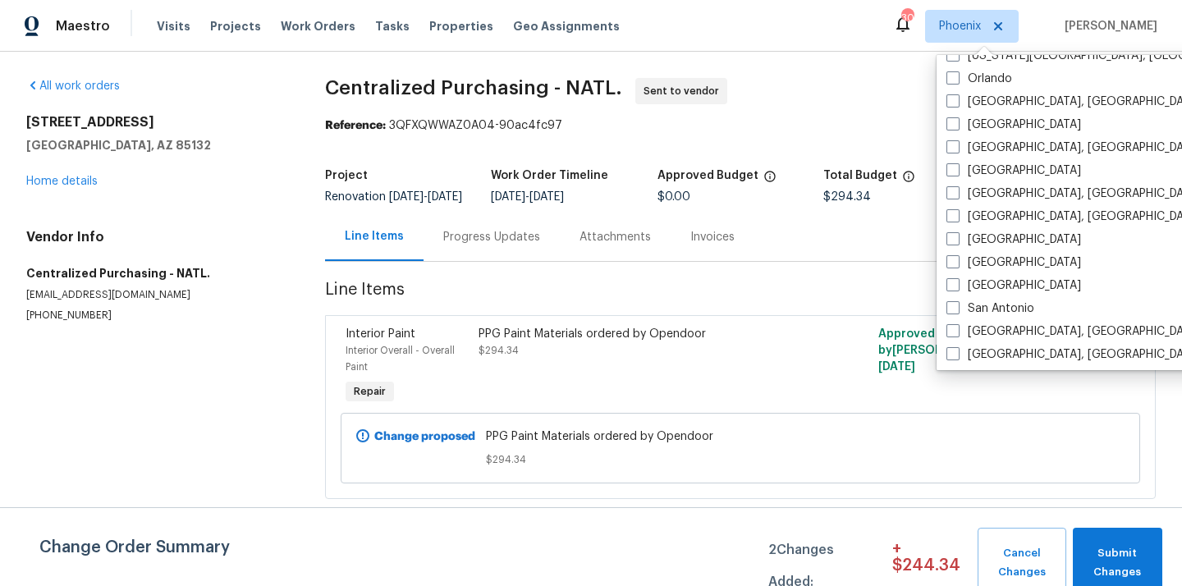
scroll to position [899, 0]
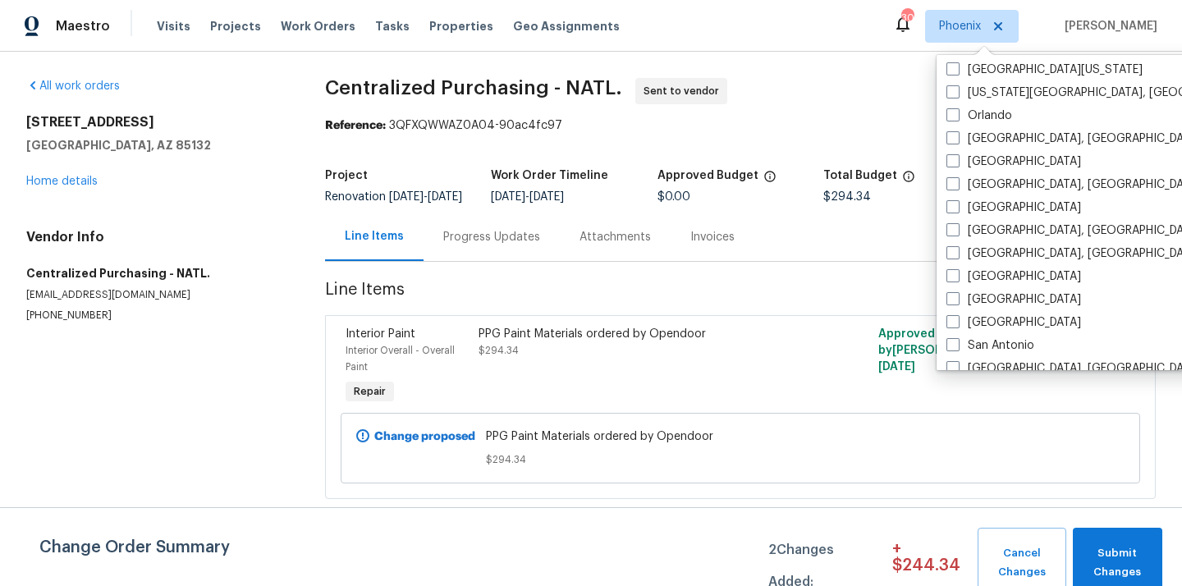
click at [966, 216] on div "[GEOGRAPHIC_DATA]" at bounding box center [1106, 207] width 331 height 23
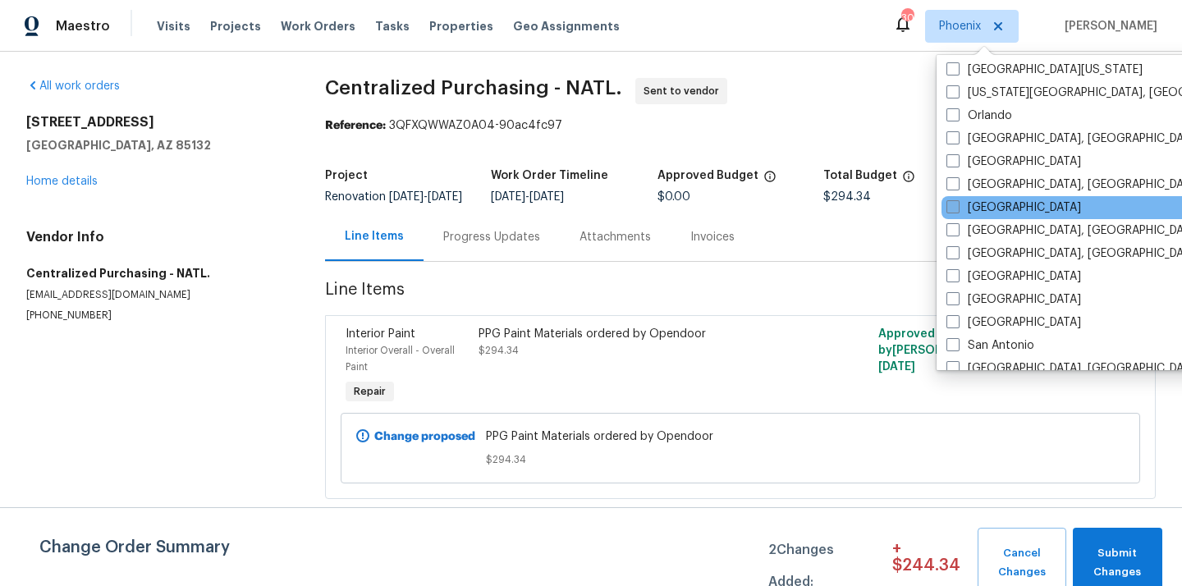
click at [965, 213] on label "[GEOGRAPHIC_DATA]" at bounding box center [1013, 207] width 135 height 16
click at [957, 210] on input "[GEOGRAPHIC_DATA]" at bounding box center [951, 204] width 11 height 11
checkbox input "true"
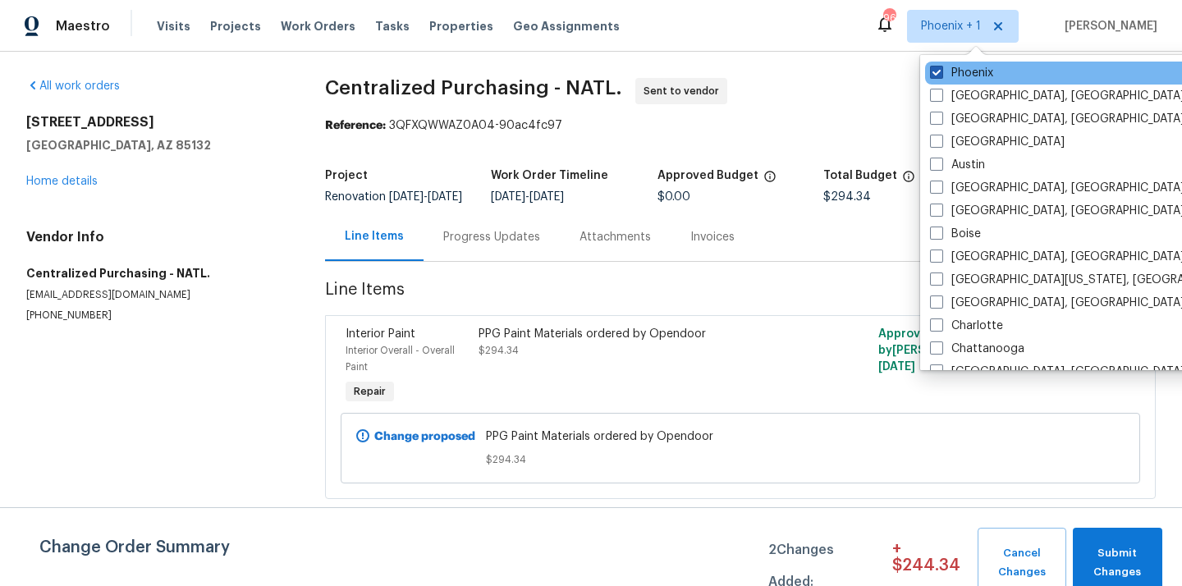
click at [938, 71] on span at bounding box center [936, 72] width 13 height 13
click at [938, 71] on input "Phoenix" at bounding box center [935, 70] width 11 height 11
checkbox input "false"
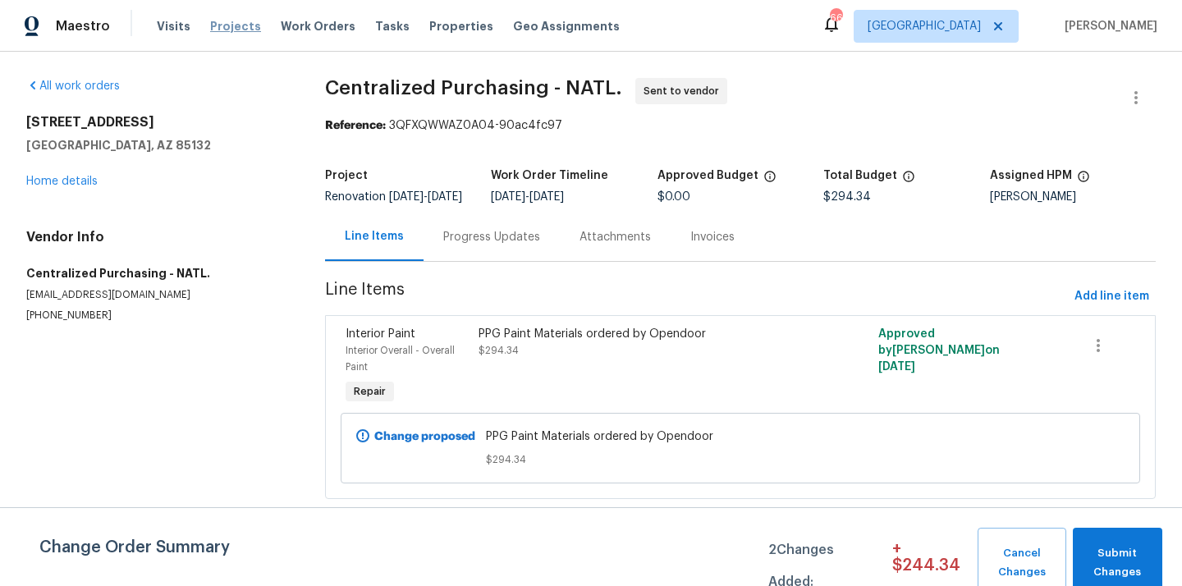
click at [231, 29] on span "Projects" at bounding box center [235, 26] width 51 height 16
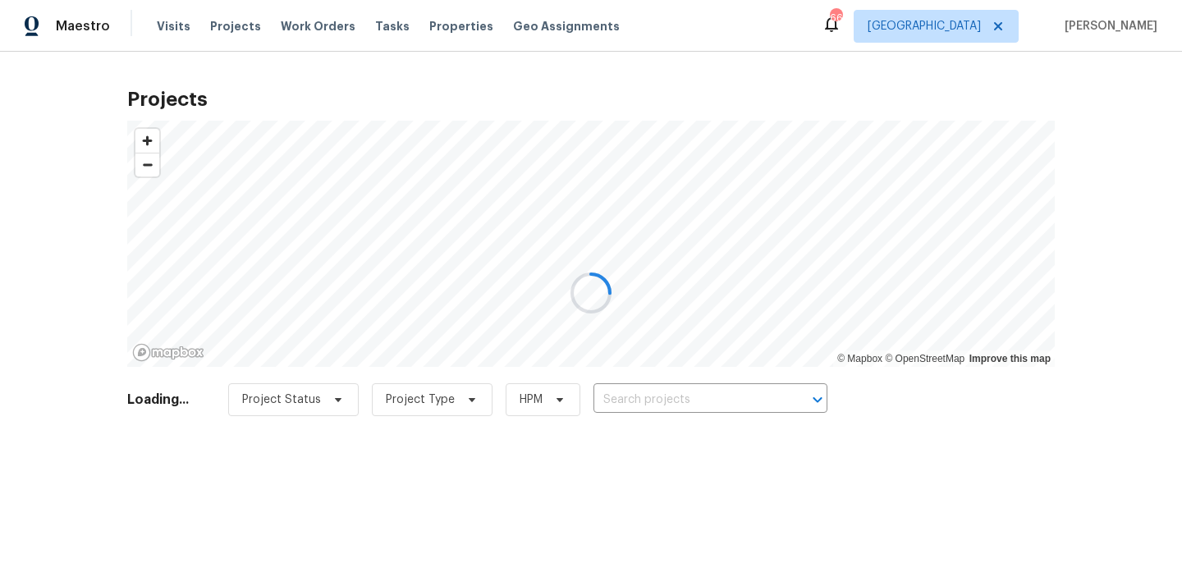
click at [729, 404] on div at bounding box center [591, 293] width 1182 height 586
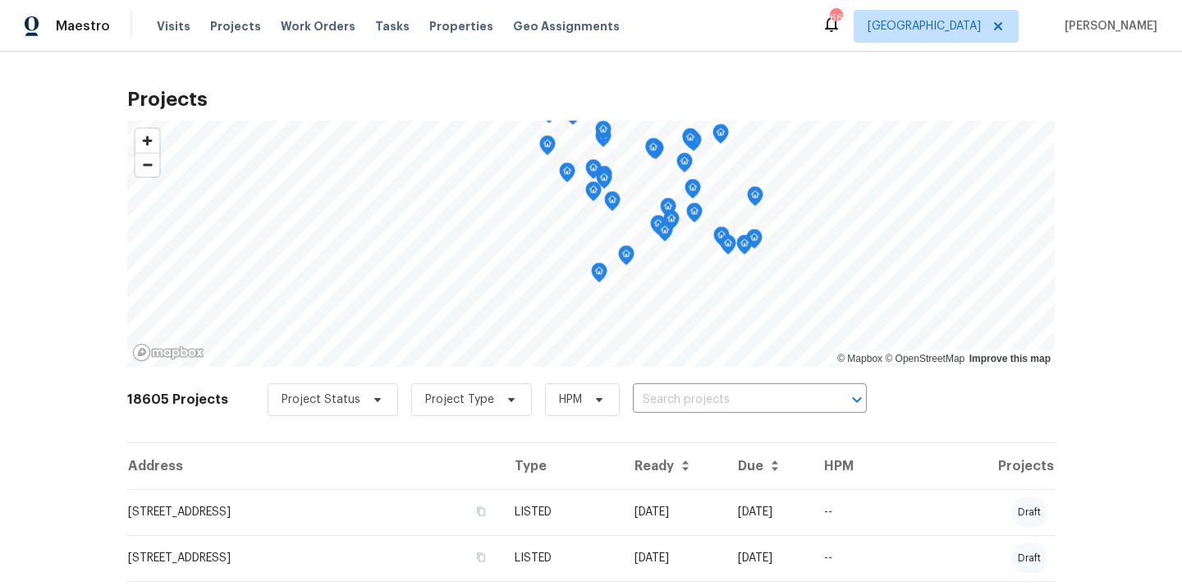
click at [733, 396] on input "text" at bounding box center [727, 399] width 188 height 25
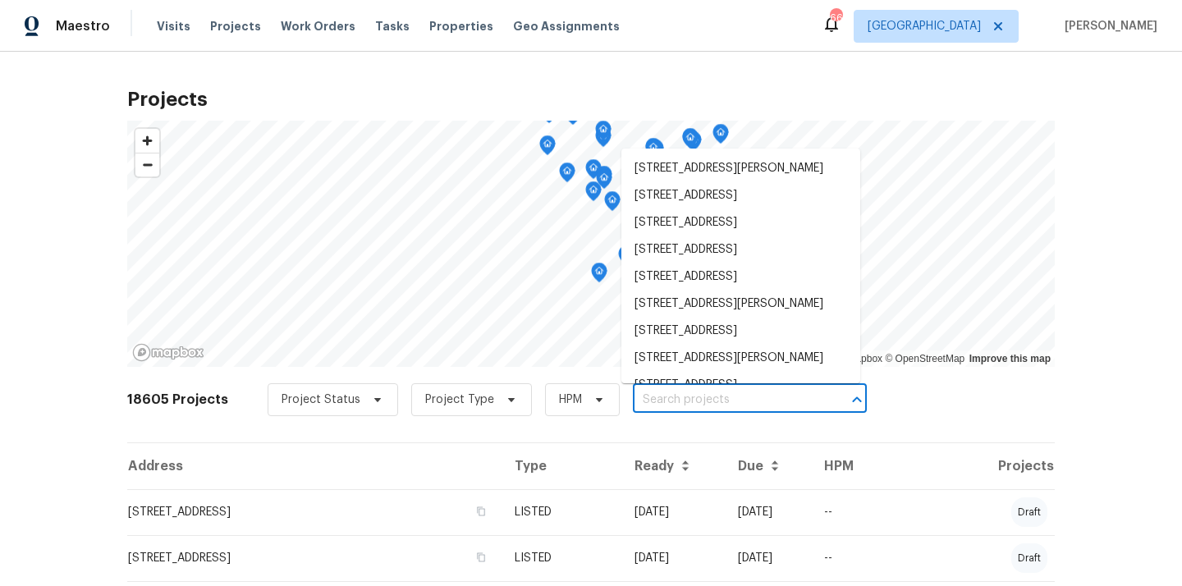
paste input "[STREET_ADDRESS][PERSON_NAME][PERSON_NAME]"
type input "[STREET_ADDRESS][PERSON_NAME][PERSON_NAME]"
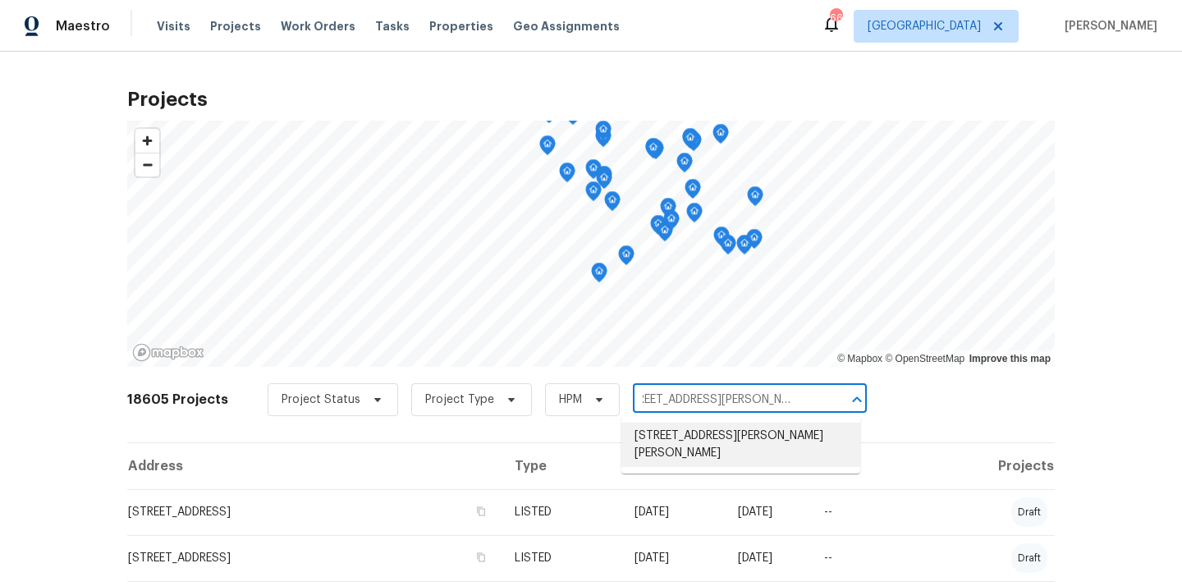
click at [721, 435] on li "[STREET_ADDRESS][PERSON_NAME][PERSON_NAME]" at bounding box center [740, 445] width 239 height 44
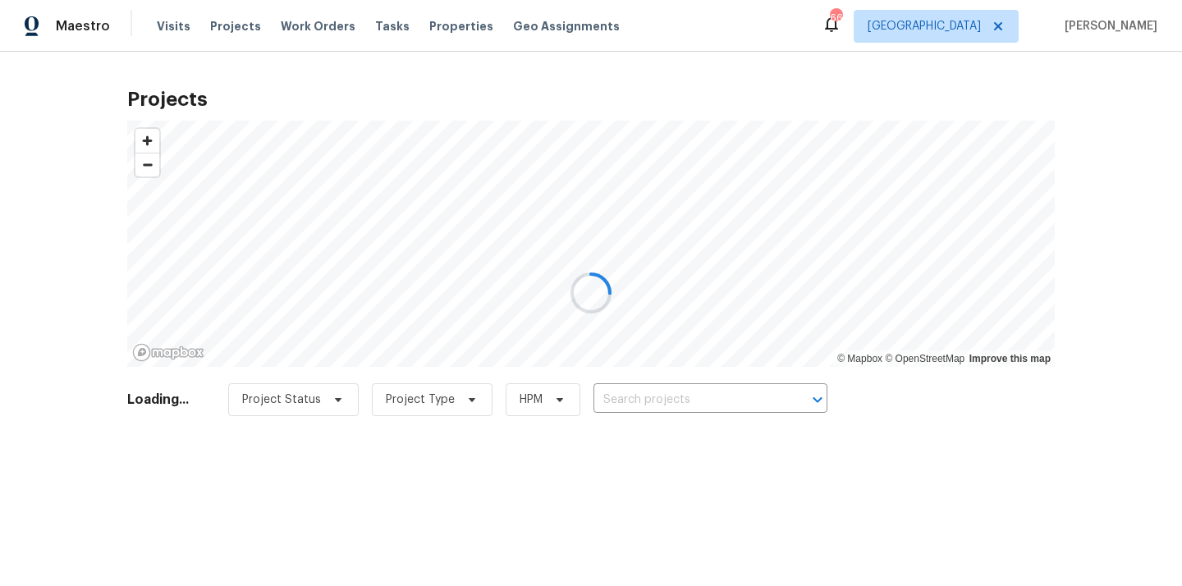
type input "[STREET_ADDRESS][PERSON_NAME][PERSON_NAME]"
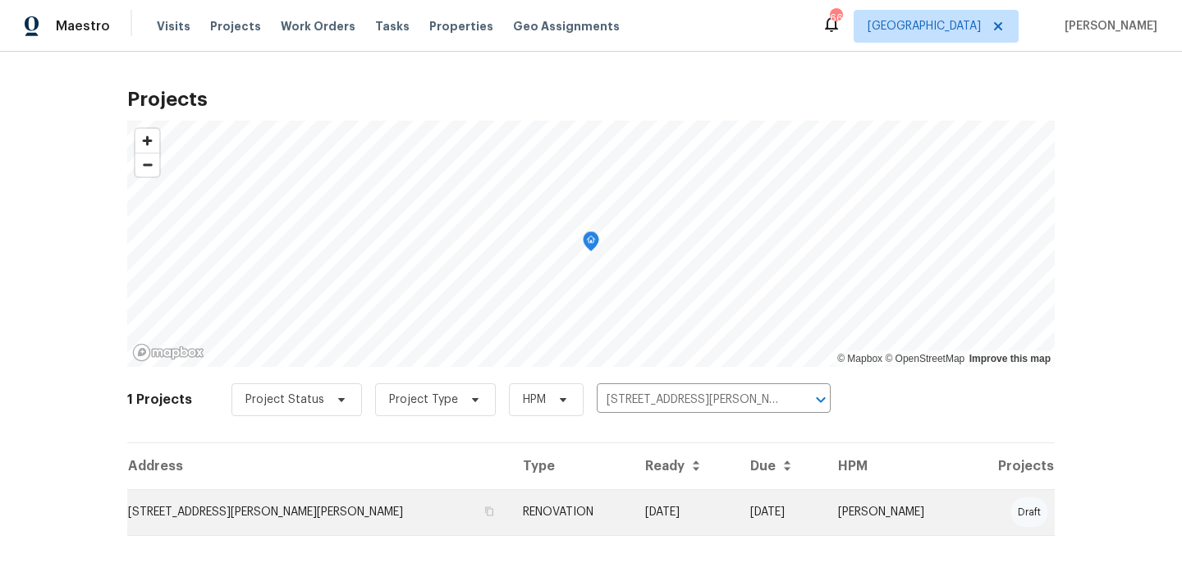
click at [564, 514] on td "RENOVATION" at bounding box center [571, 512] width 122 height 46
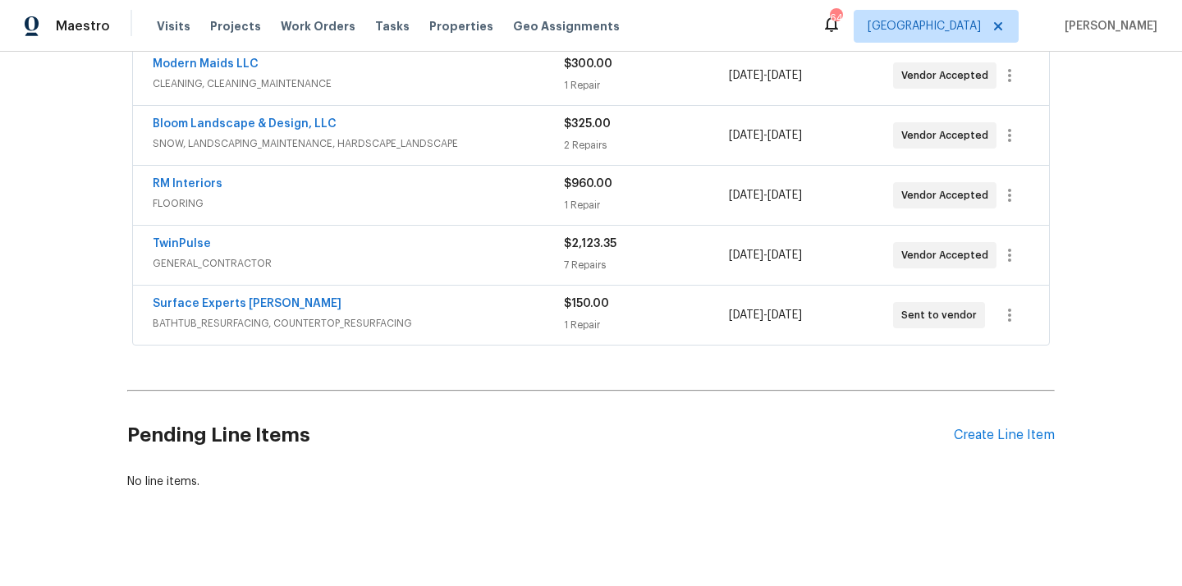
scroll to position [336, 0]
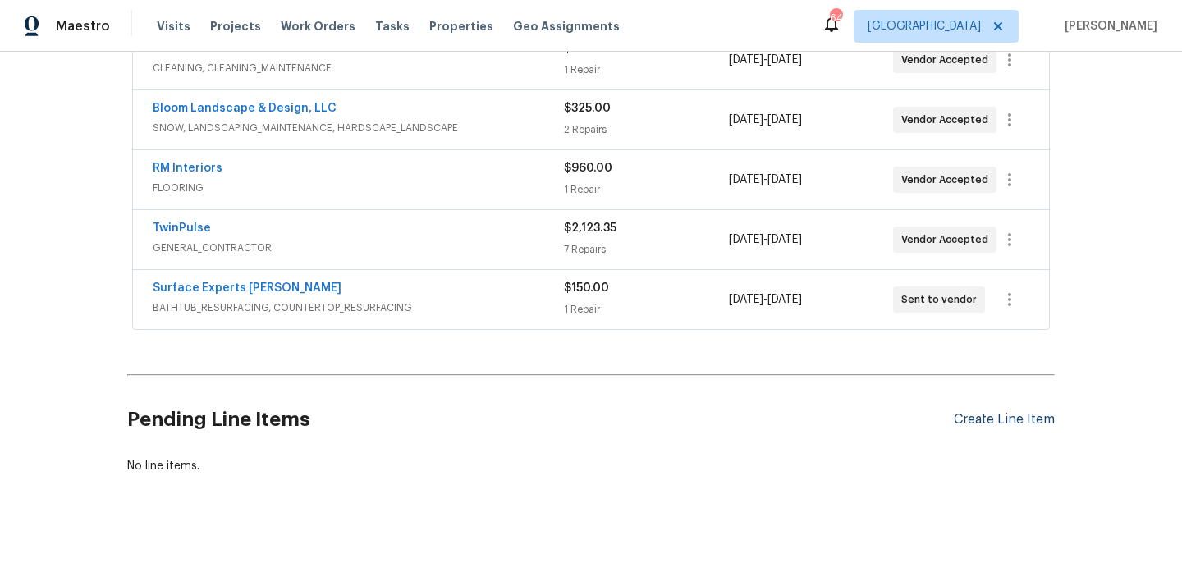
click at [995, 418] on div "Create Line Item" at bounding box center [1004, 420] width 101 height 16
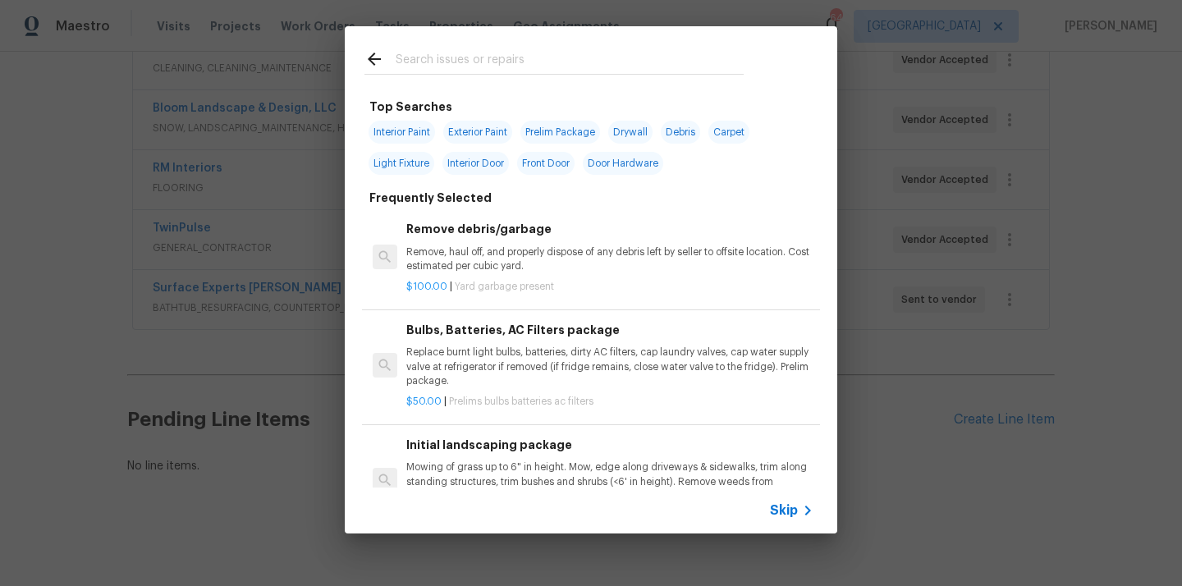
click at [631, 57] on input "text" at bounding box center [570, 61] width 348 height 25
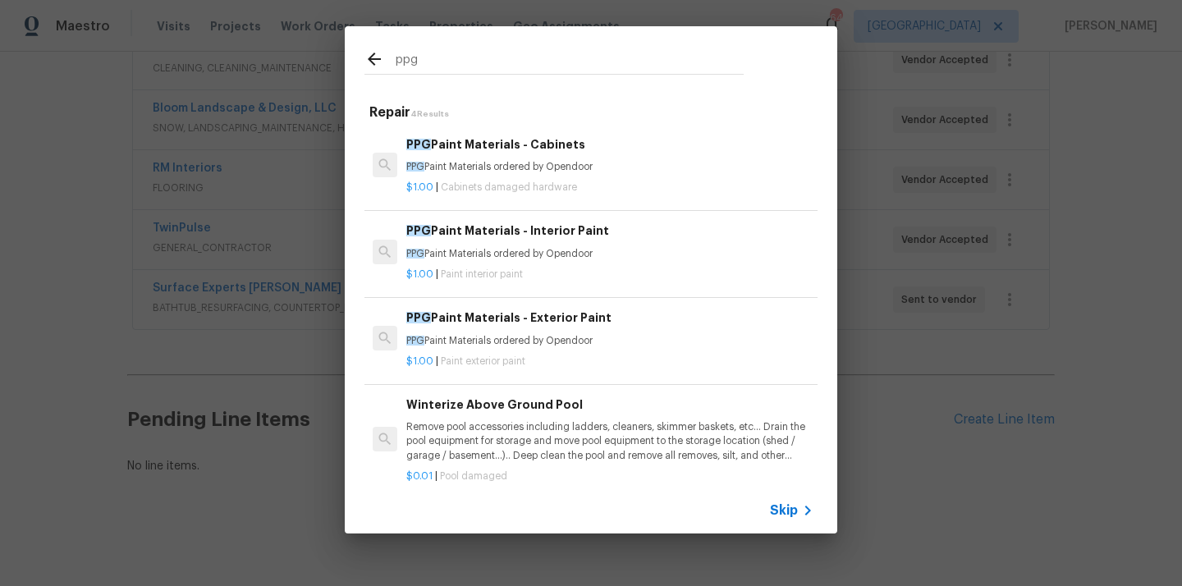
type input "ppg"
click at [546, 238] on h6 "PPG Paint Materials - Interior Paint" at bounding box center [609, 231] width 407 height 18
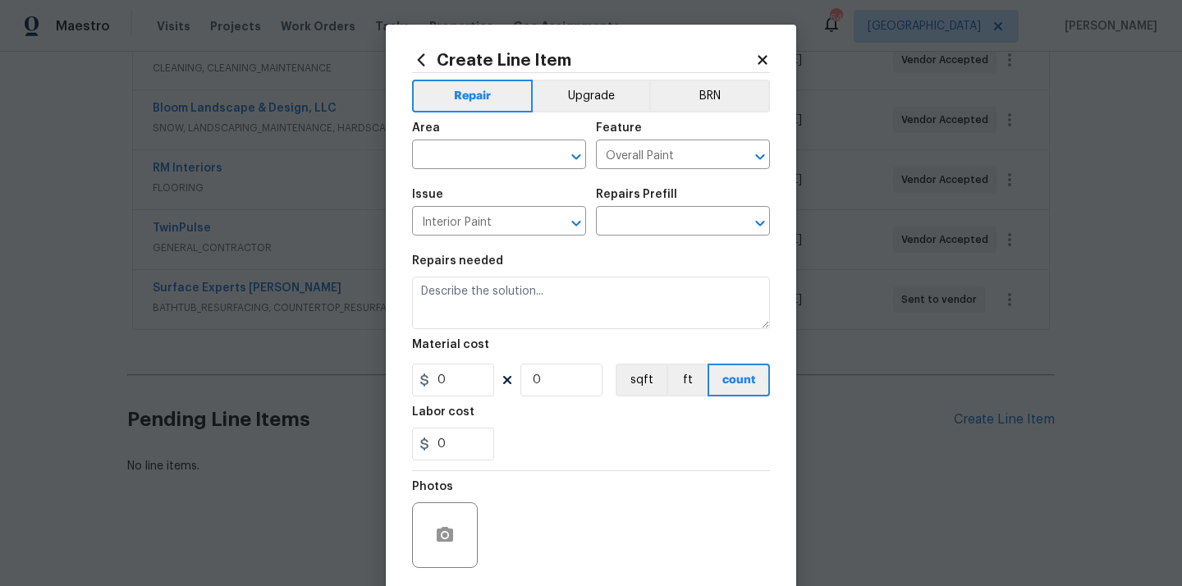
type input "PPG Paint Materials - Interior Paint $1.00"
type textarea "PPG Paint Materials ordered by Opendoor"
type input "1"
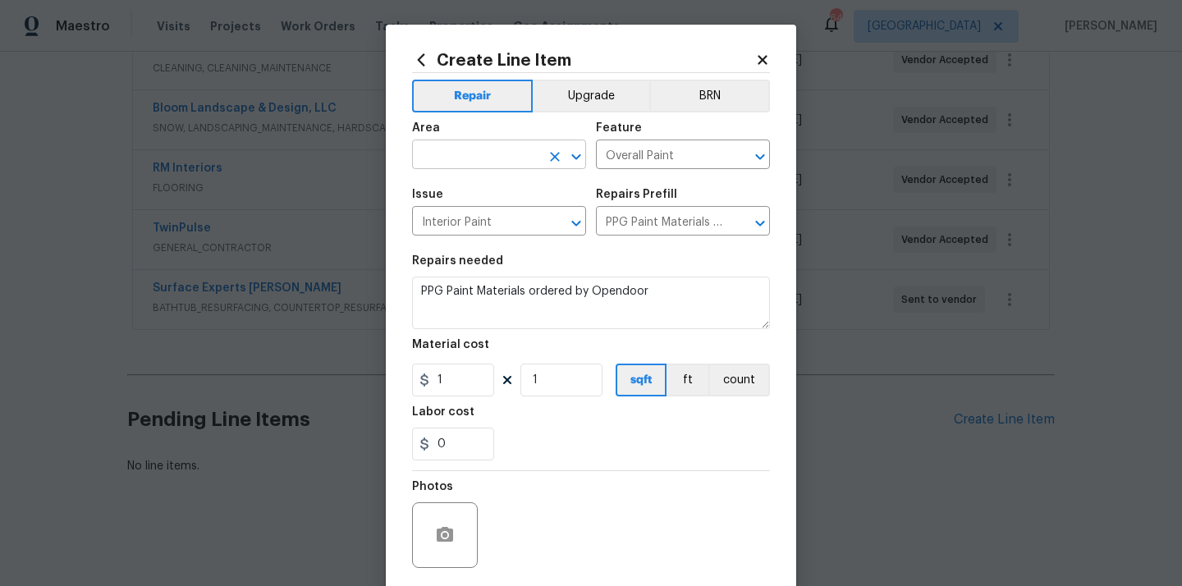
click at [443, 157] on input "text" at bounding box center [476, 156] width 128 height 25
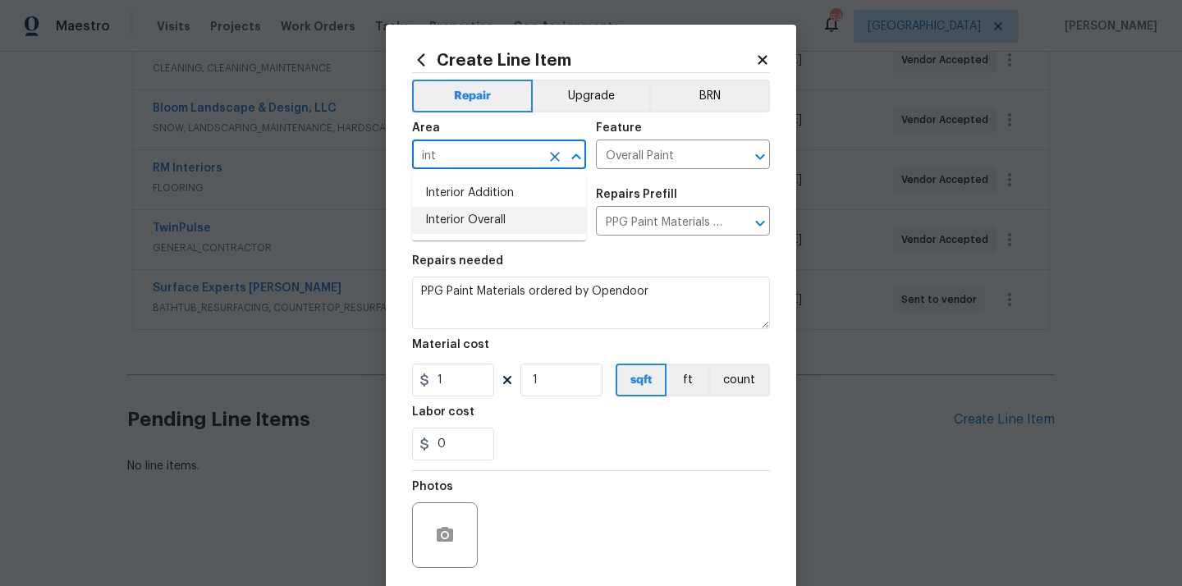
click at [448, 211] on li "Interior Overall" at bounding box center [499, 220] width 174 height 27
type input "Interior Overall"
drag, startPoint x: 430, startPoint y: 376, endPoint x: 412, endPoint y: 376, distance: 18.1
click at [413, 376] on input "1" at bounding box center [453, 380] width 82 height 33
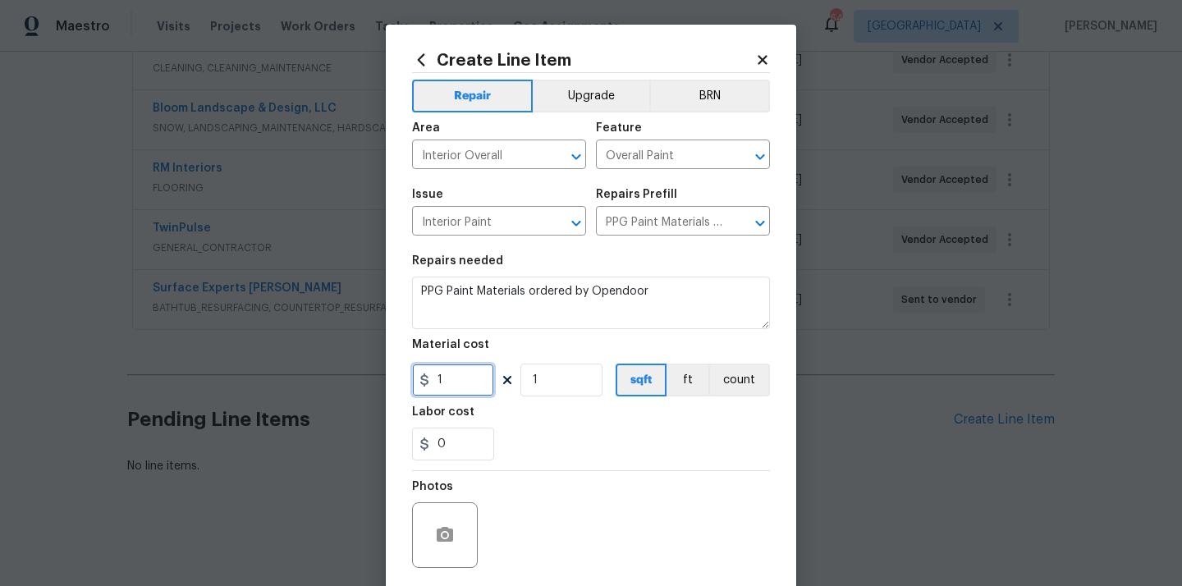
paste input "250.78"
type input "250.78"
click at [580, 452] on div "0" at bounding box center [591, 444] width 358 height 33
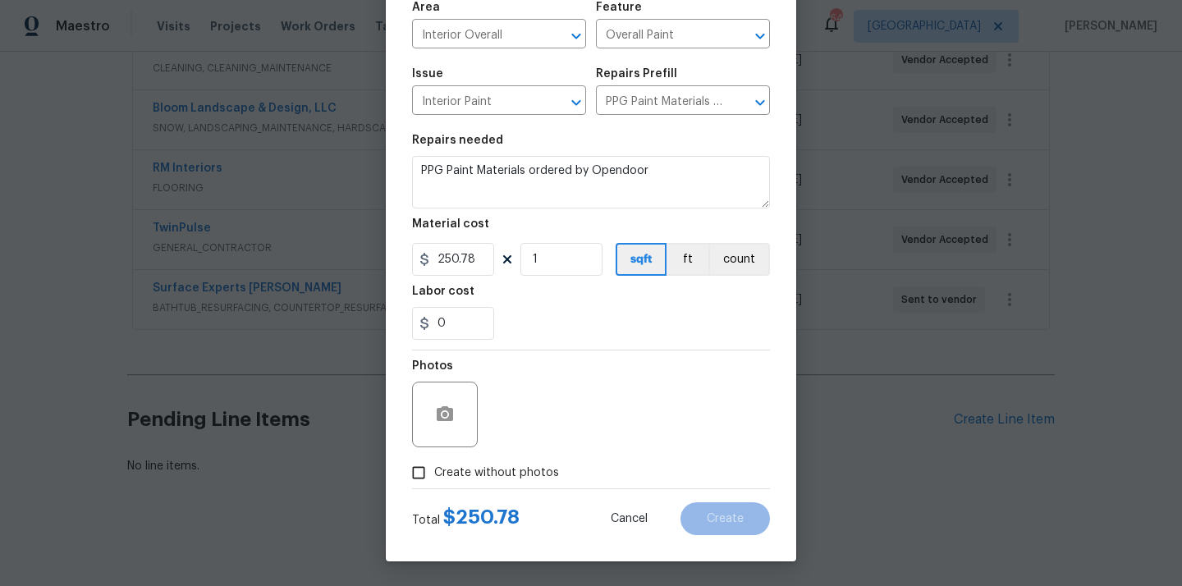
click at [527, 473] on span "Create without photos" at bounding box center [496, 472] width 125 height 17
click at [434, 473] on input "Create without photos" at bounding box center [418, 472] width 31 height 31
checkbox input "true"
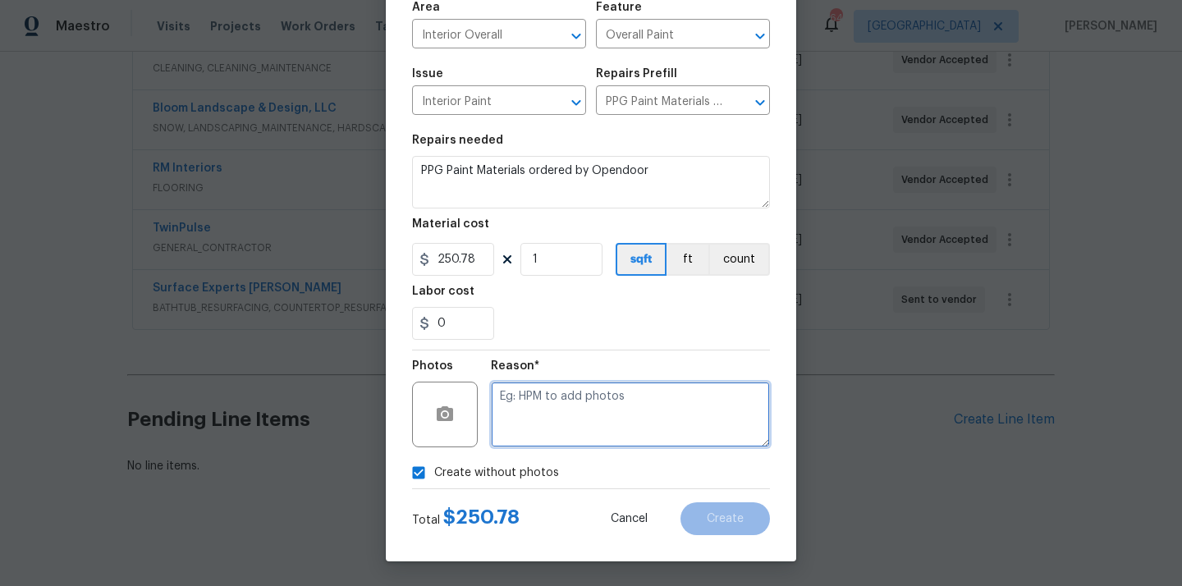
click at [561, 399] on textarea at bounding box center [630, 415] width 279 height 66
type textarea "N/A"
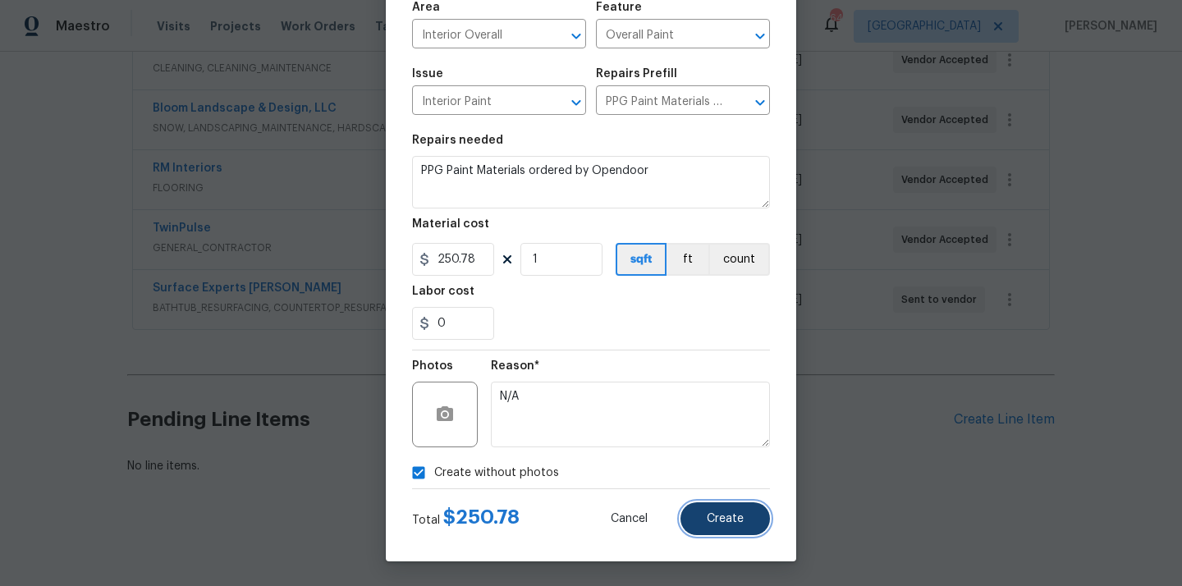
click at [720, 514] on span "Create" at bounding box center [725, 519] width 37 height 12
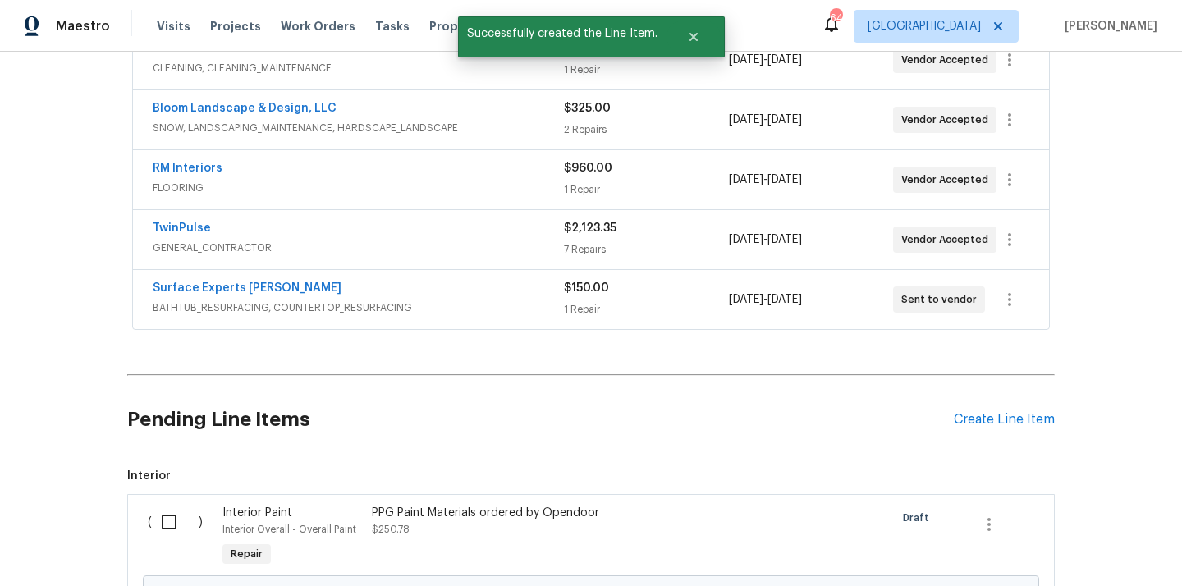
click at [135, 541] on div "( ) Interior Paint Interior Overall - Overall Paint Repair PPG Paint Materials …" at bounding box center [590, 577] width 927 height 167
click at [160, 533] on input "checkbox" at bounding box center [175, 522] width 47 height 34
checkbox input "true"
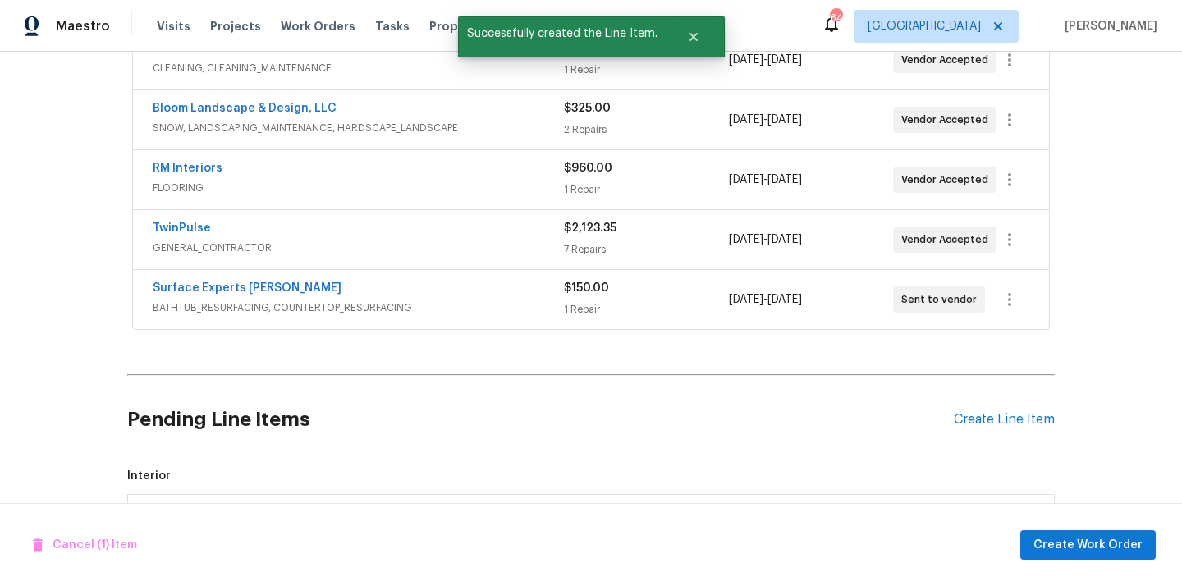
scroll to position [524, 0]
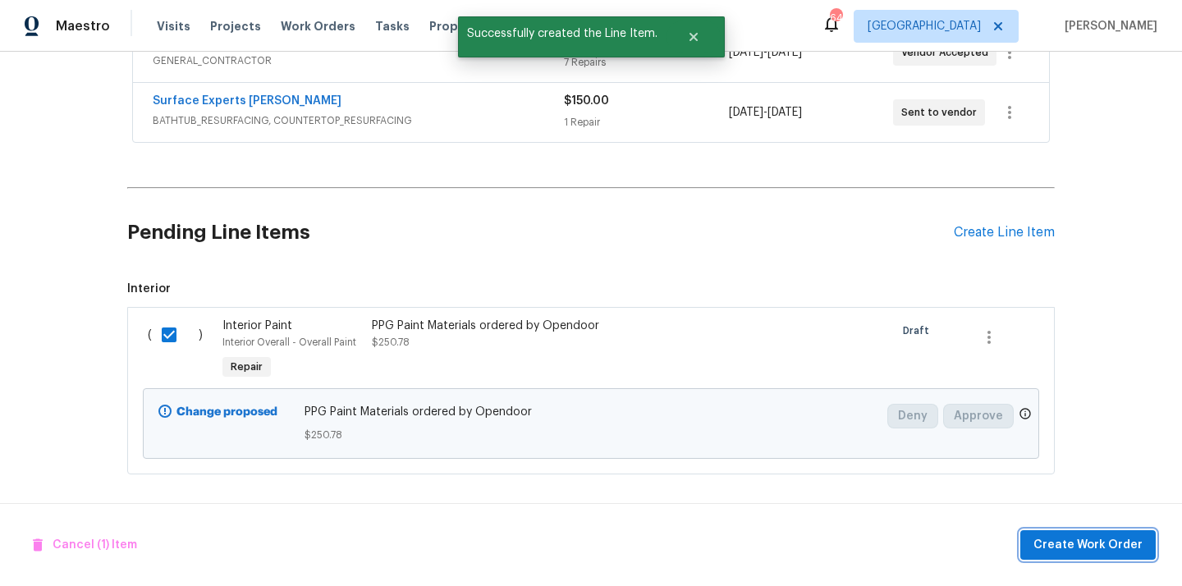
click at [1047, 535] on span "Create Work Order" at bounding box center [1087, 545] width 109 height 21
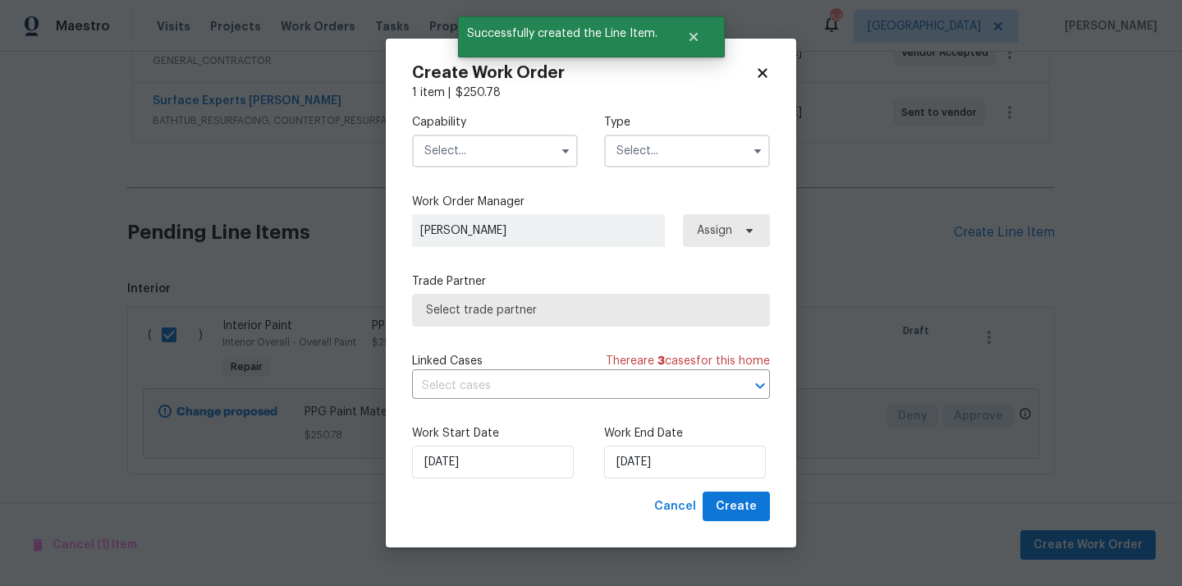
click at [533, 145] on input "text" at bounding box center [495, 151] width 166 height 33
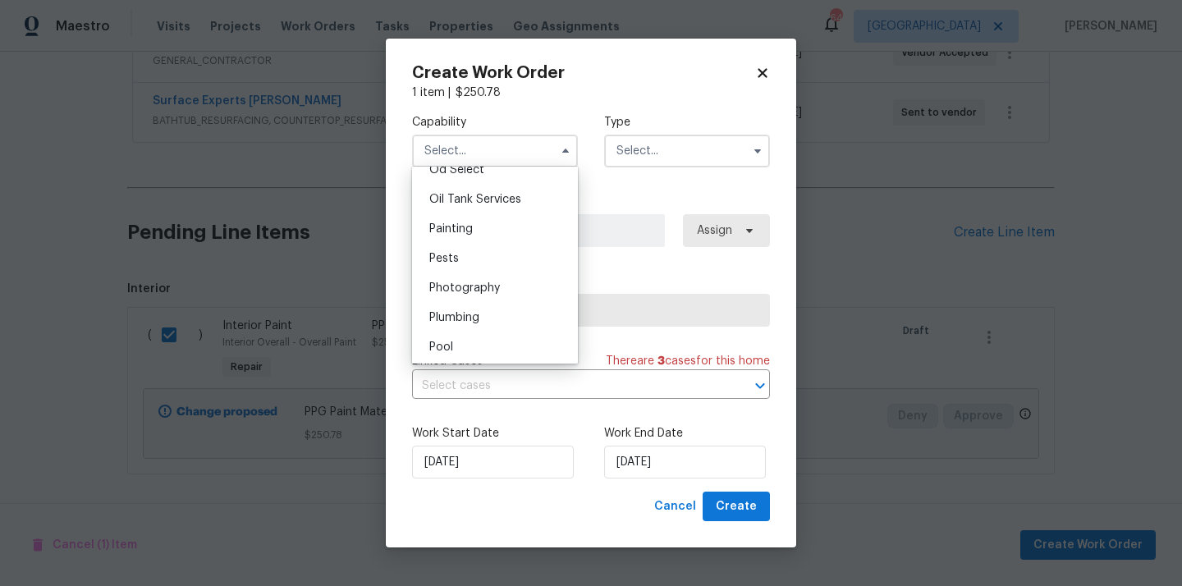
scroll to position [1348, 0]
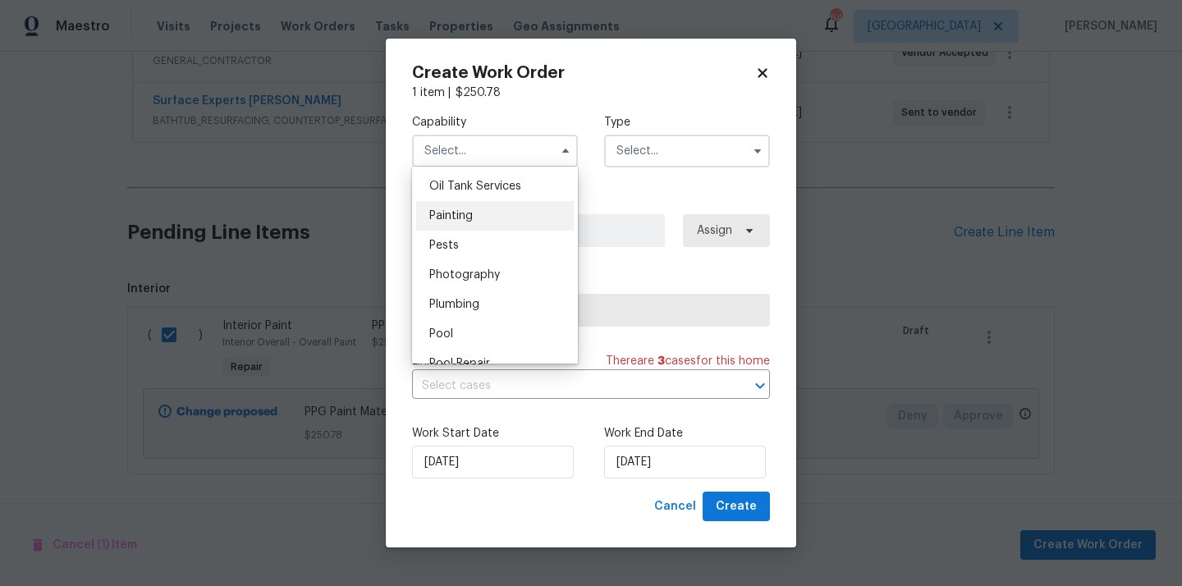
click at [519, 212] on div "Painting" at bounding box center [495, 216] width 158 height 30
type input "Painting"
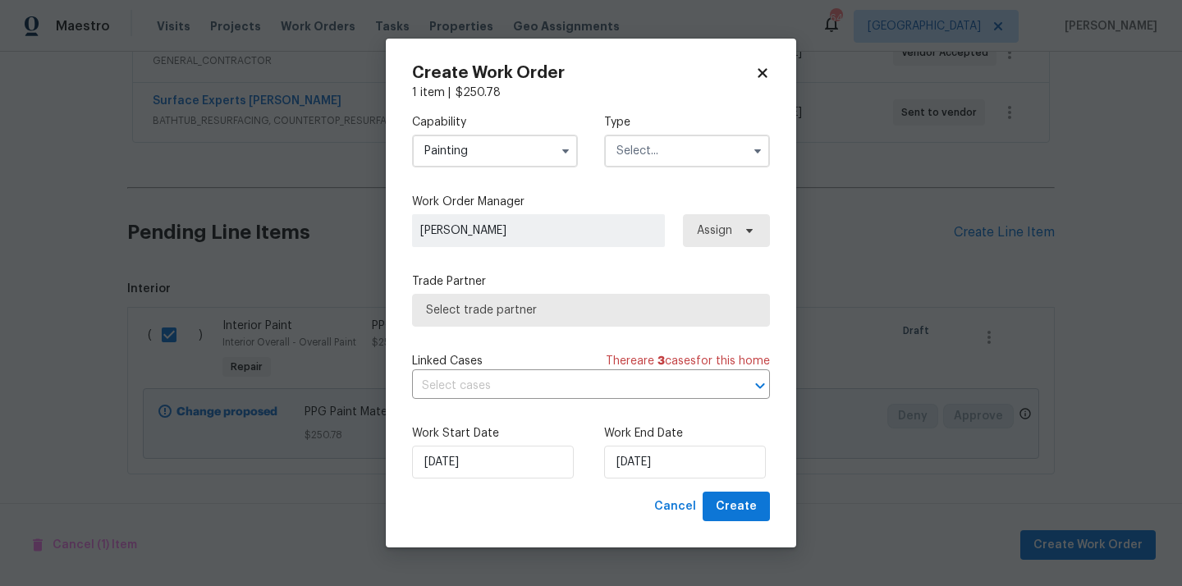
click at [677, 142] on input "text" at bounding box center [687, 151] width 166 height 33
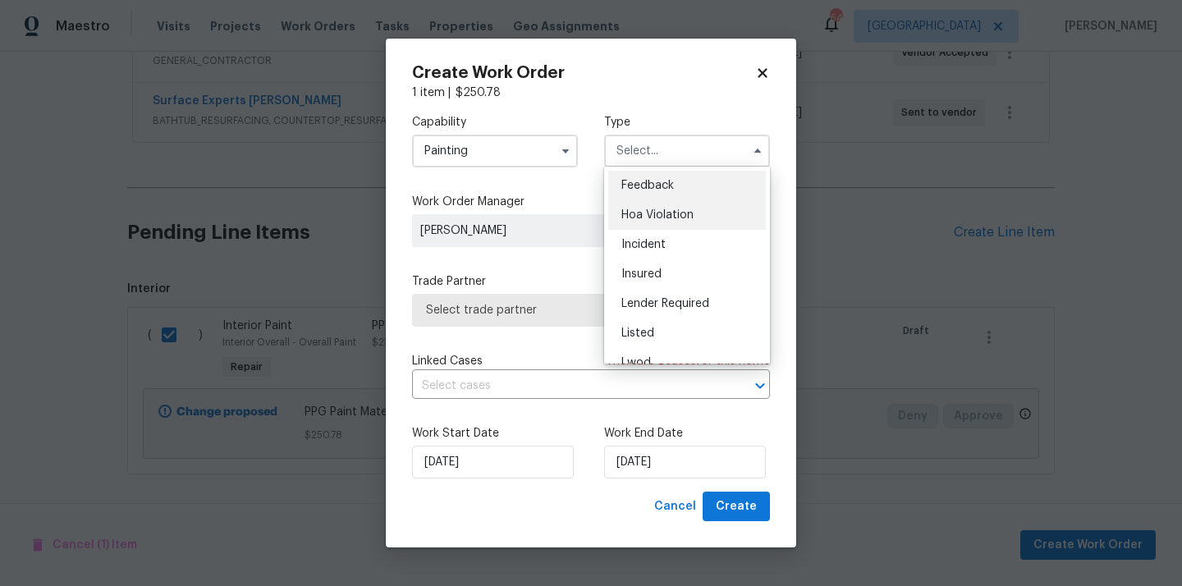
scroll to position [195, 0]
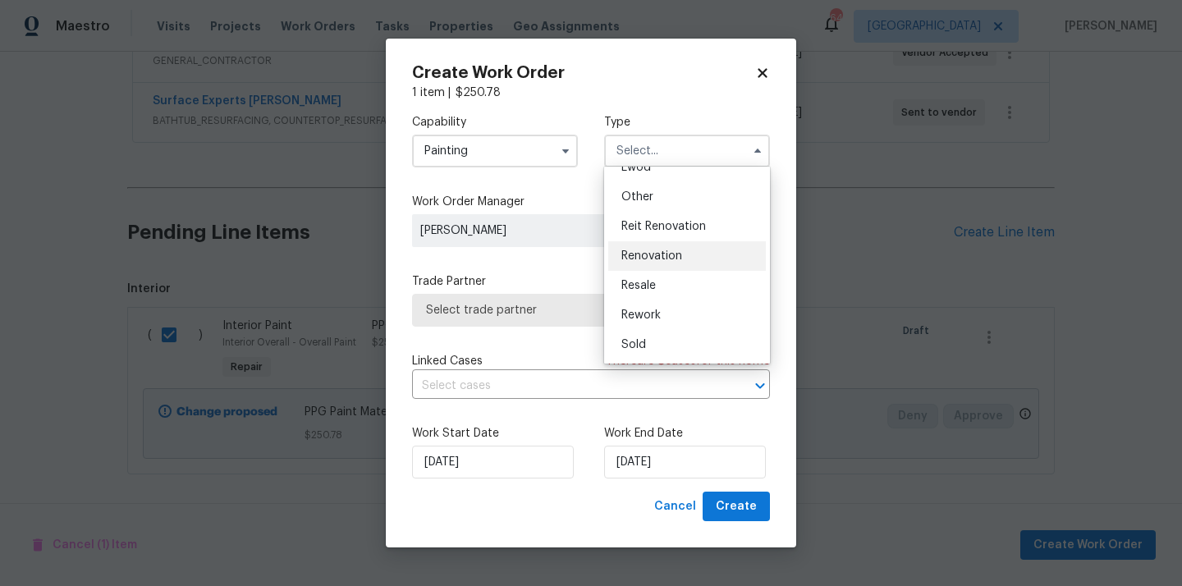
click at [670, 253] on span "Renovation" at bounding box center [651, 255] width 61 height 11
type input "Renovation"
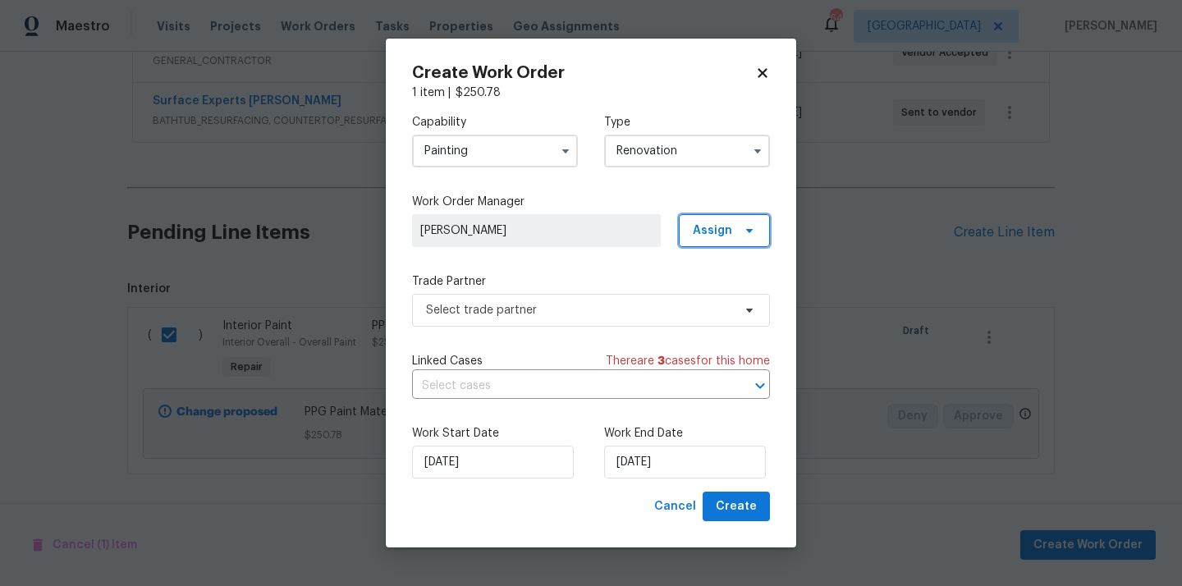
click at [715, 236] on span "Assign" at bounding box center [712, 230] width 39 height 16
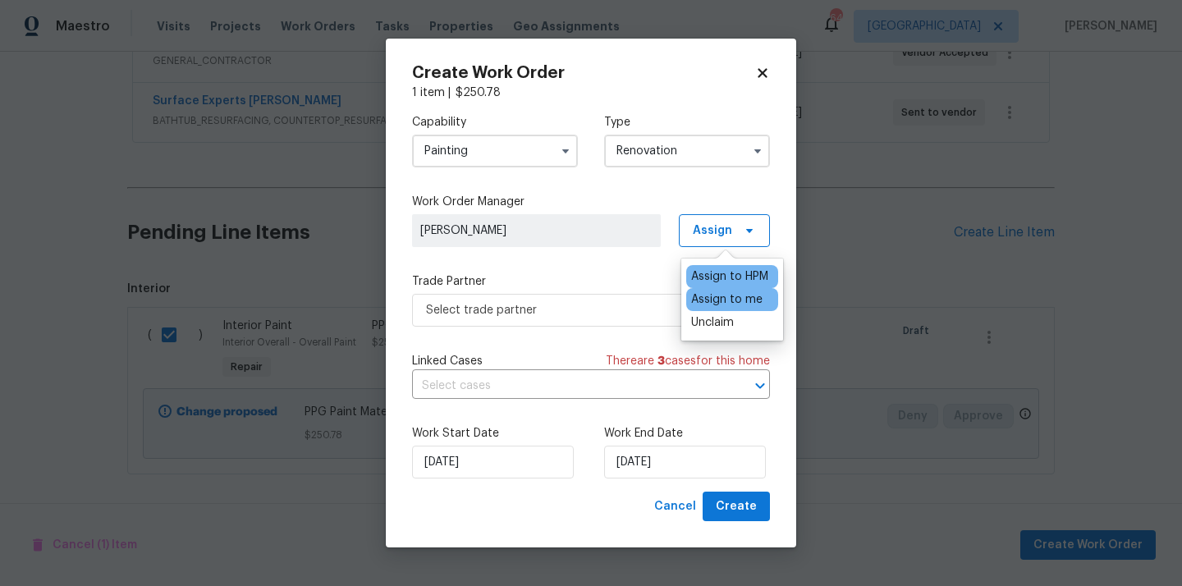
click at [710, 303] on div "Assign to me" at bounding box center [726, 299] width 71 height 16
click at [613, 304] on span "Select trade partner" at bounding box center [579, 310] width 306 height 16
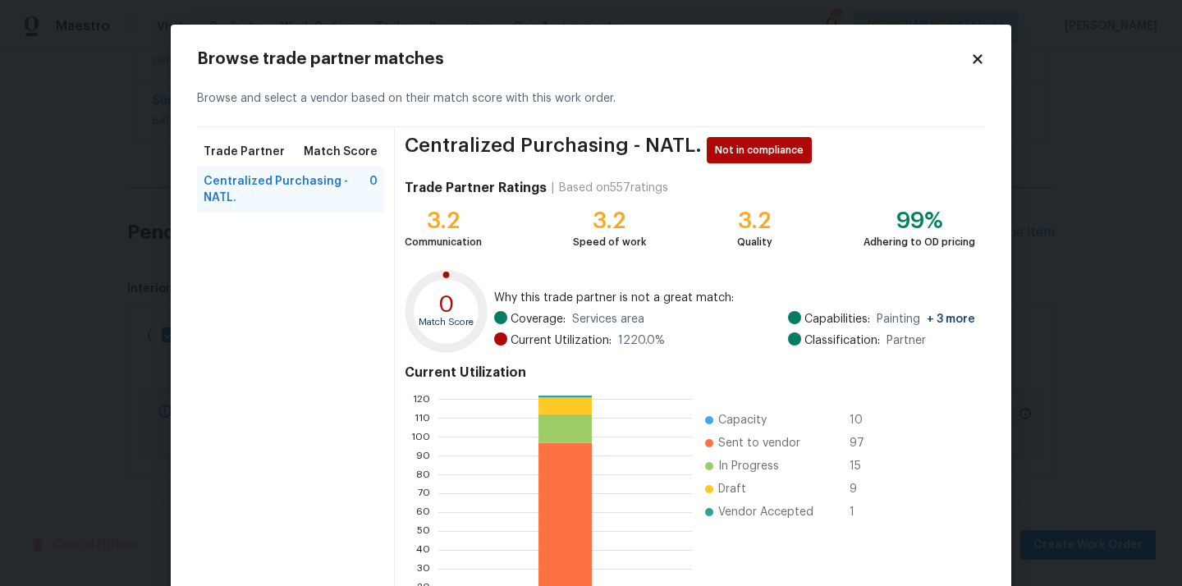
scroll to position [138, 0]
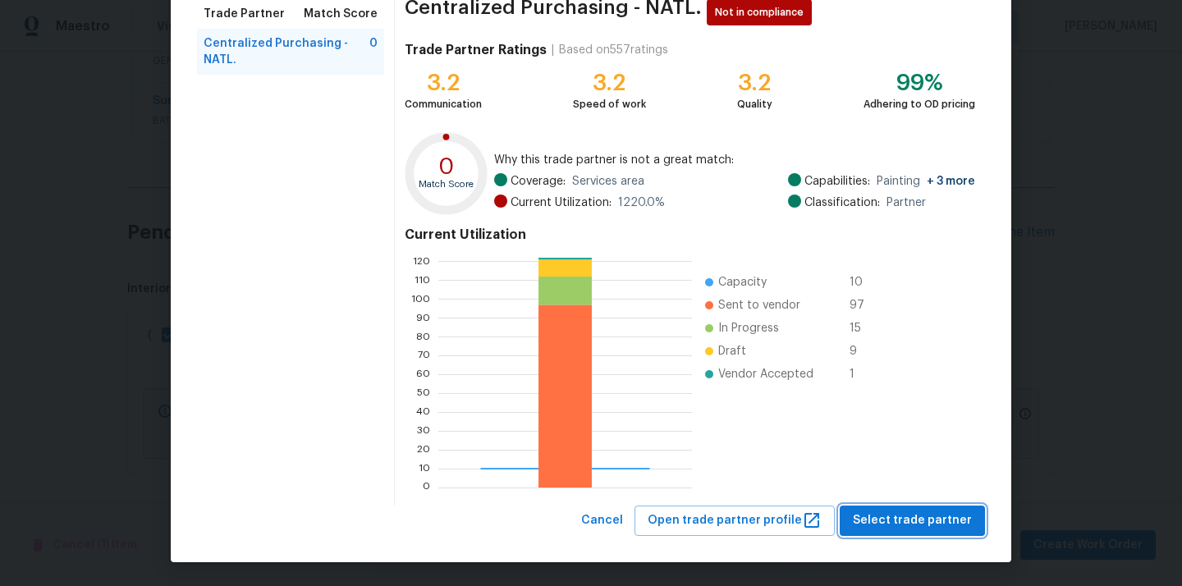
click at [918, 517] on span "Select trade partner" at bounding box center [912, 520] width 119 height 21
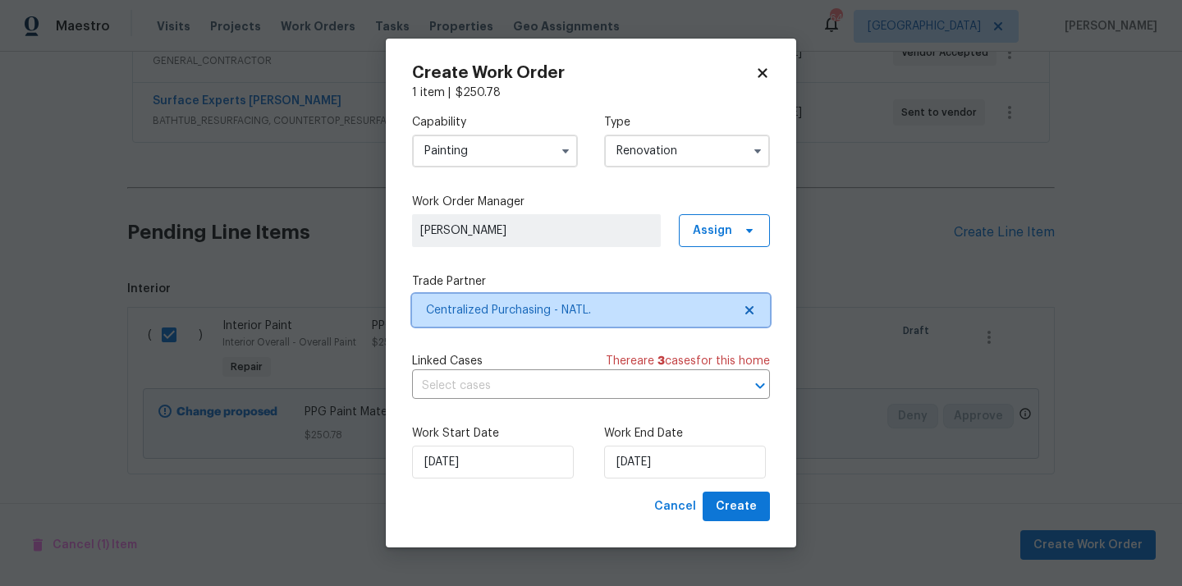
scroll to position [0, 0]
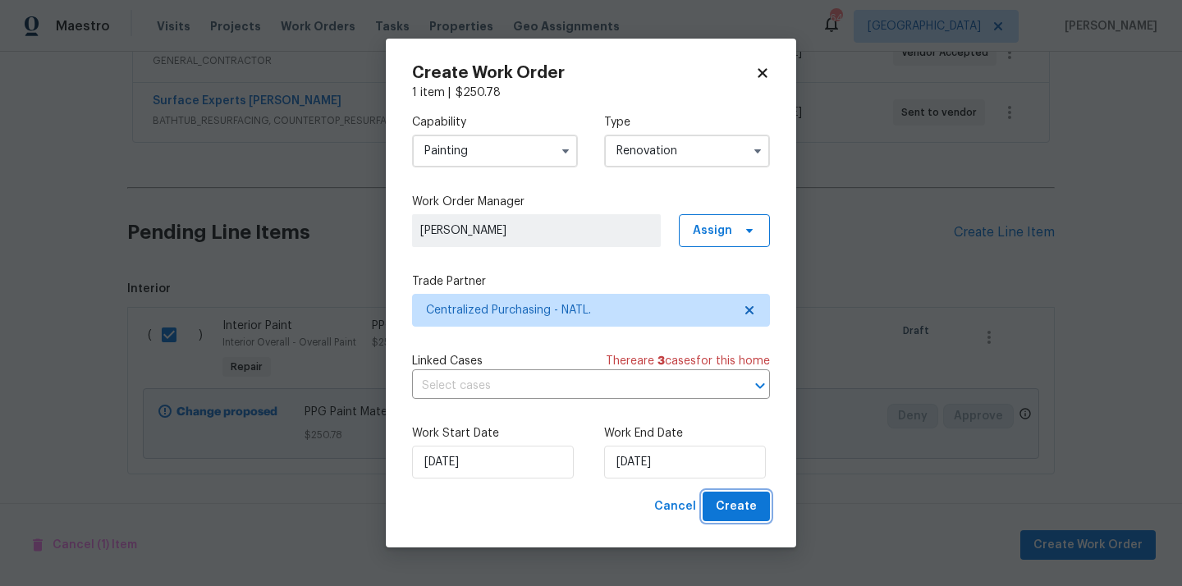
click at [734, 503] on span "Create" at bounding box center [736, 506] width 41 height 21
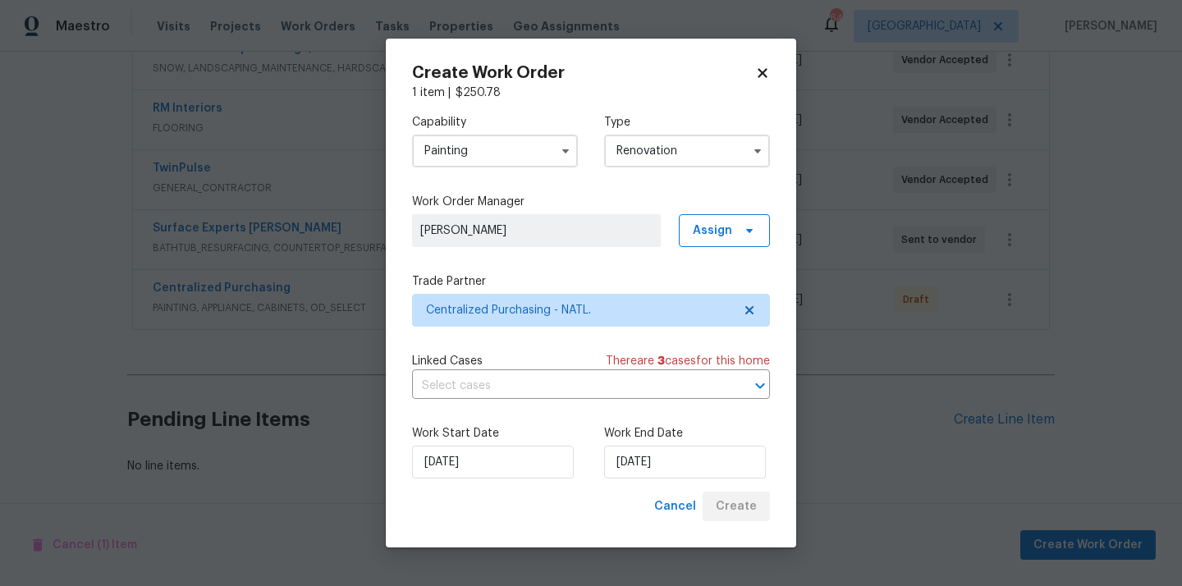
scroll to position [396, 0]
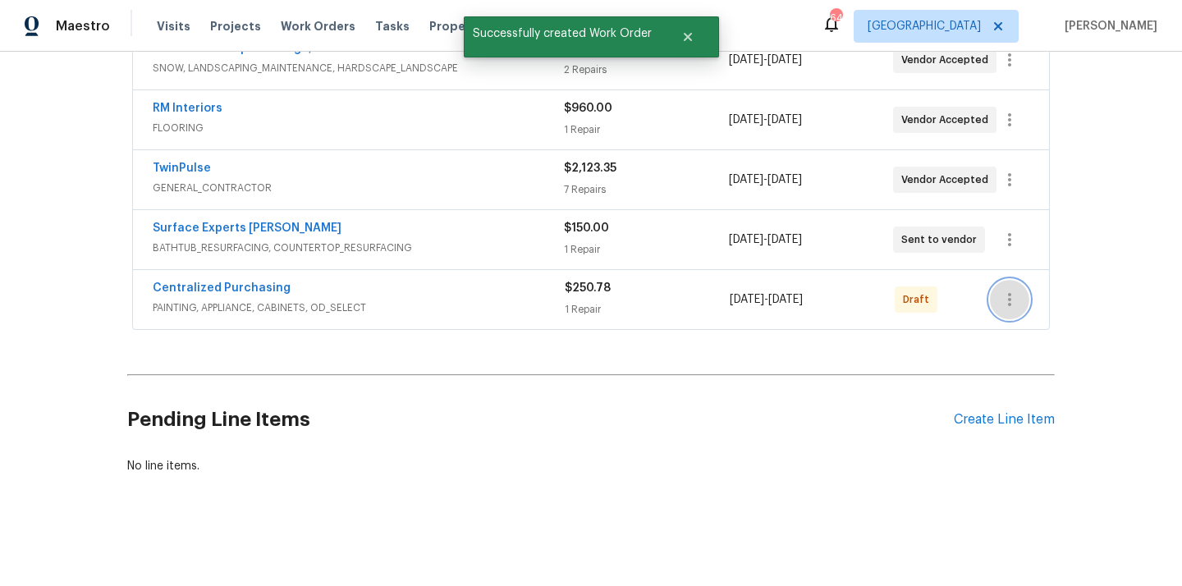
click at [1015, 291] on icon "button" at bounding box center [1009, 300] width 20 height 20
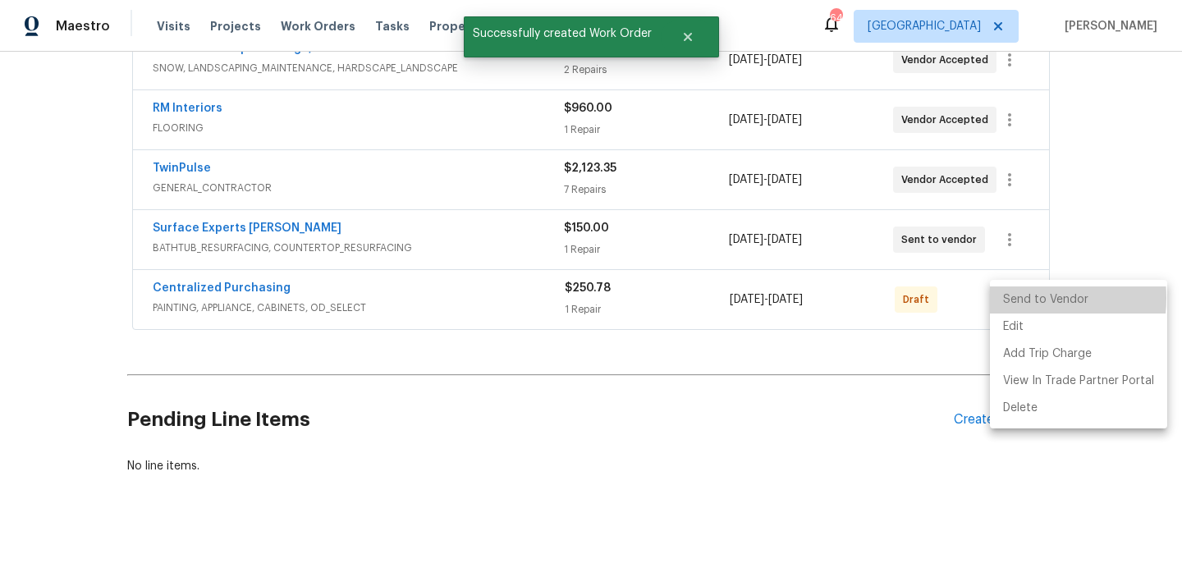
click at [1013, 298] on li "Send to Vendor" at bounding box center [1078, 299] width 177 height 27
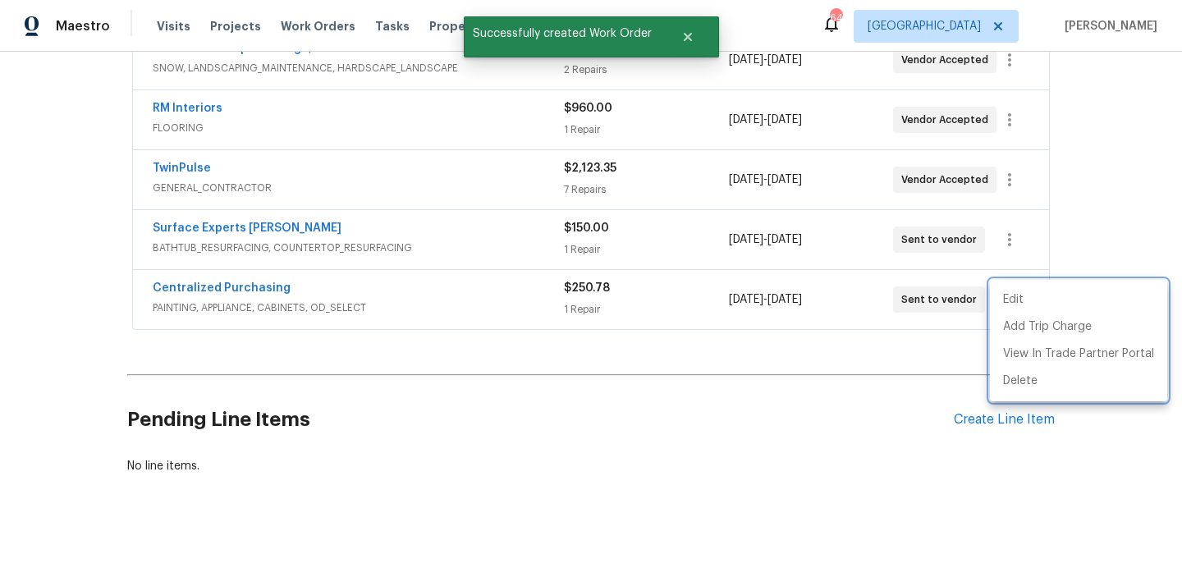
click at [286, 295] on div at bounding box center [591, 293] width 1182 height 586
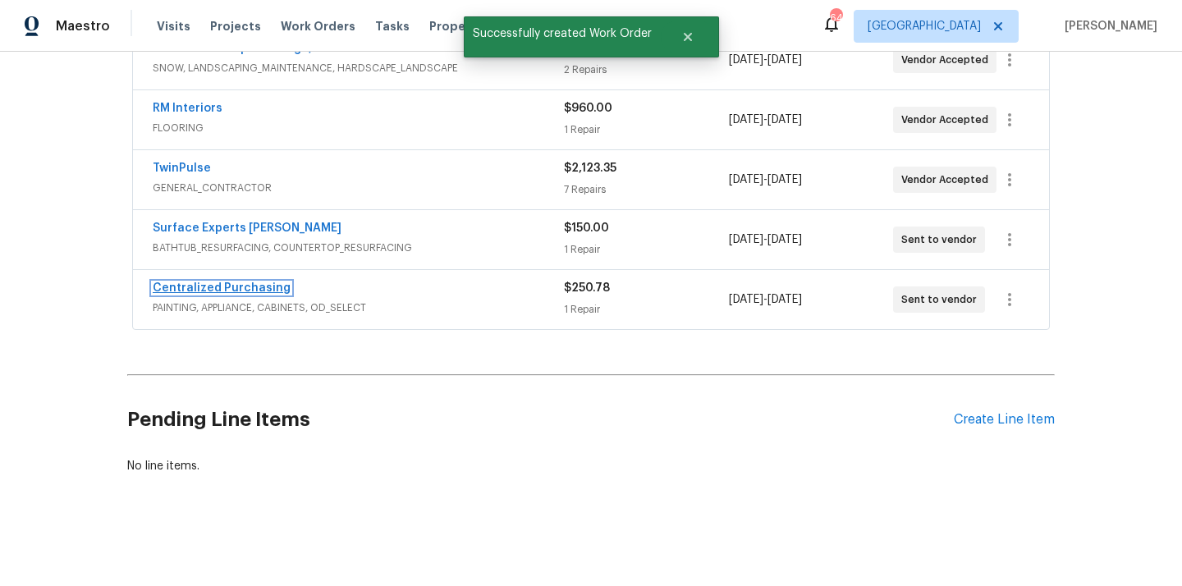
click at [247, 286] on link "Centralized Purchasing" at bounding box center [222, 287] width 138 height 11
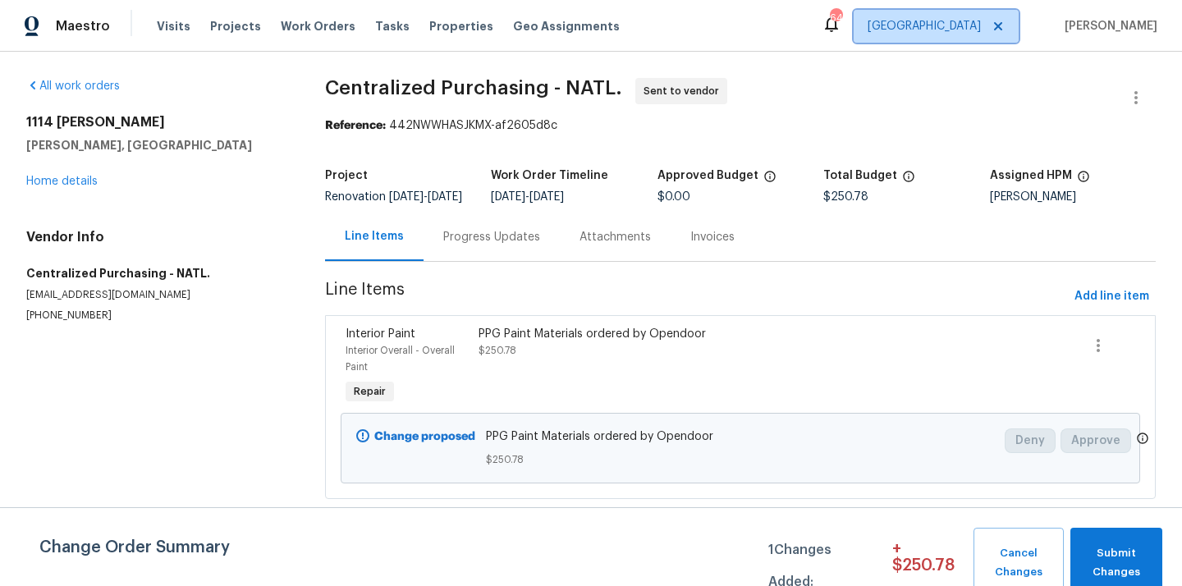
click at [969, 27] on span "[GEOGRAPHIC_DATA]" at bounding box center [923, 26] width 113 height 16
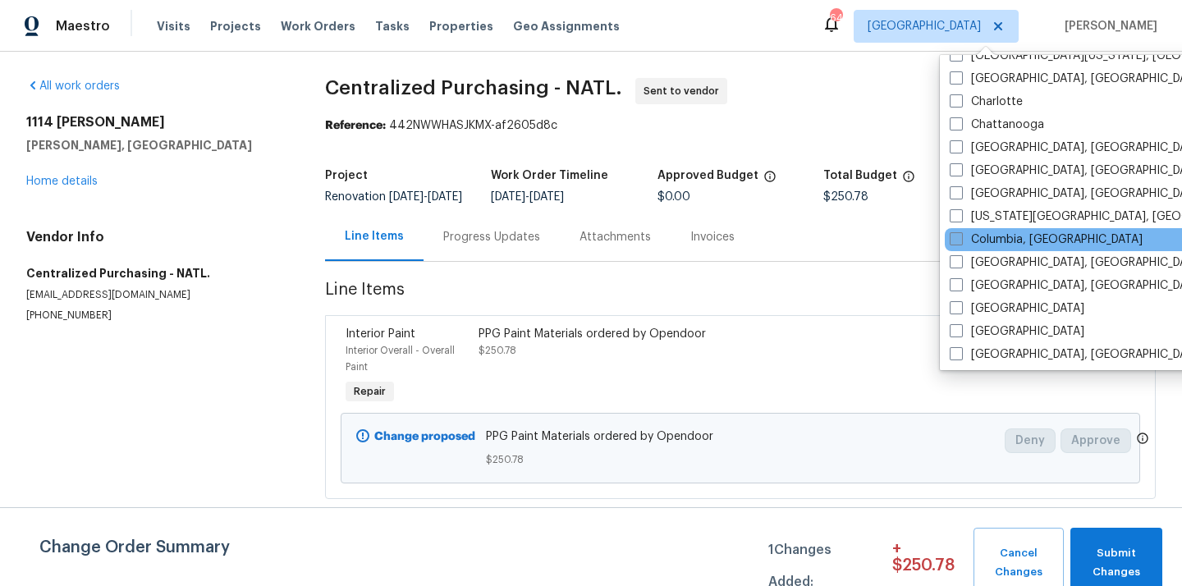
scroll to position [270, 0]
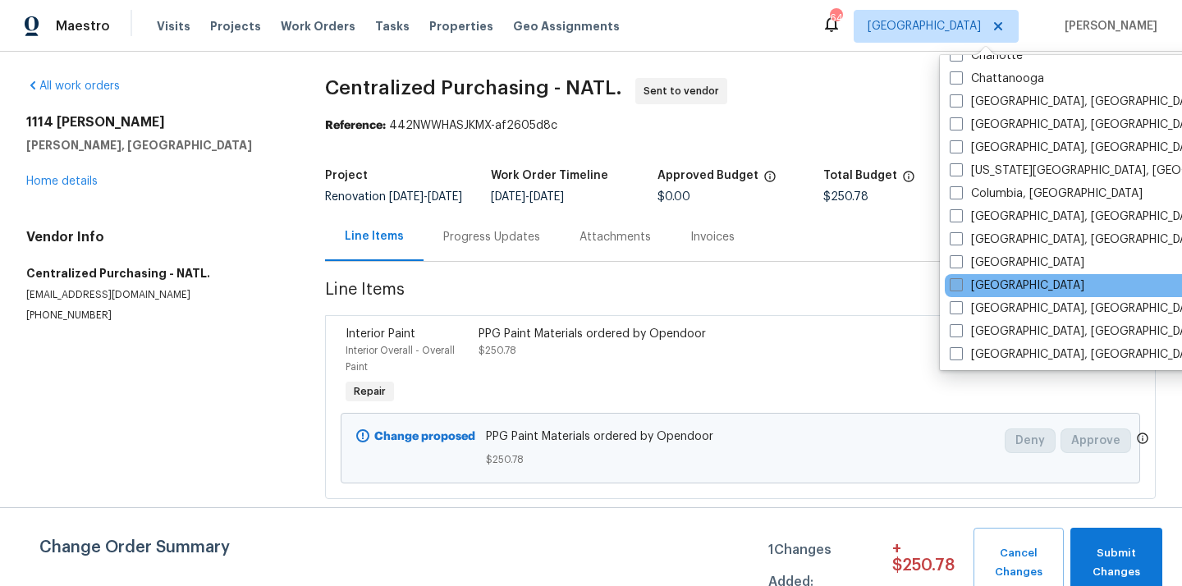
click at [991, 286] on label "[GEOGRAPHIC_DATA]" at bounding box center [1016, 285] width 135 height 16
click at [960, 286] on input "[GEOGRAPHIC_DATA]" at bounding box center [954, 282] width 11 height 11
checkbox input "true"
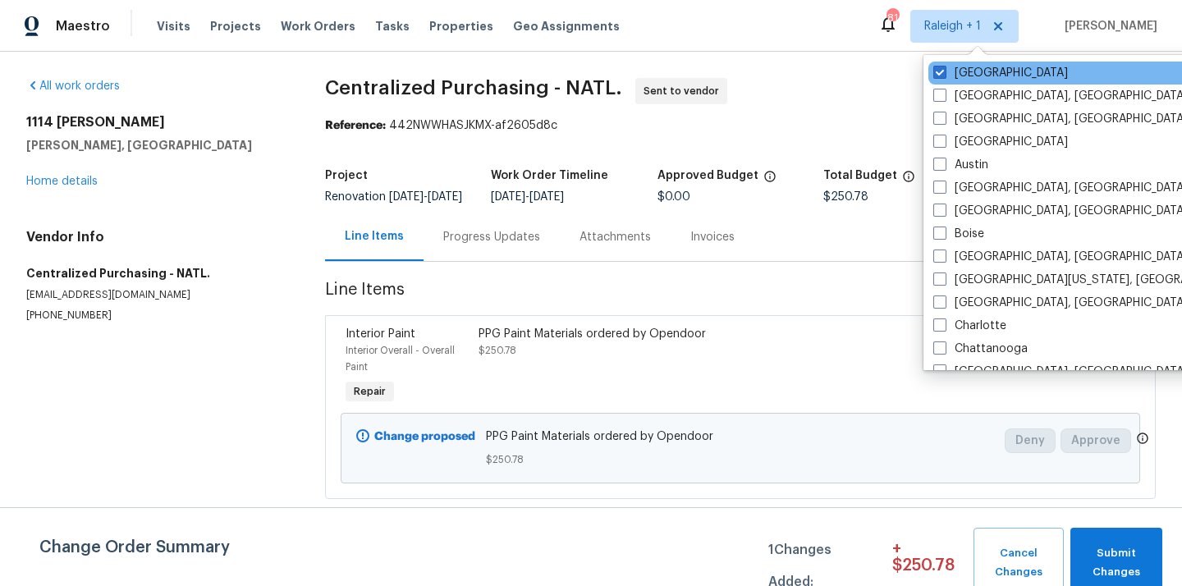
click at [963, 63] on div "[GEOGRAPHIC_DATA]" at bounding box center [1093, 73] width 331 height 23
click at [957, 69] on label "[GEOGRAPHIC_DATA]" at bounding box center [1000, 73] width 135 height 16
click at [944, 69] on input "[GEOGRAPHIC_DATA]" at bounding box center [938, 70] width 11 height 11
checkbox input "false"
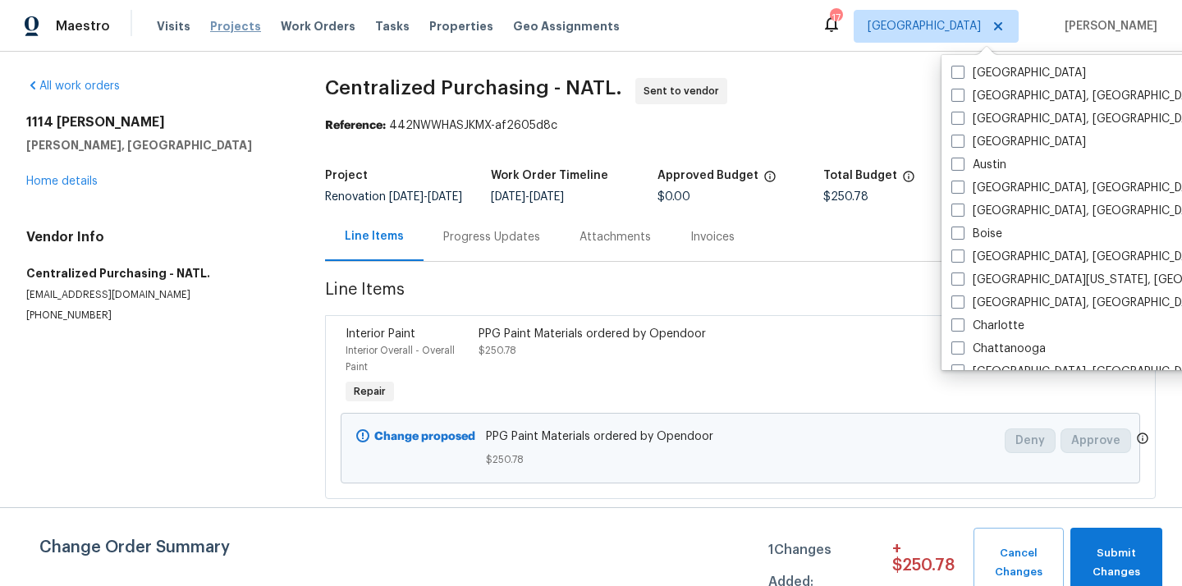
click at [231, 28] on span "Projects" at bounding box center [235, 26] width 51 height 16
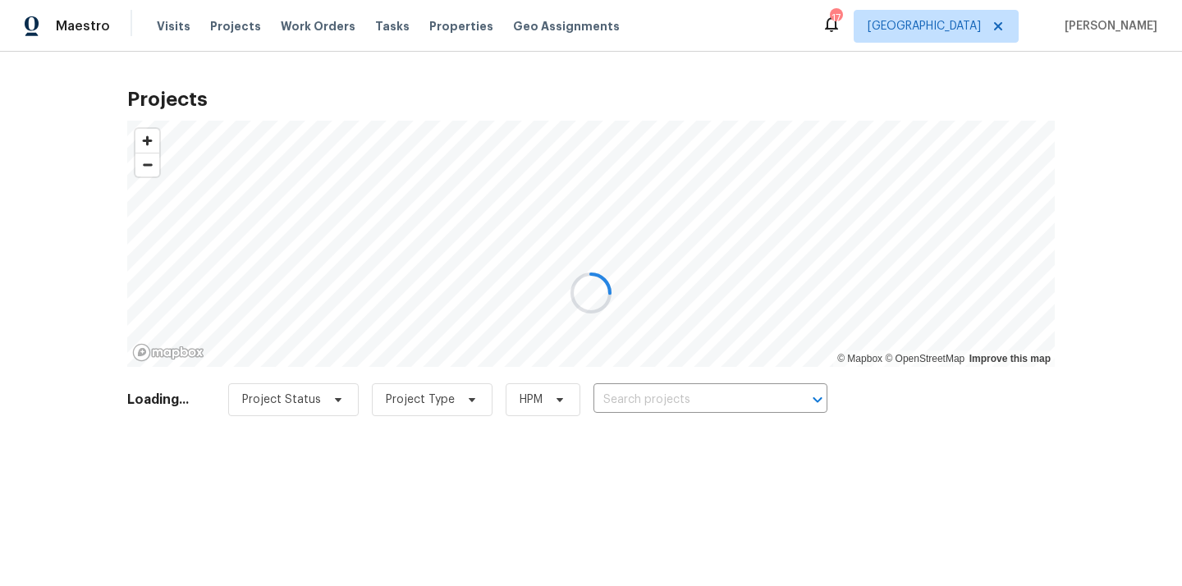
click at [687, 403] on div at bounding box center [591, 293] width 1182 height 586
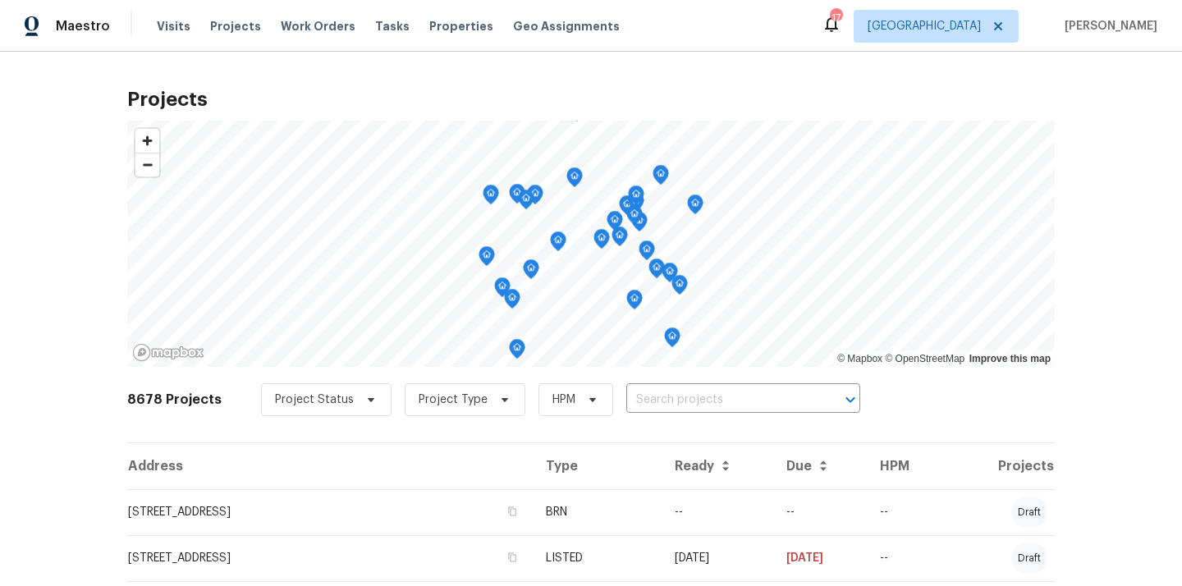
click at [687, 403] on input "text" at bounding box center [720, 399] width 188 height 25
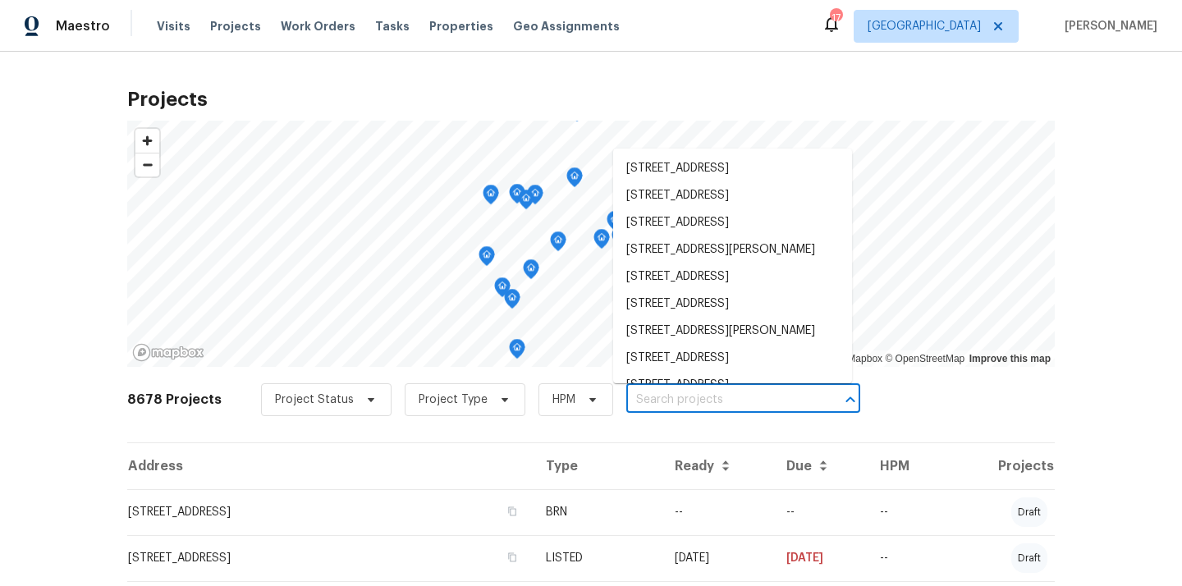
paste input "[STREET_ADDRESS][PERSON_NAME]"
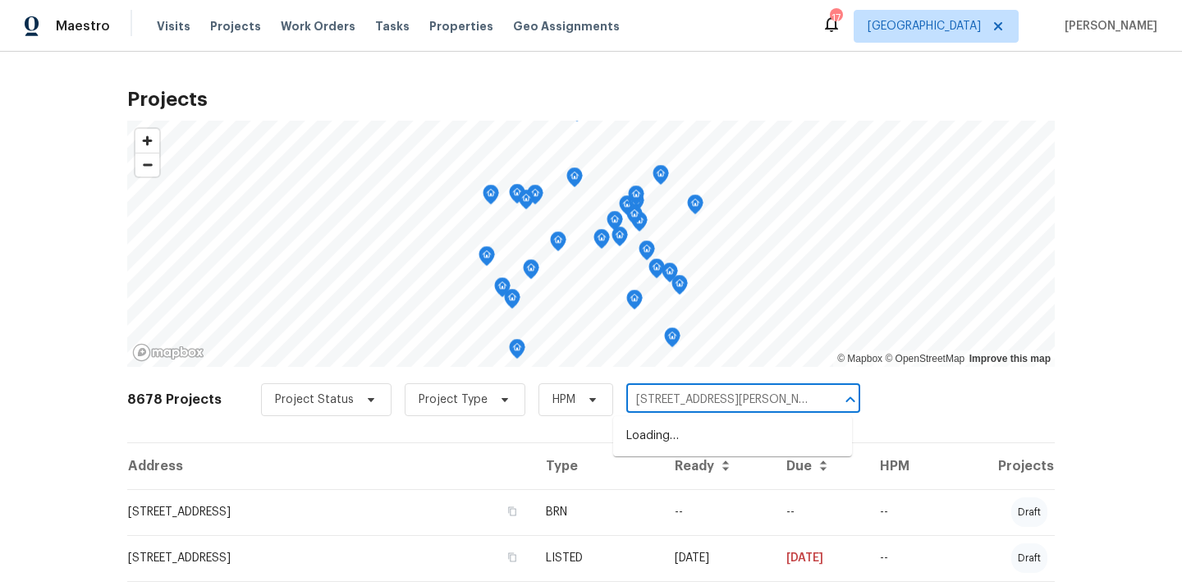
scroll to position [0, 67]
drag, startPoint x: 662, startPoint y: 396, endPoint x: 815, endPoint y: 393, distance: 152.6
click at [815, 393] on div "[STREET_ADDRESS][PERSON_NAME] ​" at bounding box center [743, 399] width 234 height 25
type input "[STREET_ADDRESS][PERSON_NAME]"
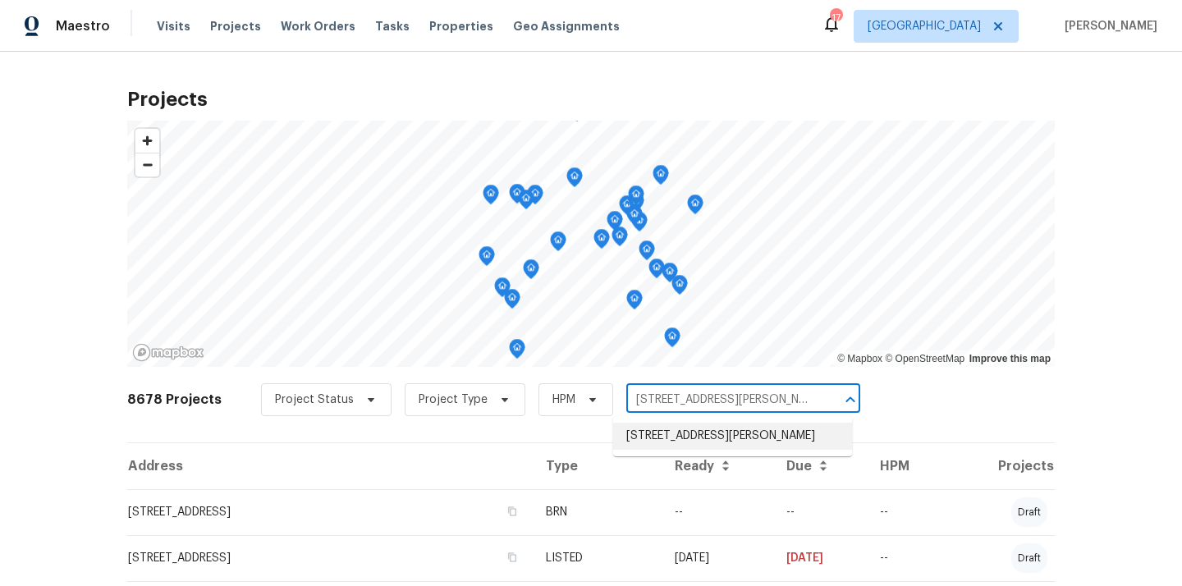
click at [765, 438] on li "[STREET_ADDRESS][PERSON_NAME]" at bounding box center [732, 436] width 239 height 27
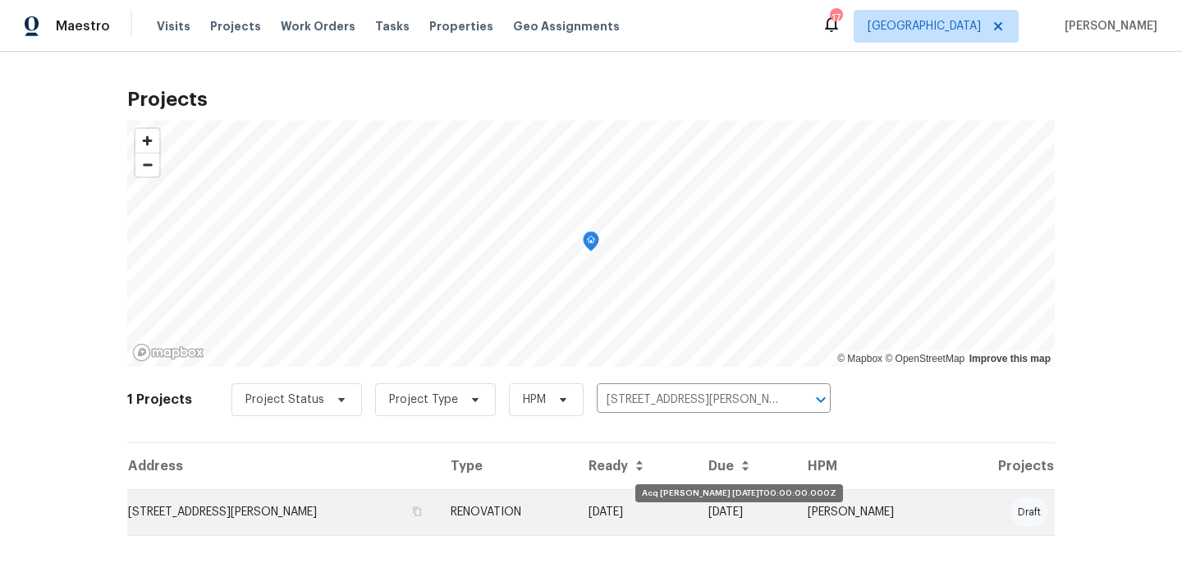
click at [695, 499] on td "[DATE]" at bounding box center [635, 512] width 120 height 46
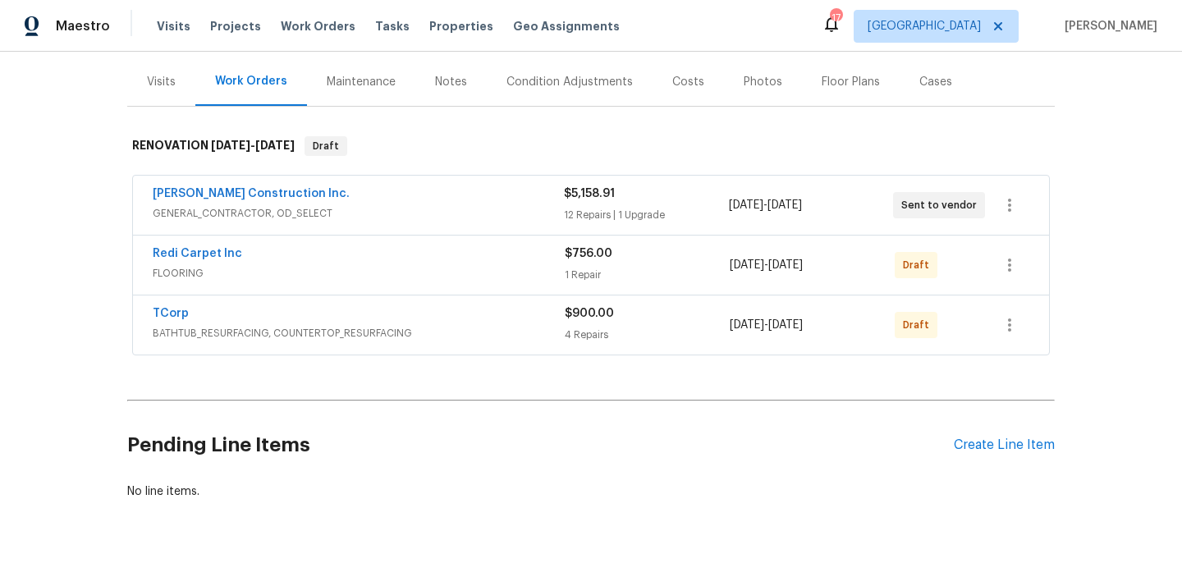
scroll to position [200, 0]
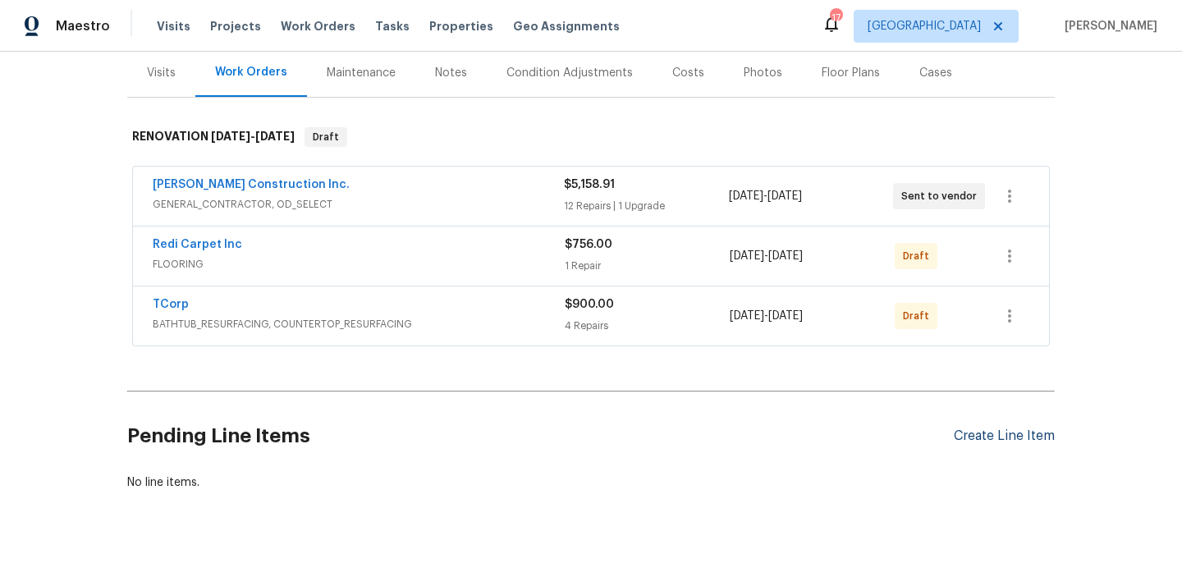
click at [982, 430] on div "Create Line Item" at bounding box center [1004, 436] width 101 height 16
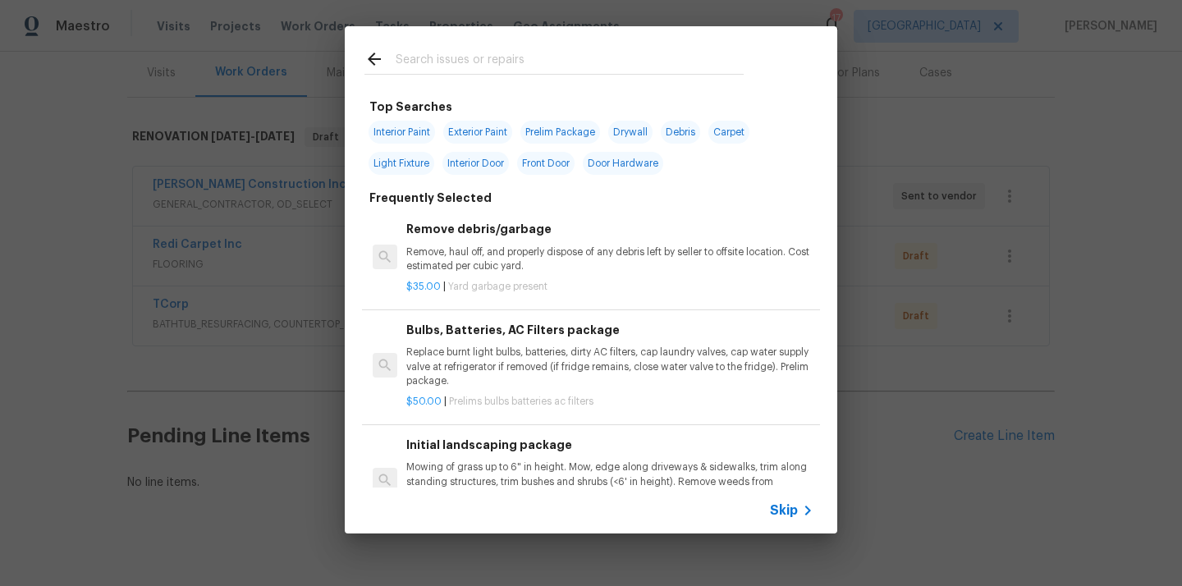
click at [663, 68] on input "text" at bounding box center [570, 61] width 348 height 25
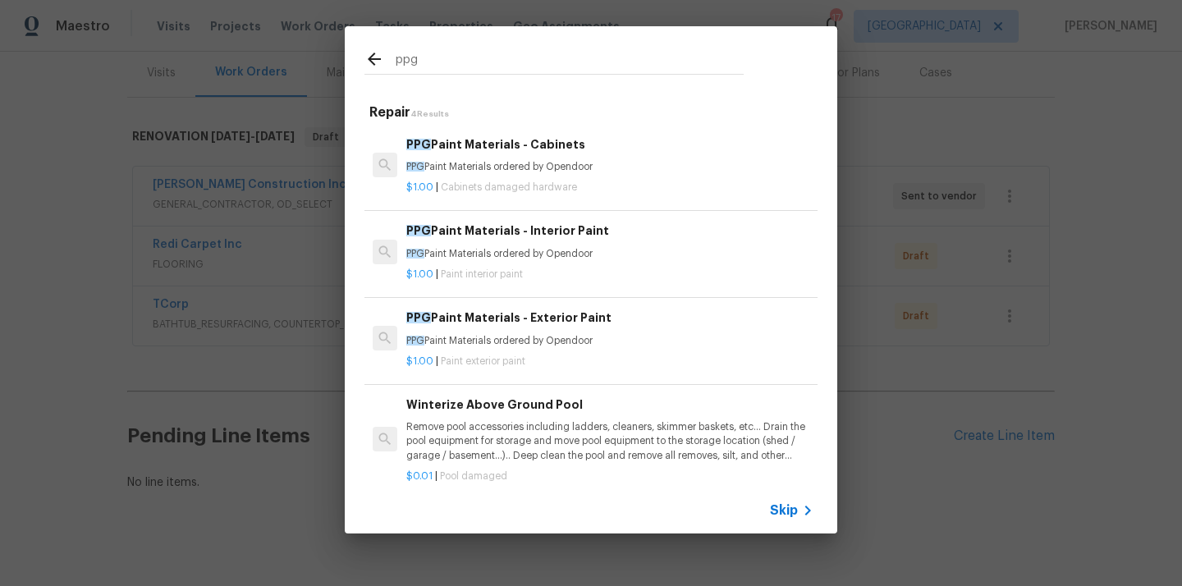
type input "ppg"
click at [527, 169] on p "PPG Paint Materials ordered by Opendoor" at bounding box center [609, 167] width 407 height 14
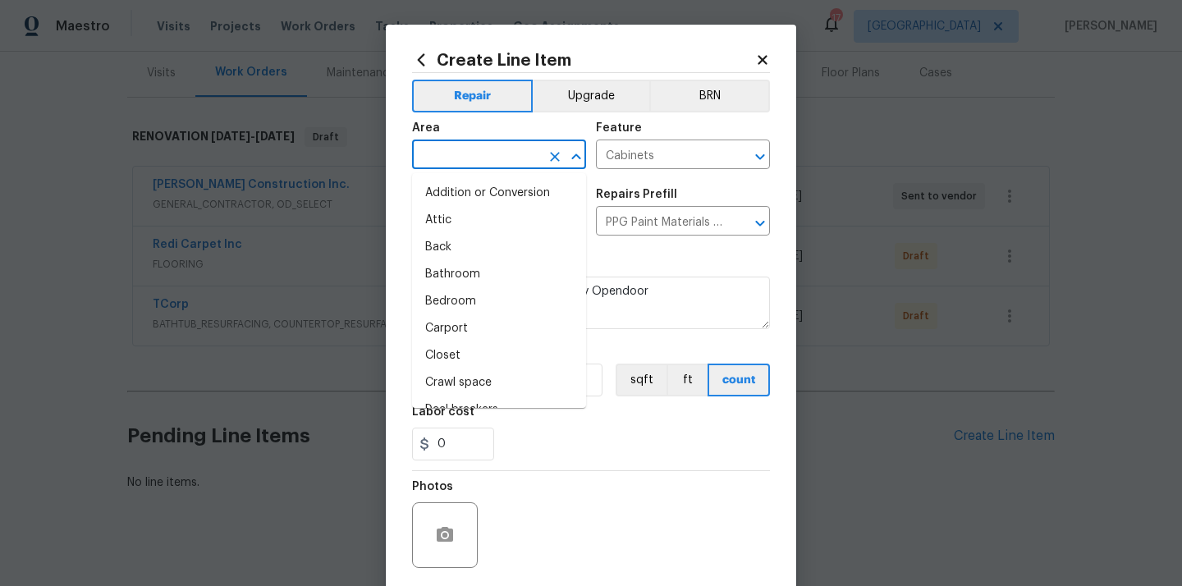
click at [459, 153] on input "text" at bounding box center [476, 156] width 128 height 25
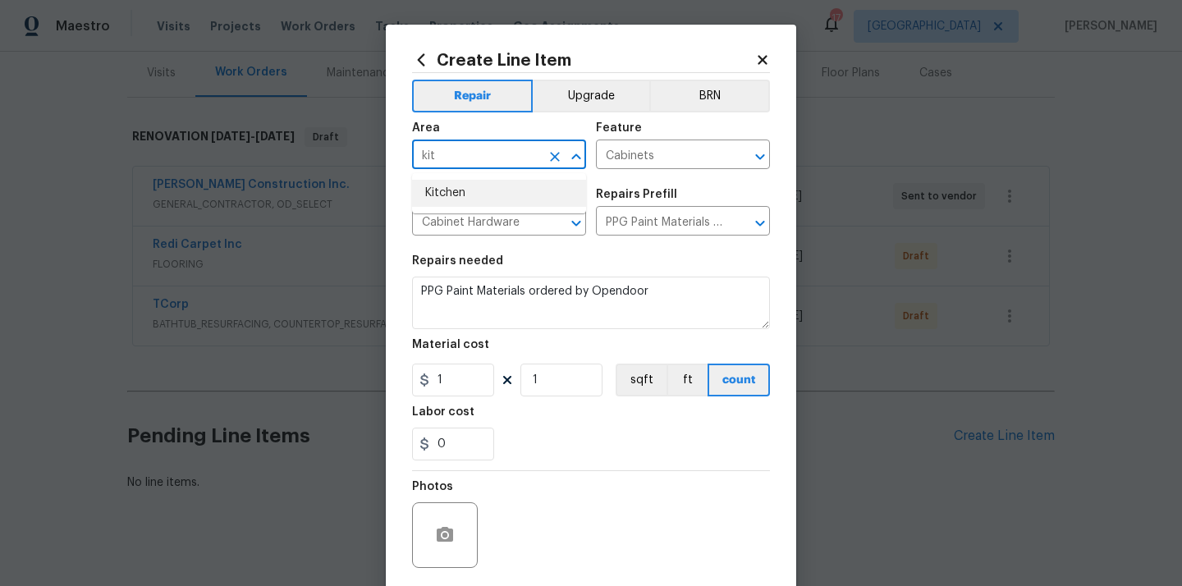
click at [450, 185] on li "Kitchen" at bounding box center [499, 193] width 174 height 27
type input "Kitchen"
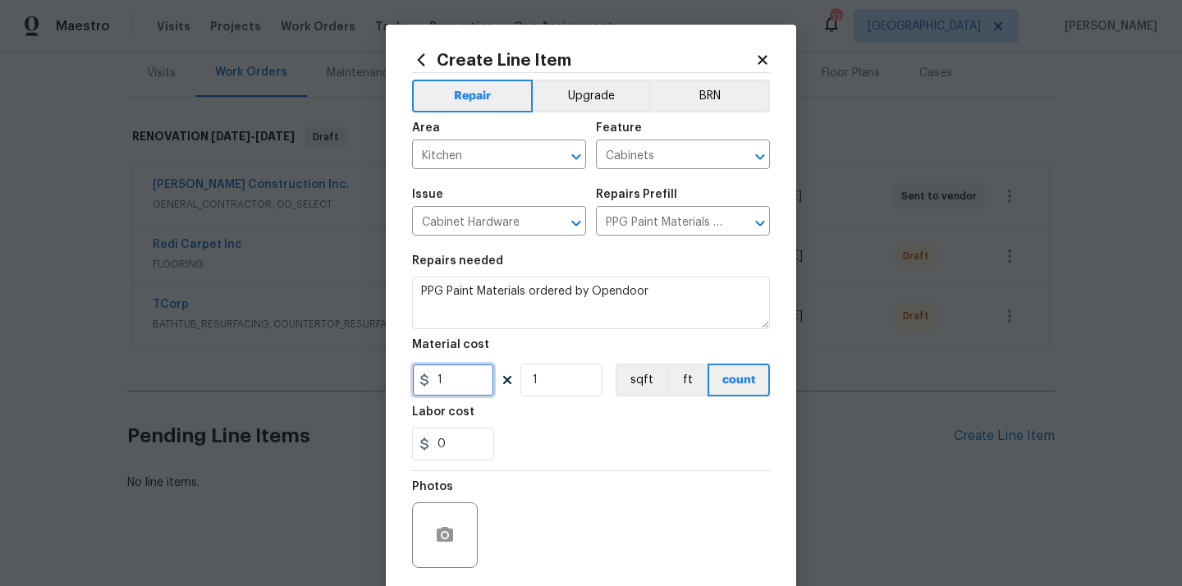
drag, startPoint x: 447, startPoint y: 382, endPoint x: 391, endPoint y: 377, distance: 56.0
click at [400, 380] on div "Create Line Item Repair Upgrade BRN Area Kitchen ​ Feature Cabinets ​ Issue Cab…" at bounding box center [591, 353] width 410 height 657
paste input "203.47"
type input "203.47"
click at [508, 428] on div "0" at bounding box center [591, 444] width 358 height 33
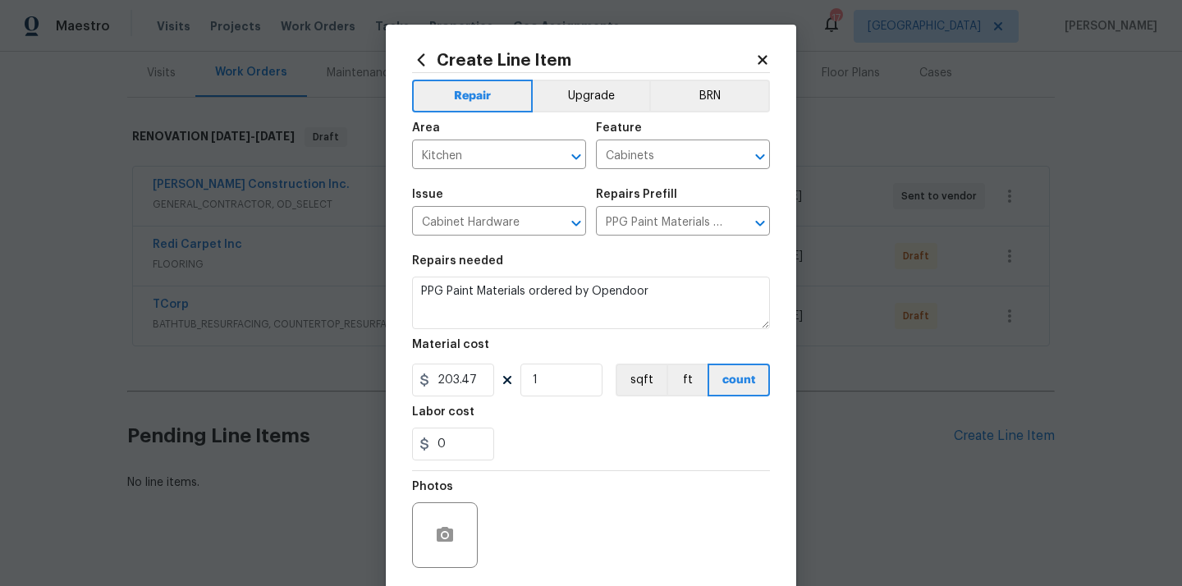
scroll to position [121, 0]
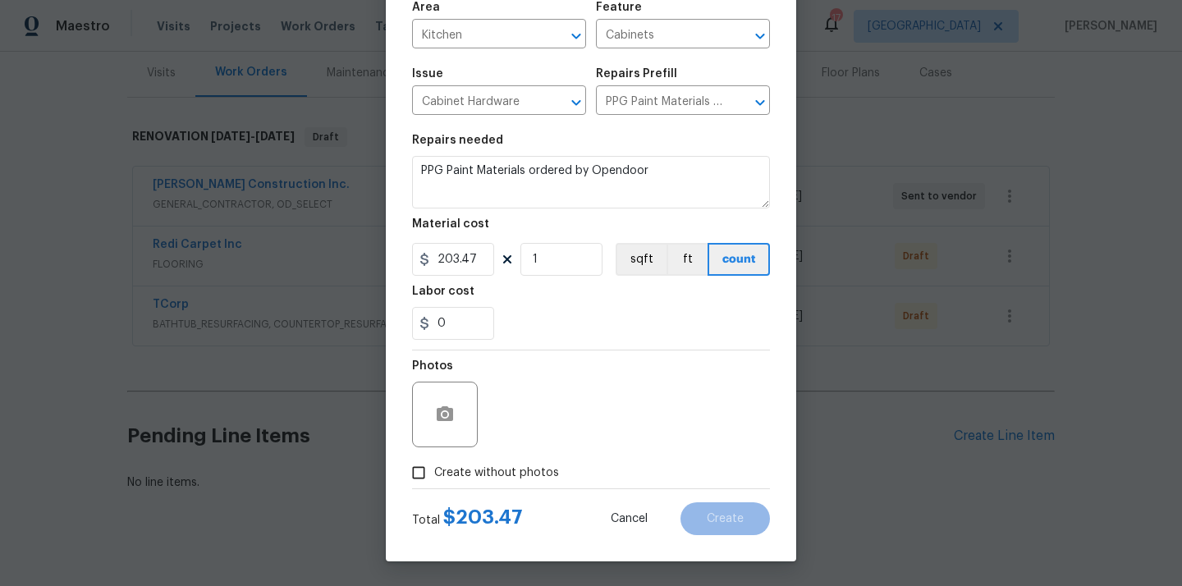
click at [500, 474] on span "Create without photos" at bounding box center [496, 472] width 125 height 17
click at [434, 474] on input "Create without photos" at bounding box center [418, 472] width 31 height 31
checkbox input "true"
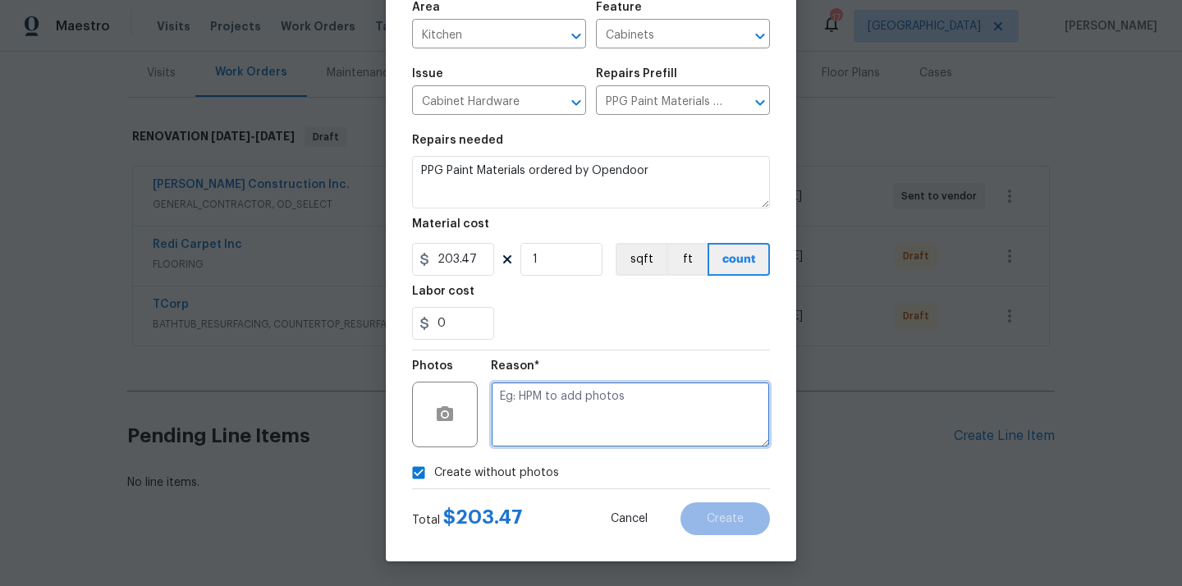
click at [520, 440] on textarea at bounding box center [630, 415] width 279 height 66
type textarea "N/A"
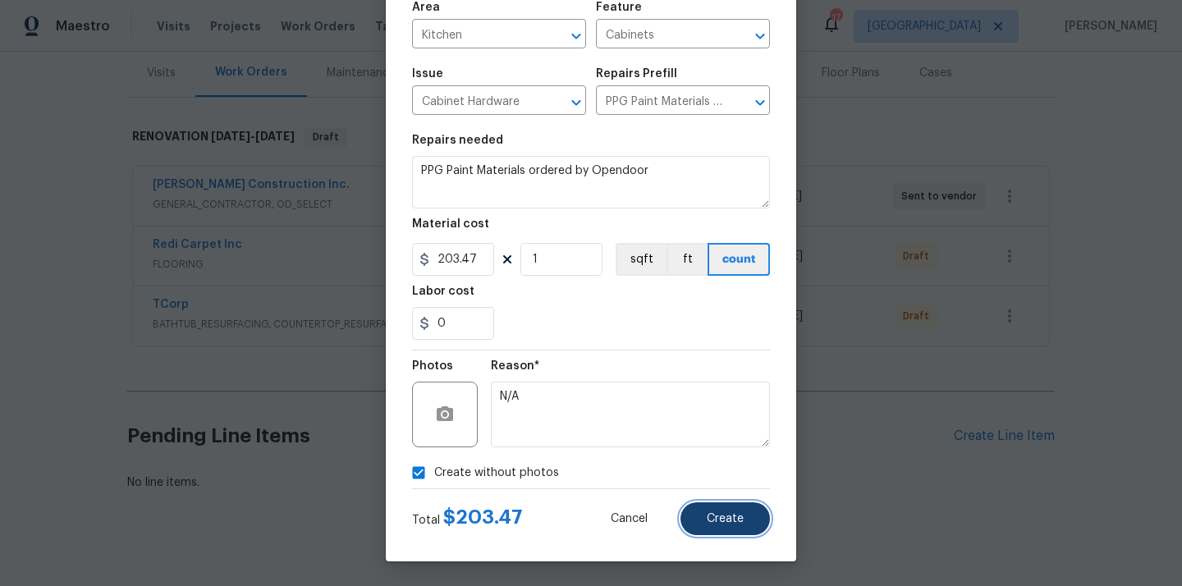
click at [750, 522] on button "Create" at bounding box center [724, 518] width 89 height 33
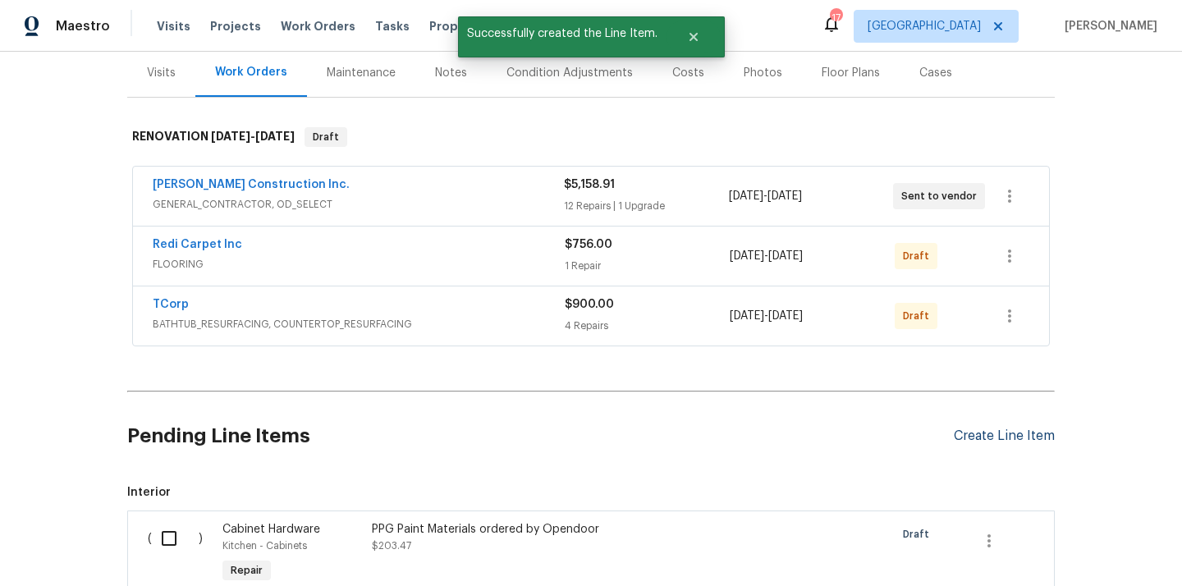
click at [976, 435] on div "Create Line Item" at bounding box center [1004, 436] width 101 height 16
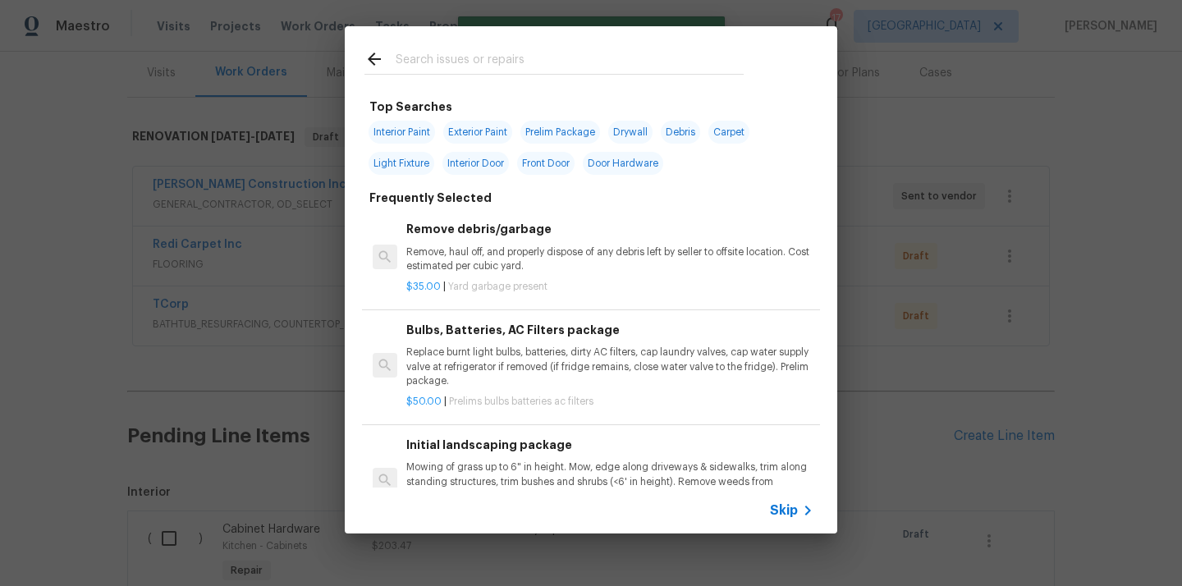
click at [522, 39] on div at bounding box center [554, 58] width 418 height 65
click at [505, 59] on input "text" at bounding box center [570, 61] width 348 height 25
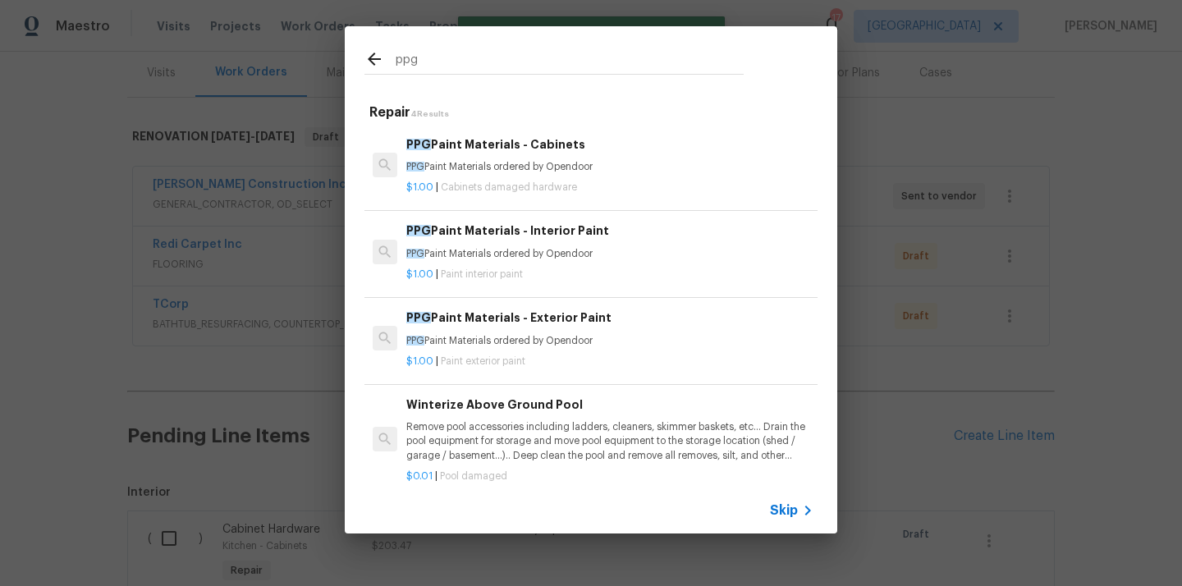
type input "ppg"
click at [536, 276] on p "$1.00 | Paint interior paint" at bounding box center [609, 275] width 407 height 14
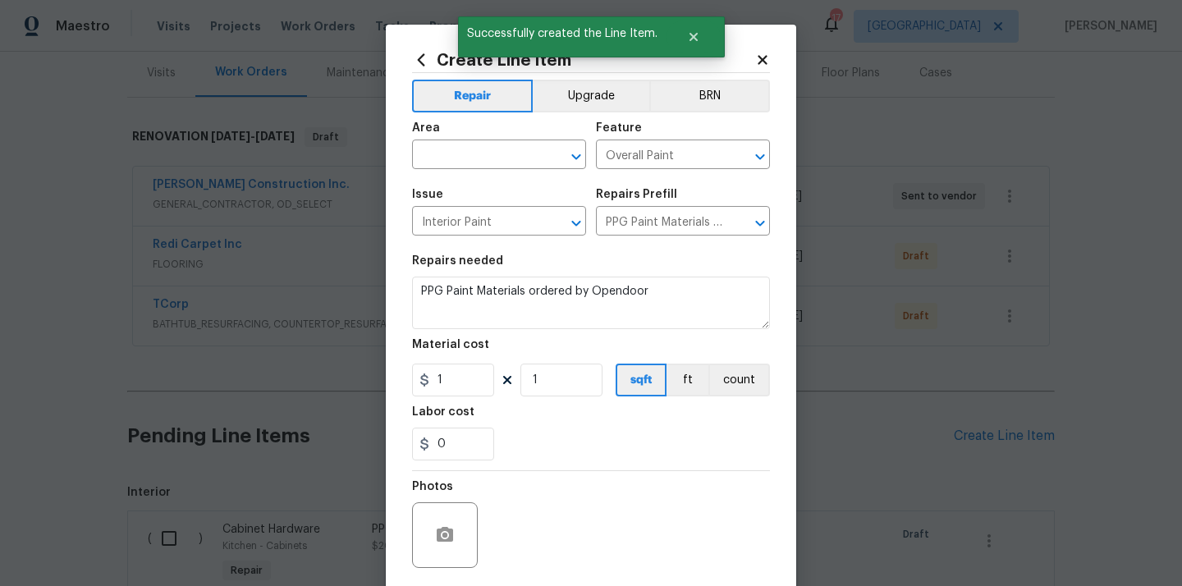
click at [454, 142] on div "Area" at bounding box center [499, 132] width 174 height 21
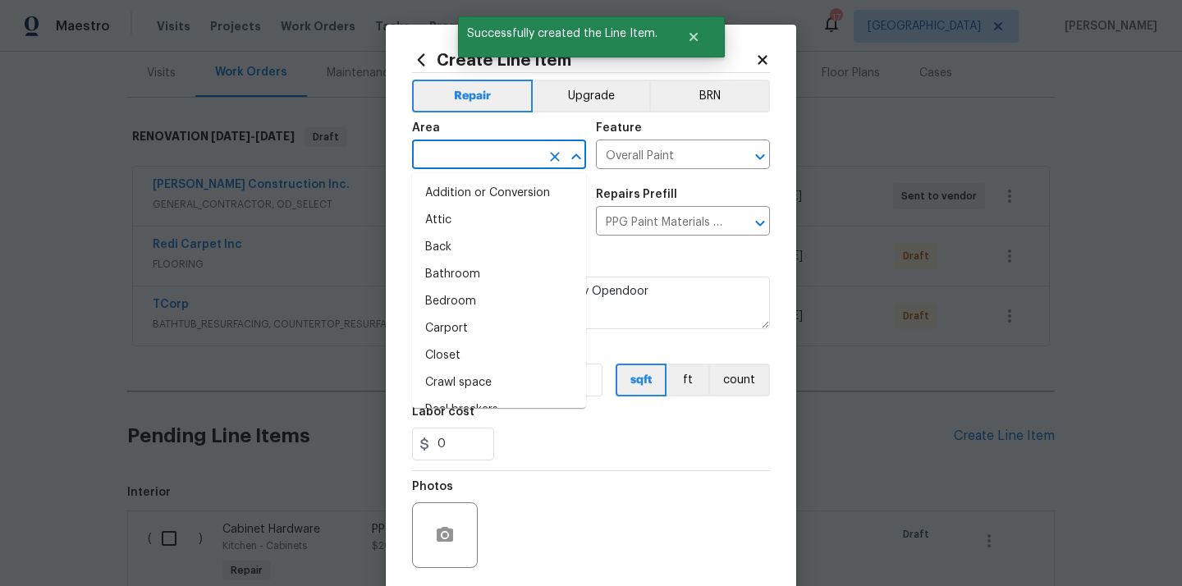
click at [448, 155] on input "text" at bounding box center [476, 156] width 128 height 25
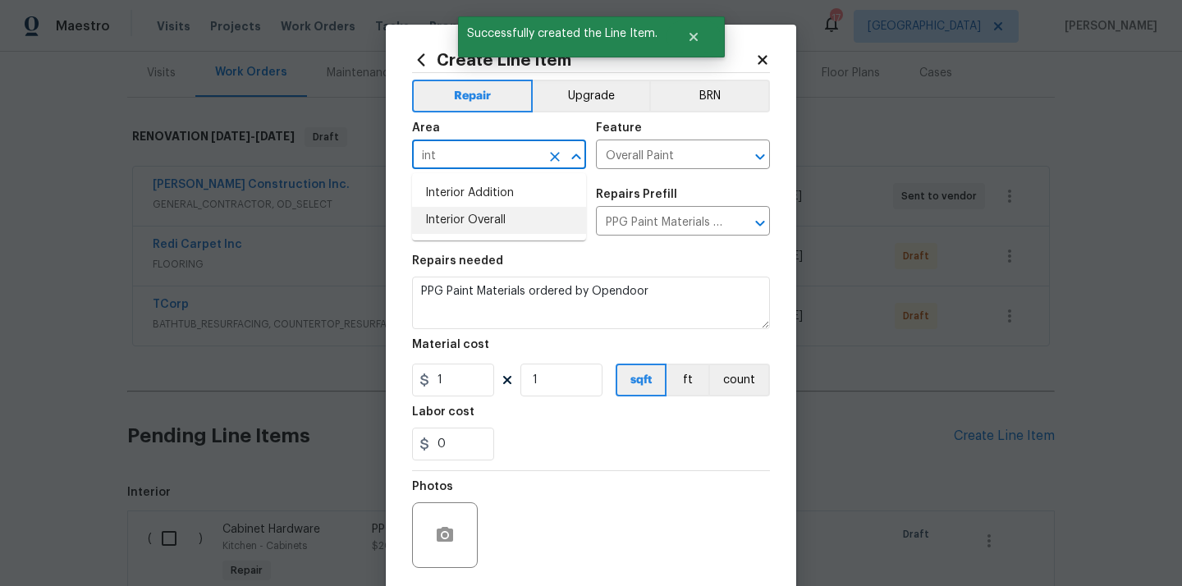
click at [455, 213] on li "Interior Overall" at bounding box center [499, 220] width 174 height 27
type input "Interior Overall"
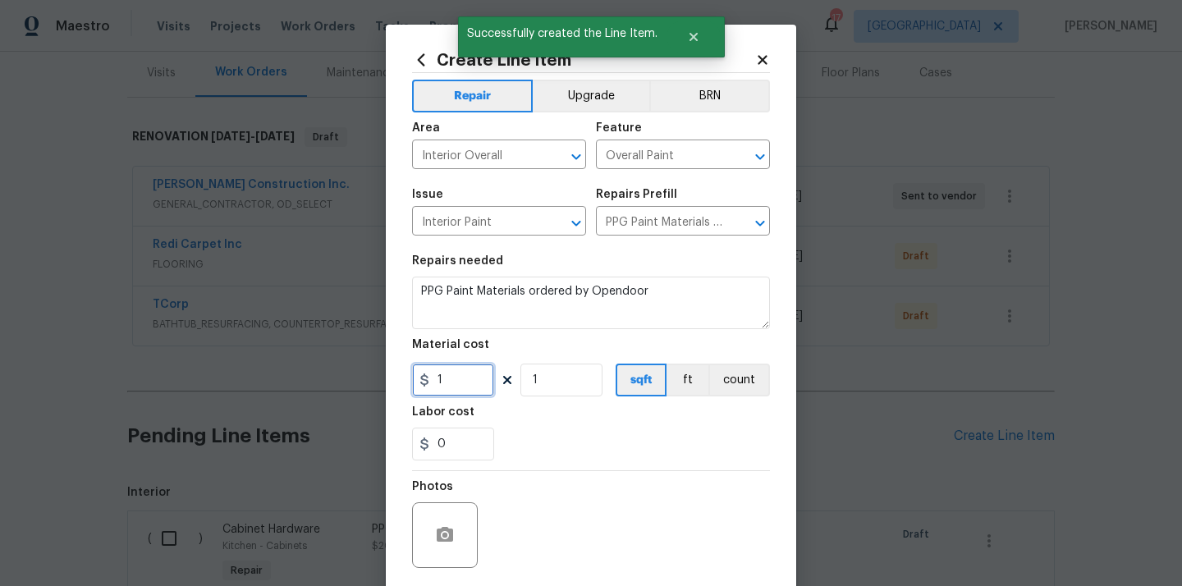
drag, startPoint x: 455, startPoint y: 391, endPoint x: 407, endPoint y: 391, distance: 48.4
click at [409, 391] on div "Create Line Item Repair Upgrade BRN Area Interior Overall ​ Feature Overall Pai…" at bounding box center [591, 353] width 410 height 657
paste input "72.47"
type input "172.47"
click at [587, 424] on div "Labor cost" at bounding box center [591, 416] width 358 height 21
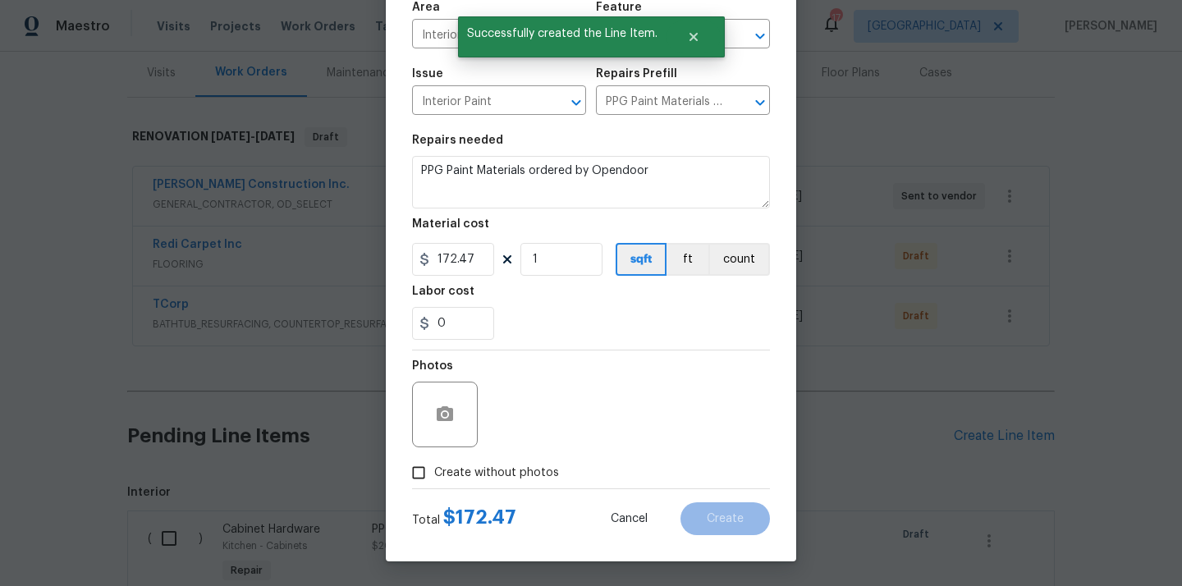
click at [523, 480] on span "Create without photos" at bounding box center [496, 472] width 125 height 17
click at [434, 480] on input "Create without photos" at bounding box center [418, 472] width 31 height 31
checkbox input "true"
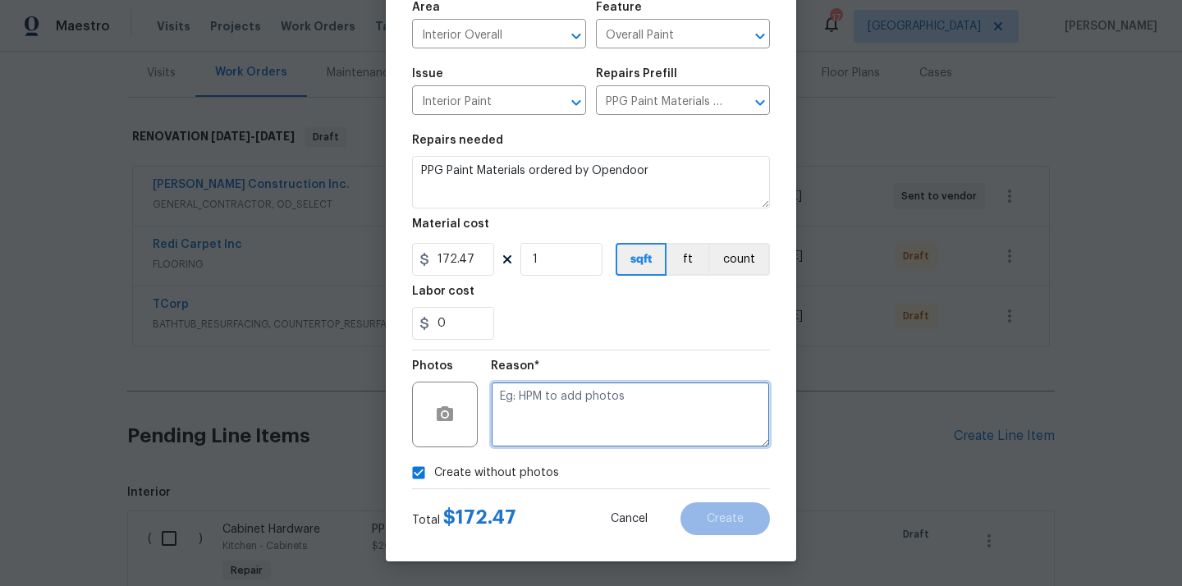
click at [542, 431] on textarea at bounding box center [630, 415] width 279 height 66
type textarea "N/A"
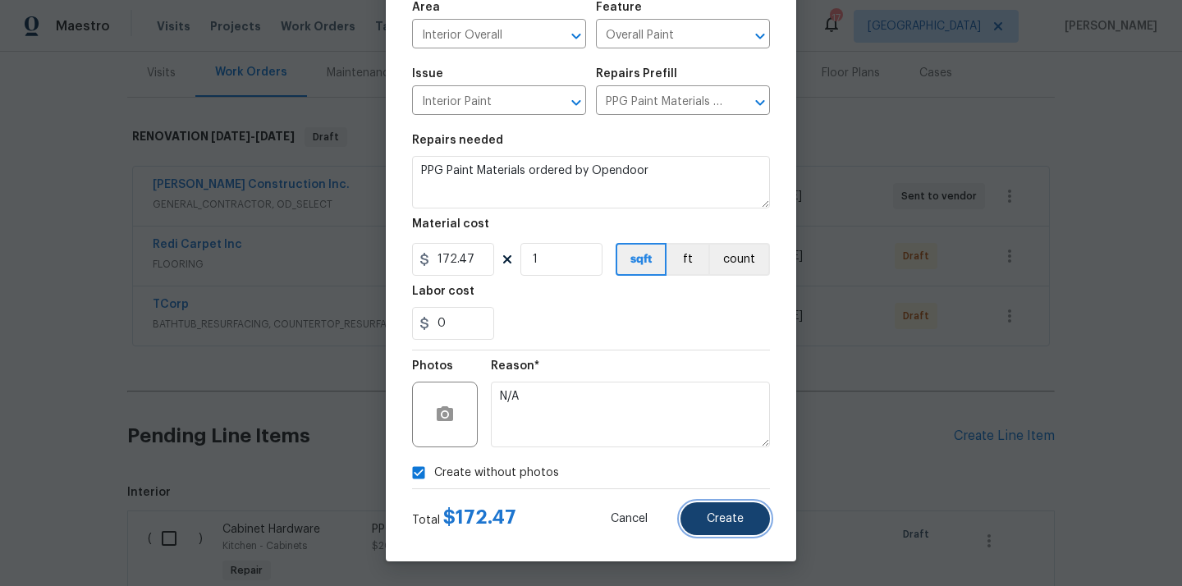
click at [710, 521] on span "Create" at bounding box center [725, 519] width 37 height 12
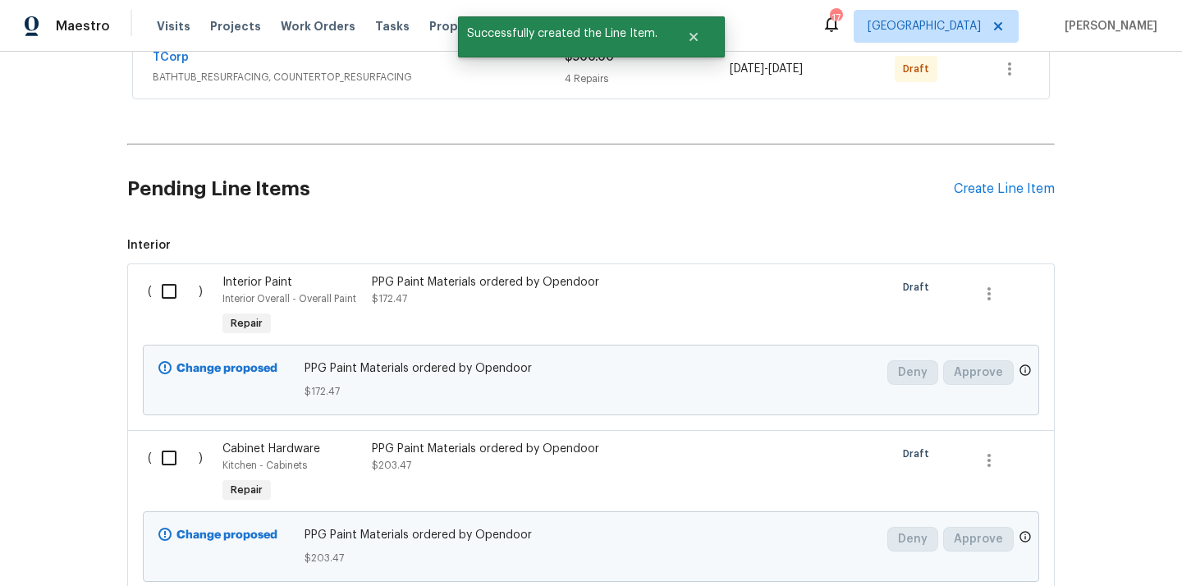
scroll to position [532, 0]
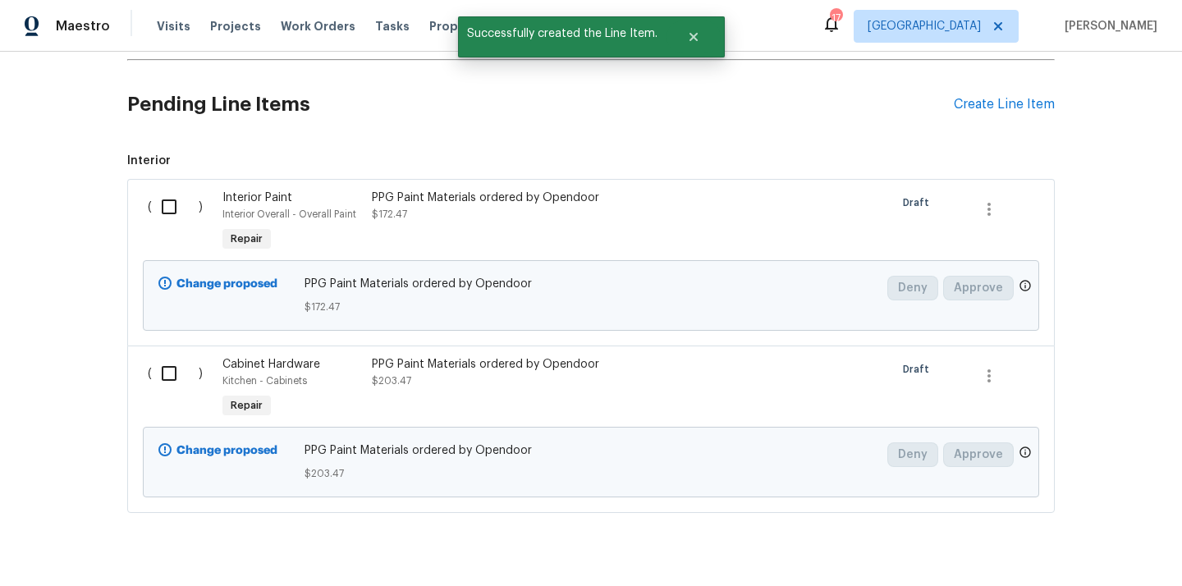
click at [169, 213] on input "checkbox" at bounding box center [175, 207] width 47 height 34
checkbox input "true"
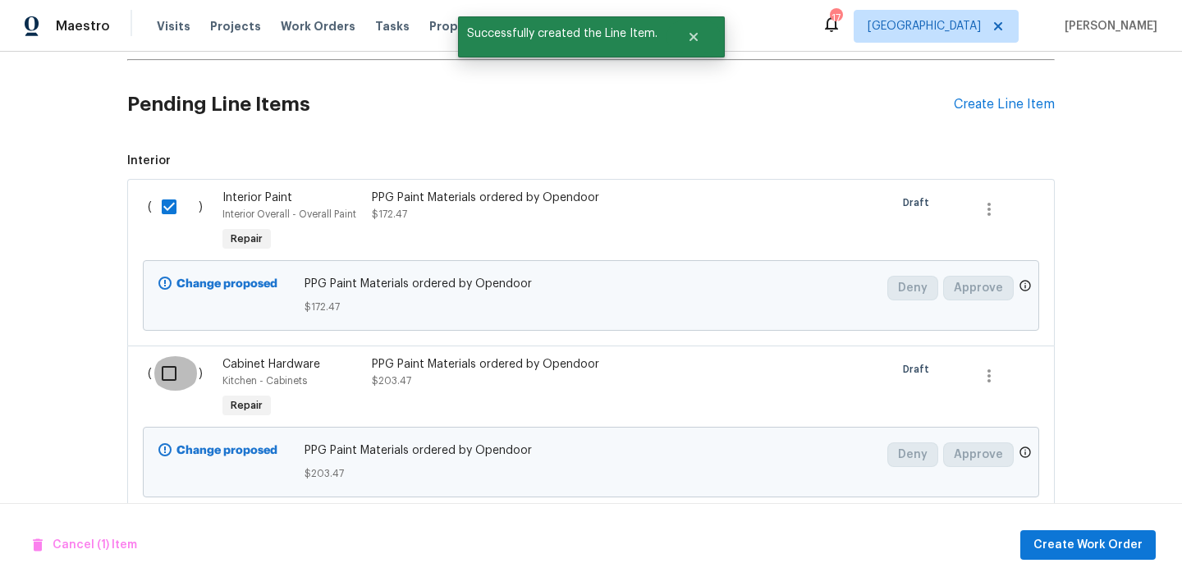
click at [172, 366] on input "checkbox" at bounding box center [175, 373] width 47 height 34
checkbox input "true"
click at [1060, 537] on span "Create Work Order" at bounding box center [1087, 545] width 109 height 21
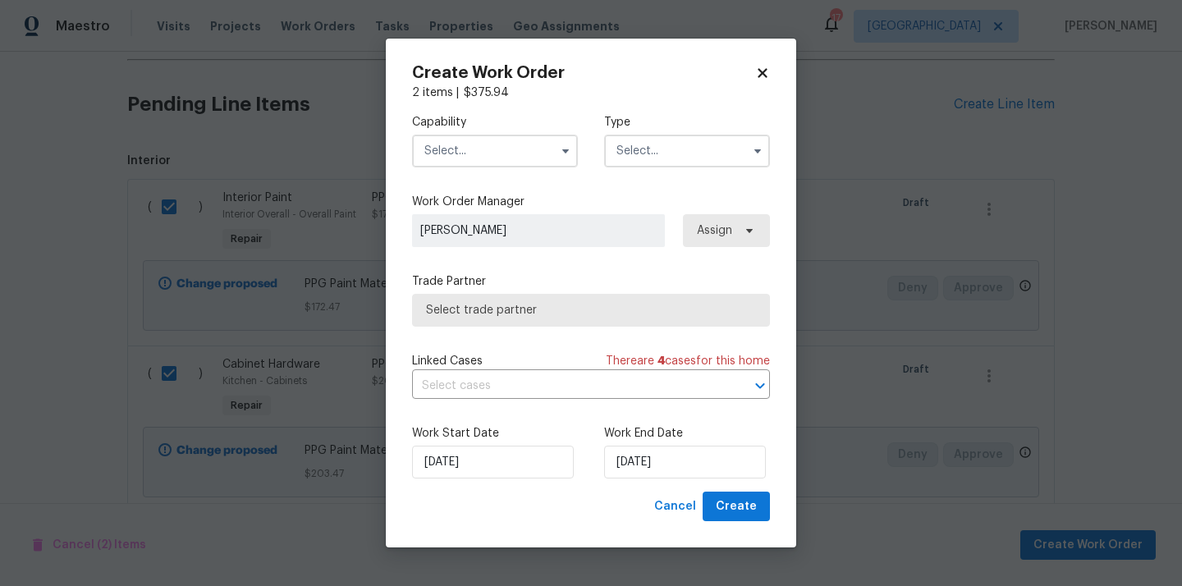
click at [519, 157] on input "text" at bounding box center [495, 151] width 166 height 33
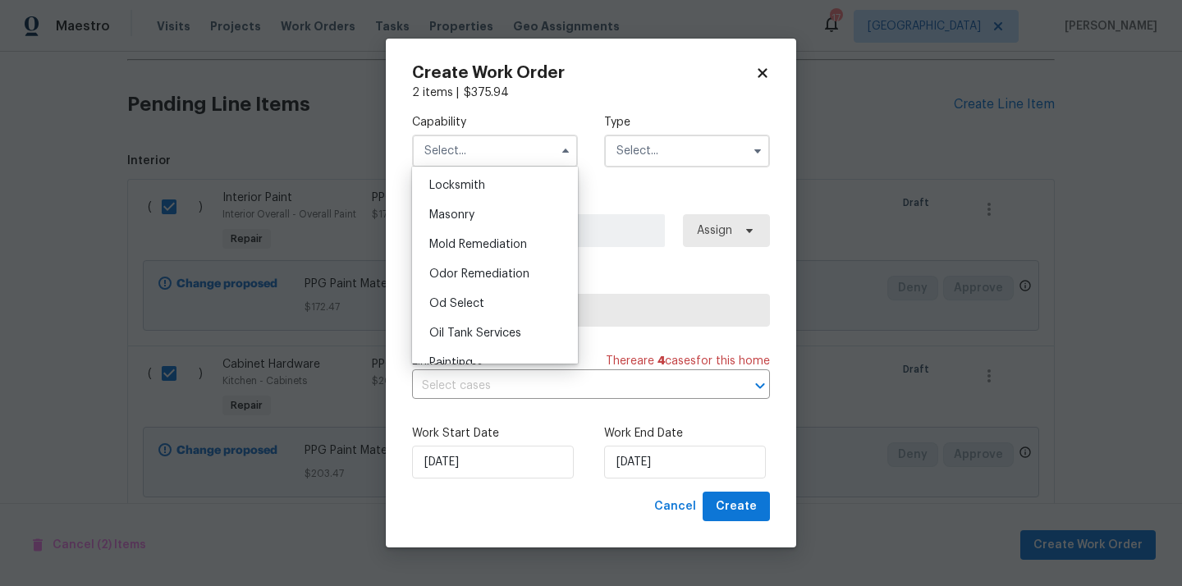
scroll to position [1324, 0]
click at [514, 237] on div "Painting" at bounding box center [495, 240] width 158 height 30
type input "Painting"
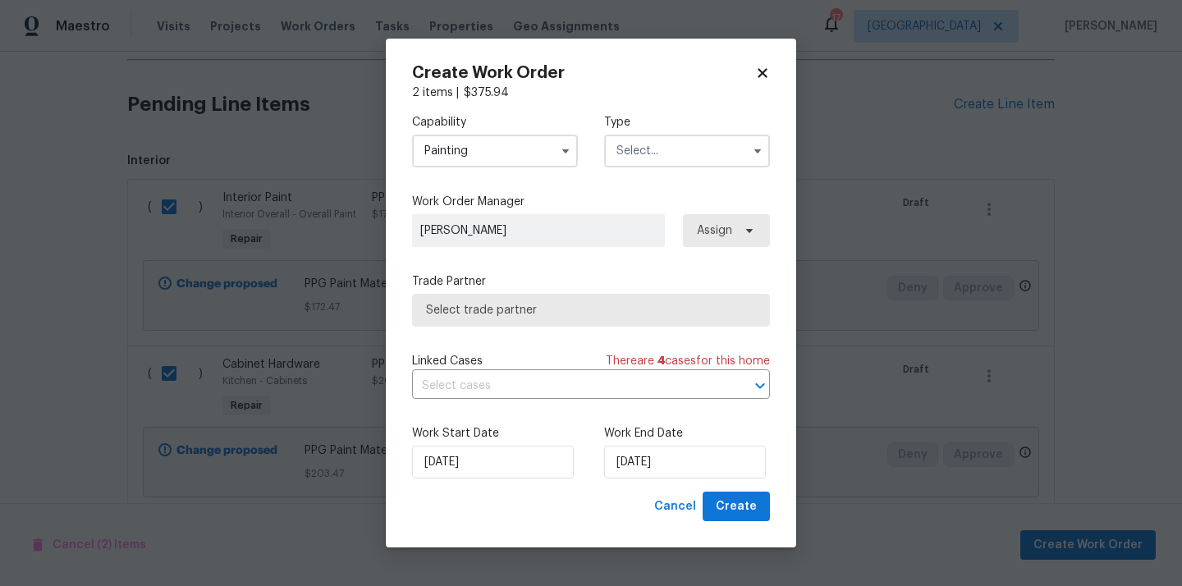
click at [657, 130] on div "Type" at bounding box center [687, 140] width 166 height 53
click at [652, 144] on input "text" at bounding box center [687, 151] width 166 height 33
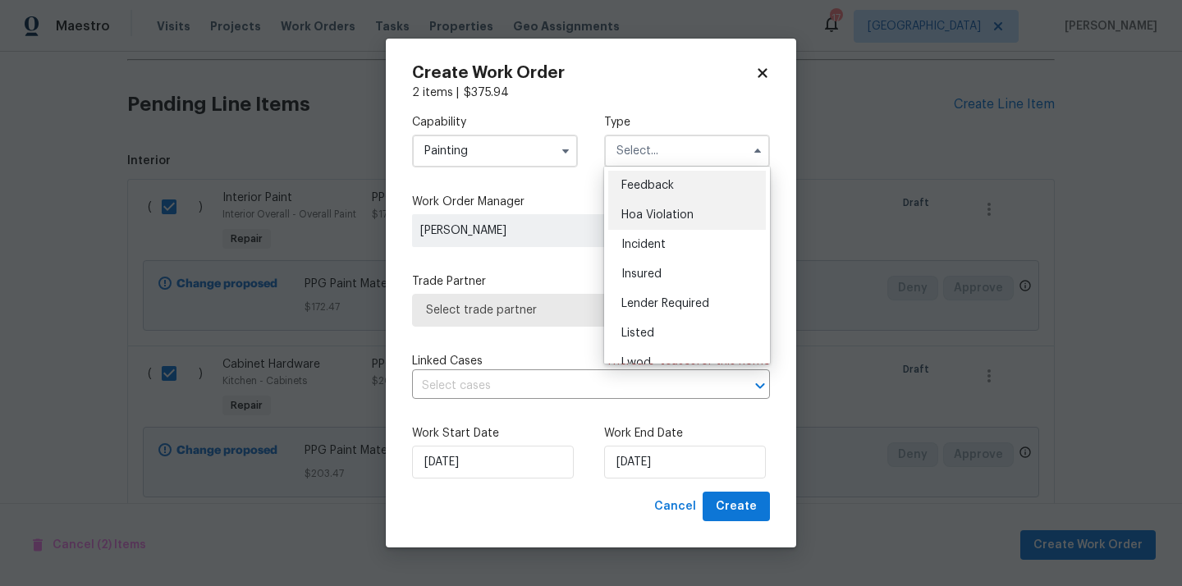
scroll to position [195, 0]
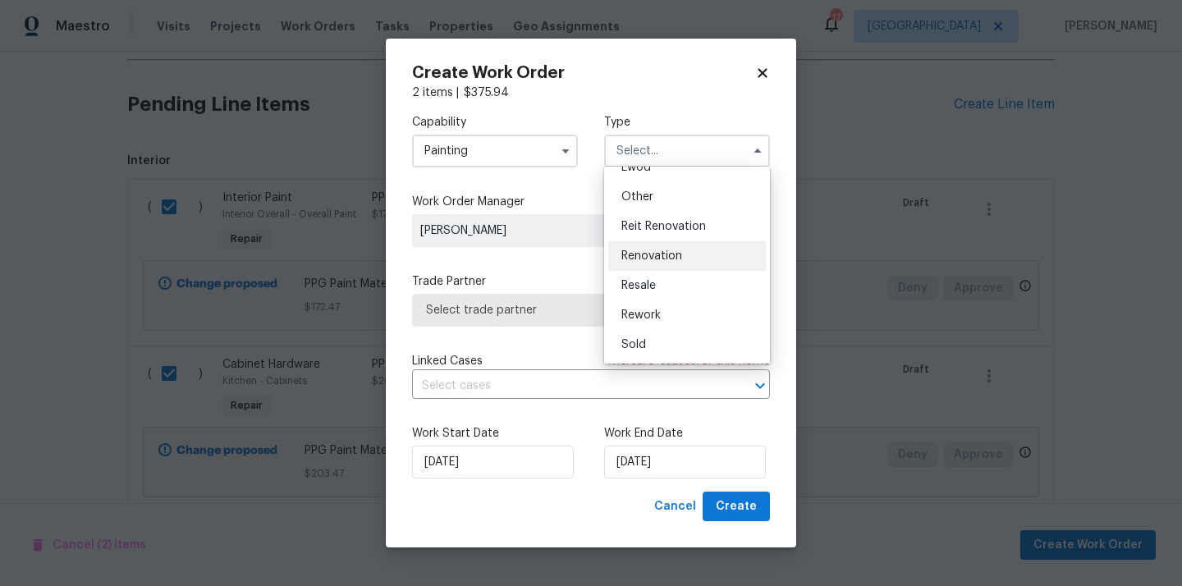
click at [661, 263] on div "Renovation" at bounding box center [687, 256] width 158 height 30
type input "Renovation"
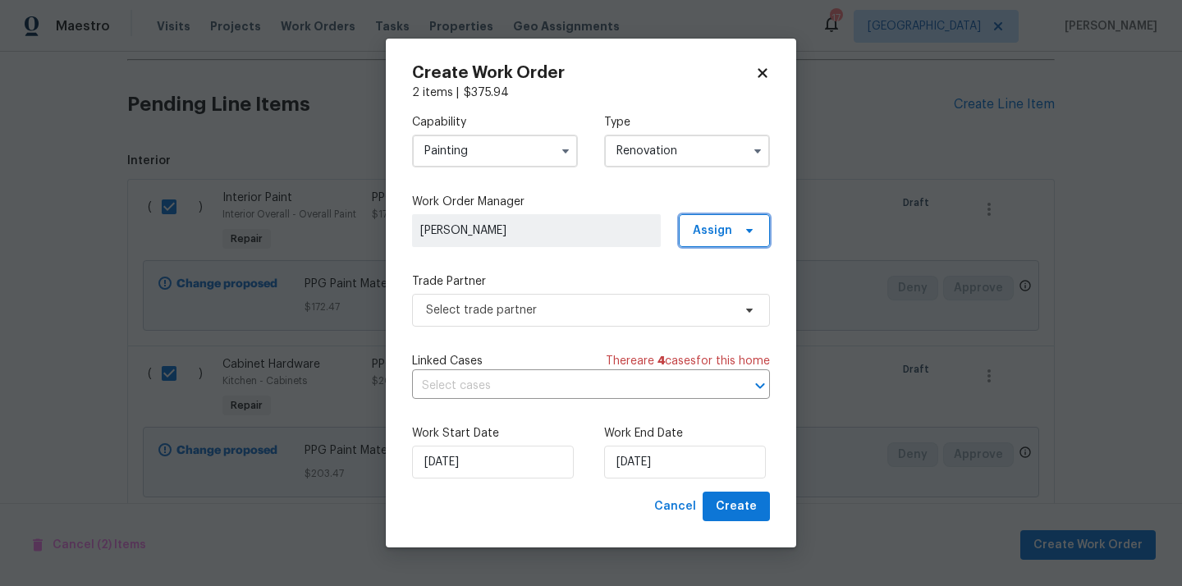
click at [724, 235] on span "Assign" at bounding box center [712, 230] width 39 height 16
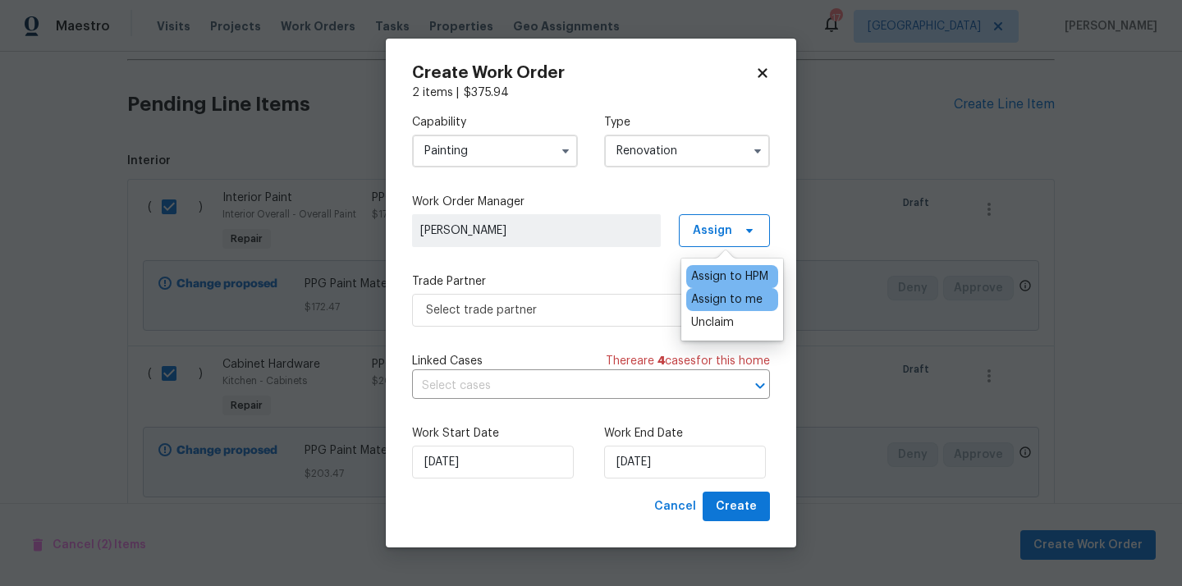
click at [702, 296] on div "Assign to me" at bounding box center [726, 299] width 71 height 16
click at [619, 286] on label "Trade Partner" at bounding box center [591, 281] width 358 height 16
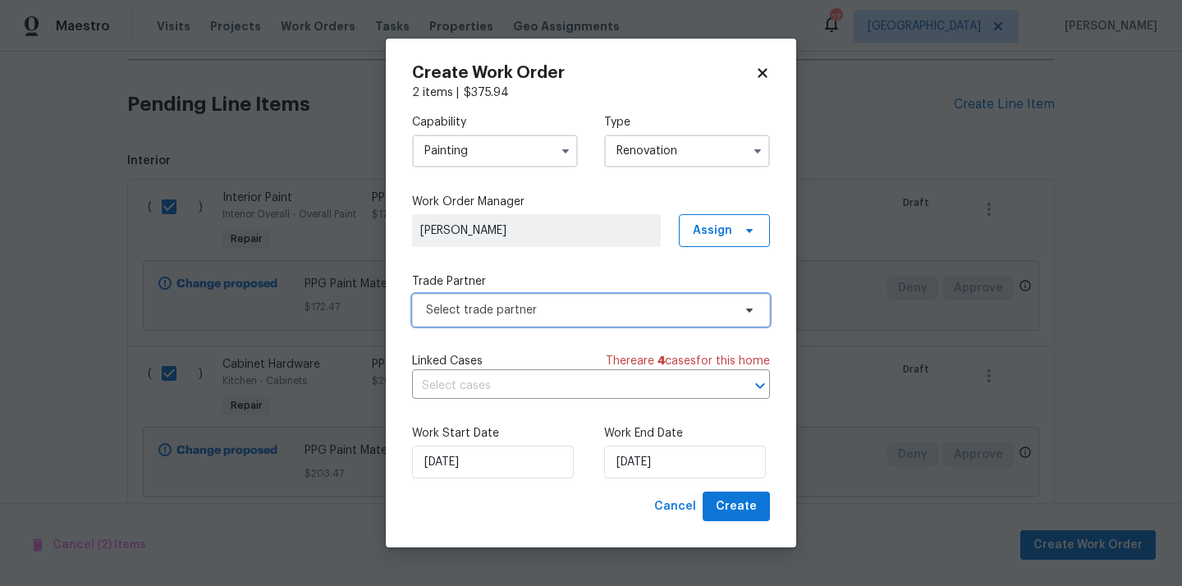
click at [611, 304] on span "Select trade partner" at bounding box center [579, 310] width 306 height 16
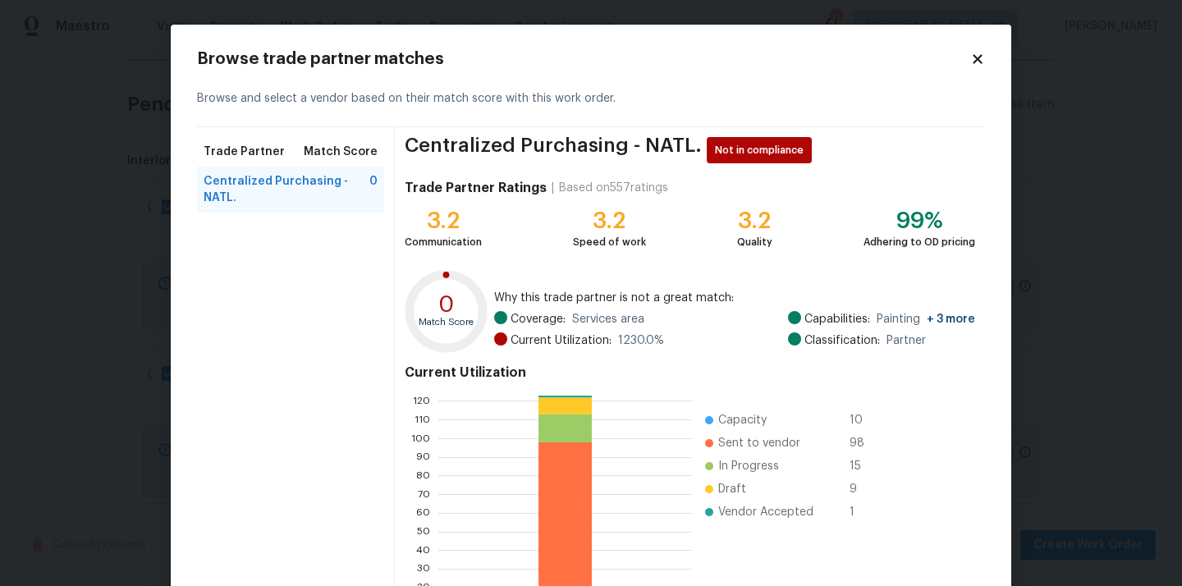
scroll to position [138, 0]
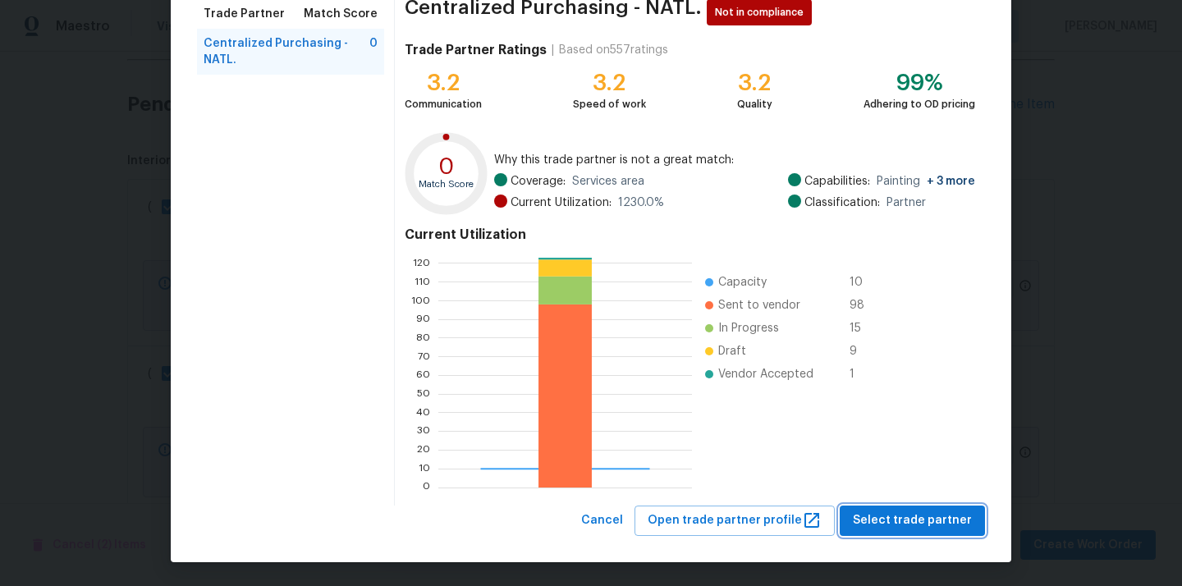
click at [878, 507] on button "Select trade partner" at bounding box center [911, 520] width 145 height 30
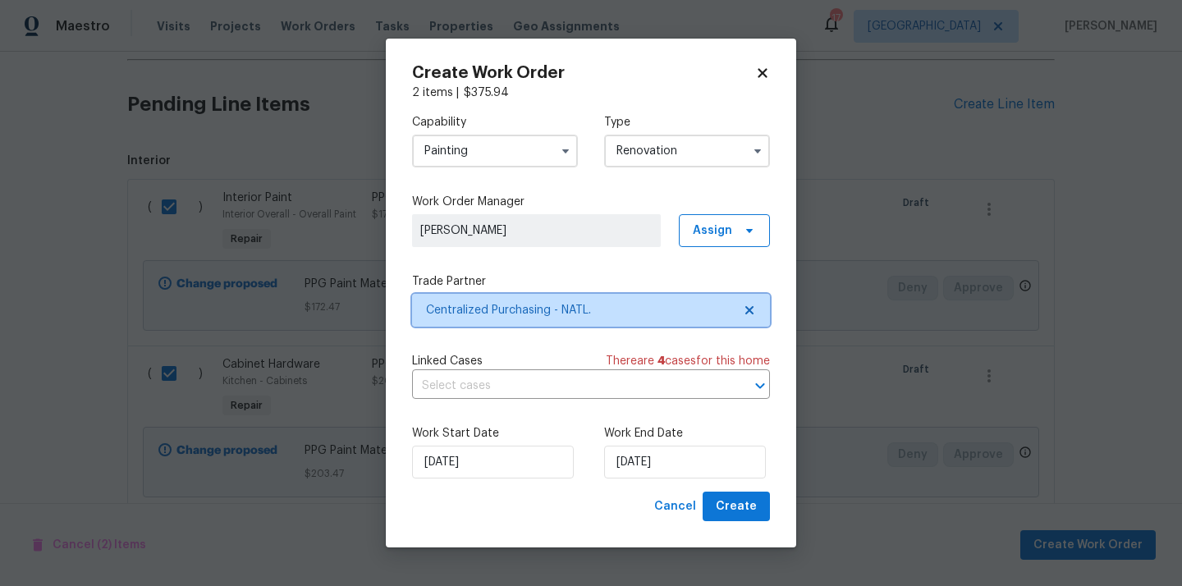
scroll to position [0, 0]
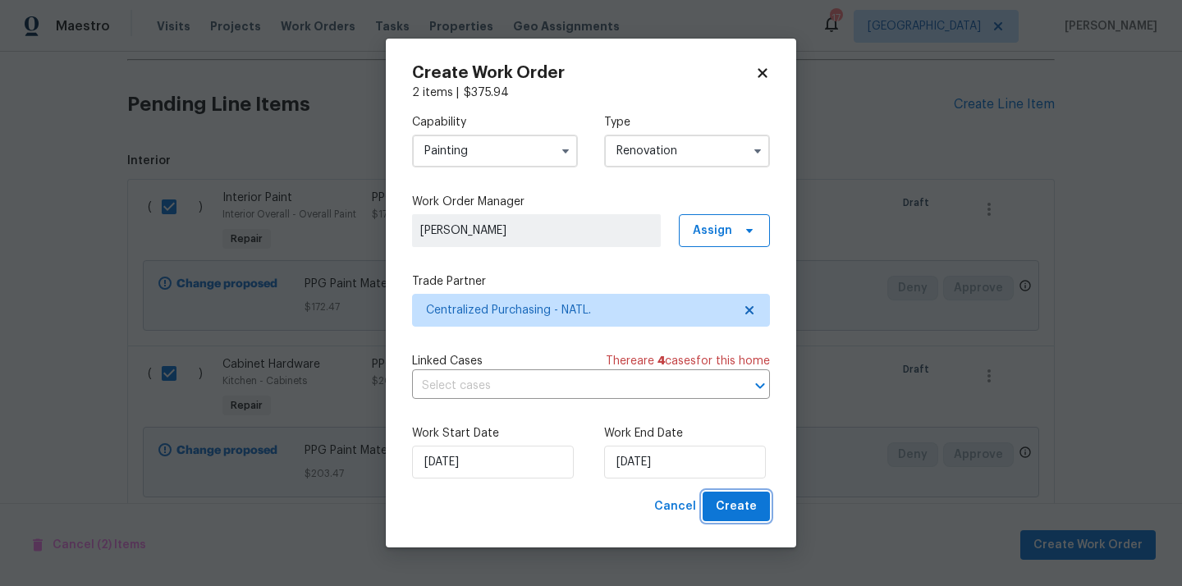
click at [765, 499] on button "Create" at bounding box center [735, 507] width 67 height 30
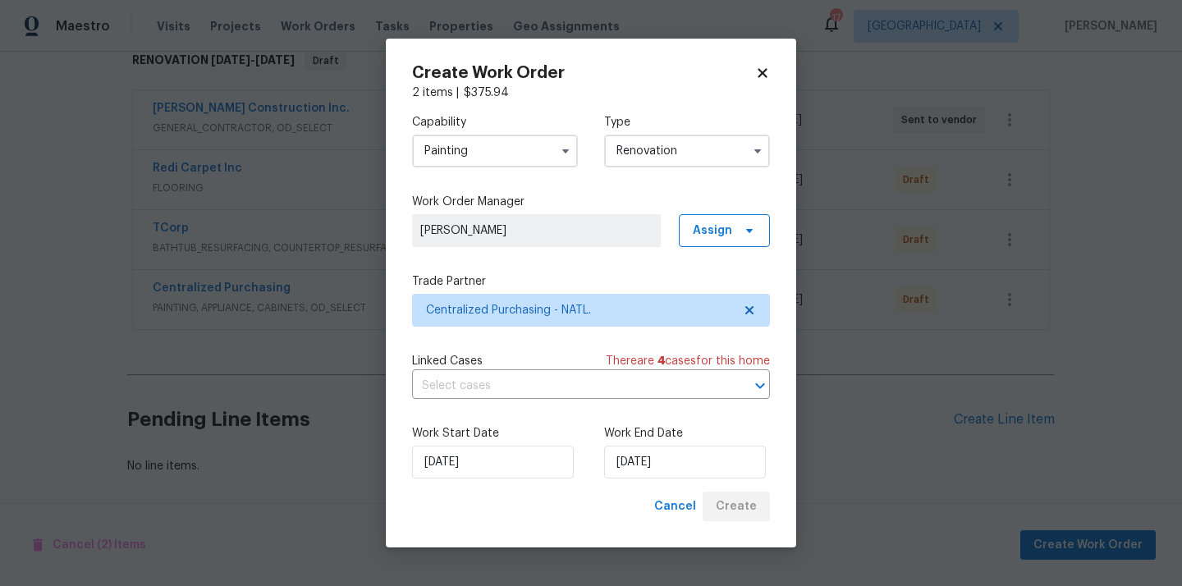
scroll to position [277, 0]
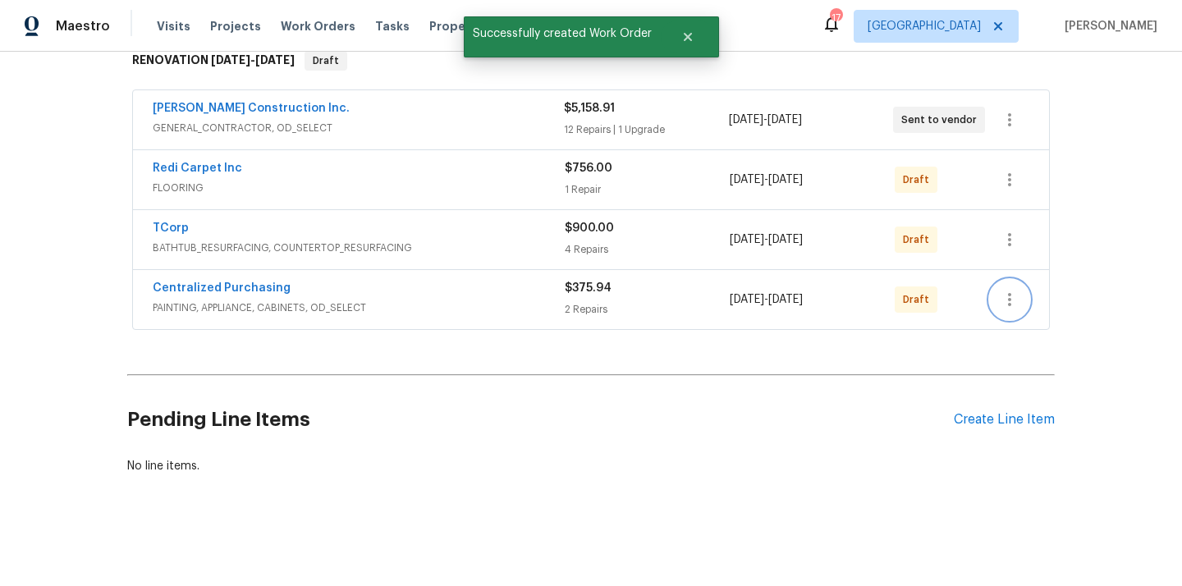
click at [1011, 293] on icon "button" at bounding box center [1009, 300] width 20 height 20
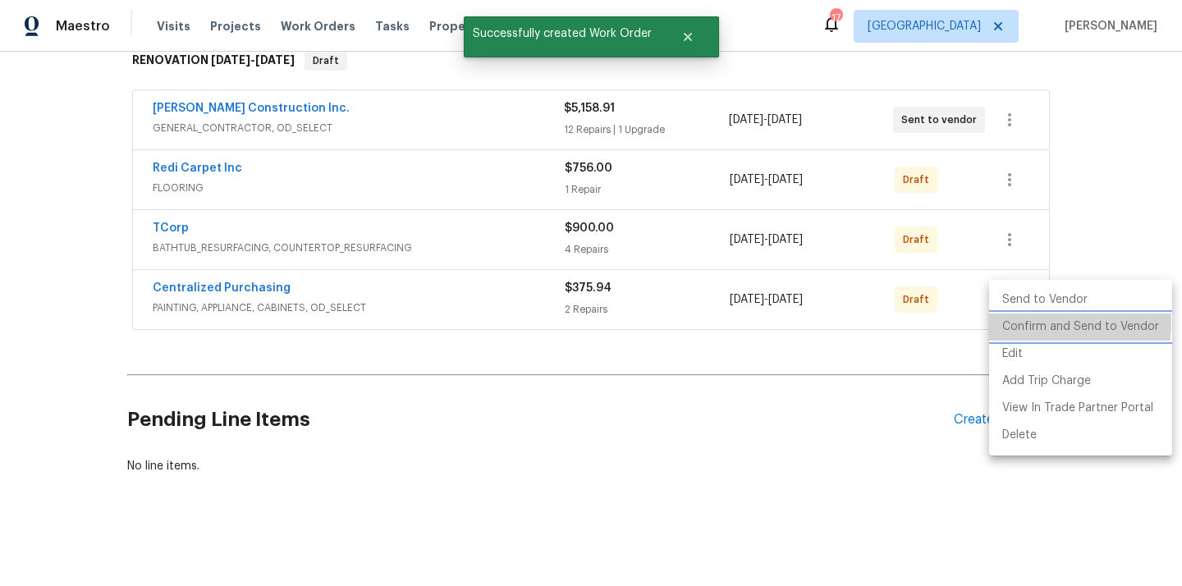
click at [1018, 322] on li "Confirm and Send to Vendor" at bounding box center [1080, 326] width 183 height 27
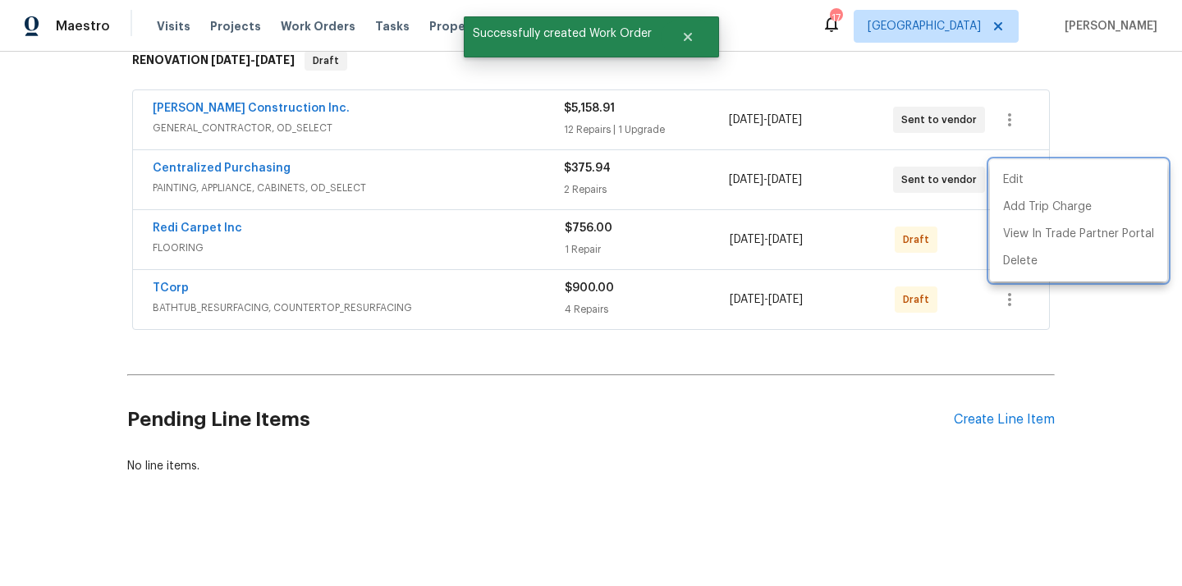
click at [346, 204] on div at bounding box center [591, 293] width 1182 height 586
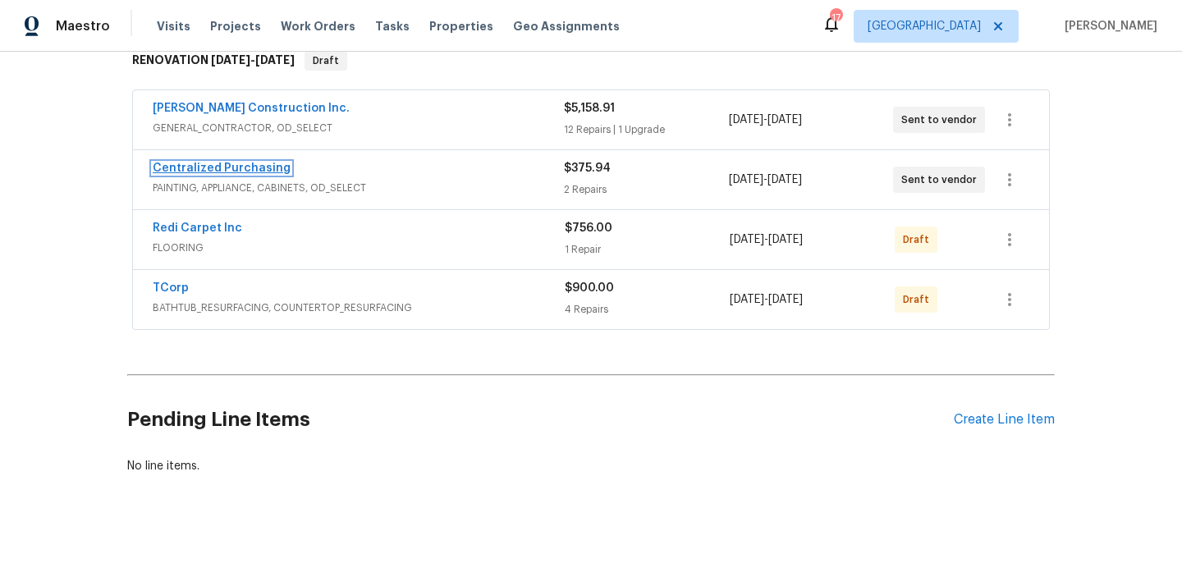
click at [263, 169] on link "Centralized Purchasing" at bounding box center [222, 167] width 138 height 11
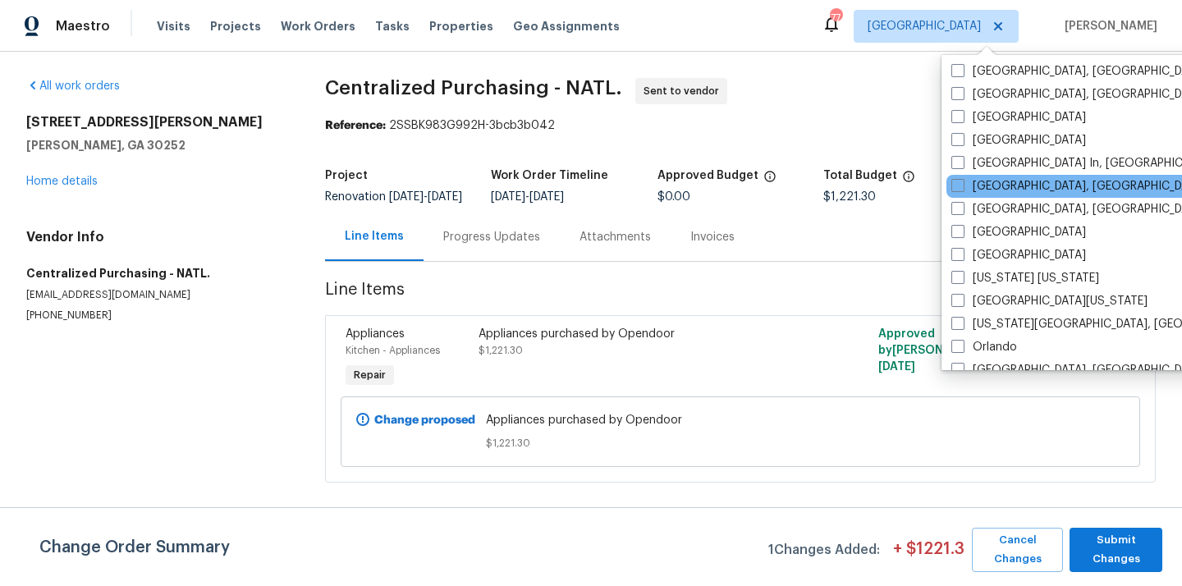
scroll to position [658, 0]
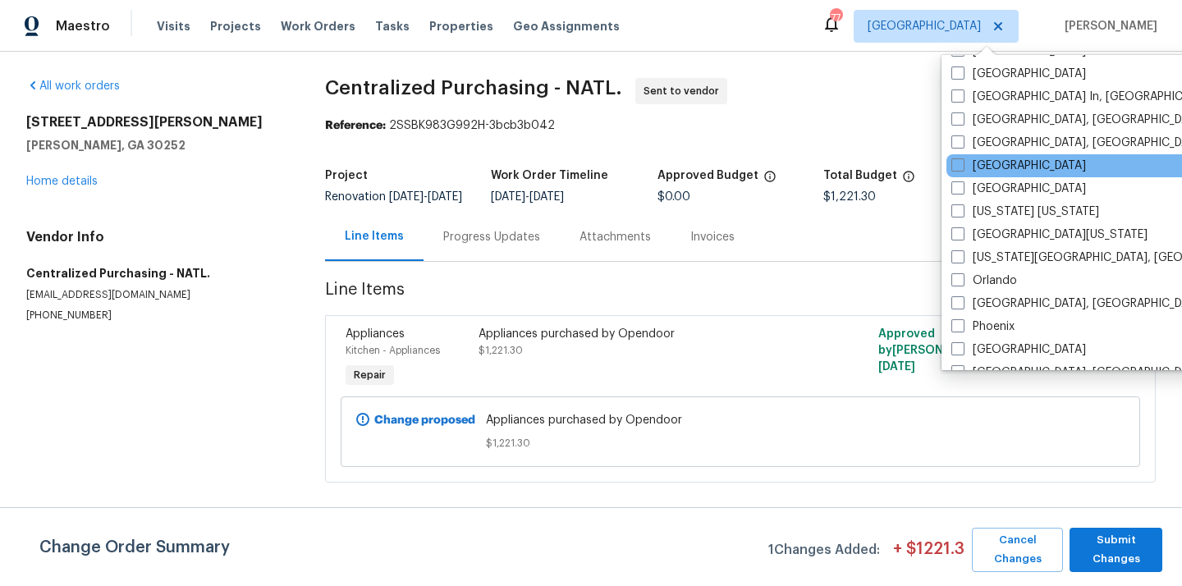
click at [997, 208] on label "[US_STATE] [US_STATE]" at bounding box center [1025, 212] width 148 height 16
click at [962, 208] on input "[US_STATE] [US_STATE]" at bounding box center [956, 209] width 11 height 11
checkbox input "true"
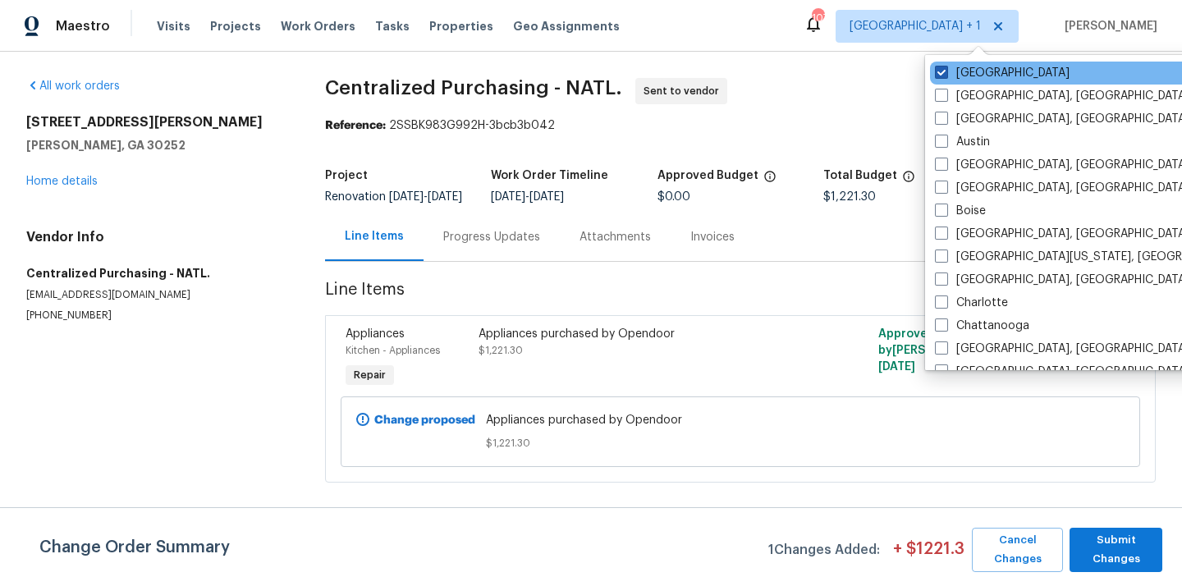
click at [972, 73] on label "[GEOGRAPHIC_DATA]" at bounding box center [1002, 73] width 135 height 16
click at [945, 73] on input "[GEOGRAPHIC_DATA]" at bounding box center [940, 70] width 11 height 11
checkbox input "false"
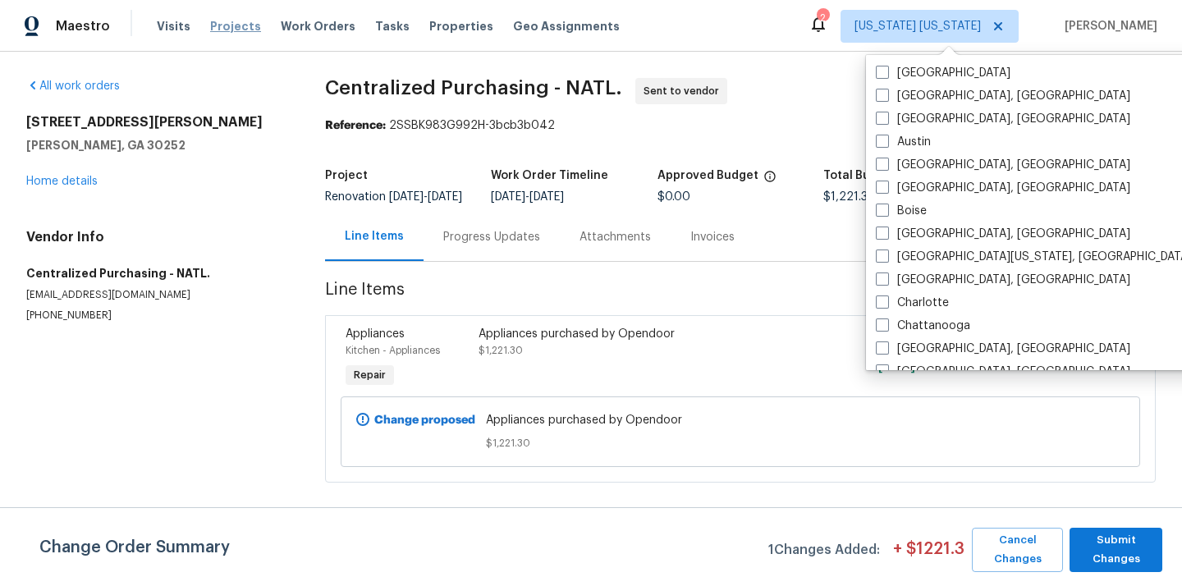
click at [211, 28] on span "Projects" at bounding box center [235, 26] width 51 height 16
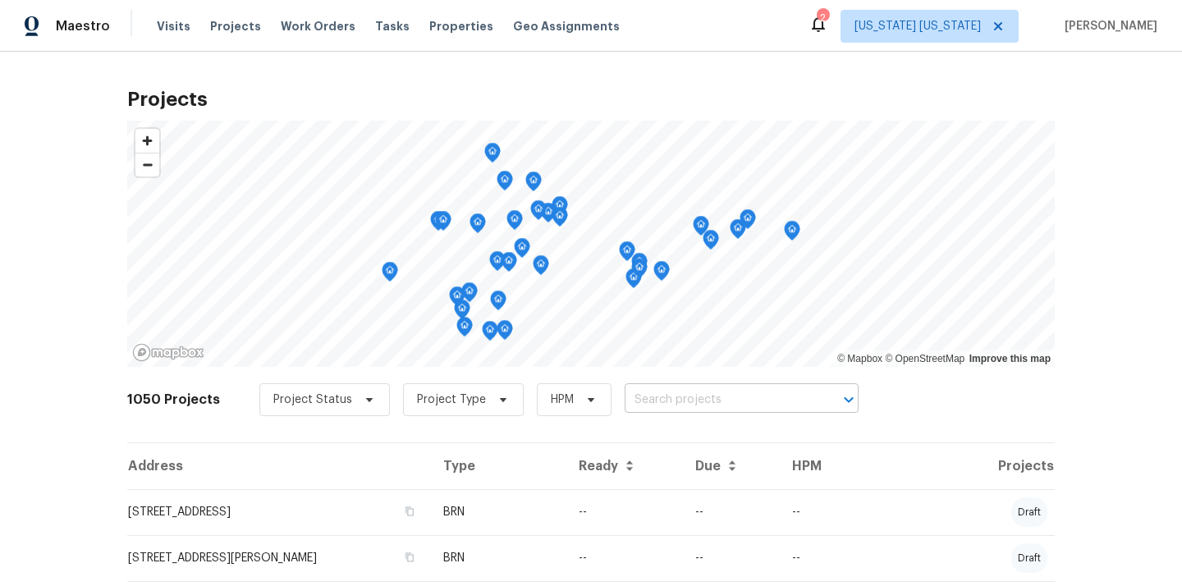
click at [743, 400] on input "text" at bounding box center [718, 399] width 188 height 25
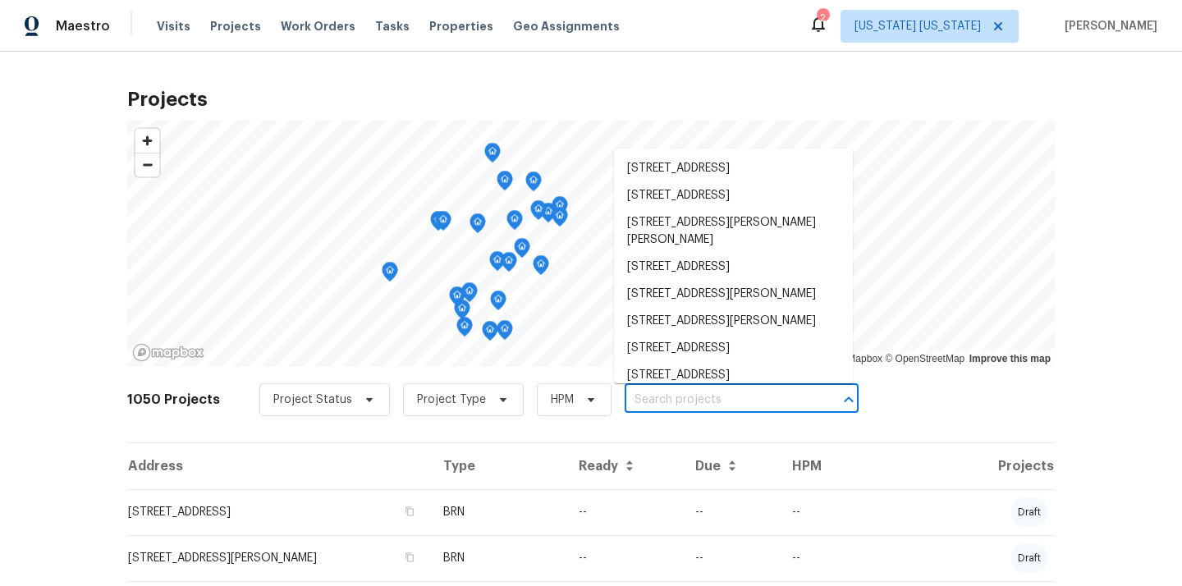
paste input "1035 Bonaparte Pl, Baldwin, NY 11510"
type input "1035 Bonaparte Pl, Baldwin, NY 11510"
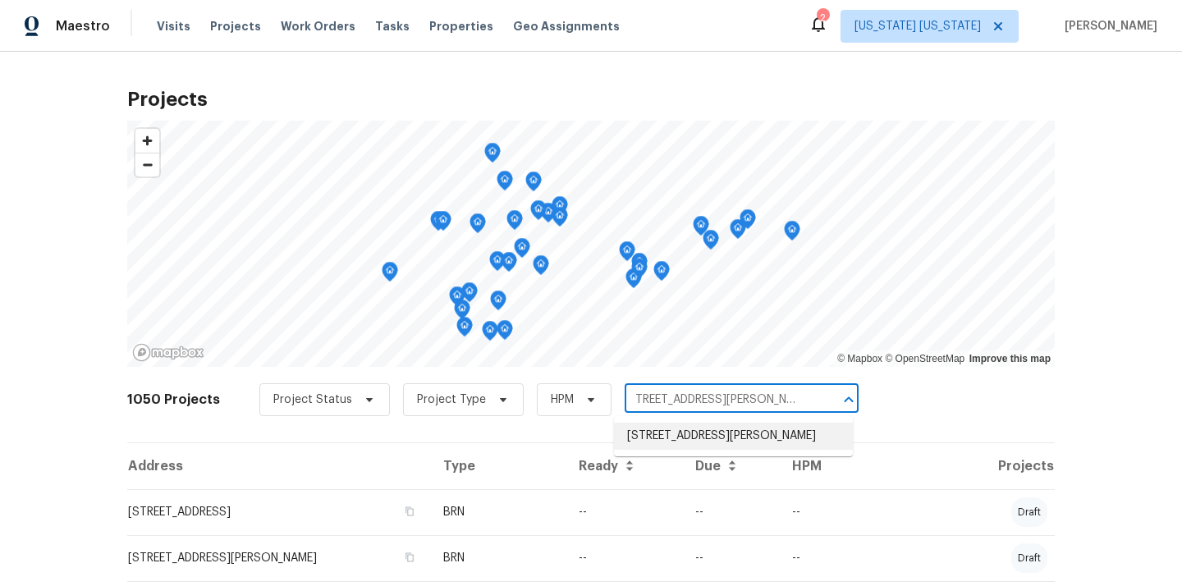
click at [693, 443] on li "1035 Bonaparte Pl, Baldwin, NY 11510" at bounding box center [733, 436] width 239 height 27
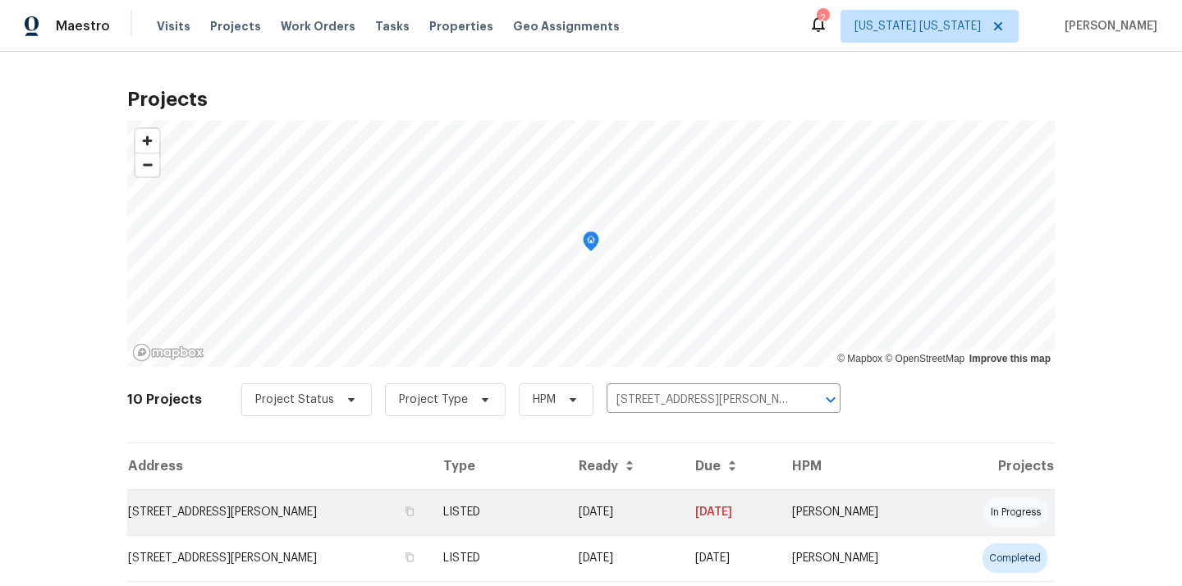
click at [586, 501] on td "[DATE]" at bounding box center [623, 512] width 117 height 46
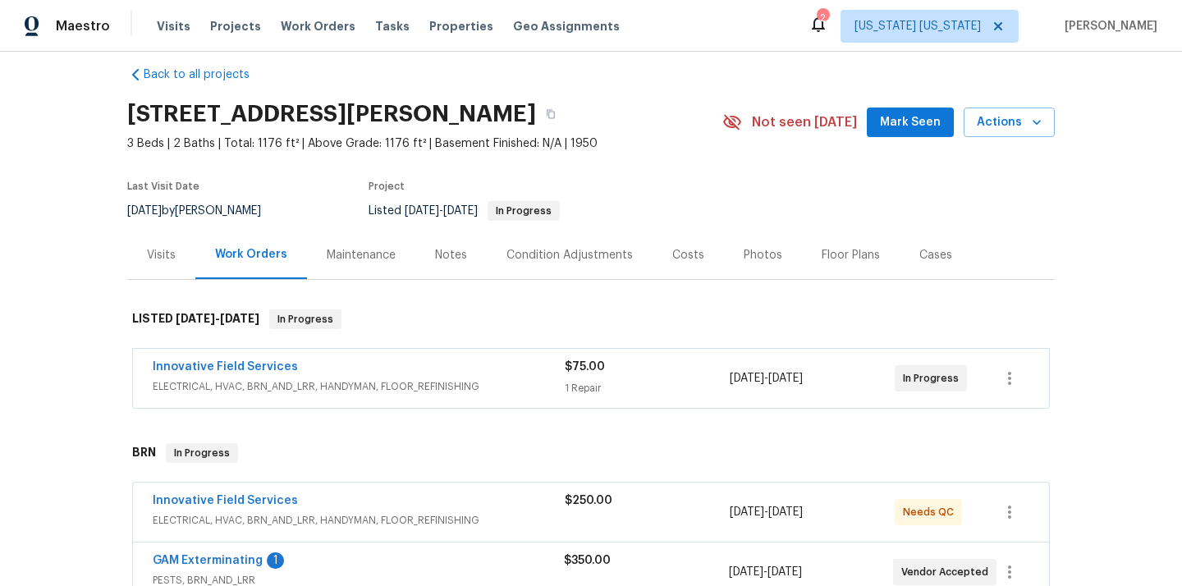
scroll to position [22, 0]
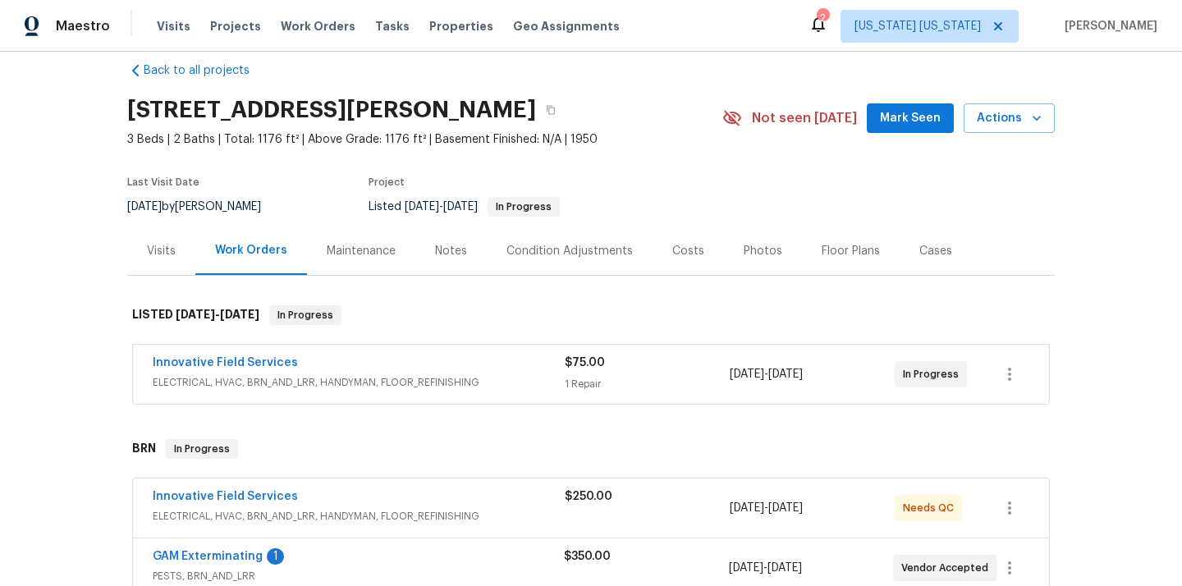
click at [516, 113] on h2 "1035 Bonaparte Pl, Baldwin, NY 11510" at bounding box center [331, 110] width 409 height 16
copy h2 "11510"
click at [168, 243] on div "Visits" at bounding box center [161, 251] width 29 height 16
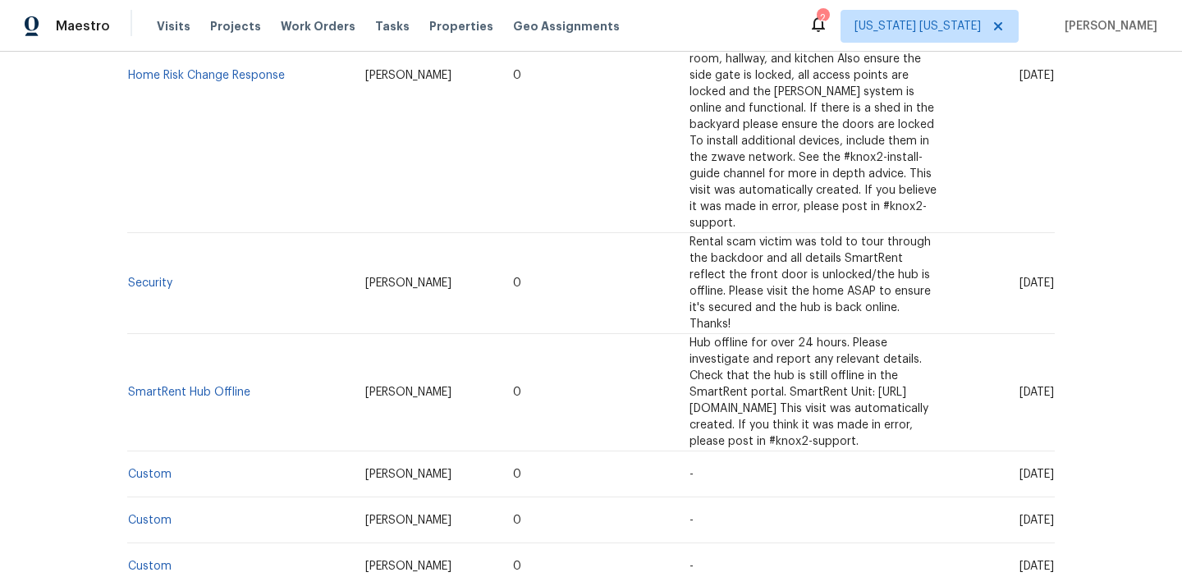
scroll to position [1717, 0]
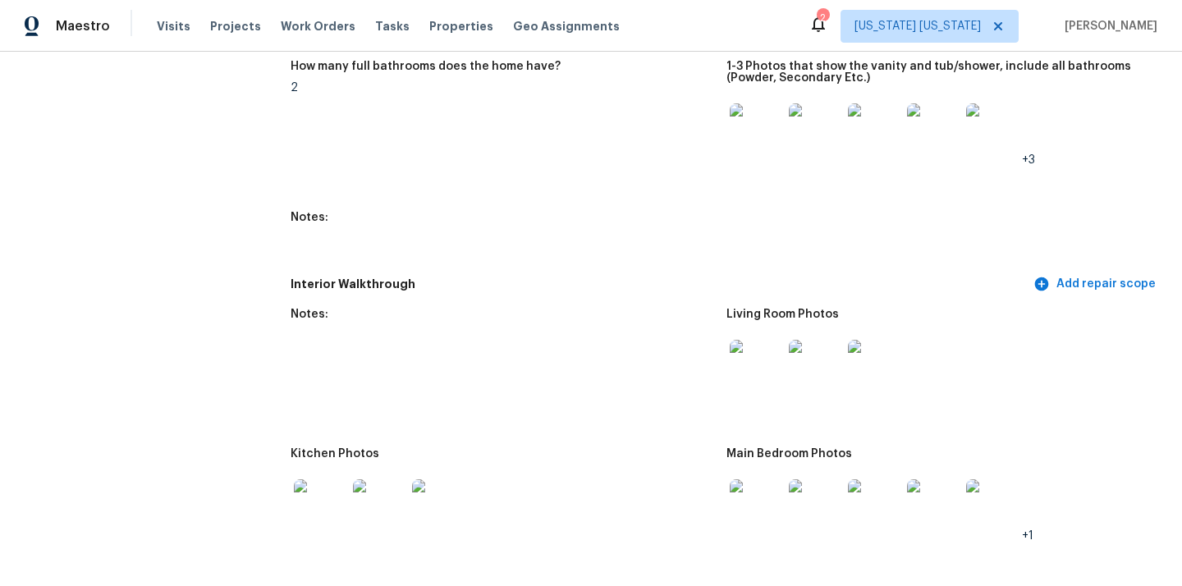
scroll to position [1890, 0]
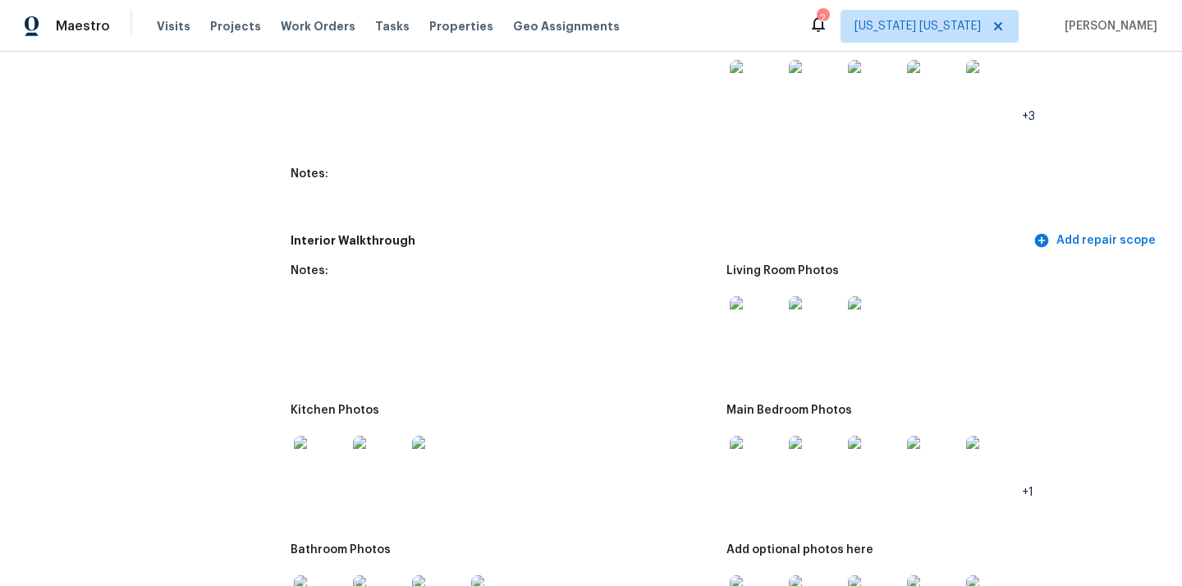
click at [301, 452] on img at bounding box center [320, 462] width 53 height 53
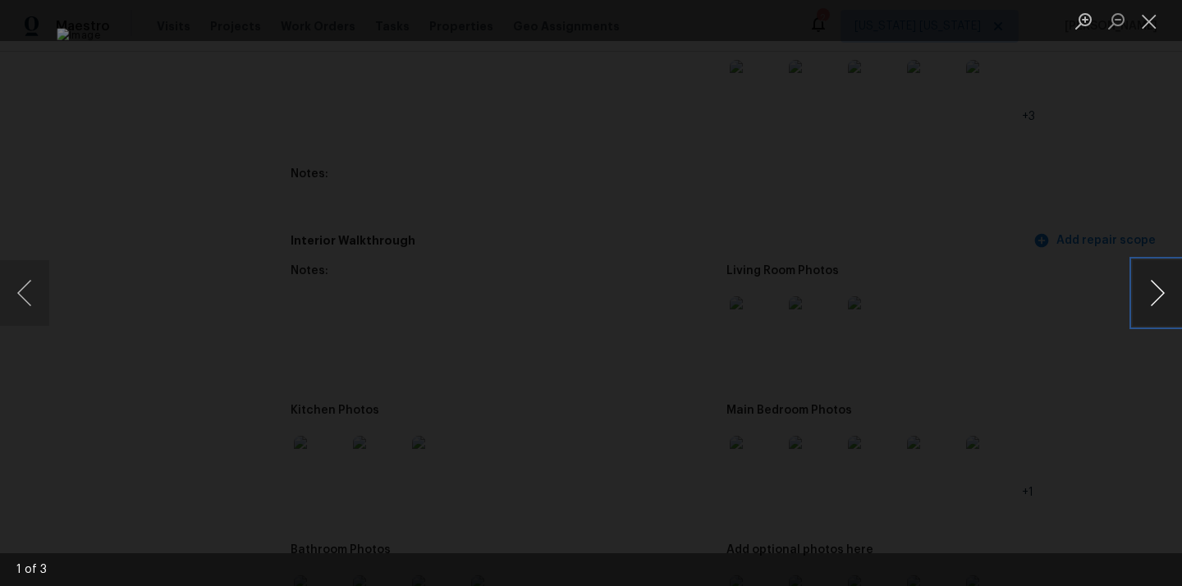
click at [1171, 288] on button "Next image" at bounding box center [1156, 293] width 49 height 66
click at [1018, 86] on div "Lightbox" at bounding box center [591, 293] width 1182 height 586
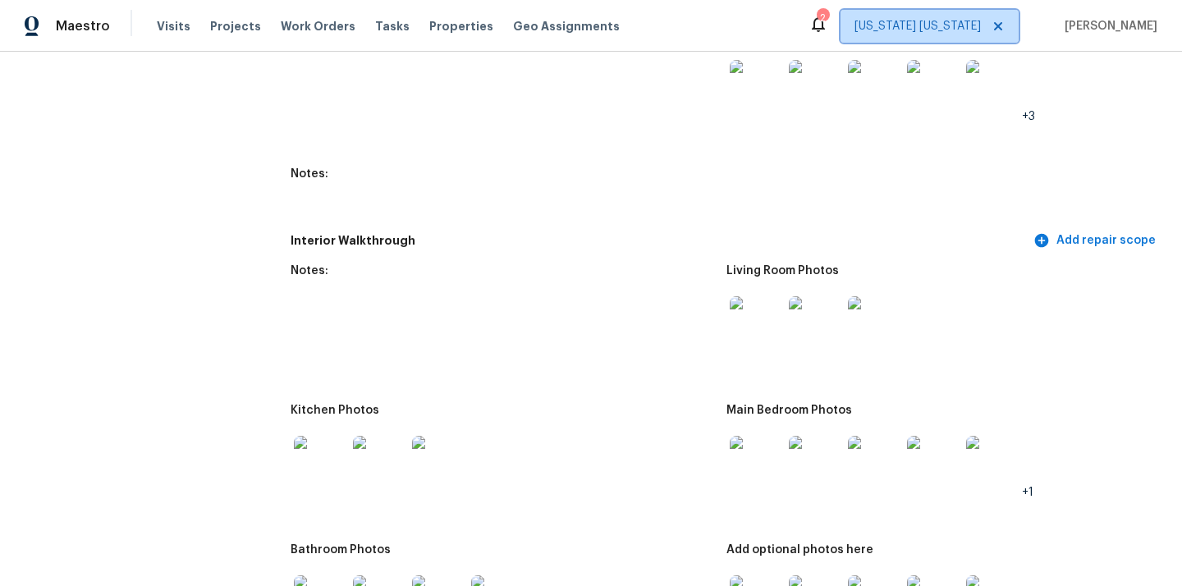
click at [964, 18] on span "[US_STATE] [US_STATE]" at bounding box center [917, 26] width 126 height 16
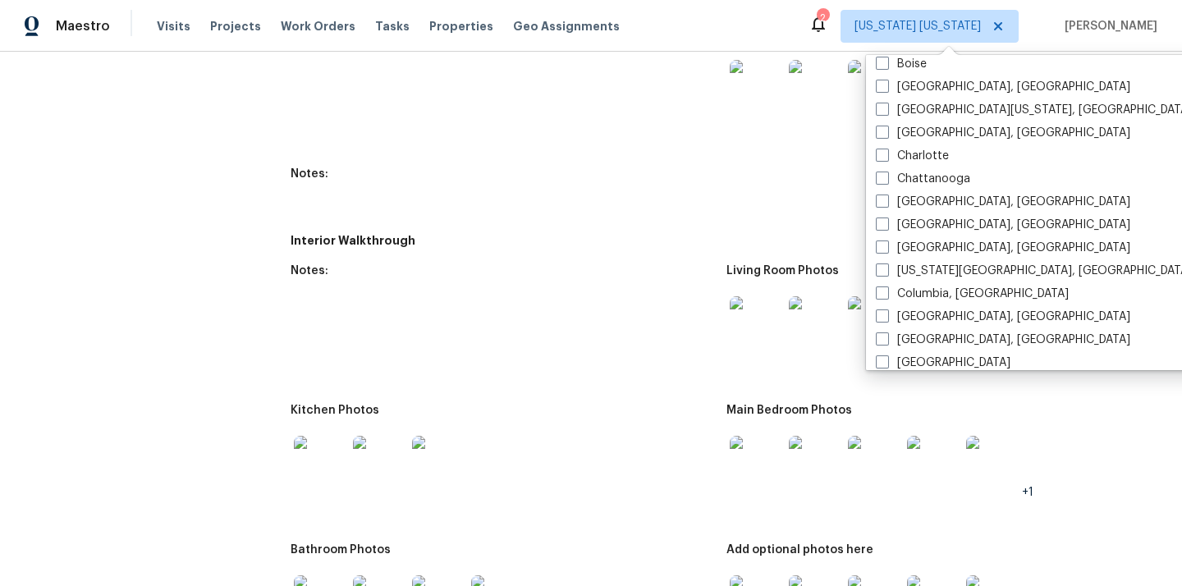
scroll to position [149, 0]
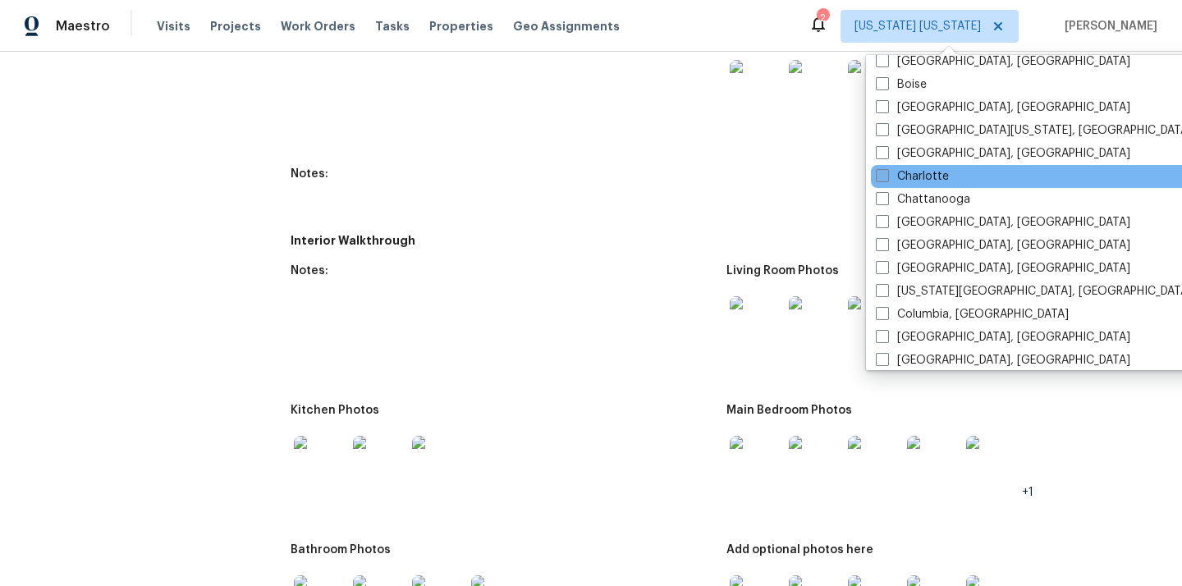
click at [928, 174] on label "Charlotte" at bounding box center [912, 176] width 73 height 16
click at [886, 174] on input "Charlotte" at bounding box center [881, 173] width 11 height 11
checkbox input "true"
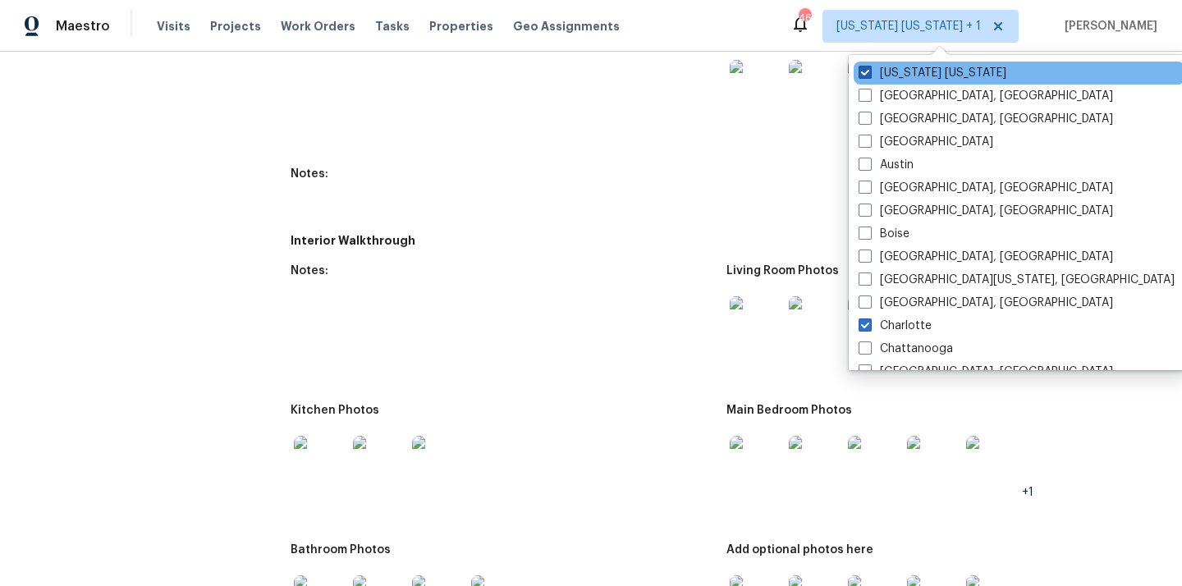
click at [906, 70] on label "[US_STATE] [US_STATE]" at bounding box center [932, 73] width 148 height 16
click at [869, 70] on input "[US_STATE] [US_STATE]" at bounding box center [863, 70] width 11 height 11
checkbox input "false"
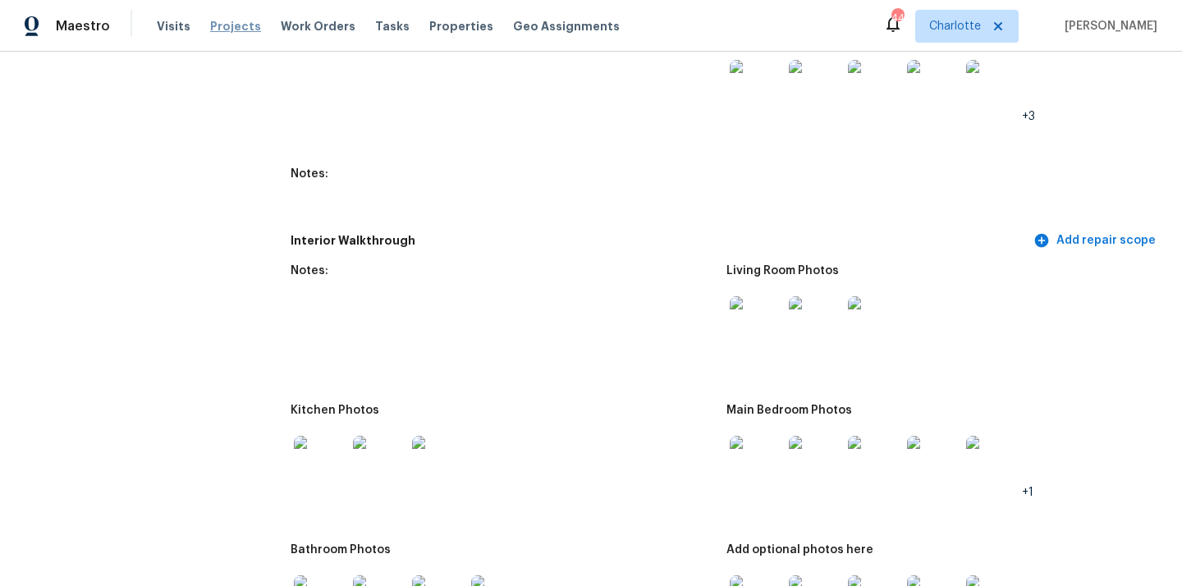
click at [231, 25] on span "Projects" at bounding box center [235, 26] width 51 height 16
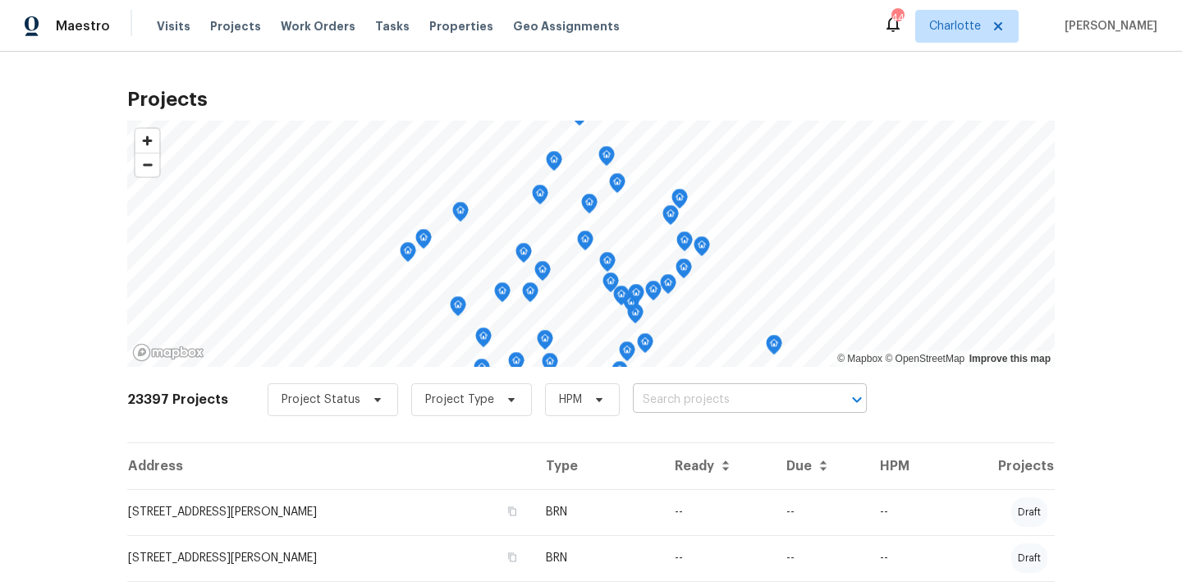
click at [718, 404] on input "text" at bounding box center [727, 399] width 188 height 25
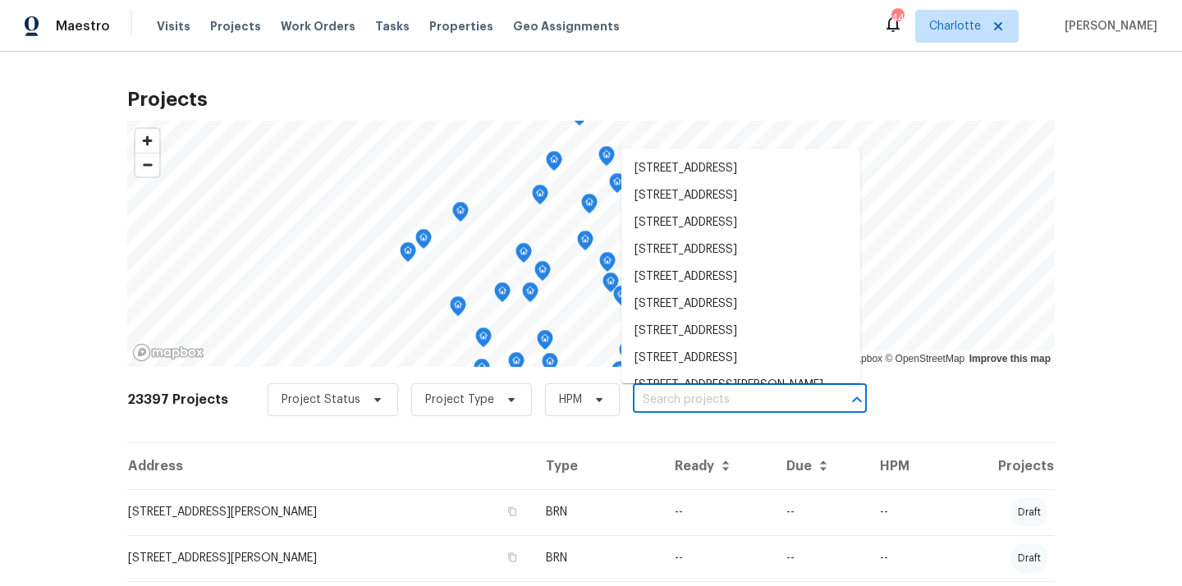
paste input "2813 Faircroft Way, Monroe, NC 28110"
type input "2813 Faircroft Way, Monroe, NC 28110"
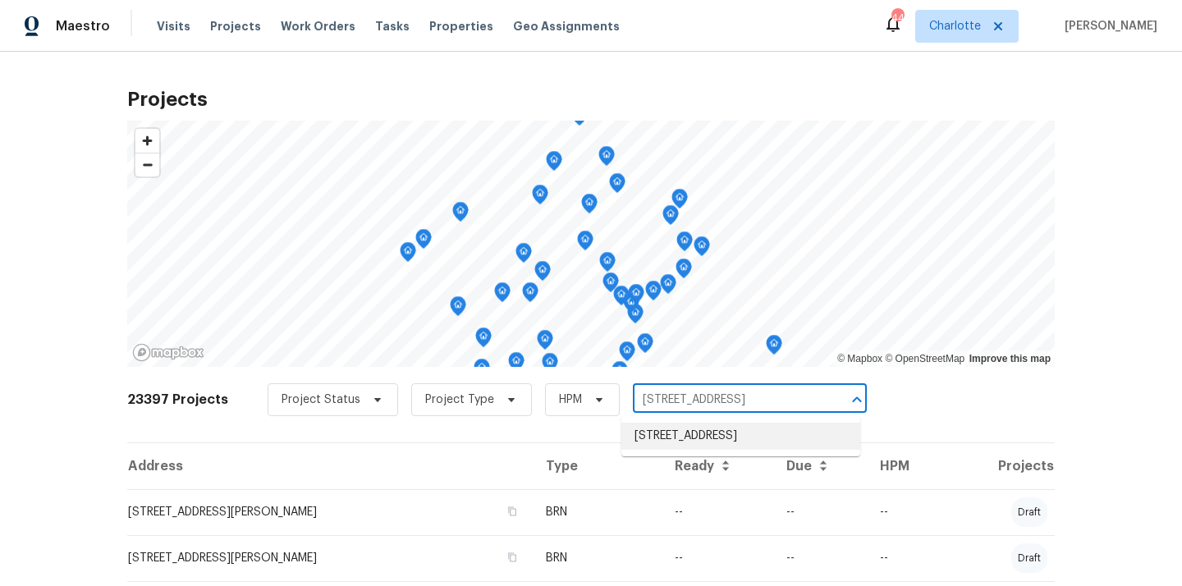
click at [700, 430] on li "2813 Faircroft Way, Monroe, NC 28110" at bounding box center [740, 436] width 239 height 27
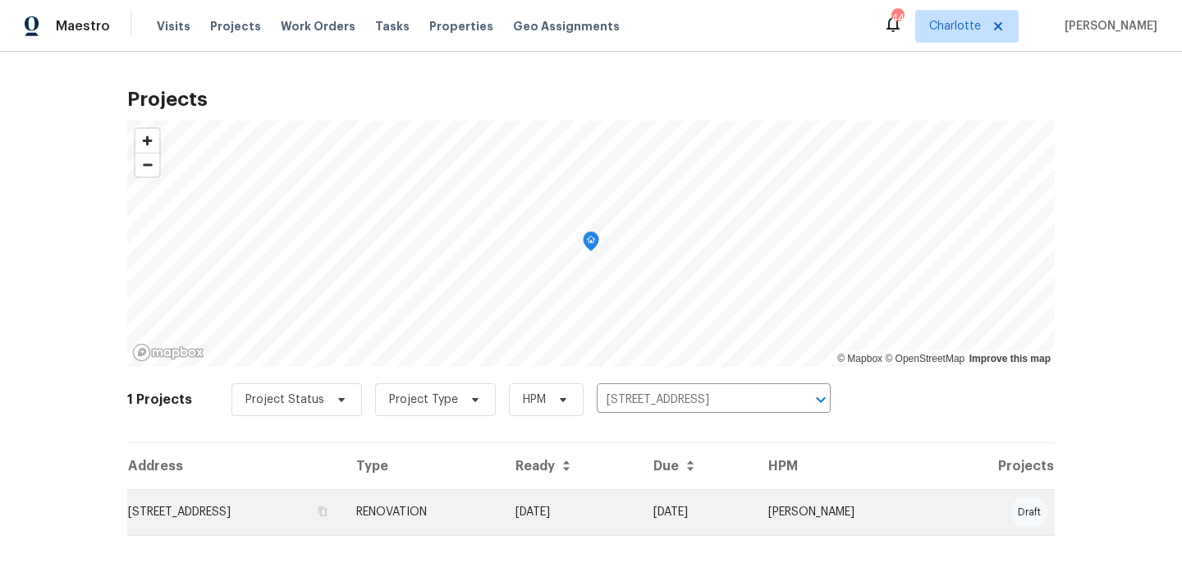
click at [478, 502] on td "RENOVATION" at bounding box center [422, 512] width 159 height 46
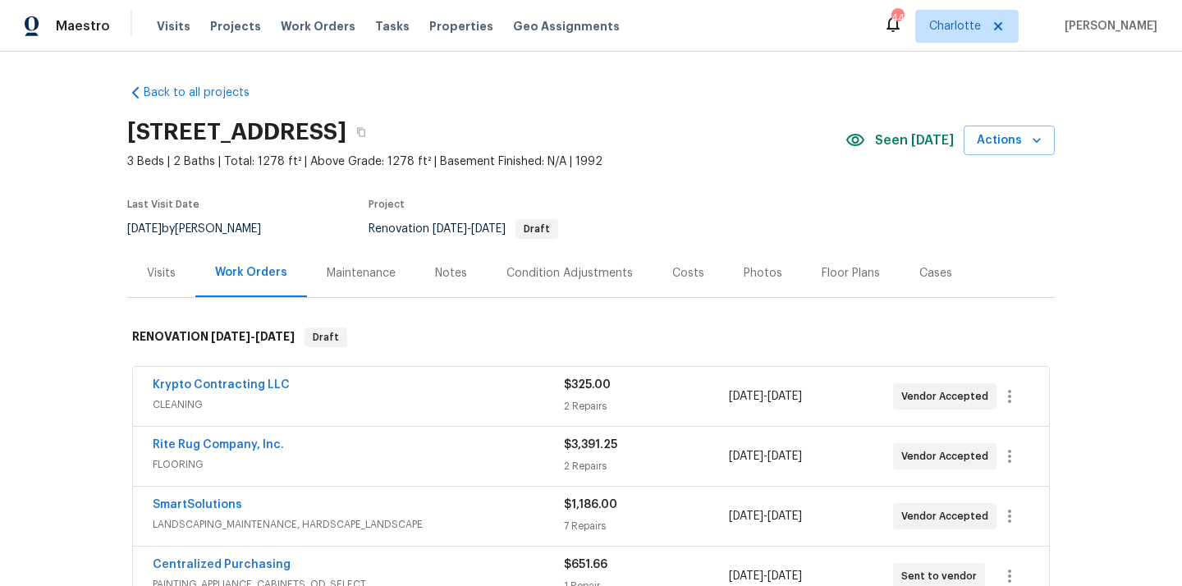
click at [346, 136] on h2 "2813 Faircroft Way, Monroe, NC 28110" at bounding box center [236, 132] width 219 height 16
copy h2 "28110"
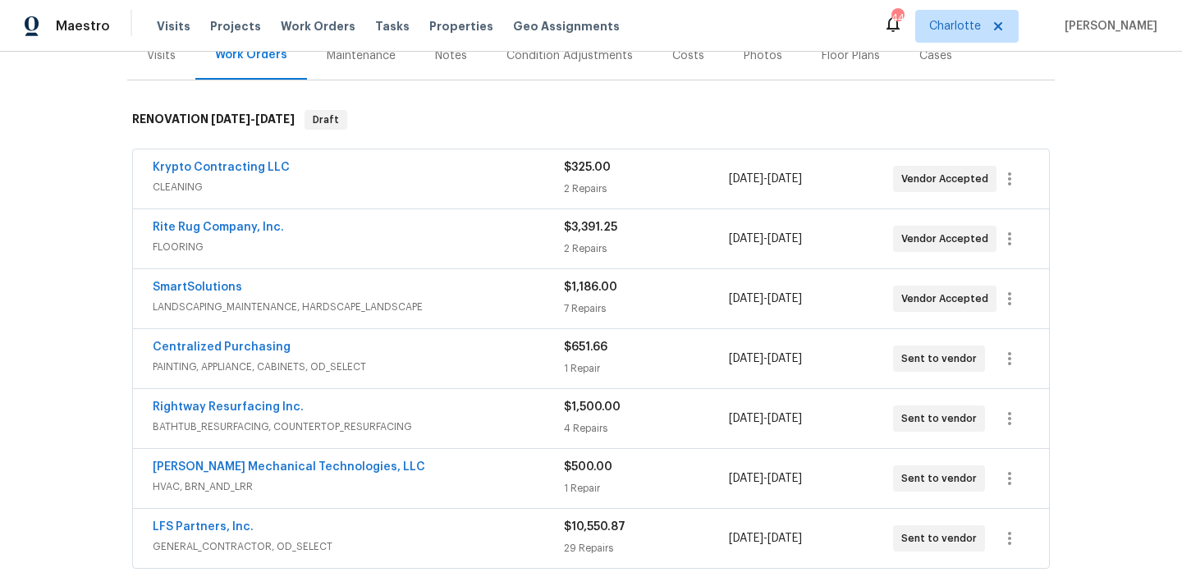
scroll to position [235, 0]
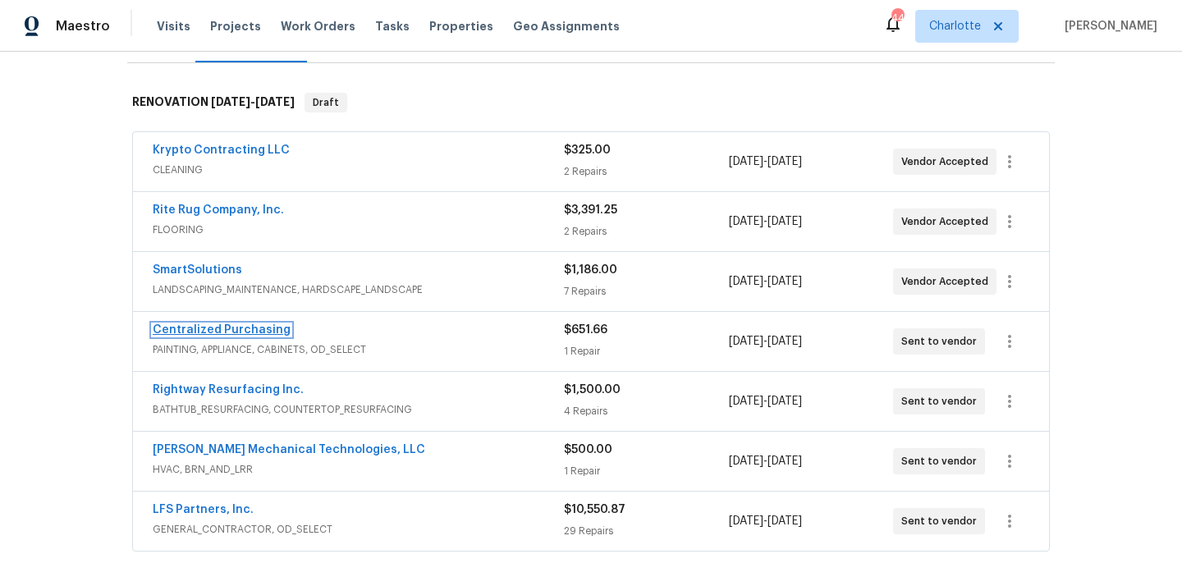
click at [246, 327] on link "Centralized Purchasing" at bounding box center [222, 329] width 138 height 11
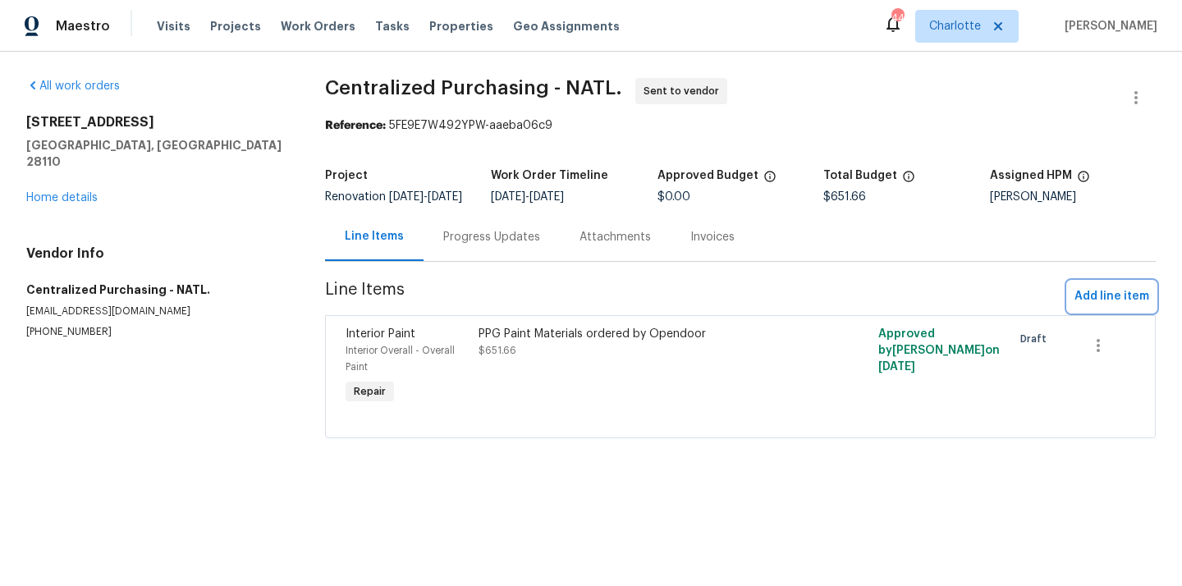
click at [1113, 307] on span "Add line item" at bounding box center [1111, 296] width 75 height 21
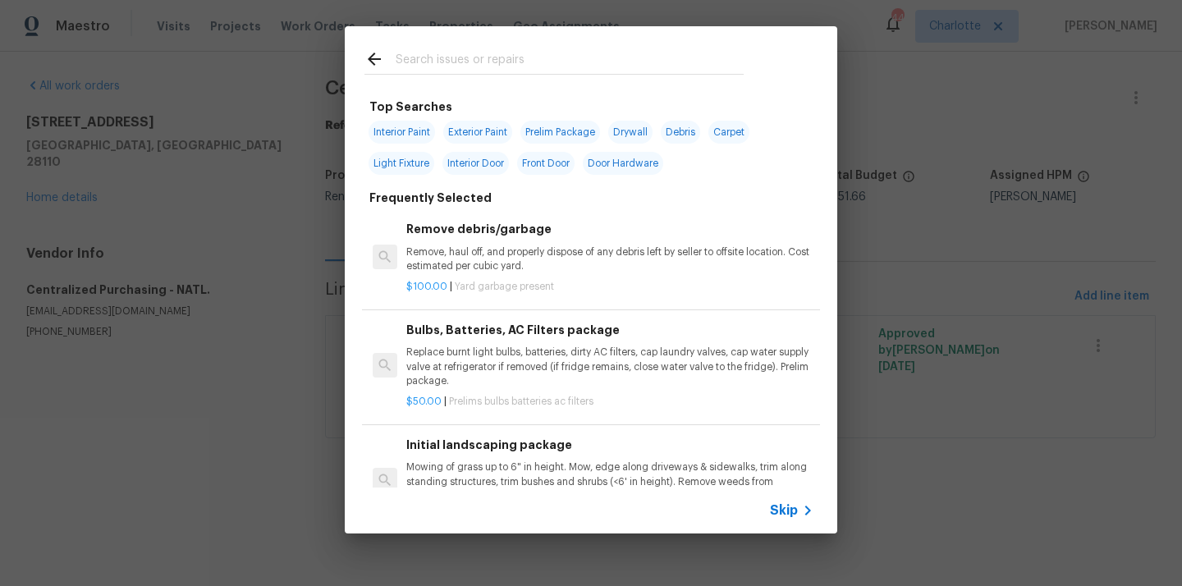
click at [576, 42] on div at bounding box center [554, 58] width 418 height 65
click at [560, 59] on input "text" at bounding box center [570, 61] width 348 height 25
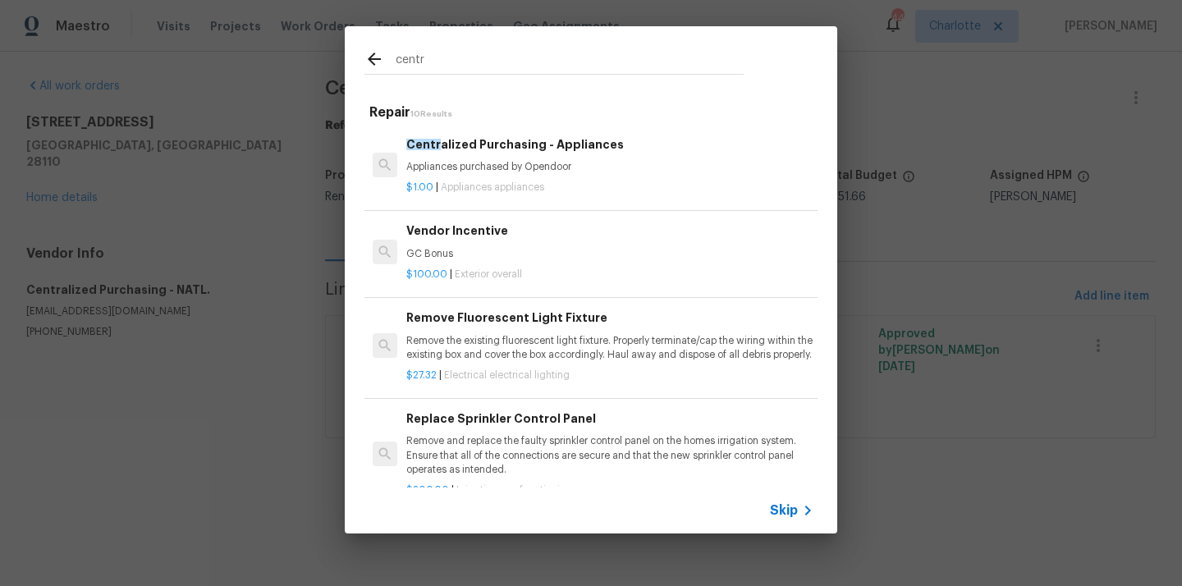
type input "centr"
click at [534, 180] on div "$1.00 | Appliances appliances" at bounding box center [609, 184] width 407 height 21
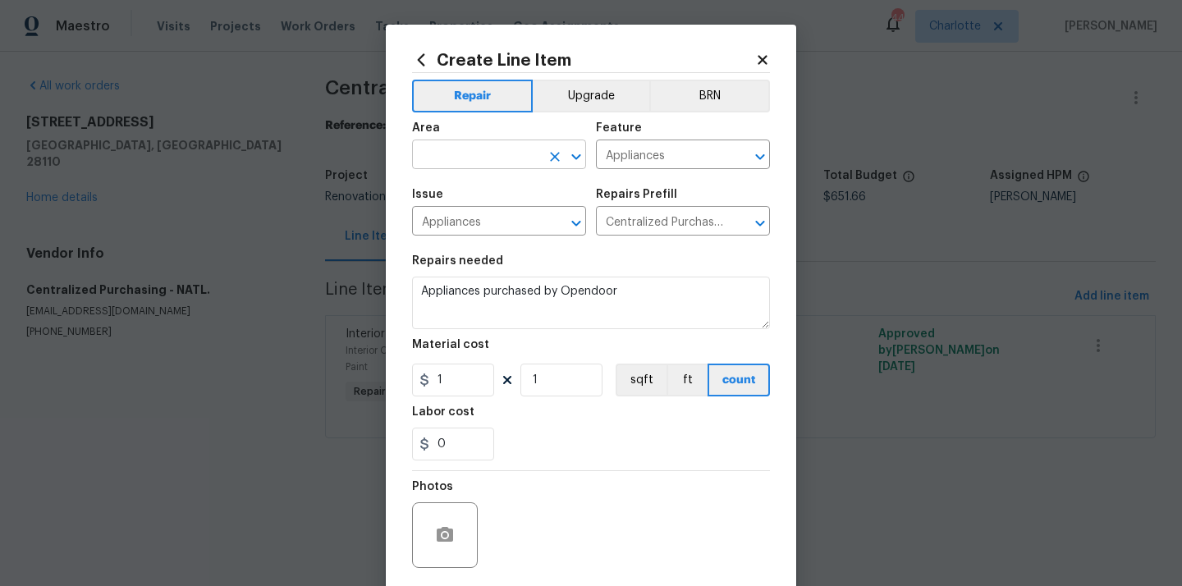
click at [510, 155] on input "text" at bounding box center [476, 156] width 128 height 25
click at [489, 184] on li "Kitchen" at bounding box center [499, 193] width 174 height 27
type input "Kitchen"
drag, startPoint x: 449, startPoint y: 380, endPoint x: 405, endPoint y: 381, distance: 44.3
click at [410, 381] on div "Create Line Item Repair Upgrade BRN Area Kitchen ​ Feature Appliances ​ Issue A…" at bounding box center [591, 353] width 410 height 657
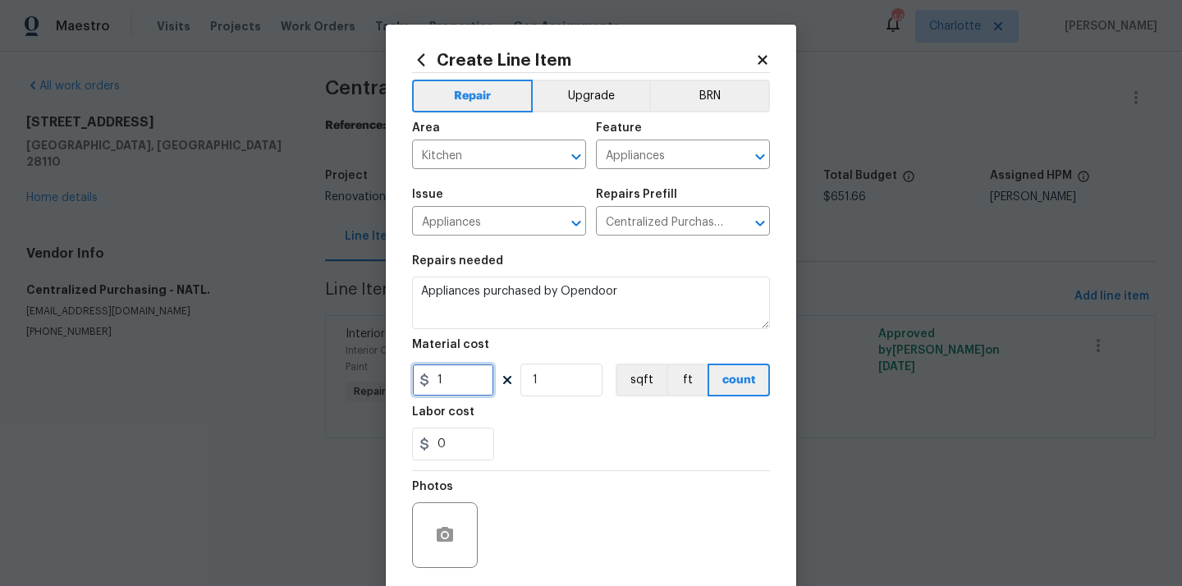
paste input "961.32"
type input "961.32"
click at [542, 432] on div "0" at bounding box center [591, 444] width 358 height 33
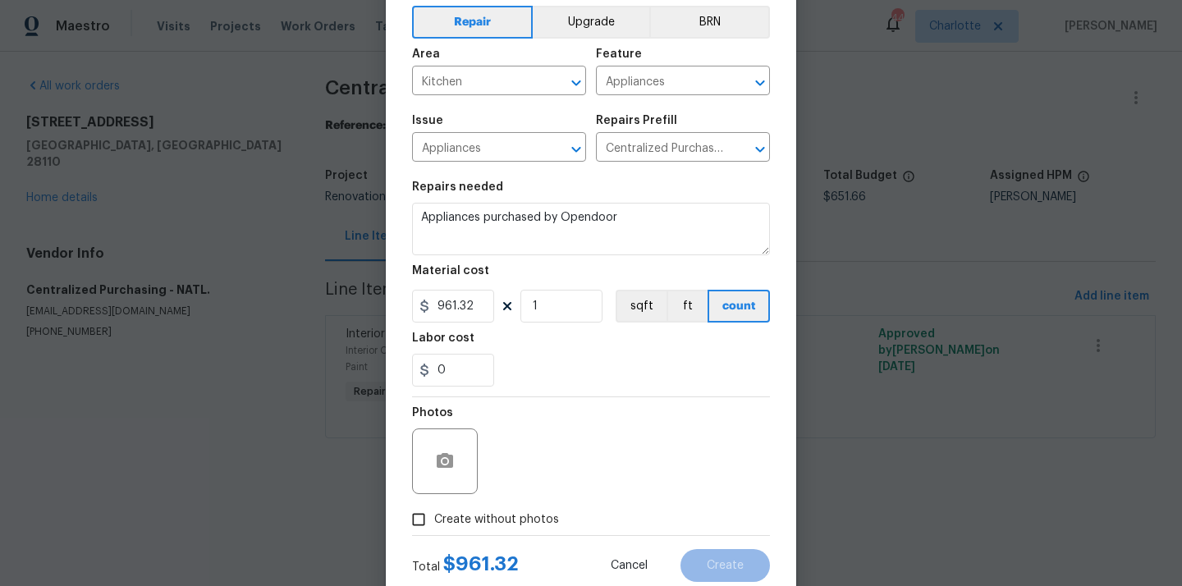
scroll to position [121, 0]
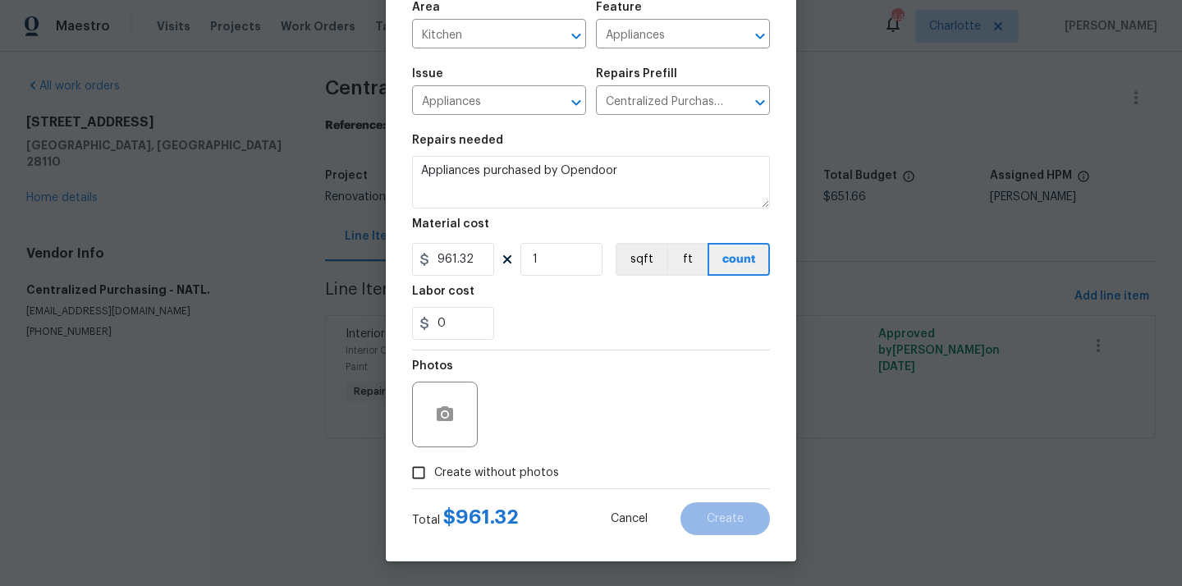
click at [517, 471] on span "Create without photos" at bounding box center [496, 472] width 125 height 17
click at [434, 471] on input "Create without photos" at bounding box center [418, 472] width 31 height 31
checkbox input "true"
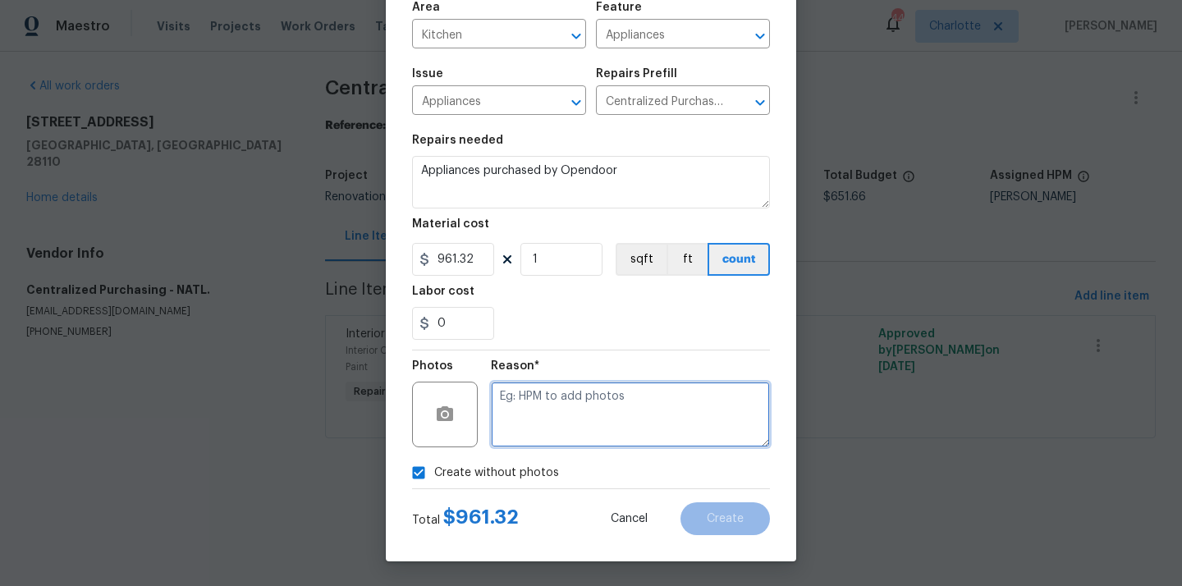
click at [548, 420] on textarea at bounding box center [630, 415] width 279 height 66
type textarea "N/A"
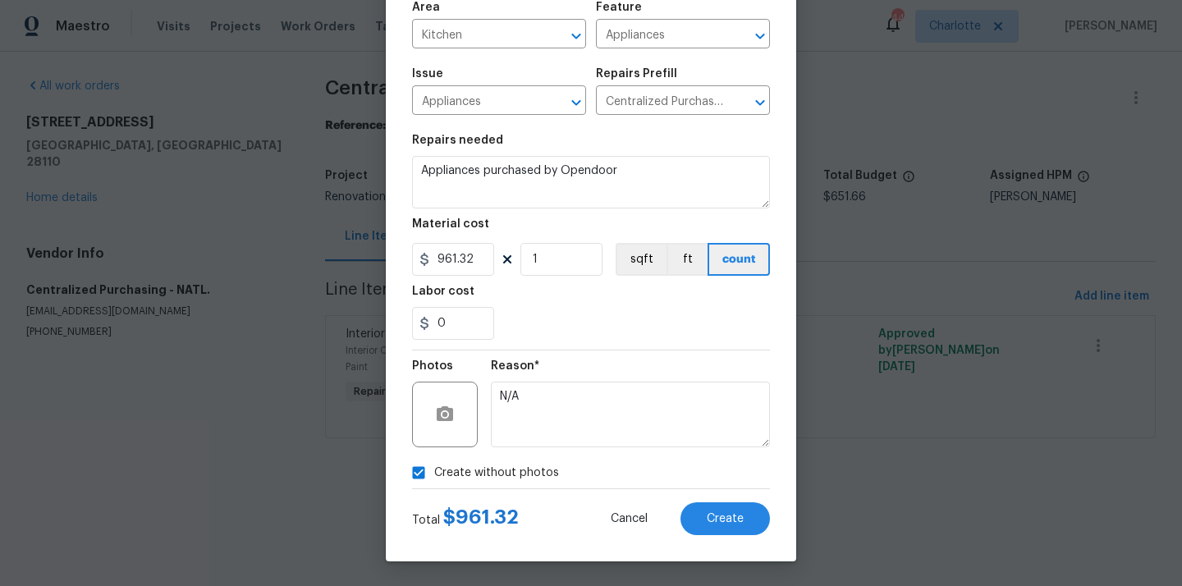
click at [736, 535] on div "Create Line Item Repair Upgrade BRN Area Kitchen ​ Feature Appliances ​ Issue A…" at bounding box center [591, 232] width 410 height 657
click at [736, 532] on button "Create" at bounding box center [724, 518] width 89 height 33
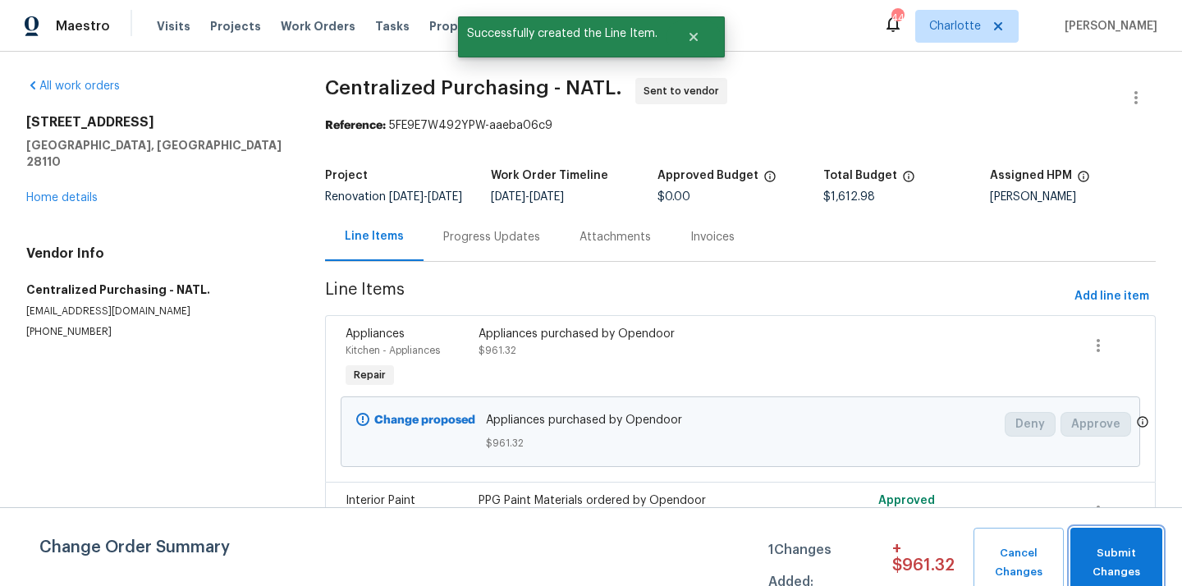
click at [1104, 551] on span "Submit Changes" at bounding box center [1115, 563] width 75 height 38
